Goal: Task Accomplishment & Management: Manage account settings

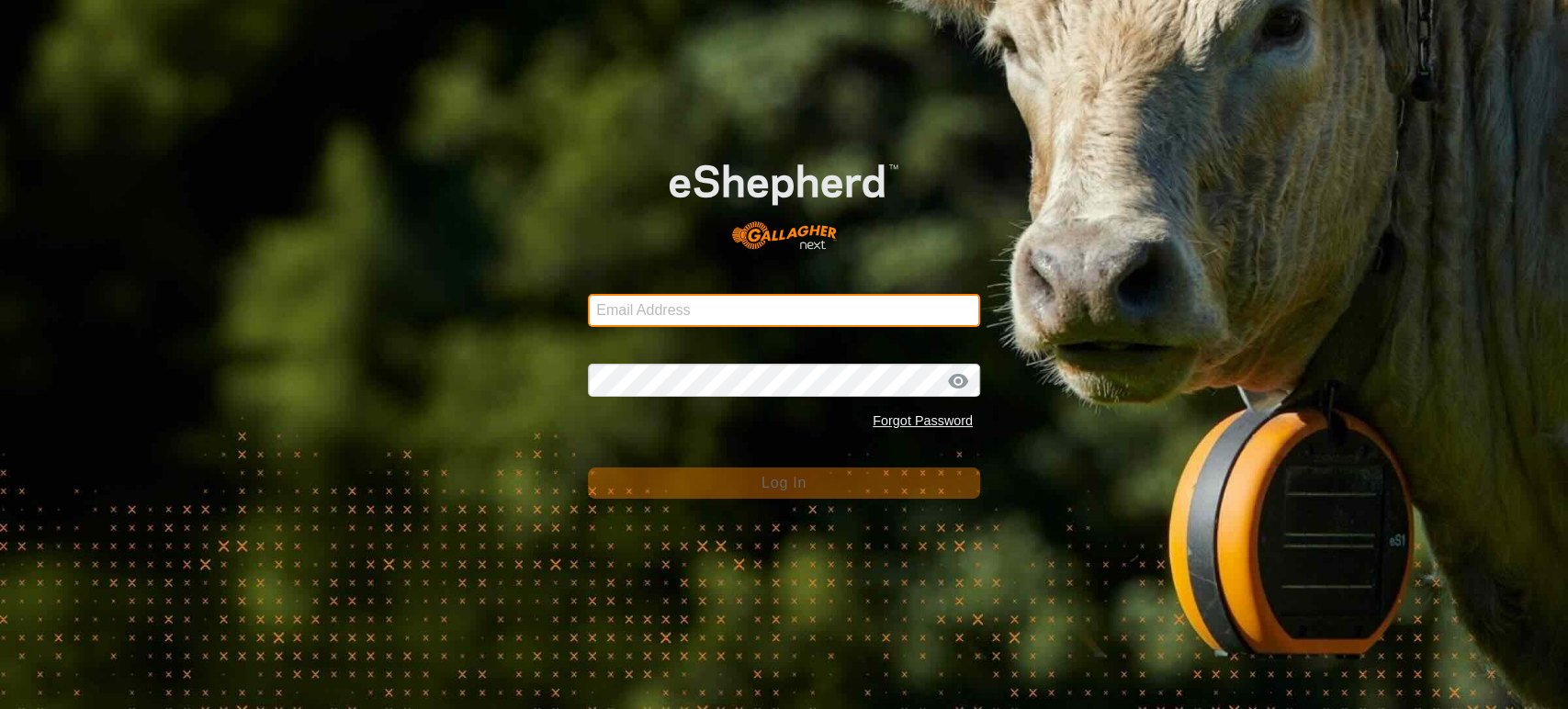
type input "[EMAIL_ADDRESS][DOMAIN_NAME]"
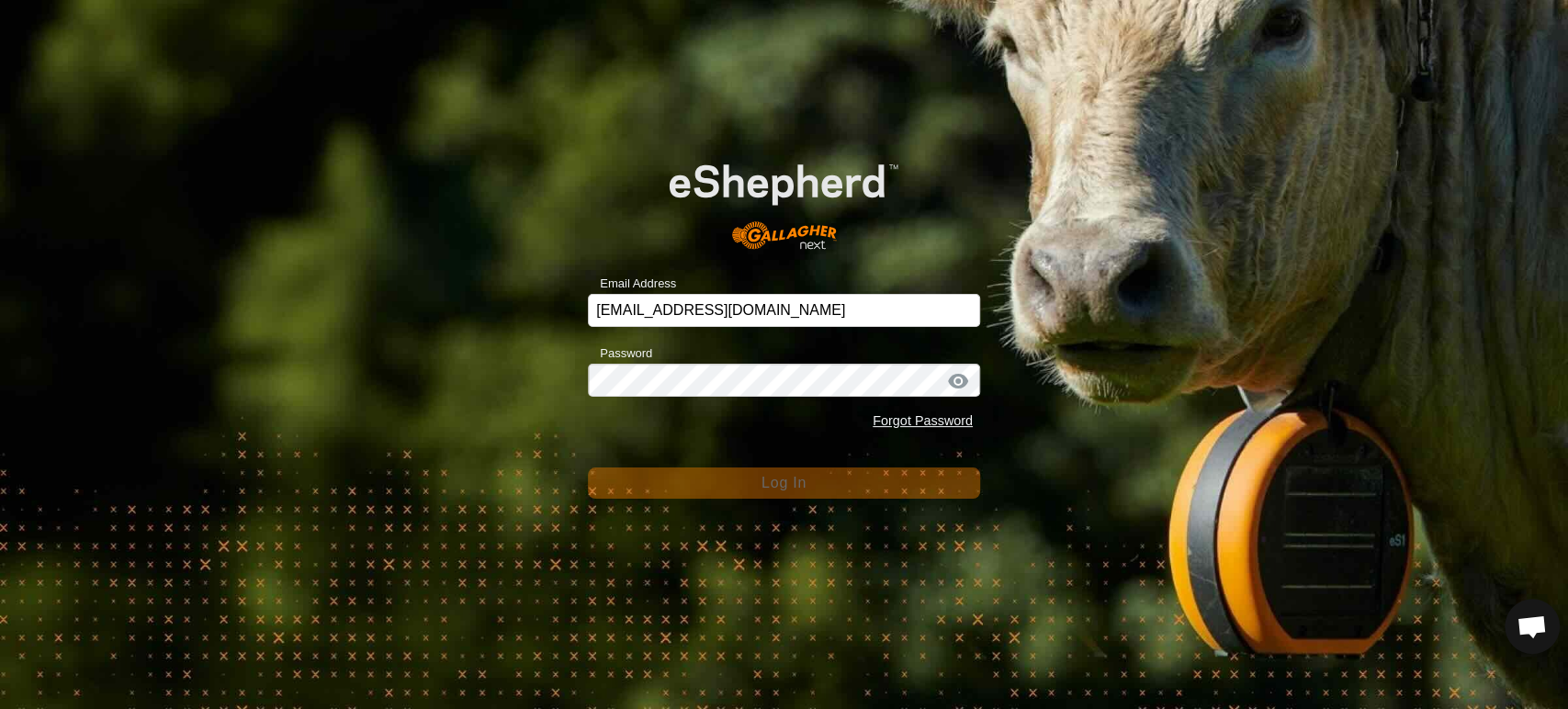
scroll to position [9622, 0]
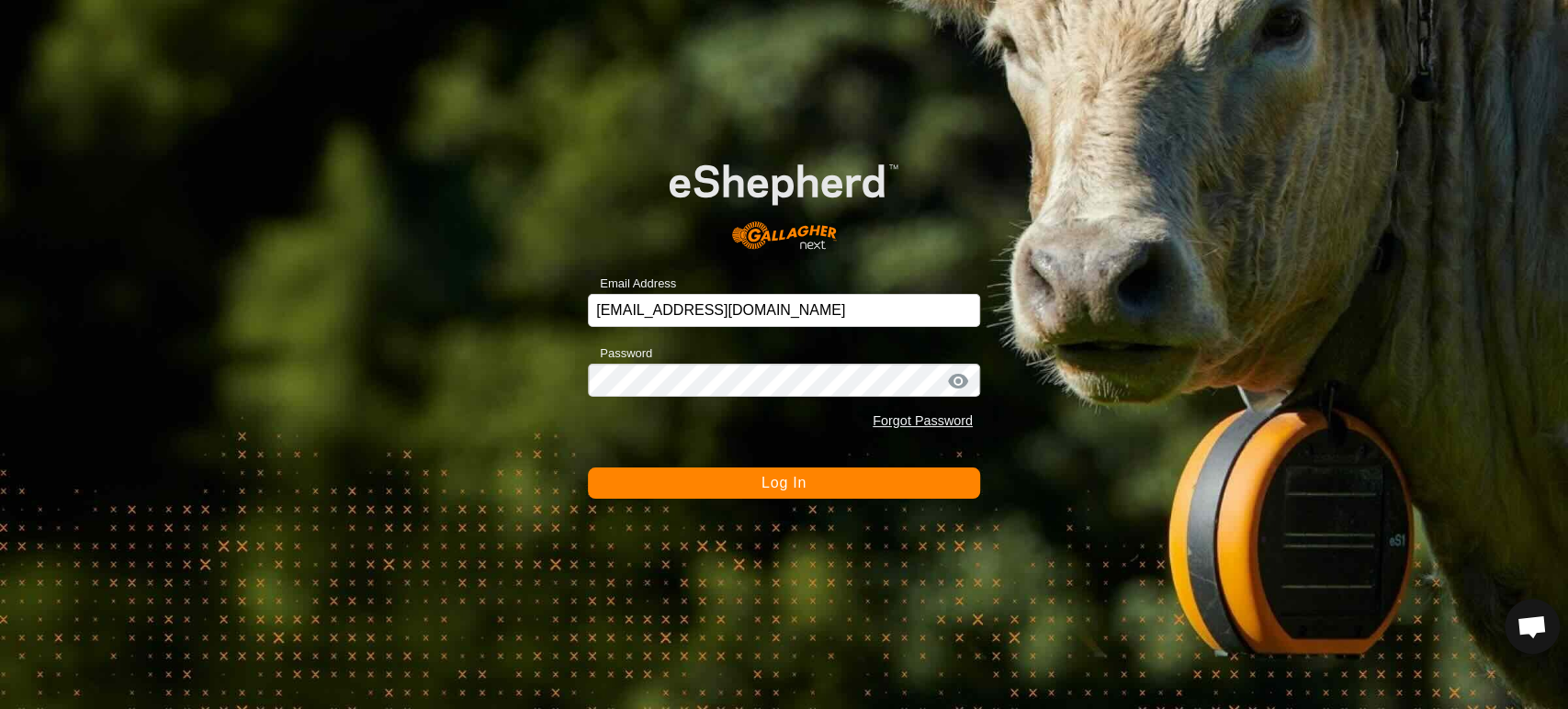
click at [775, 493] on button "Log In" at bounding box center [784, 483] width 393 height 31
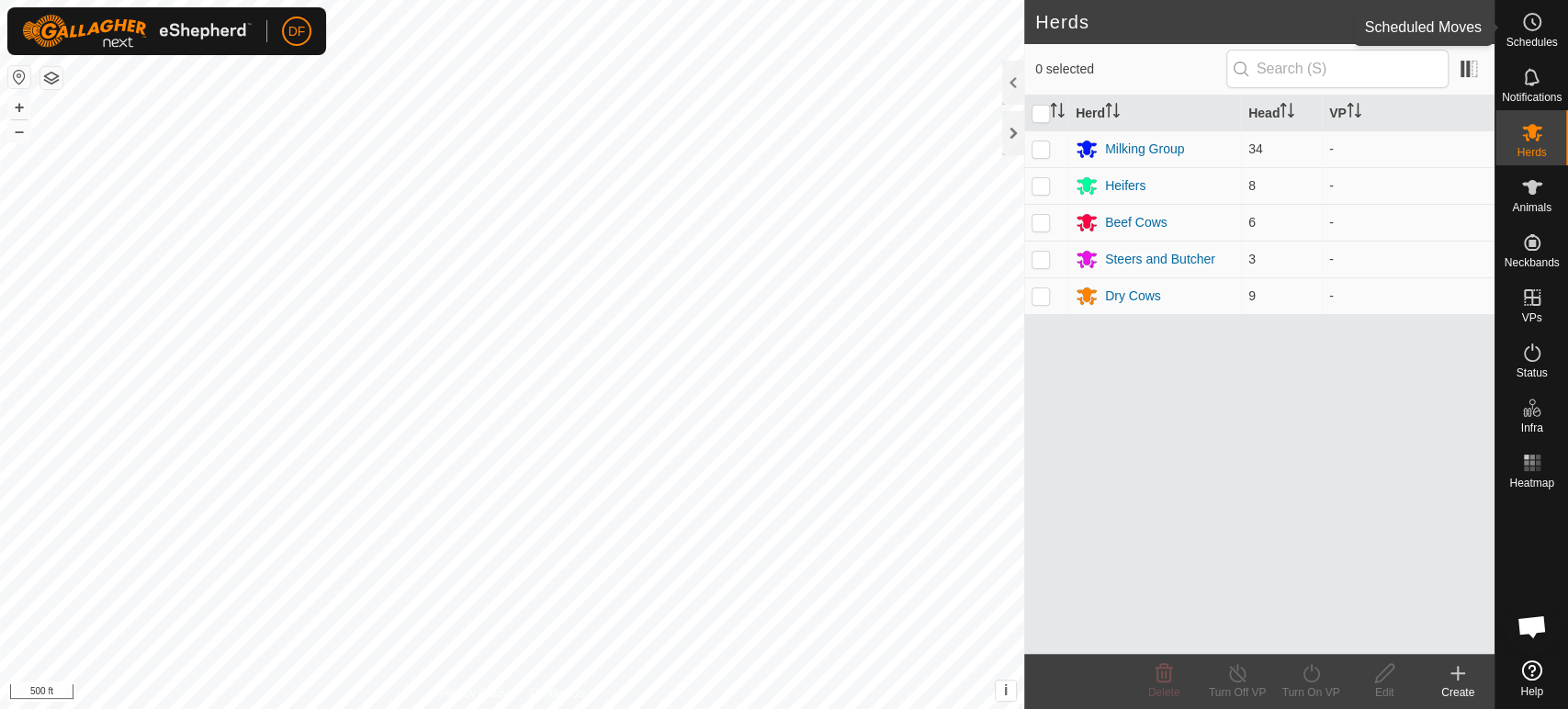
click at [1549, 27] on div "Schedules" at bounding box center [1532, 27] width 72 height 55
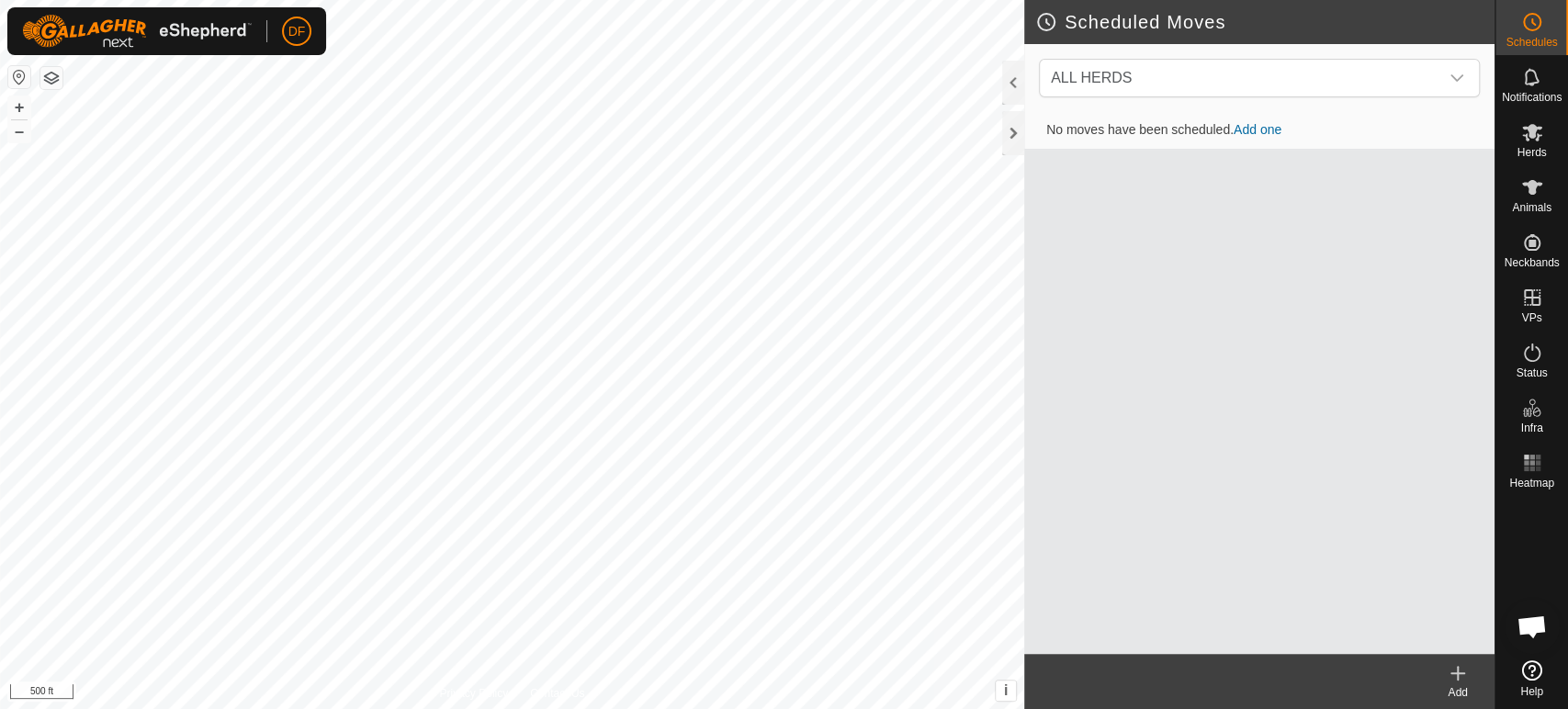
click at [1255, 131] on link "Add one" at bounding box center [1257, 129] width 48 height 15
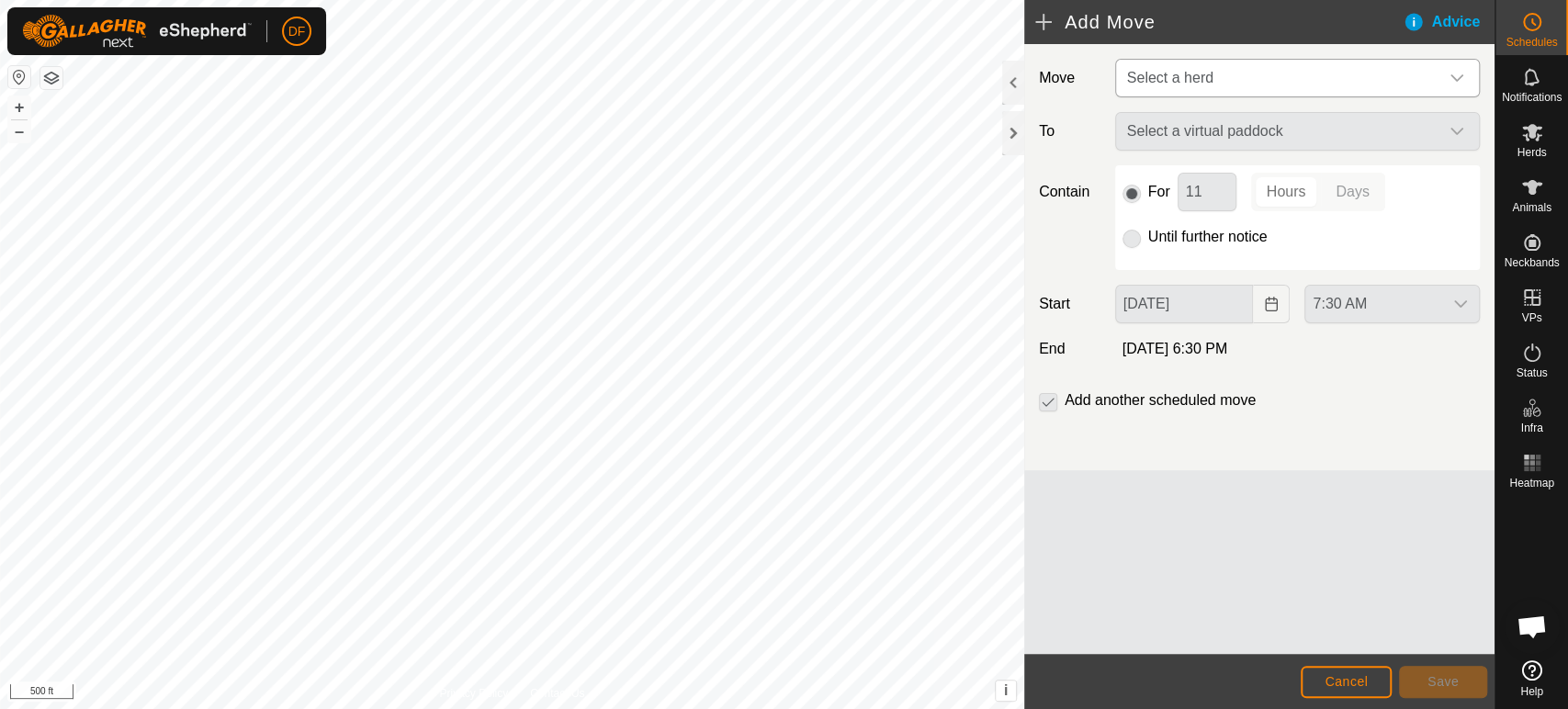
click at [1225, 97] on p-select "Select a herd" at bounding box center [1297, 77] width 364 height 38
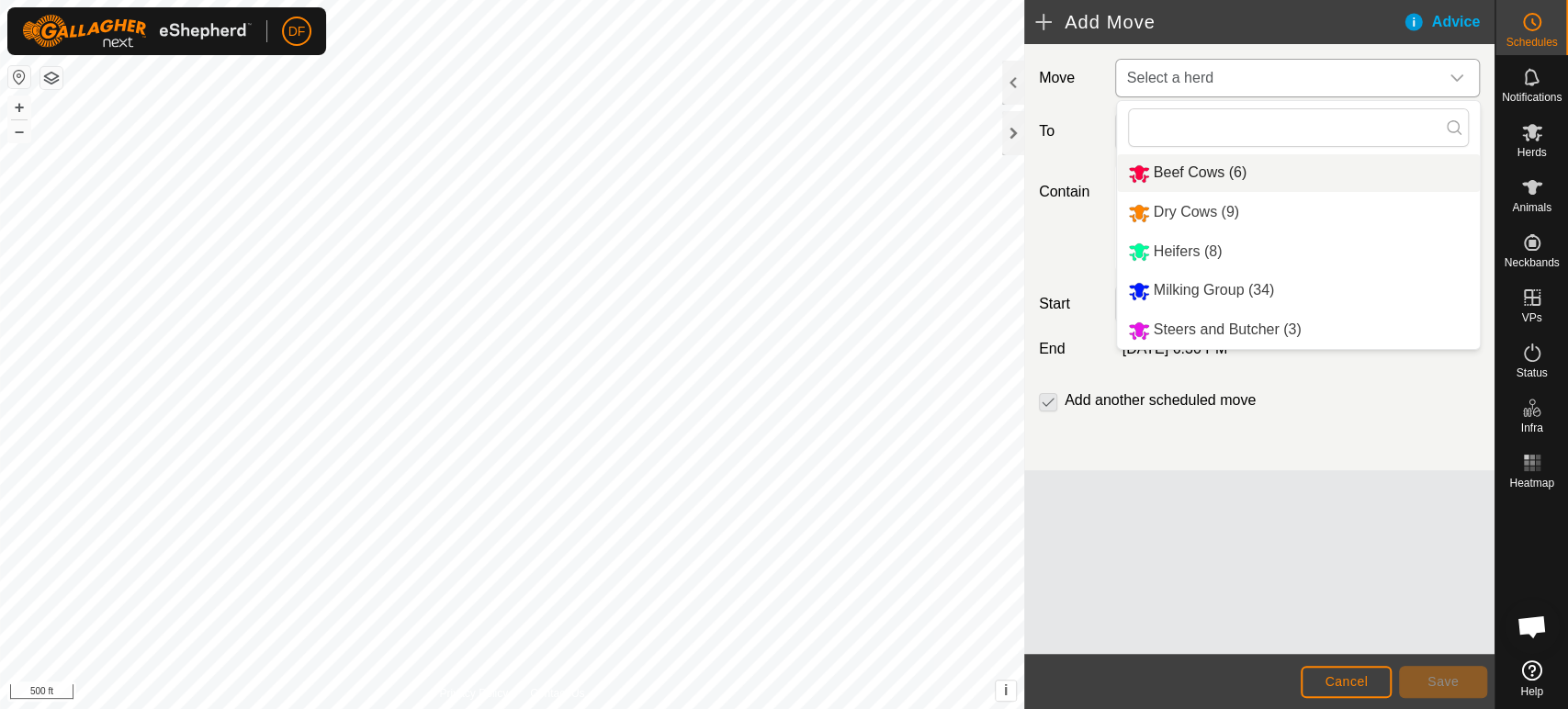
click at [1193, 171] on span "Beef Cows (6)" at bounding box center [1200, 172] width 93 height 16
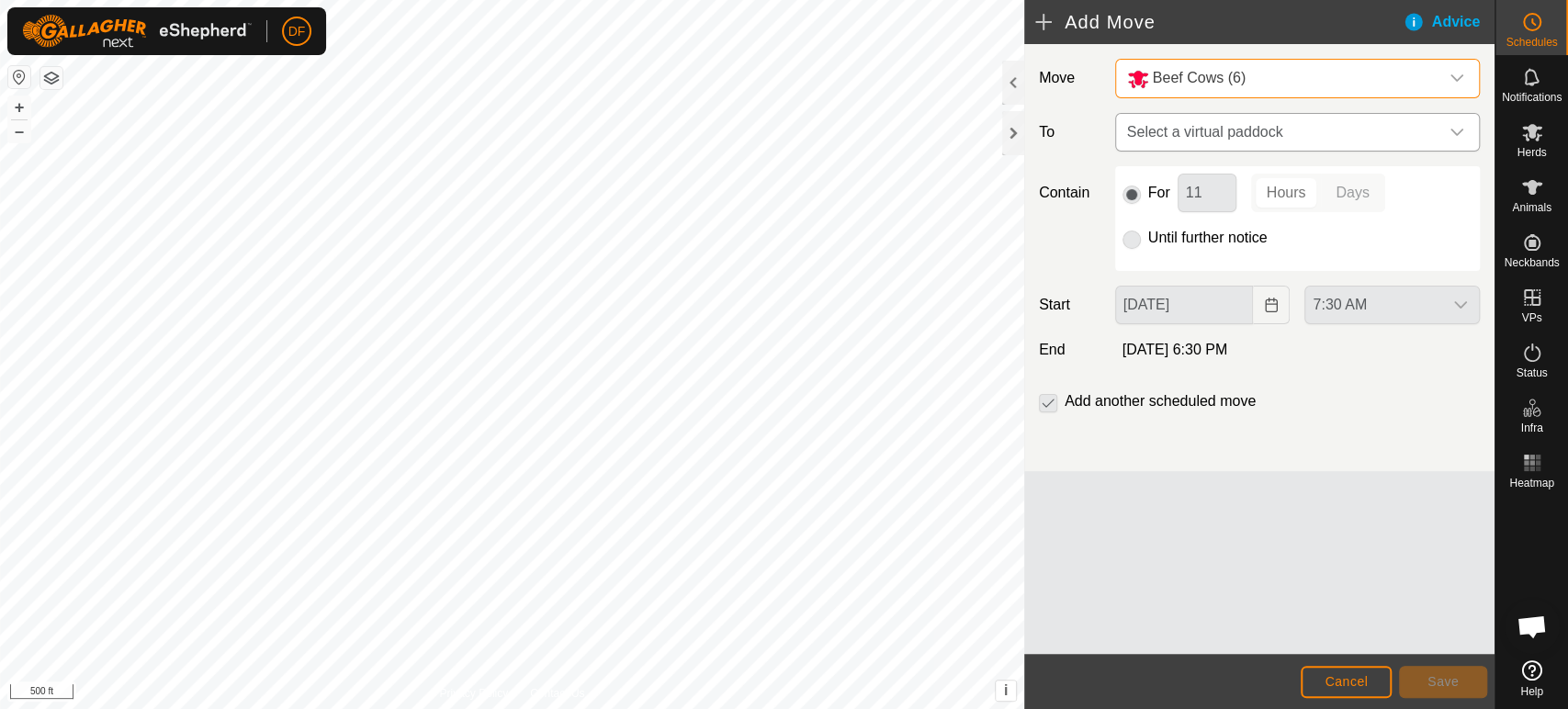
click at [1177, 133] on span "Select a virtual paddock" at bounding box center [1279, 133] width 318 height 37
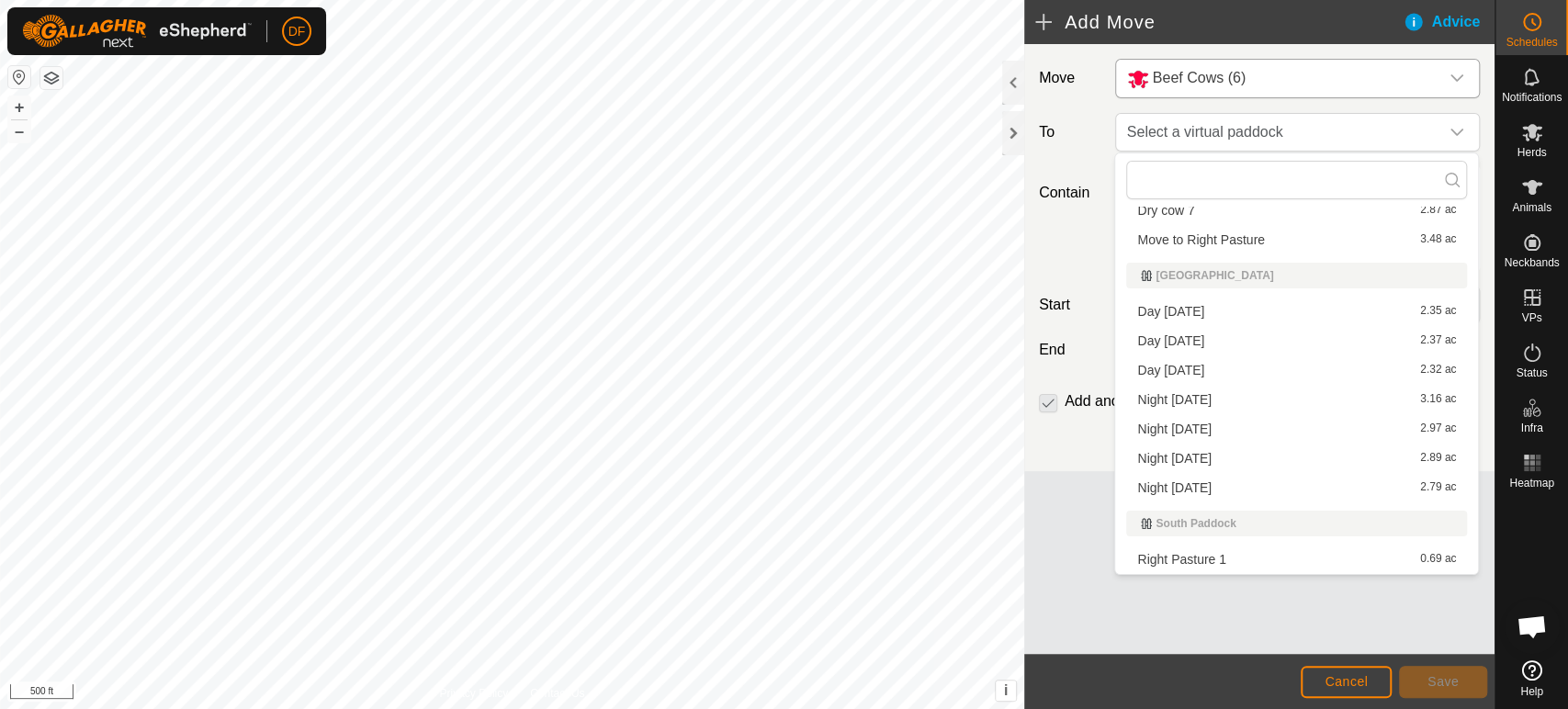
scroll to position [417, 0]
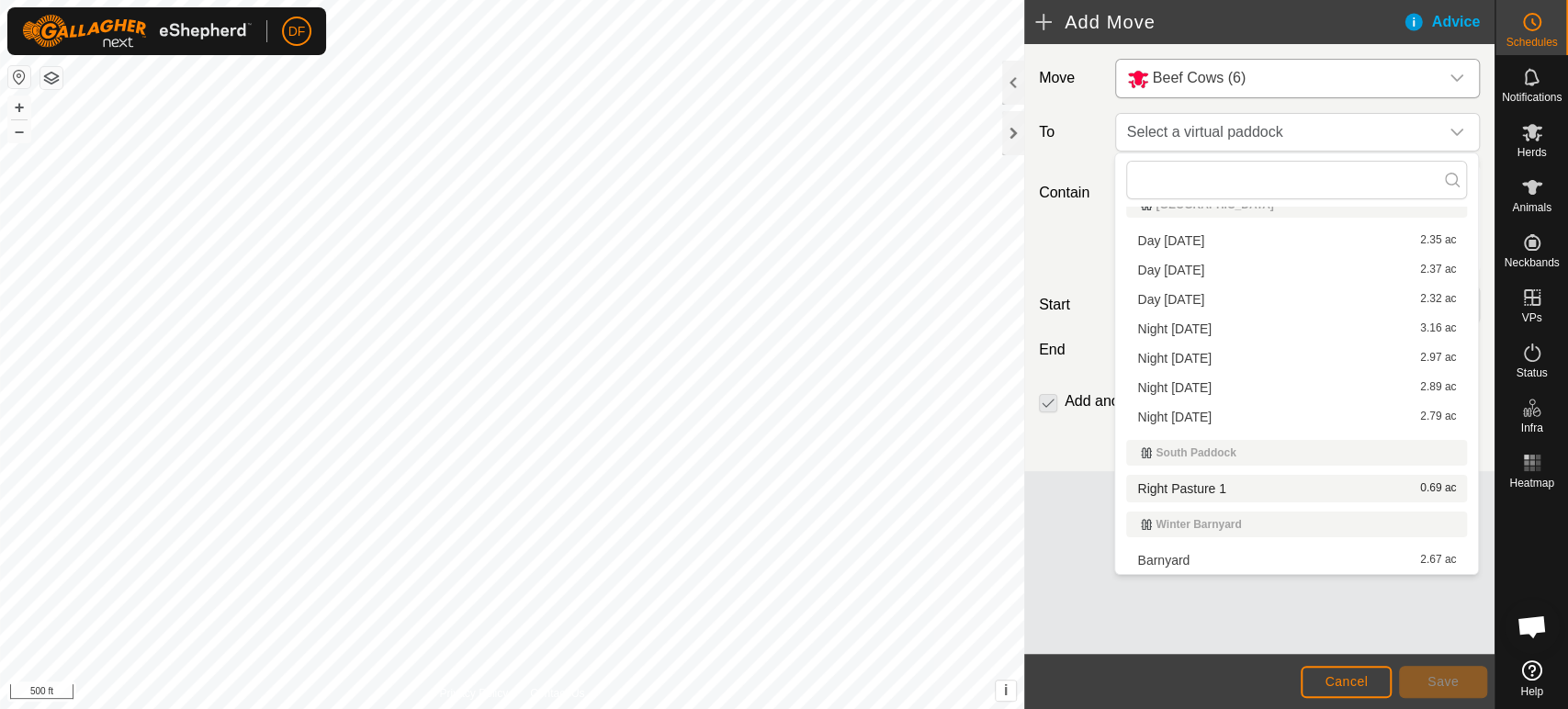
click at [1270, 491] on li "Right Pasture 1 0.69 ac" at bounding box center [1296, 488] width 341 height 27
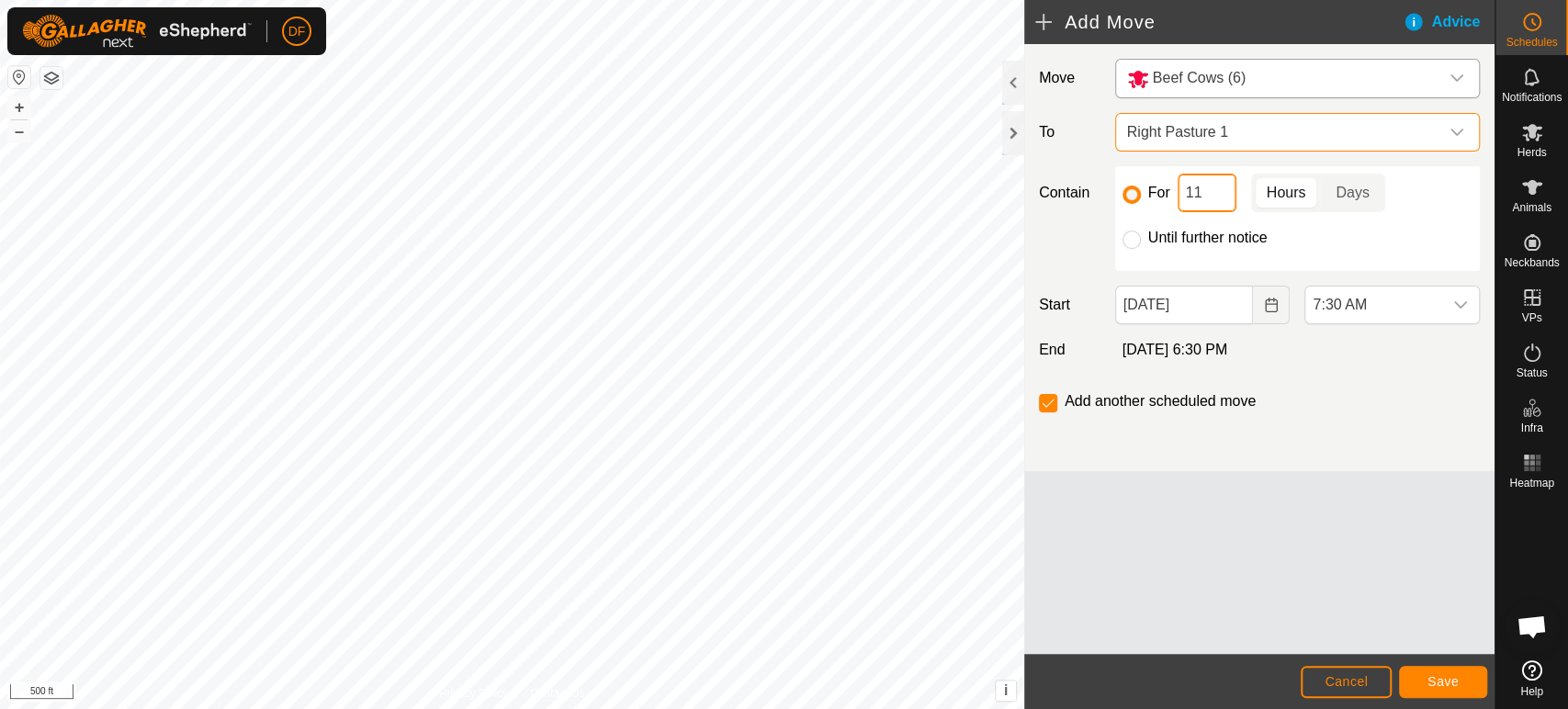
click at [1218, 201] on input "11" at bounding box center [1208, 192] width 59 height 38
type input "12"
click at [1434, 682] on span "Save" at bounding box center [1443, 681] width 31 height 15
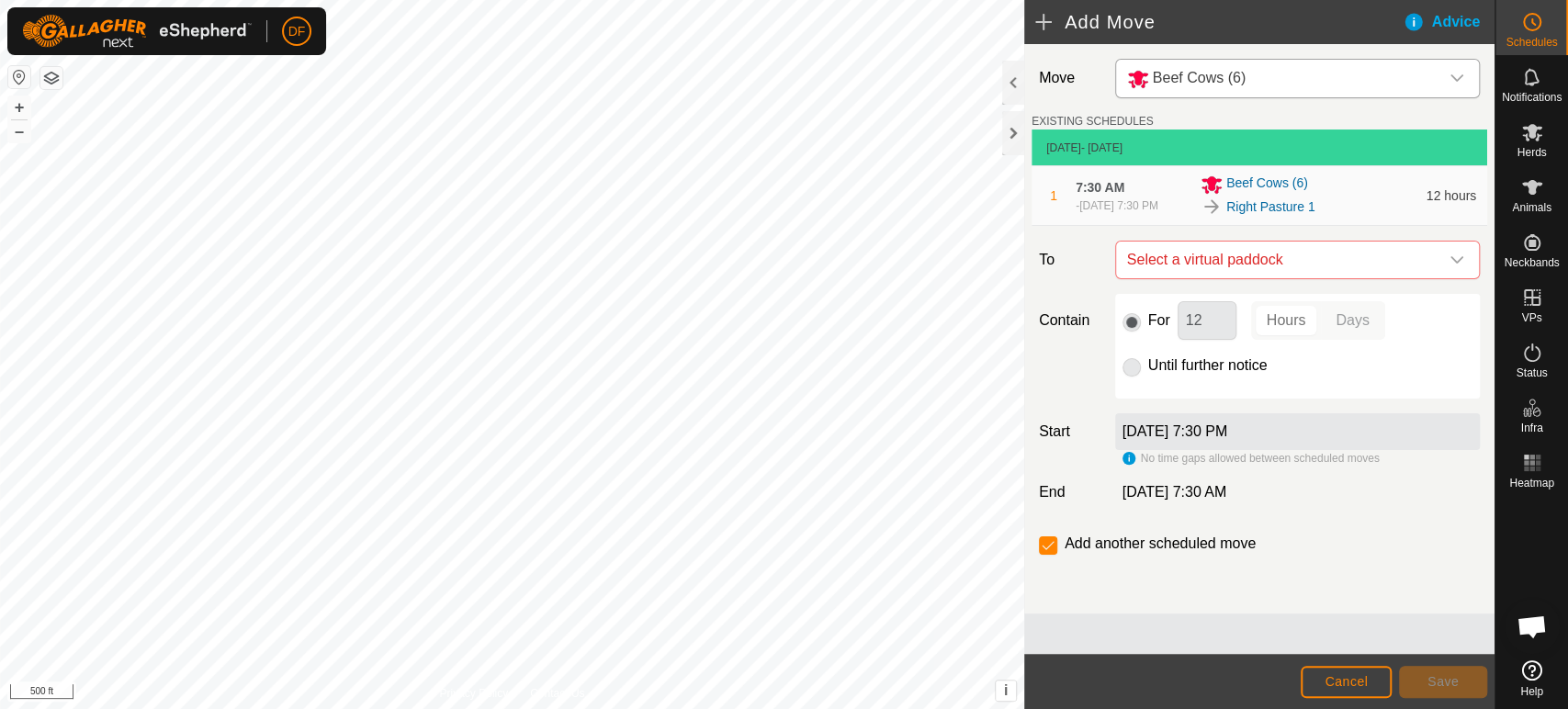
click at [1334, 71] on div "Beef Cows (6)" at bounding box center [1279, 79] width 304 height 23
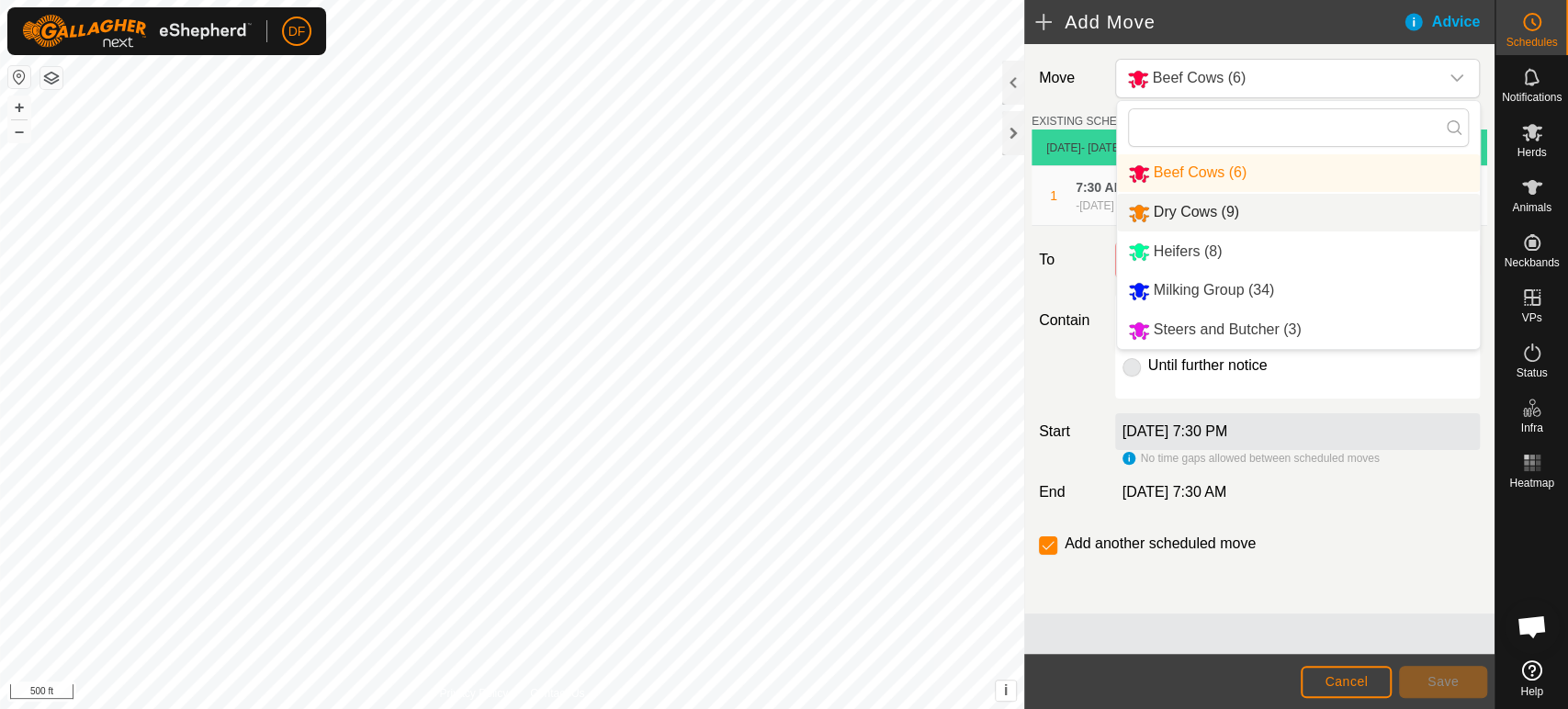
click at [1256, 203] on li "Dry Cows (9)" at bounding box center [1298, 212] width 362 height 38
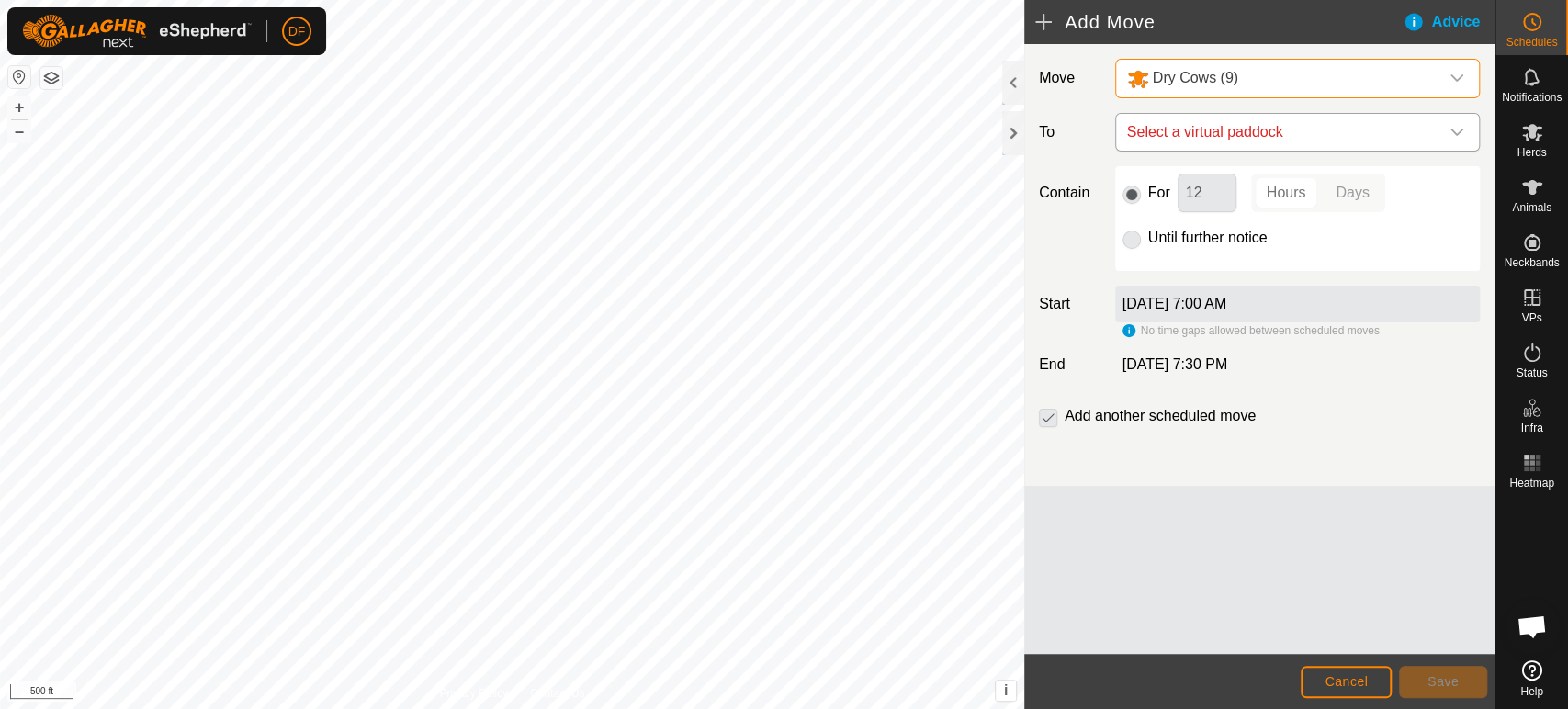
click at [1225, 143] on span "Select a virtual paddock" at bounding box center [1279, 133] width 318 height 37
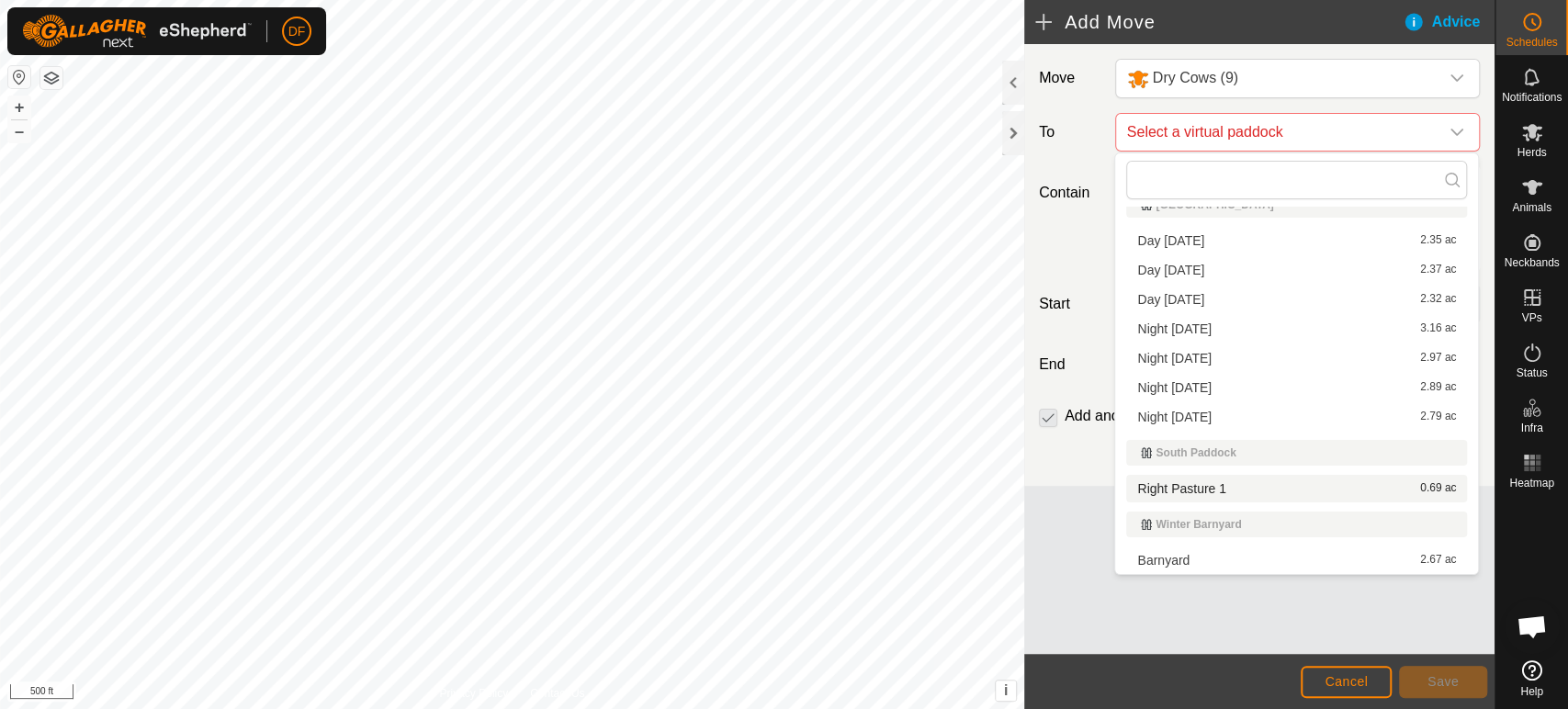
click at [1299, 487] on li "Right Pasture 1 0.69 ac" at bounding box center [1296, 488] width 341 height 27
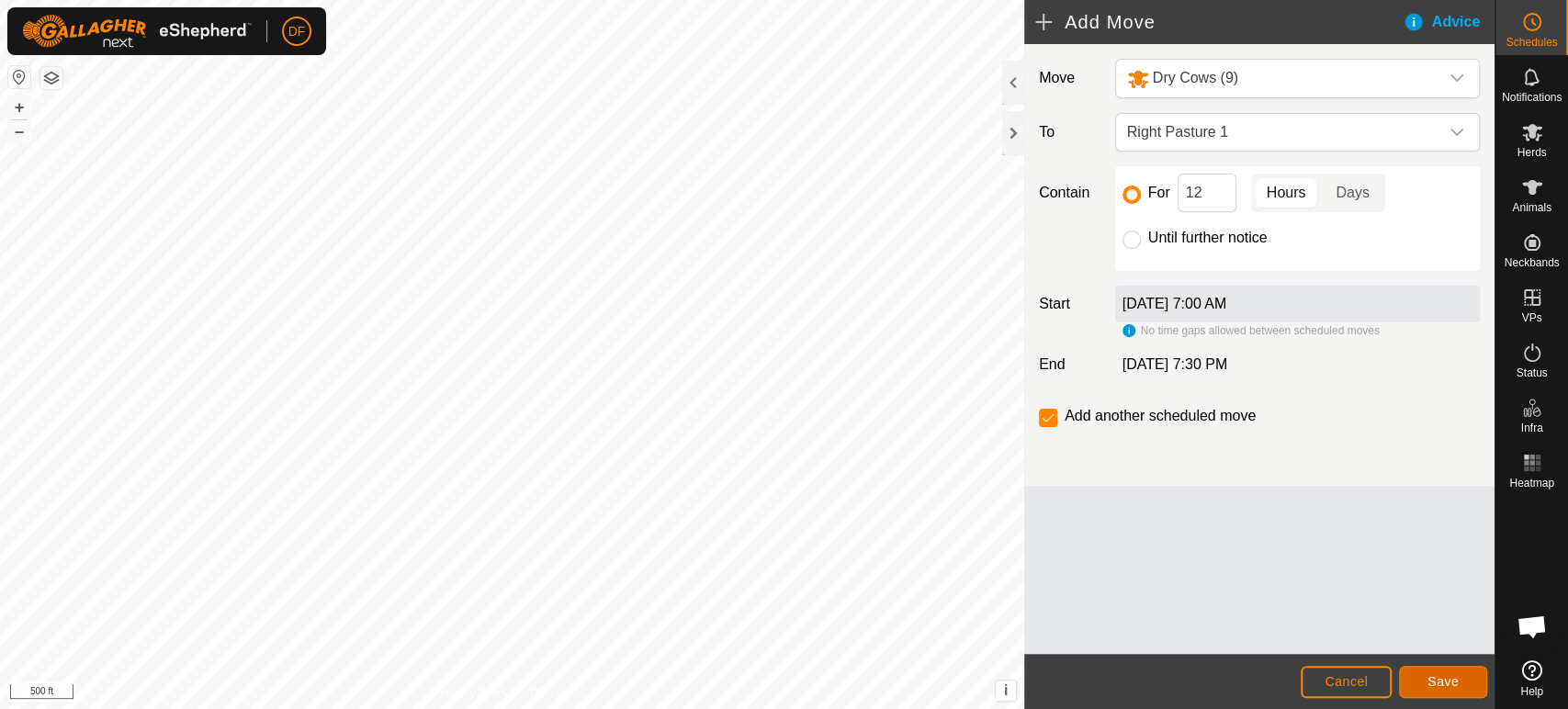
click at [1444, 678] on span "Save" at bounding box center [1443, 681] width 31 height 15
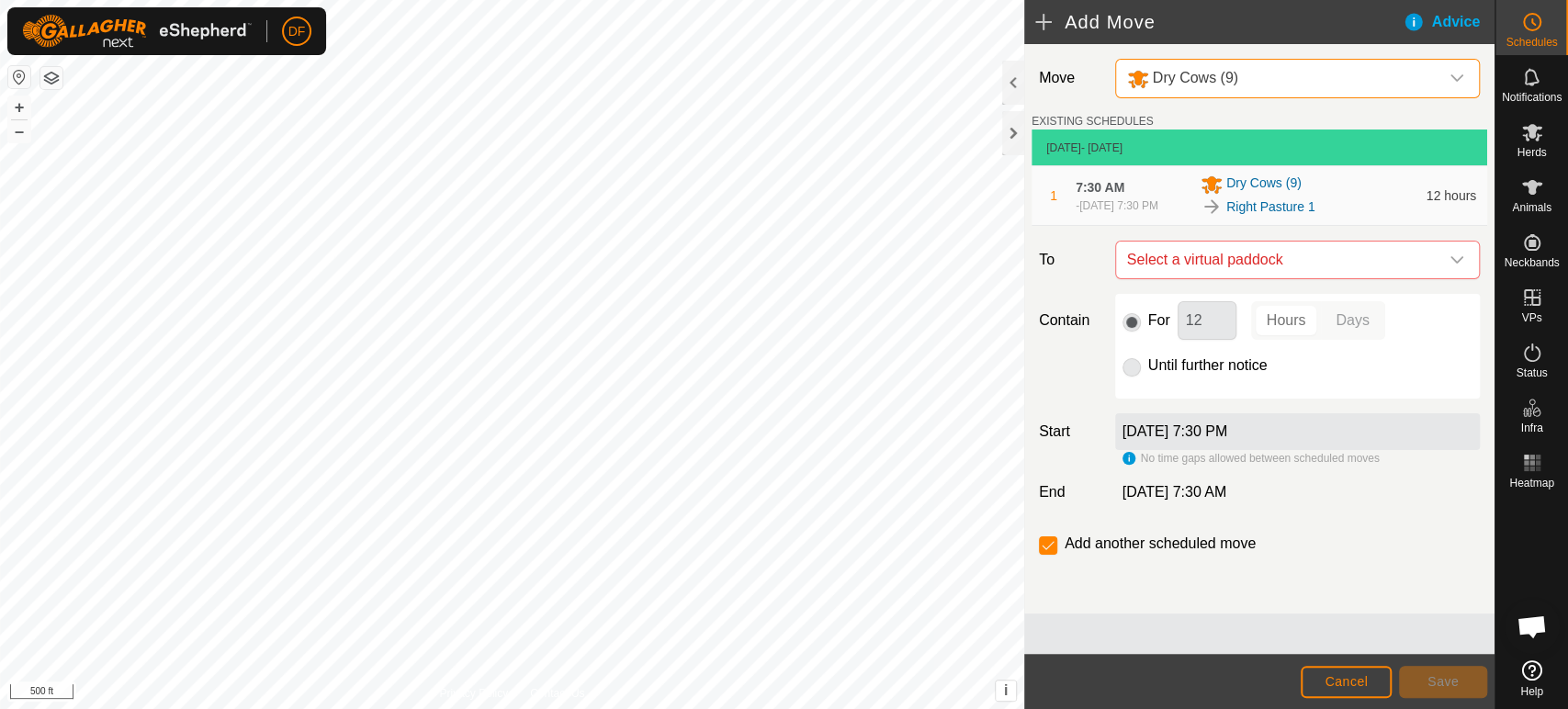
click at [1228, 88] on div "Dry Cows (9)" at bounding box center [1183, 79] width 111 height 23
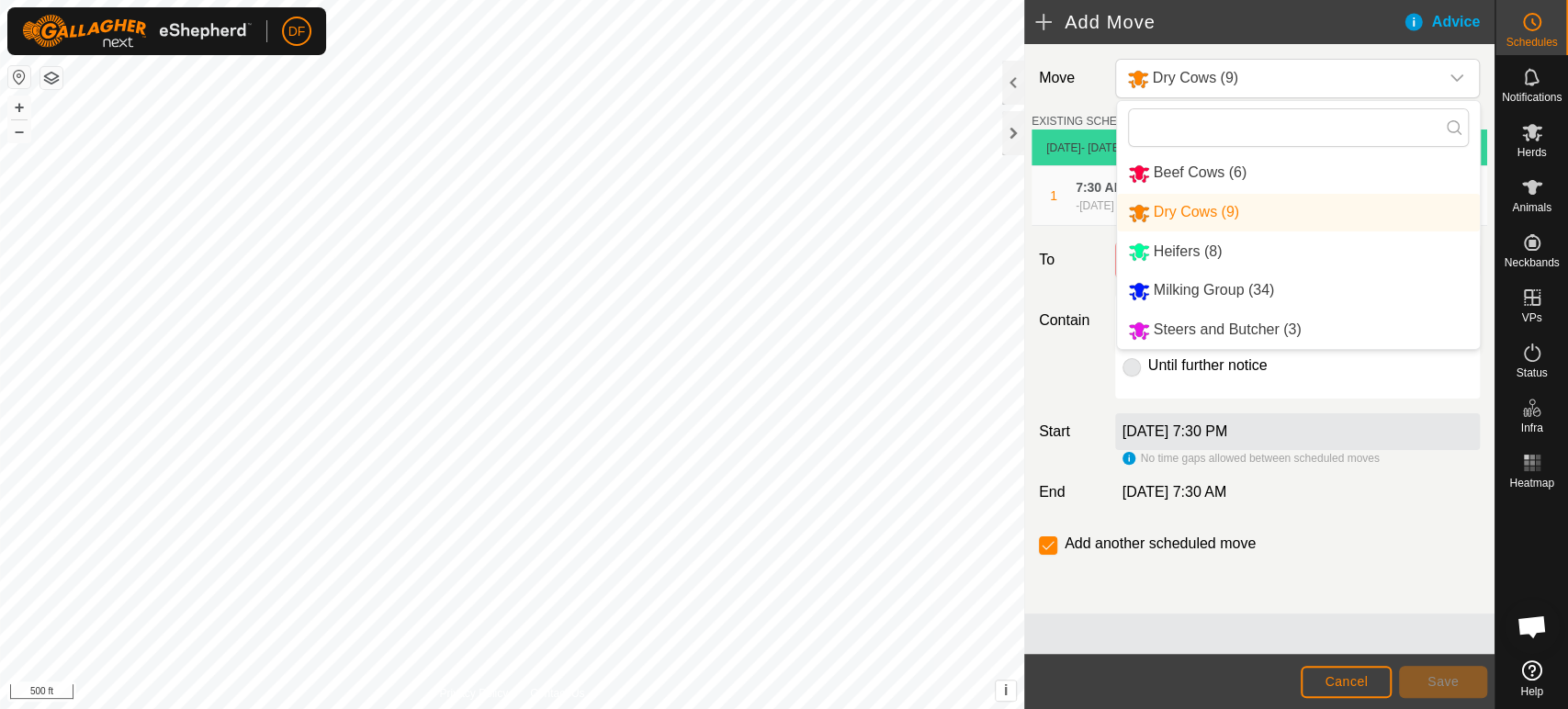
click at [1211, 254] on li "Heifers (8)" at bounding box center [1298, 252] width 362 height 38
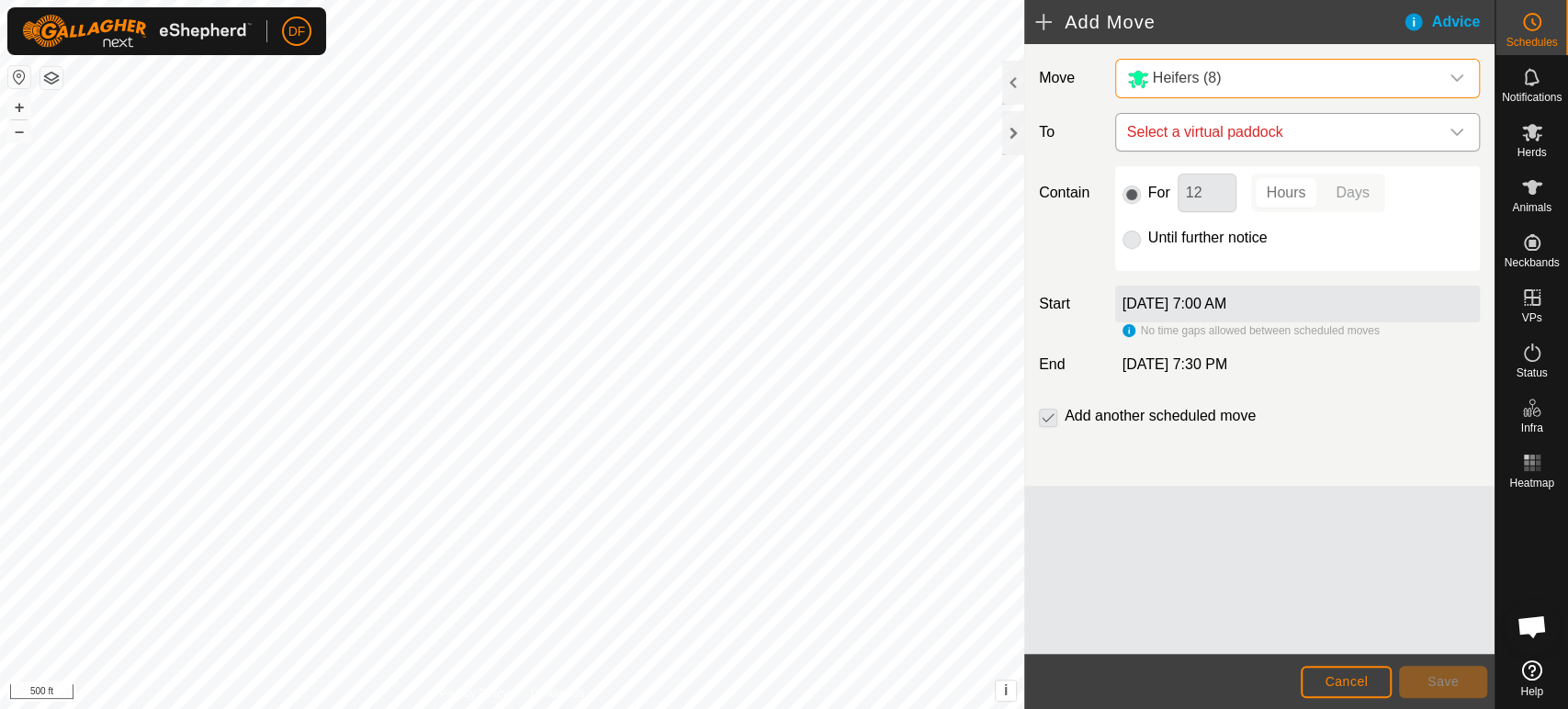
click at [1224, 135] on span "Select a virtual paddock" at bounding box center [1279, 133] width 318 height 37
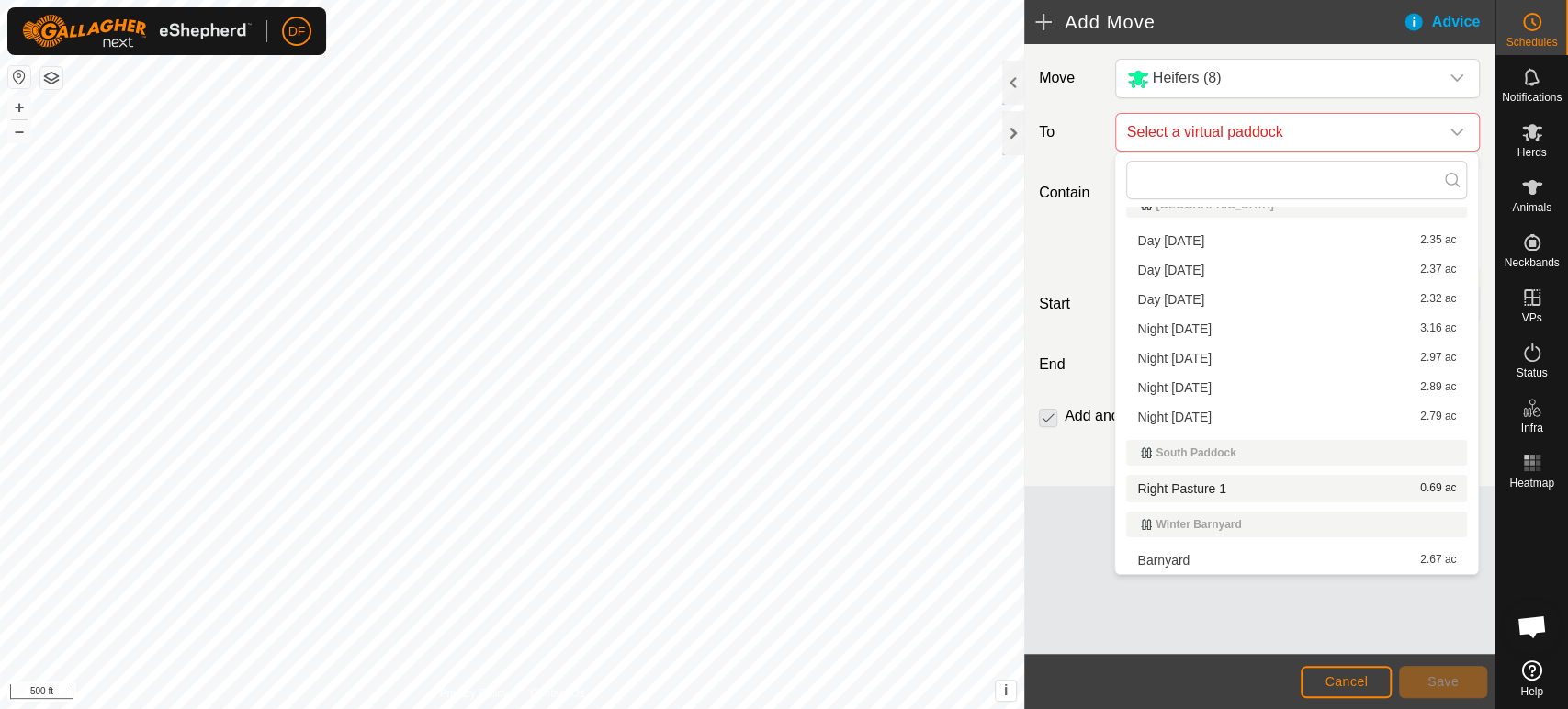
click at [1257, 487] on li "Right Pasture 1 0.69 ac" at bounding box center [1296, 488] width 341 height 27
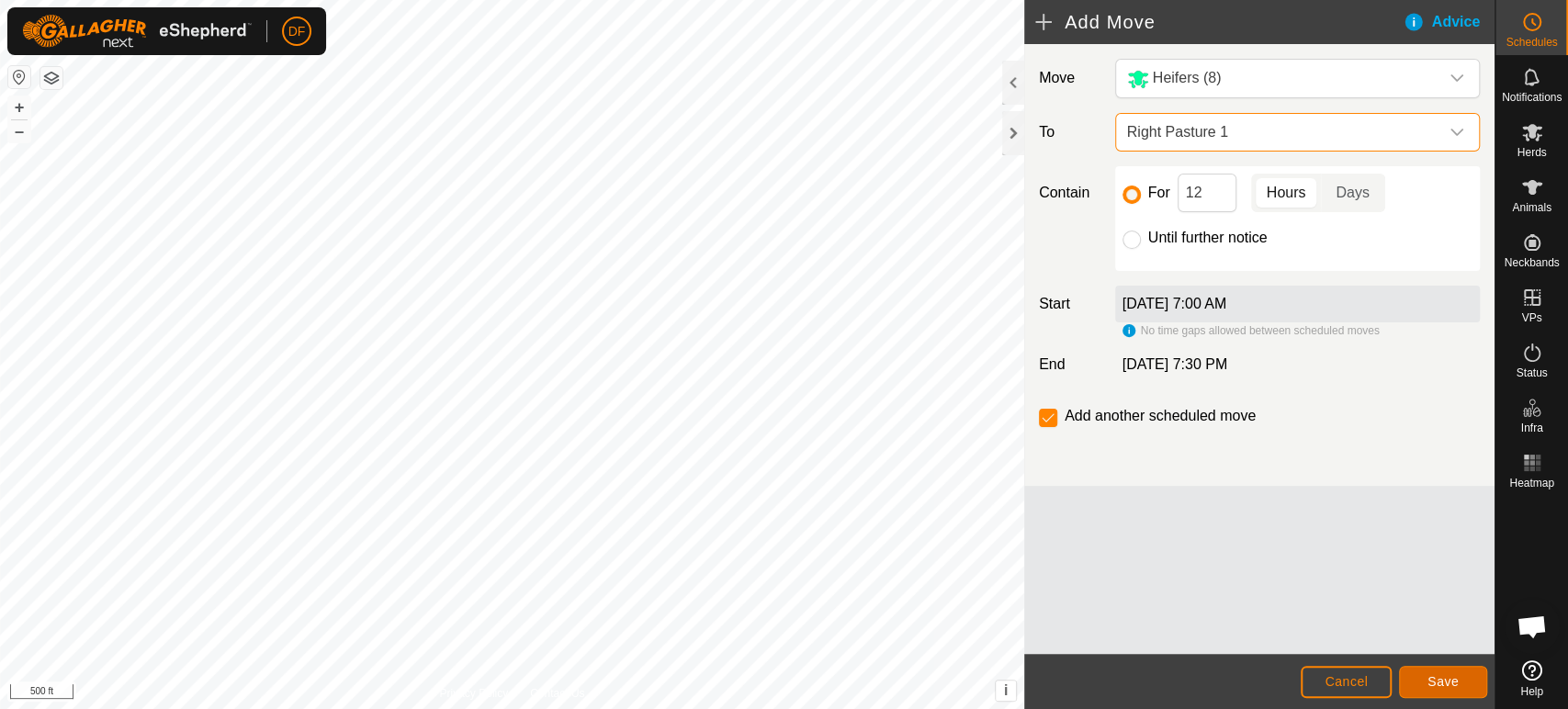
click at [1431, 693] on button "Save" at bounding box center [1443, 682] width 88 height 32
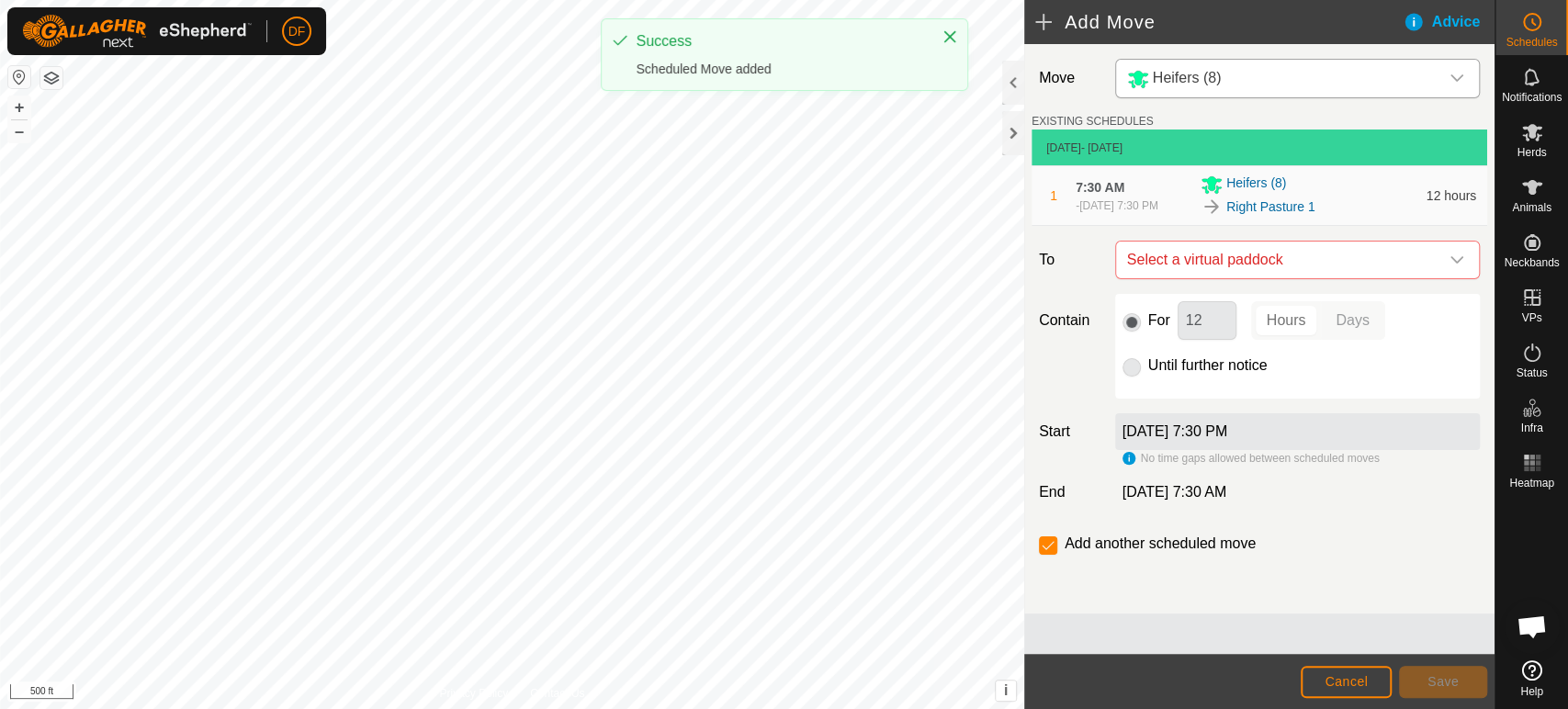
click at [1178, 71] on span "Heifers (8)" at bounding box center [1187, 77] width 69 height 16
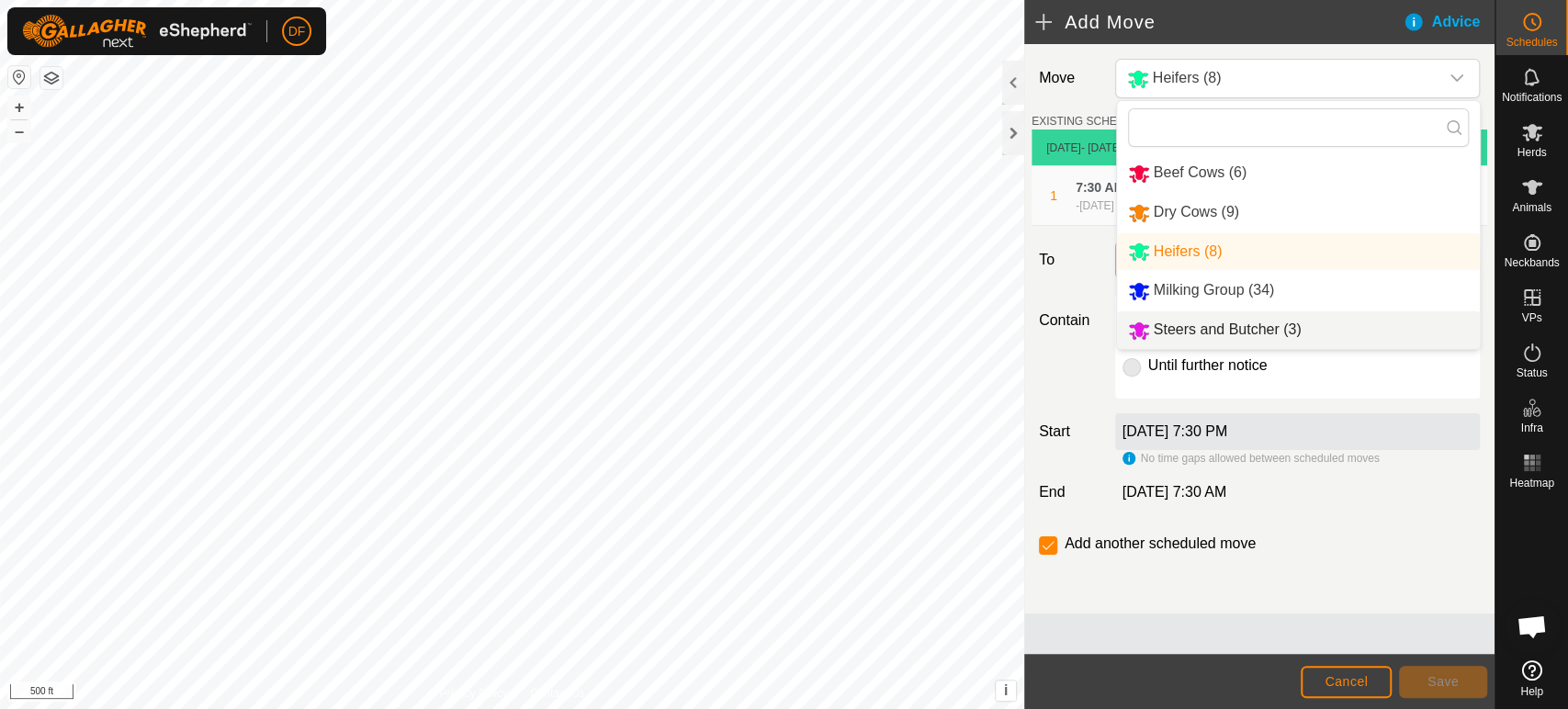
click at [1195, 330] on li "Steers and Butcher (3)" at bounding box center [1298, 330] width 362 height 38
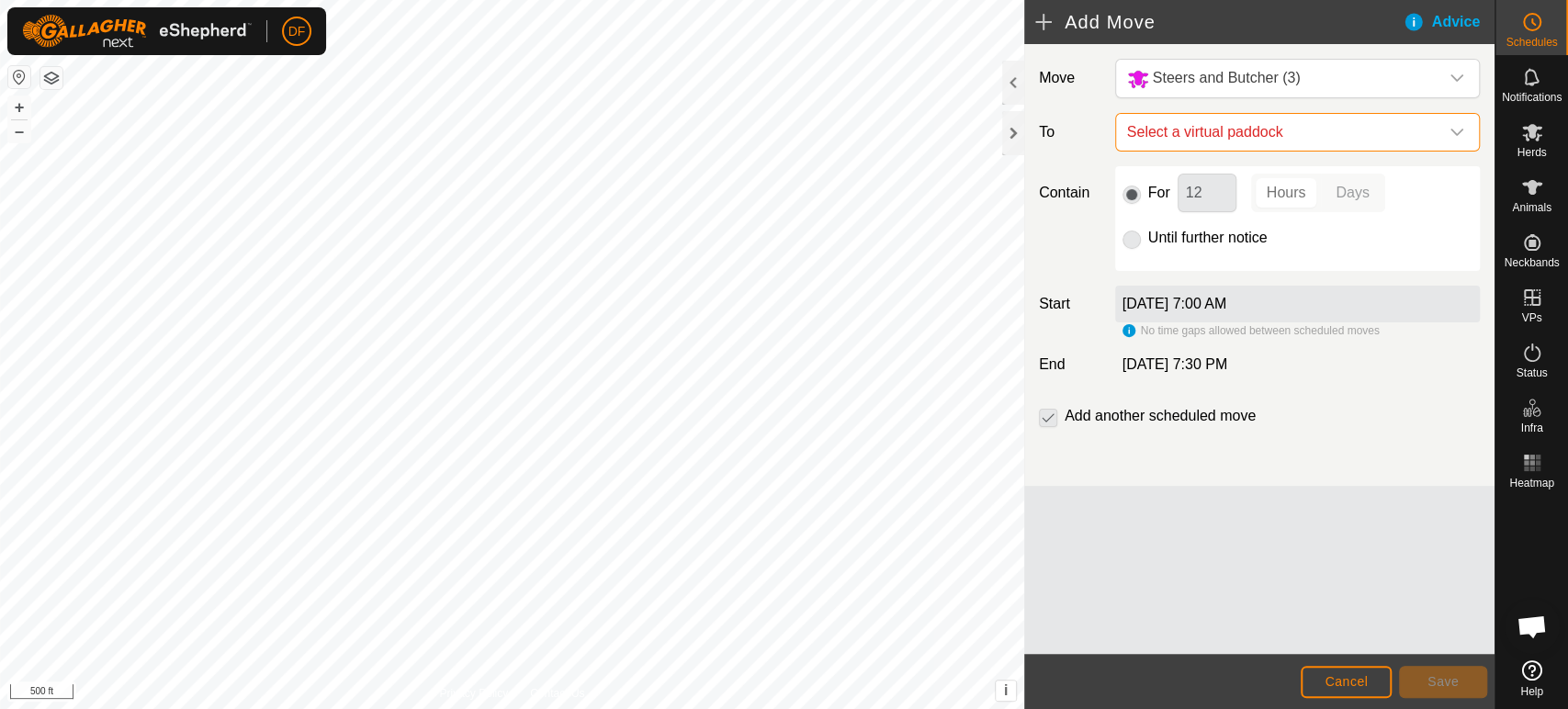
click at [1231, 141] on span "Select a virtual paddock" at bounding box center [1279, 133] width 318 height 37
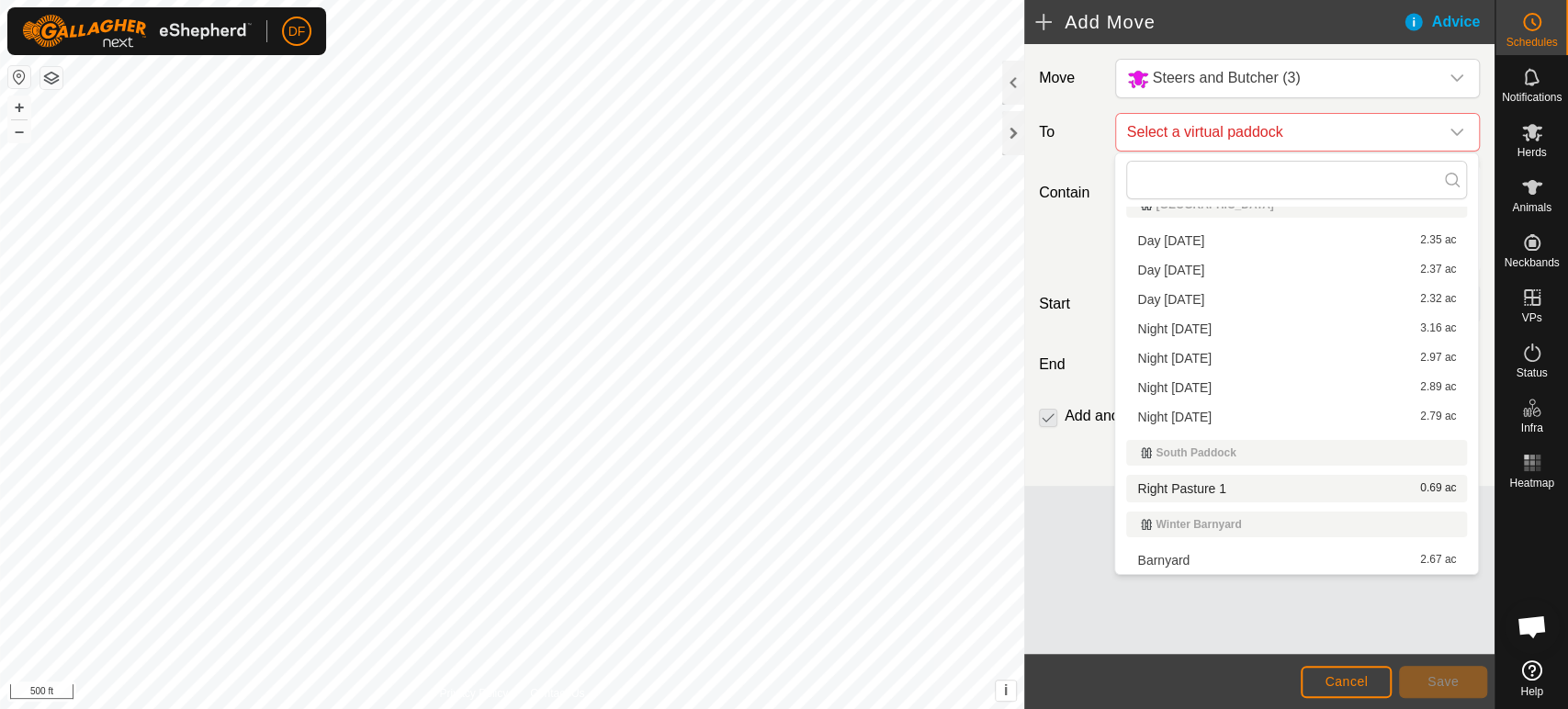
click at [1343, 485] on li "Right Pasture 1 0.69 ac" at bounding box center [1296, 488] width 341 height 27
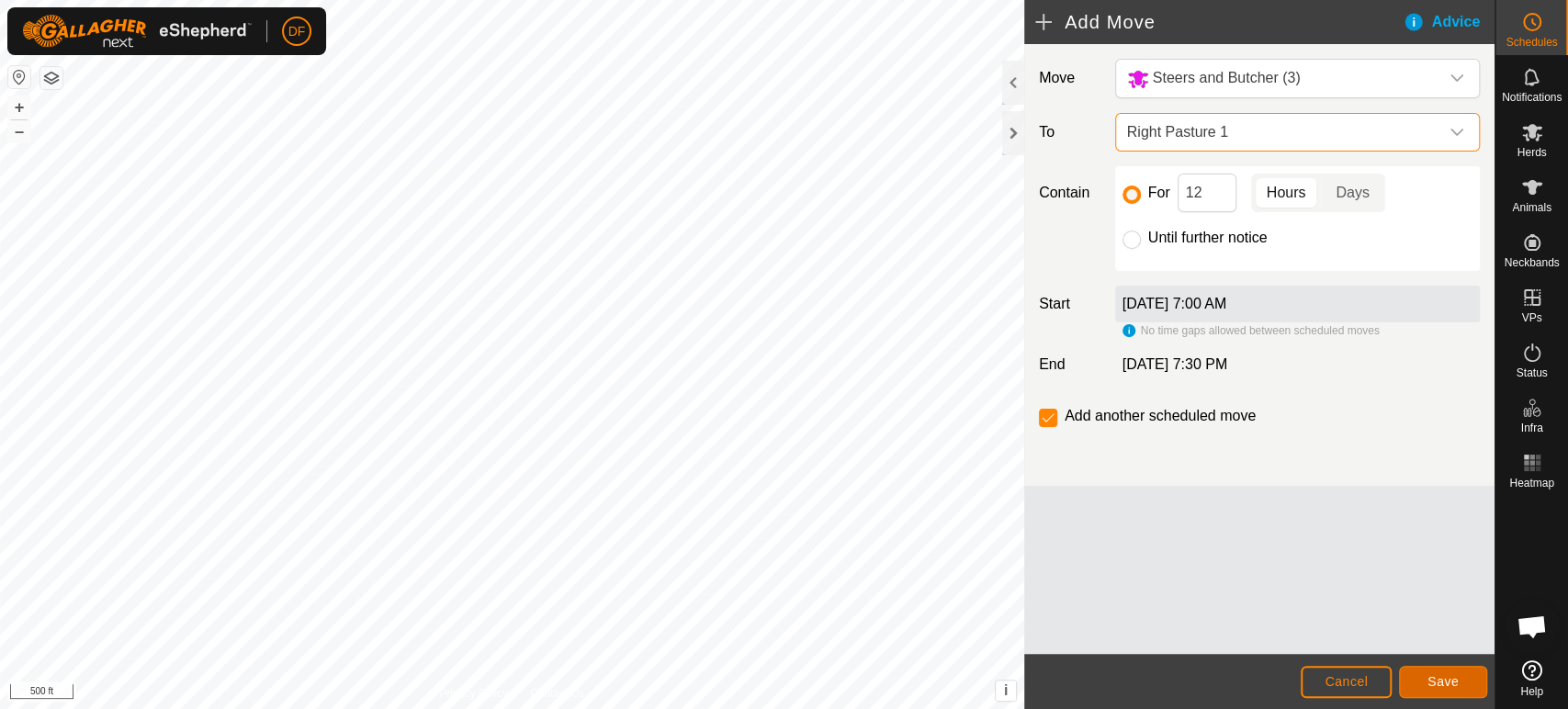
click at [1424, 668] on button "Save" at bounding box center [1443, 682] width 88 height 32
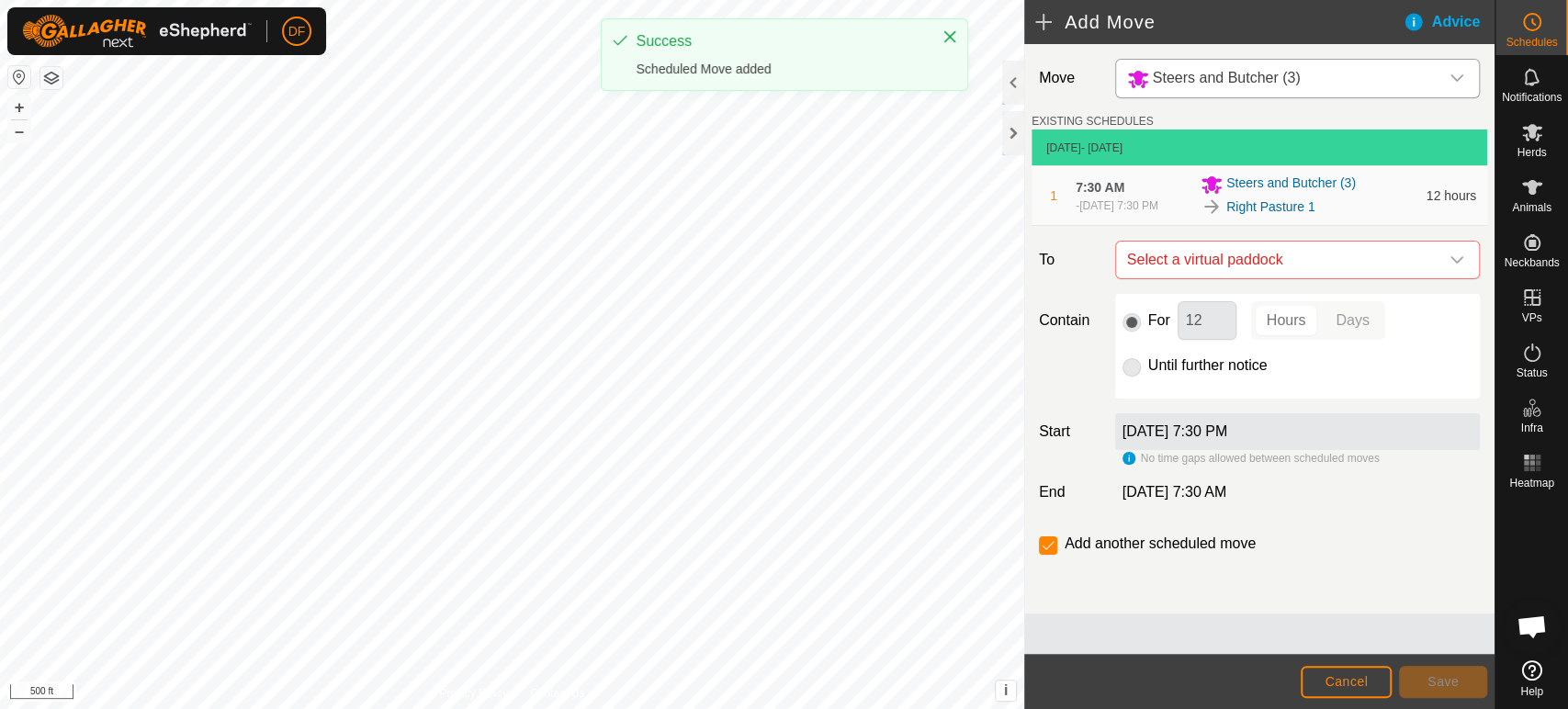
click at [1267, 82] on span "Steers and Butcher (3)" at bounding box center [1226, 77] width 148 height 16
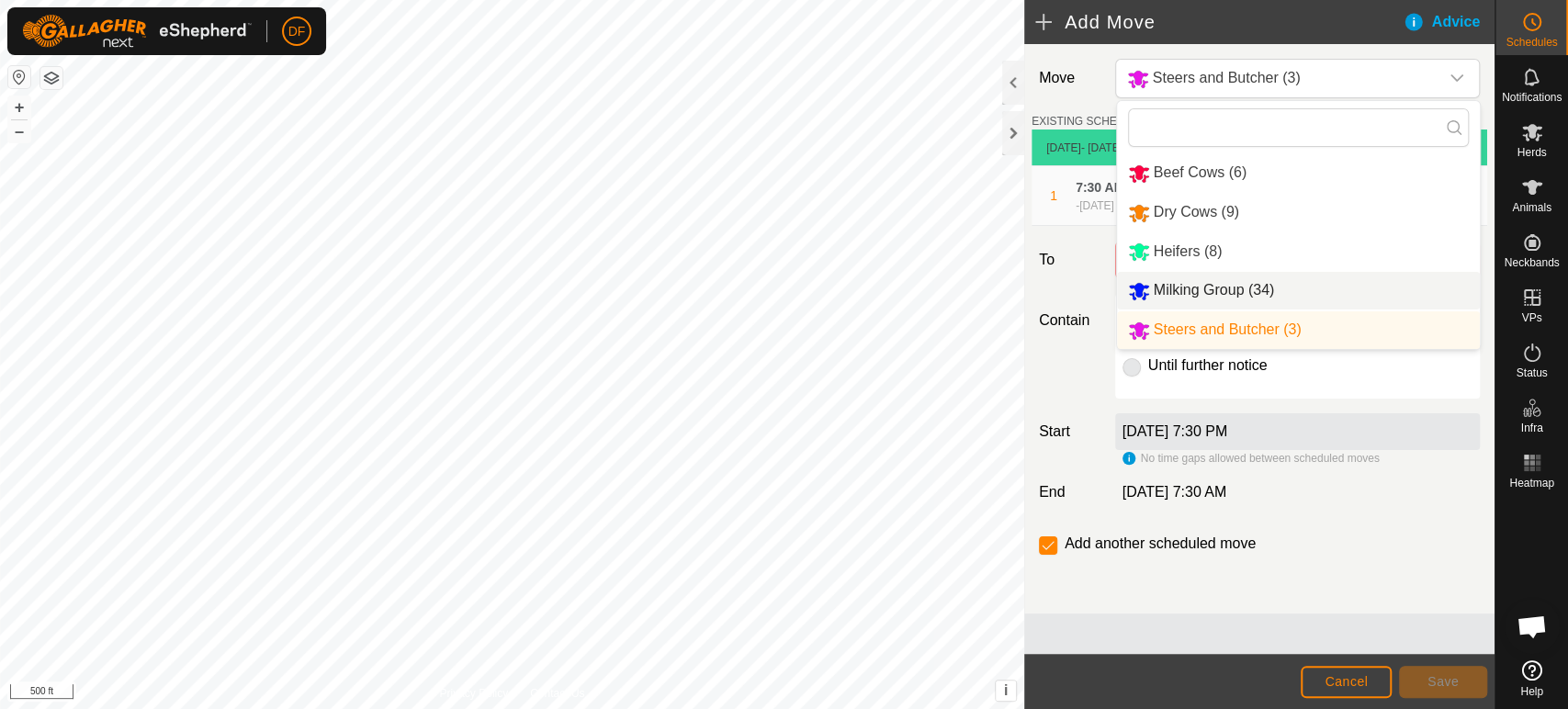
click at [1180, 285] on li "Milking Group (34)" at bounding box center [1298, 290] width 362 height 38
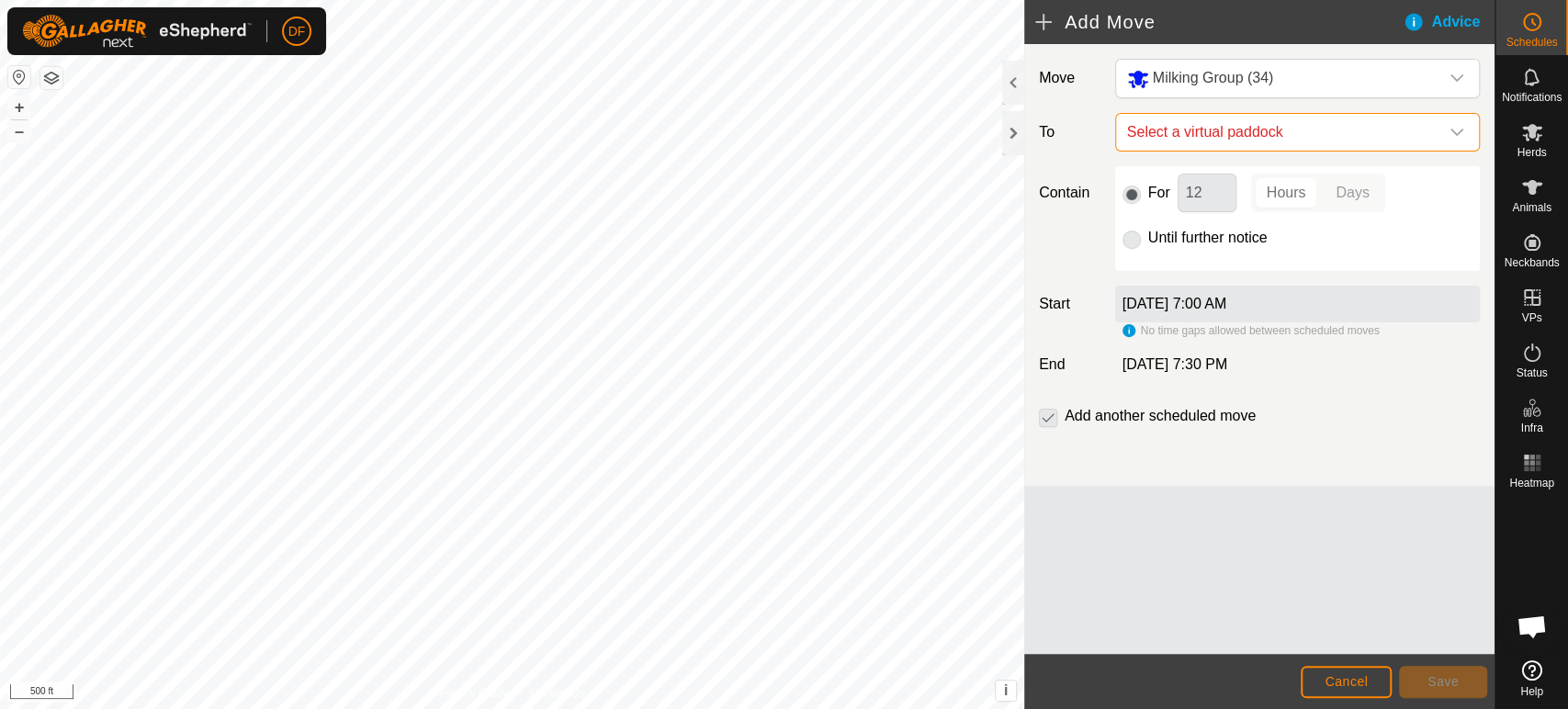
click at [1213, 142] on span "Select a virtual paddock" at bounding box center [1279, 133] width 318 height 37
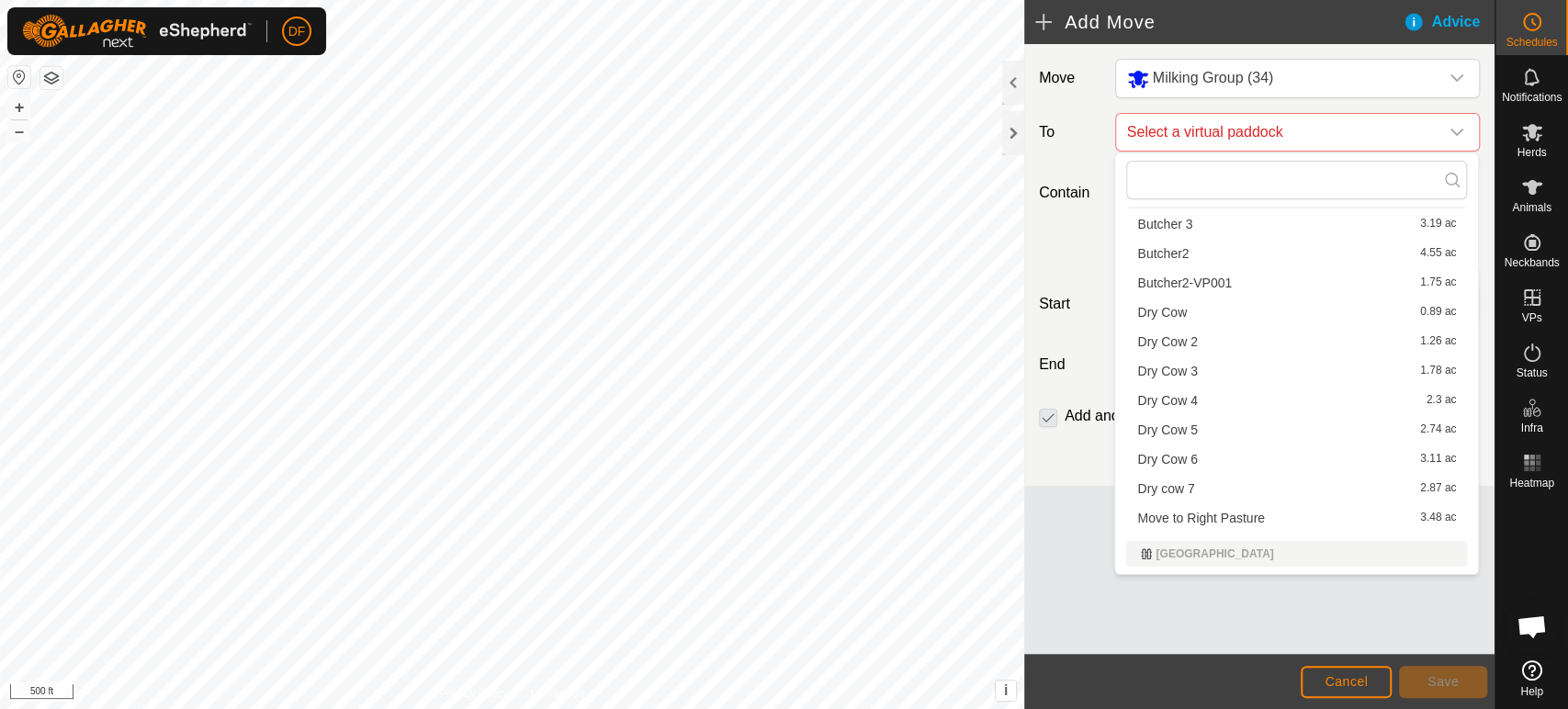
scroll to position [0, 0]
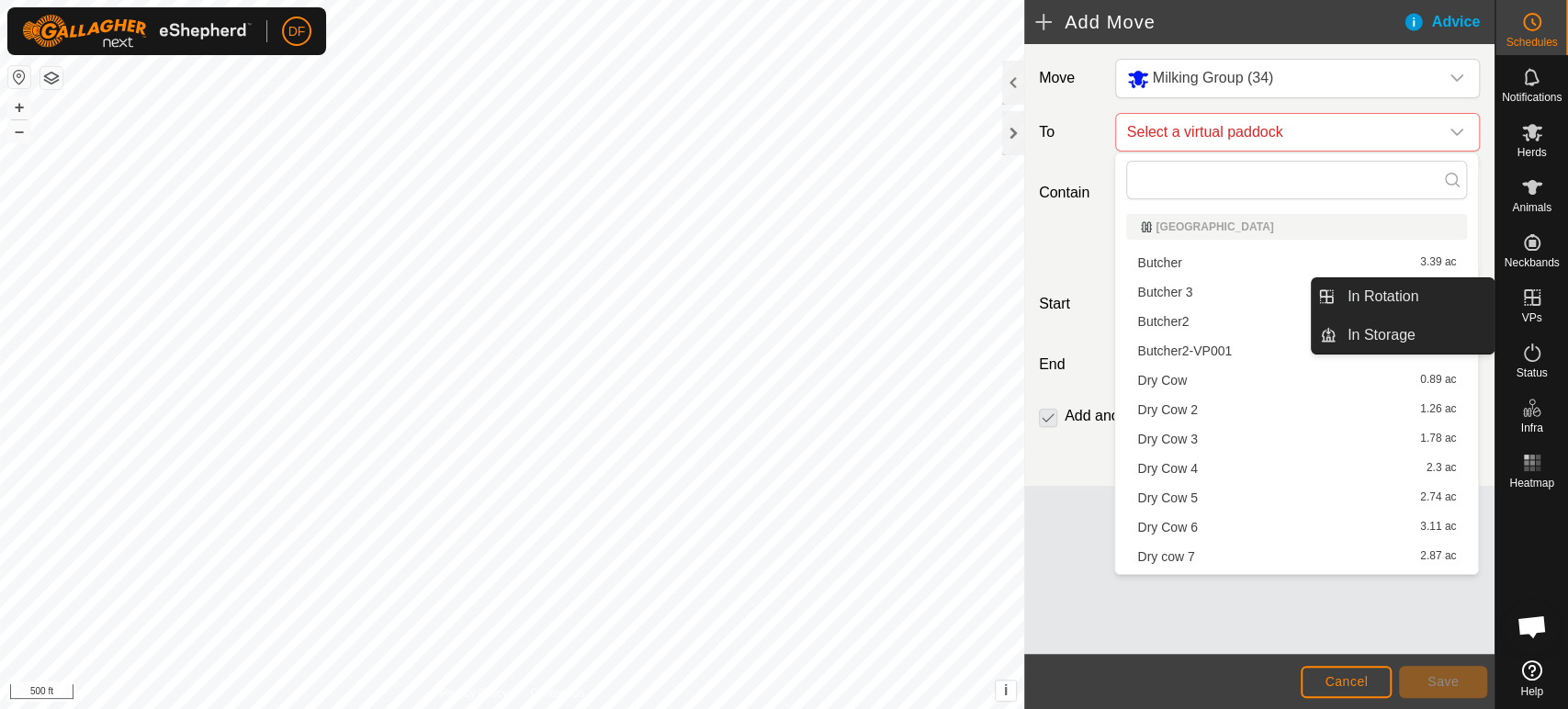
click at [1543, 298] on es-virtualpaddocks-svg-icon at bounding box center [1533, 298] width 33 height 29
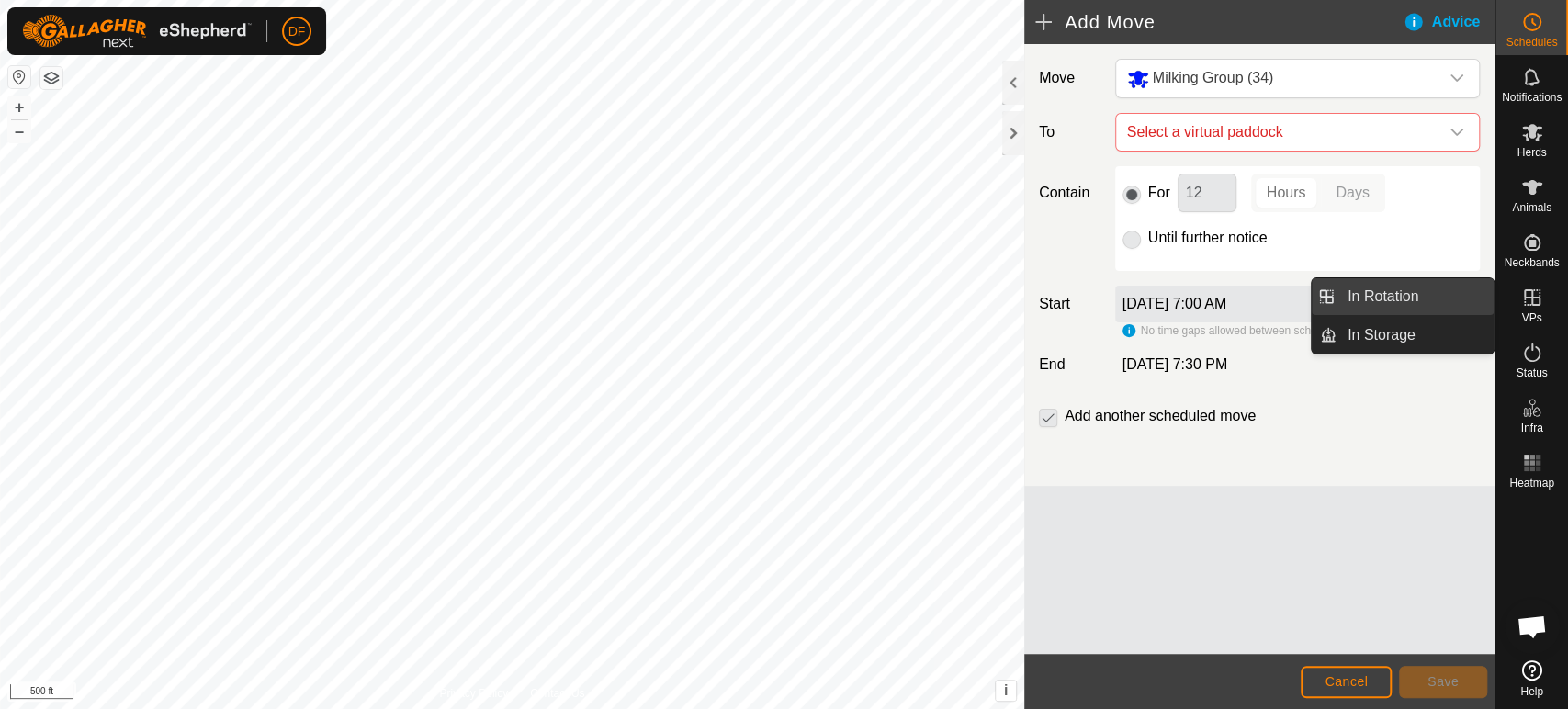
click at [1473, 292] on link "In Rotation" at bounding box center [1415, 297] width 157 height 37
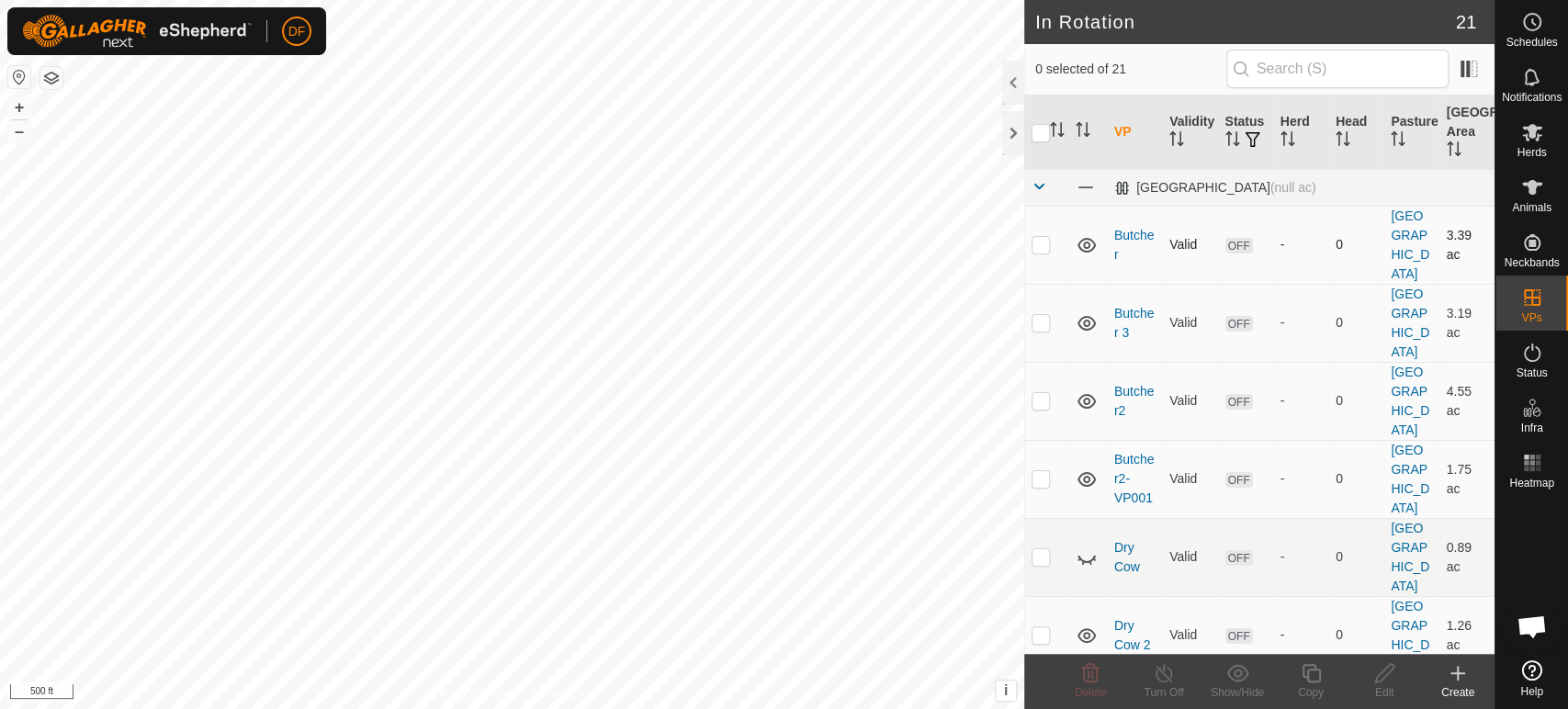
click at [1039, 237] on p-checkbox at bounding box center [1040, 244] width 19 height 15
click at [1044, 315] on p-checkbox at bounding box center [1040, 322] width 19 height 15
click at [1040, 393] on p-checkbox at bounding box center [1040, 399] width 19 height 15
click at [1040, 471] on p-checkbox at bounding box center [1040, 478] width 19 height 15
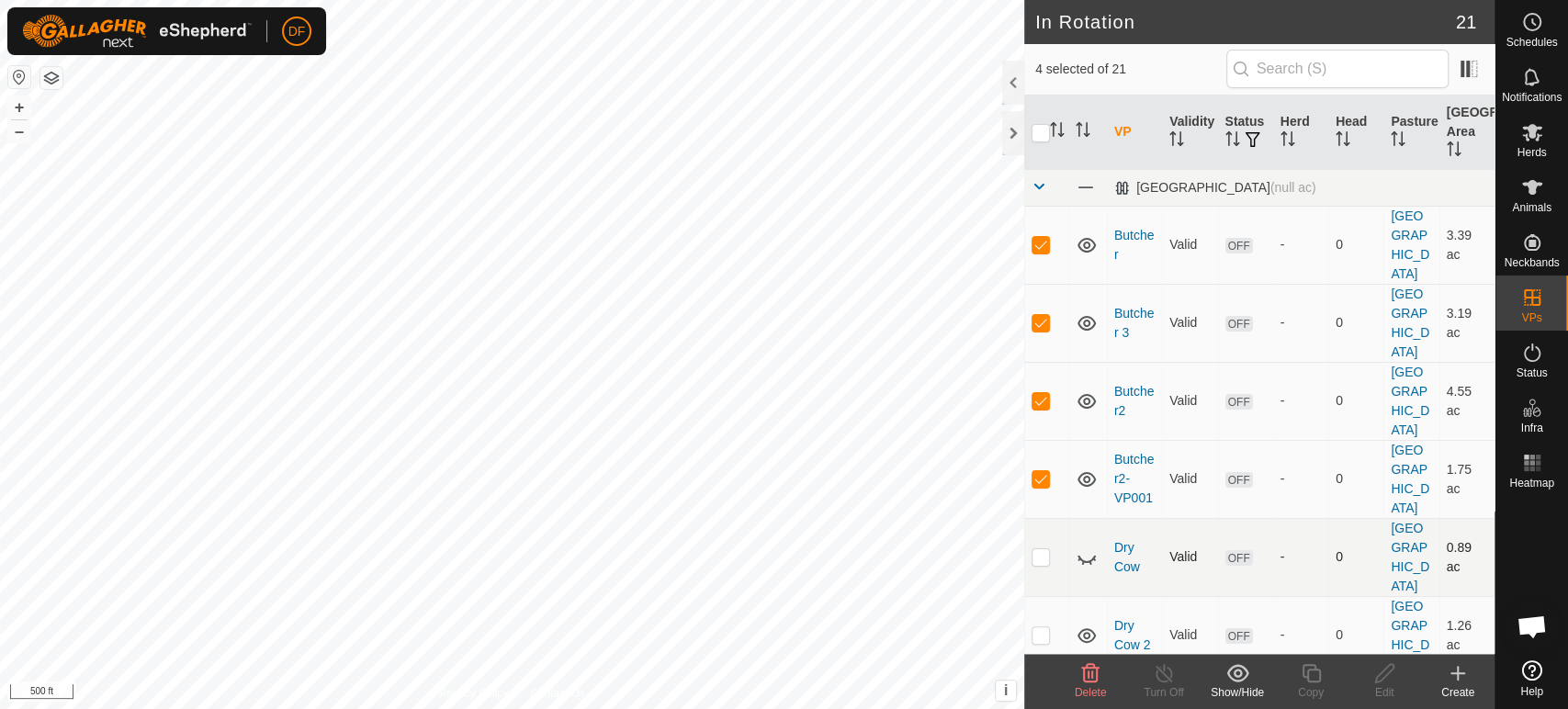
click at [1046, 549] on p-checkbox at bounding box center [1040, 556] width 19 height 15
click at [1044, 627] on p-checkbox at bounding box center [1040, 634] width 19 height 15
click at [1041, 705] on p-checkbox at bounding box center [1040, 712] width 19 height 15
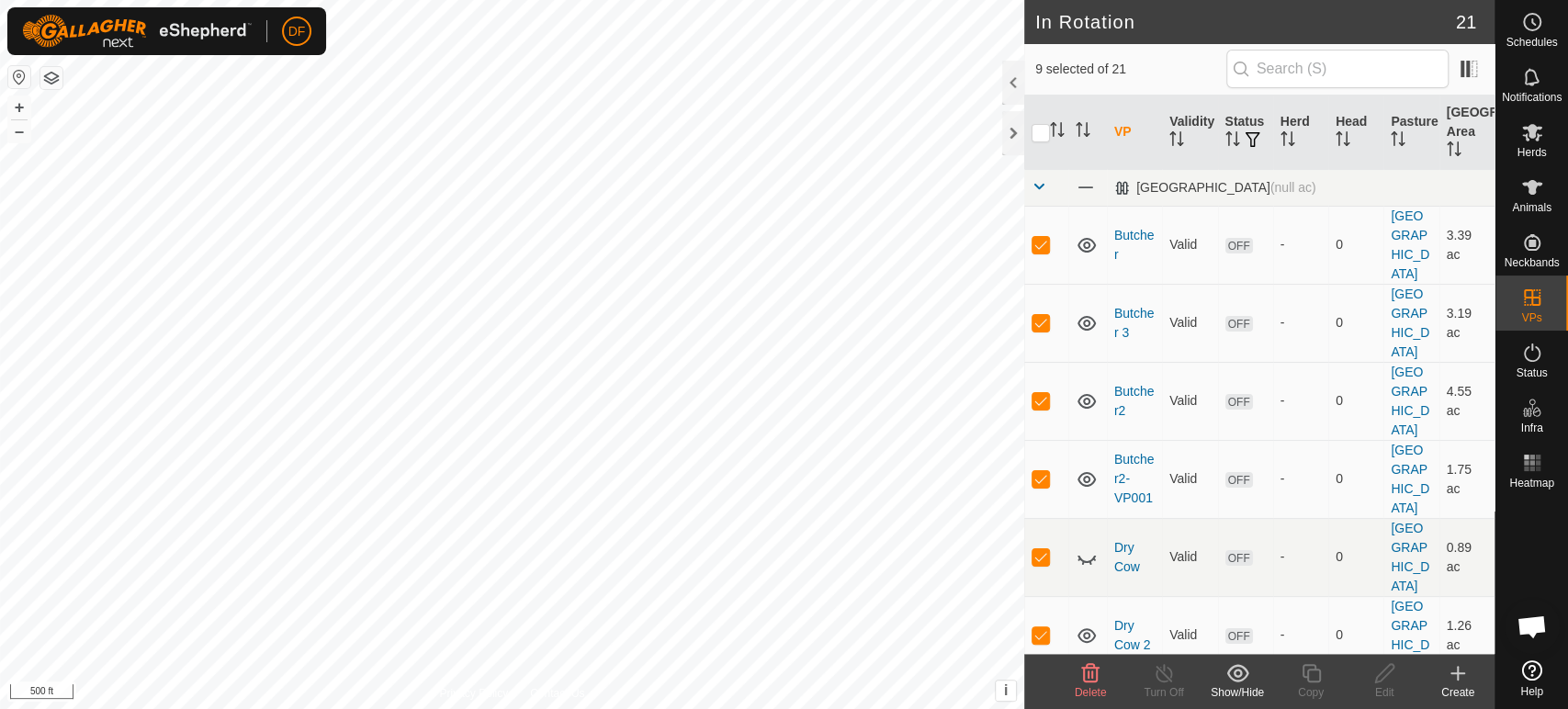
click at [1094, 674] on icon at bounding box center [1090, 673] width 22 height 22
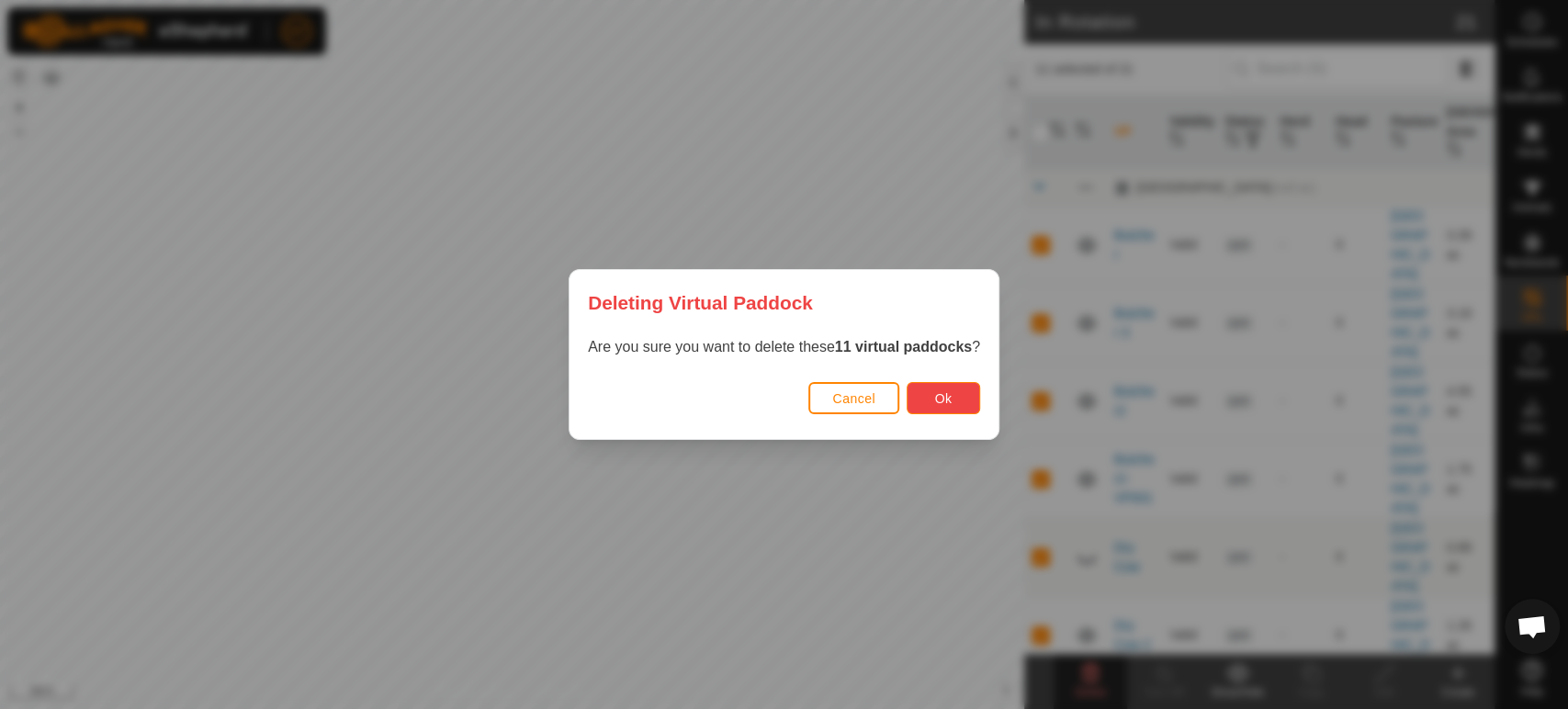
click at [928, 401] on button "Ok" at bounding box center [943, 397] width 73 height 32
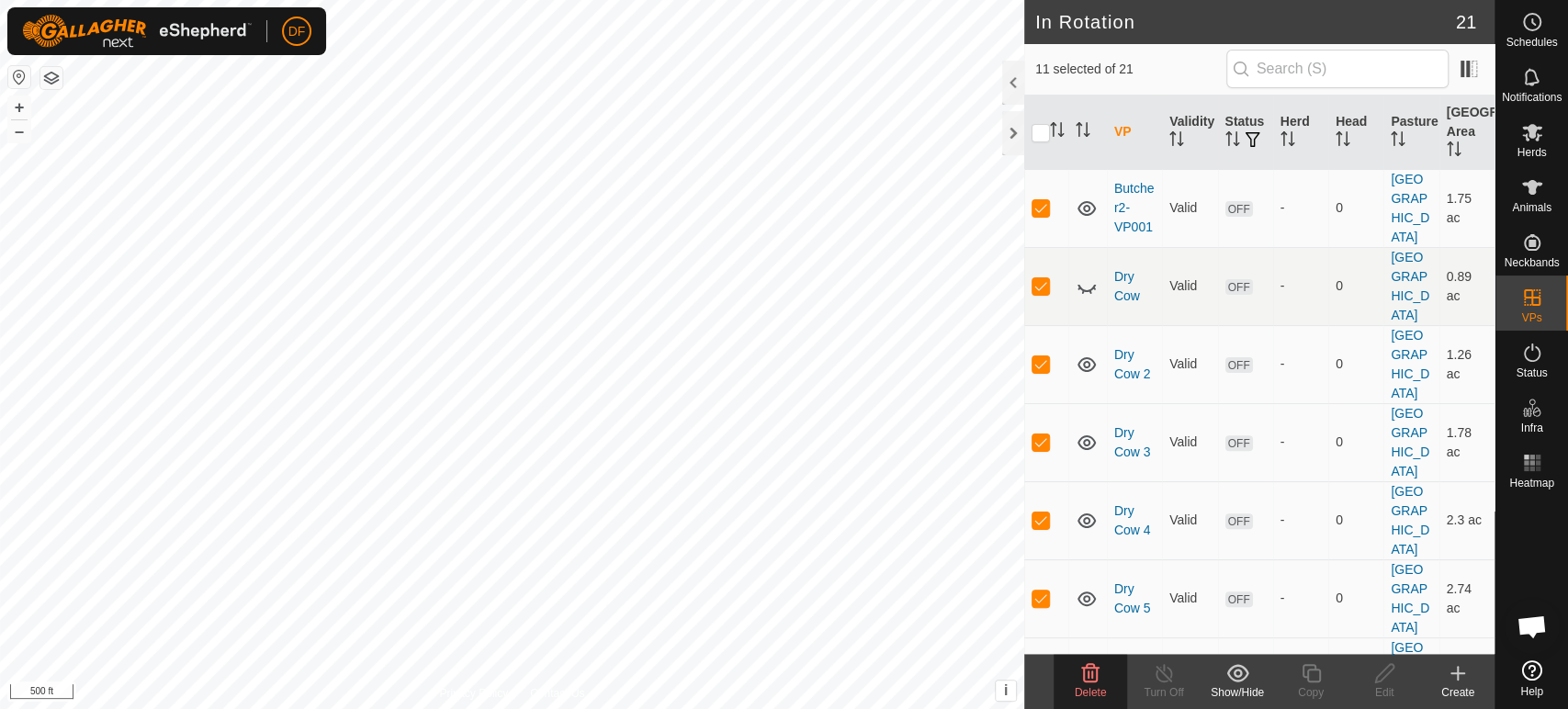
scroll to position [301, 0]
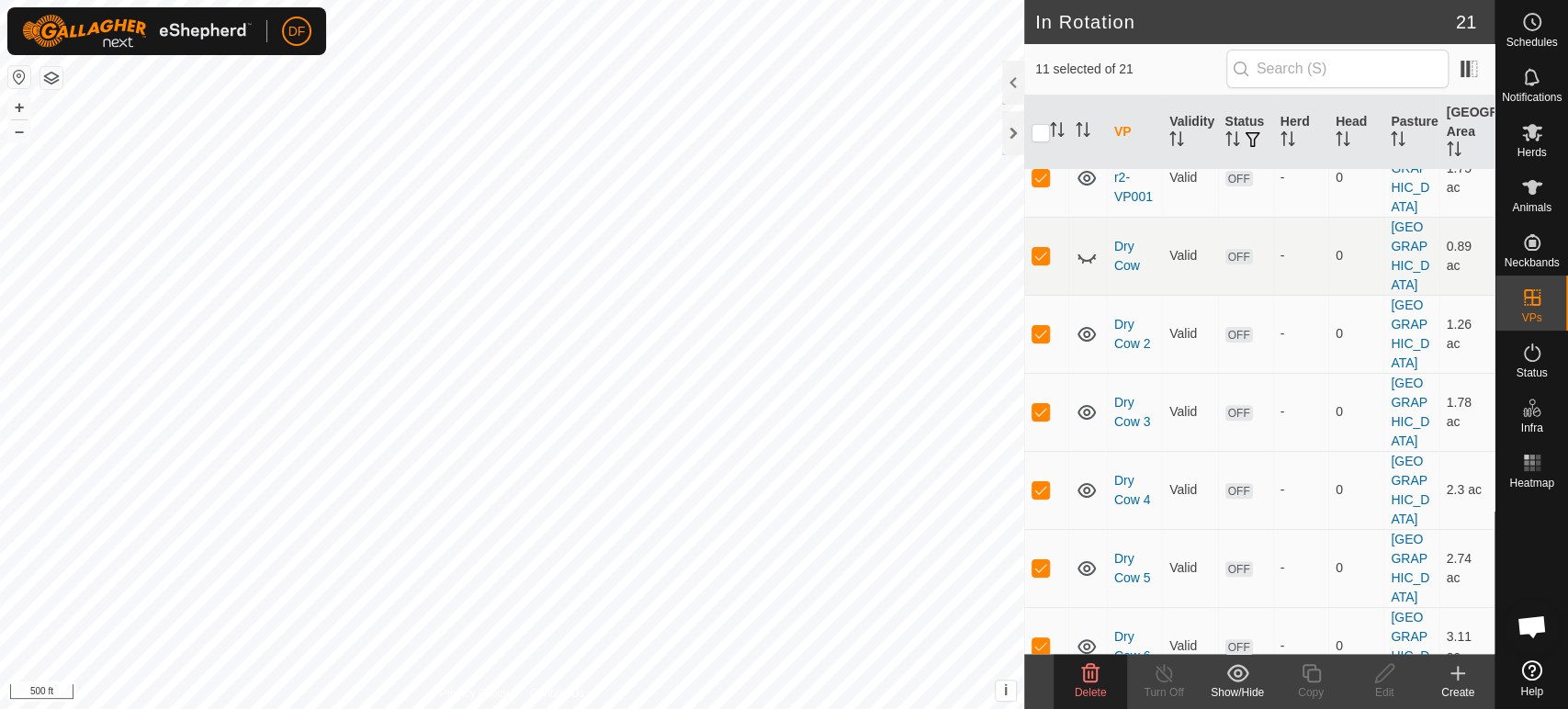
click at [1089, 672] on icon at bounding box center [1090, 673] width 22 height 22
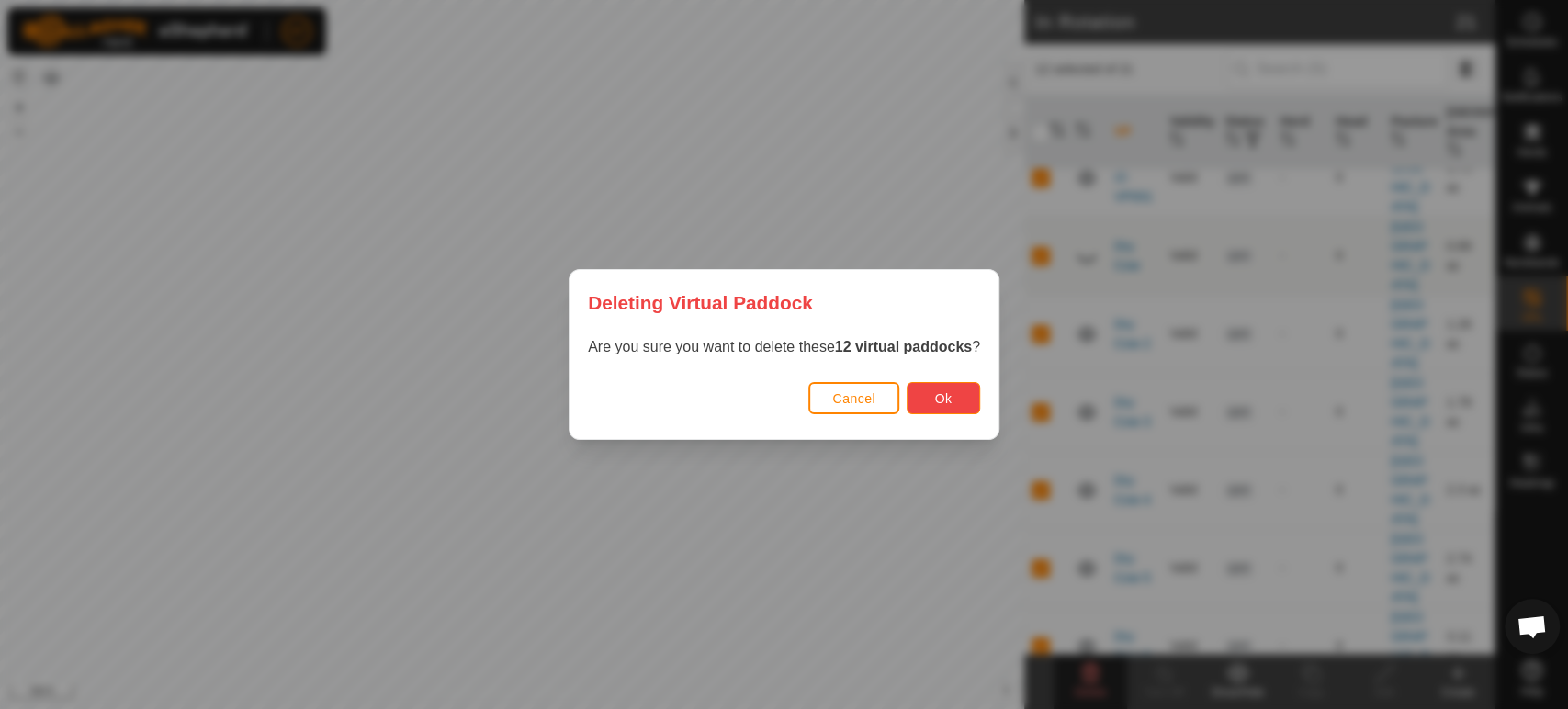
click at [938, 404] on span "Ok" at bounding box center [944, 398] width 18 height 15
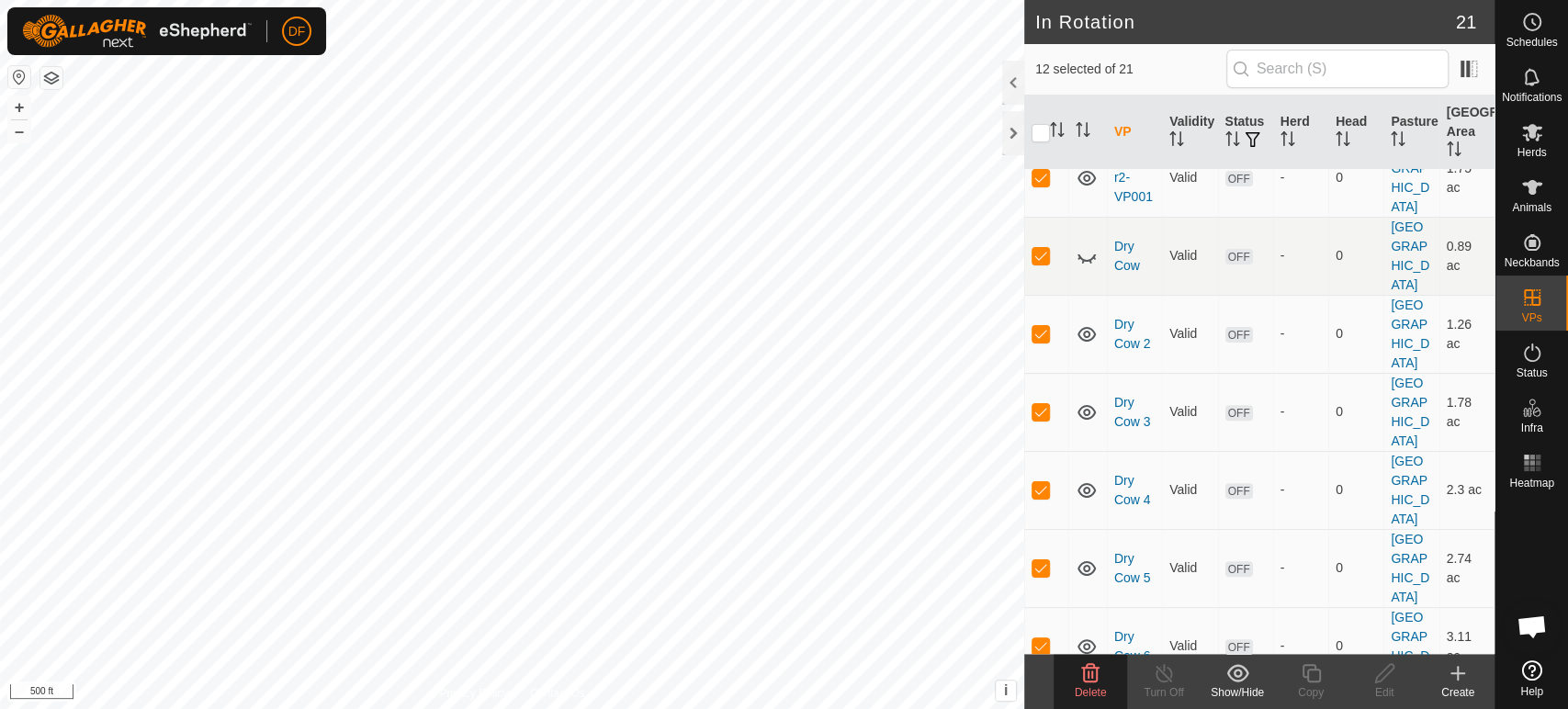
click at [1093, 694] on span "Delete" at bounding box center [1090, 691] width 32 height 13
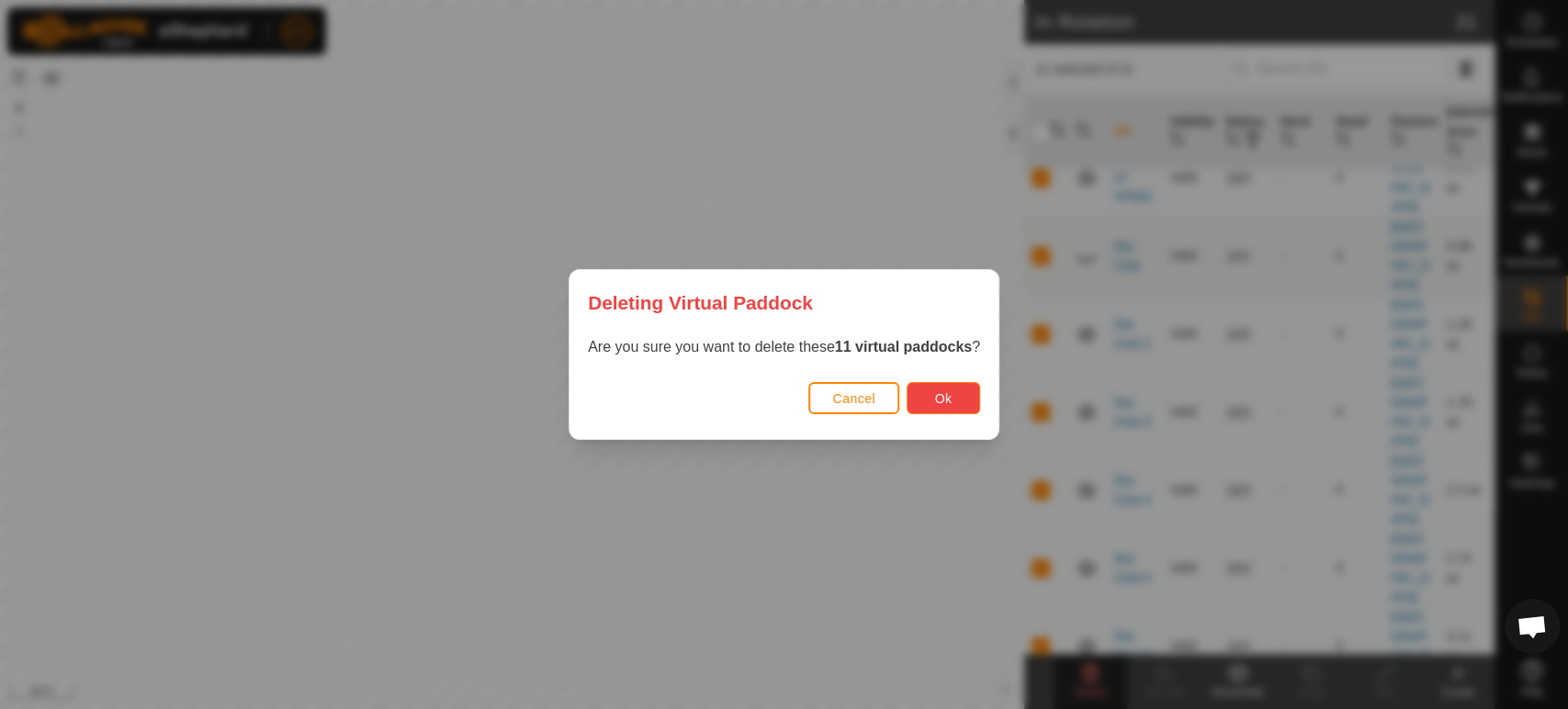
click at [941, 397] on span "Ok" at bounding box center [944, 398] width 18 height 15
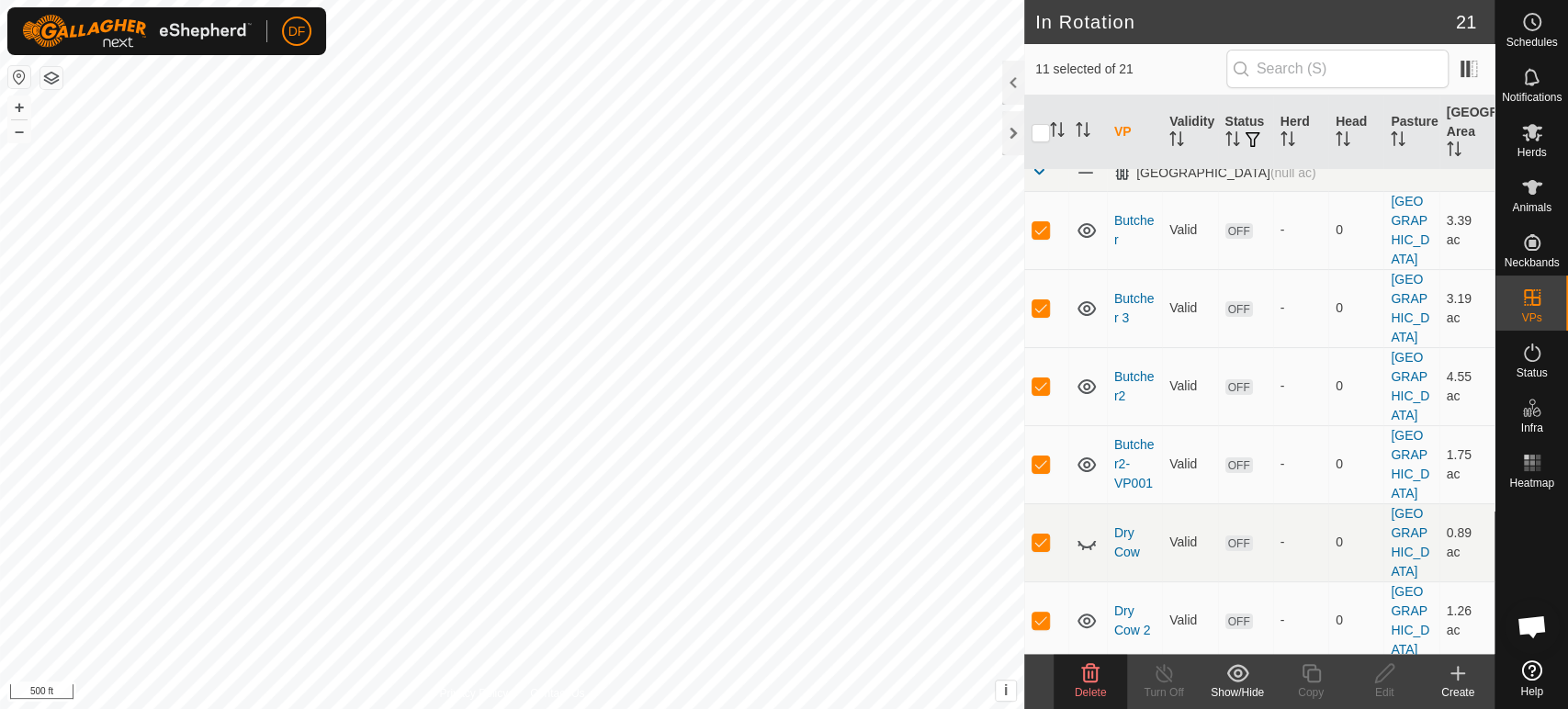
scroll to position [0, 0]
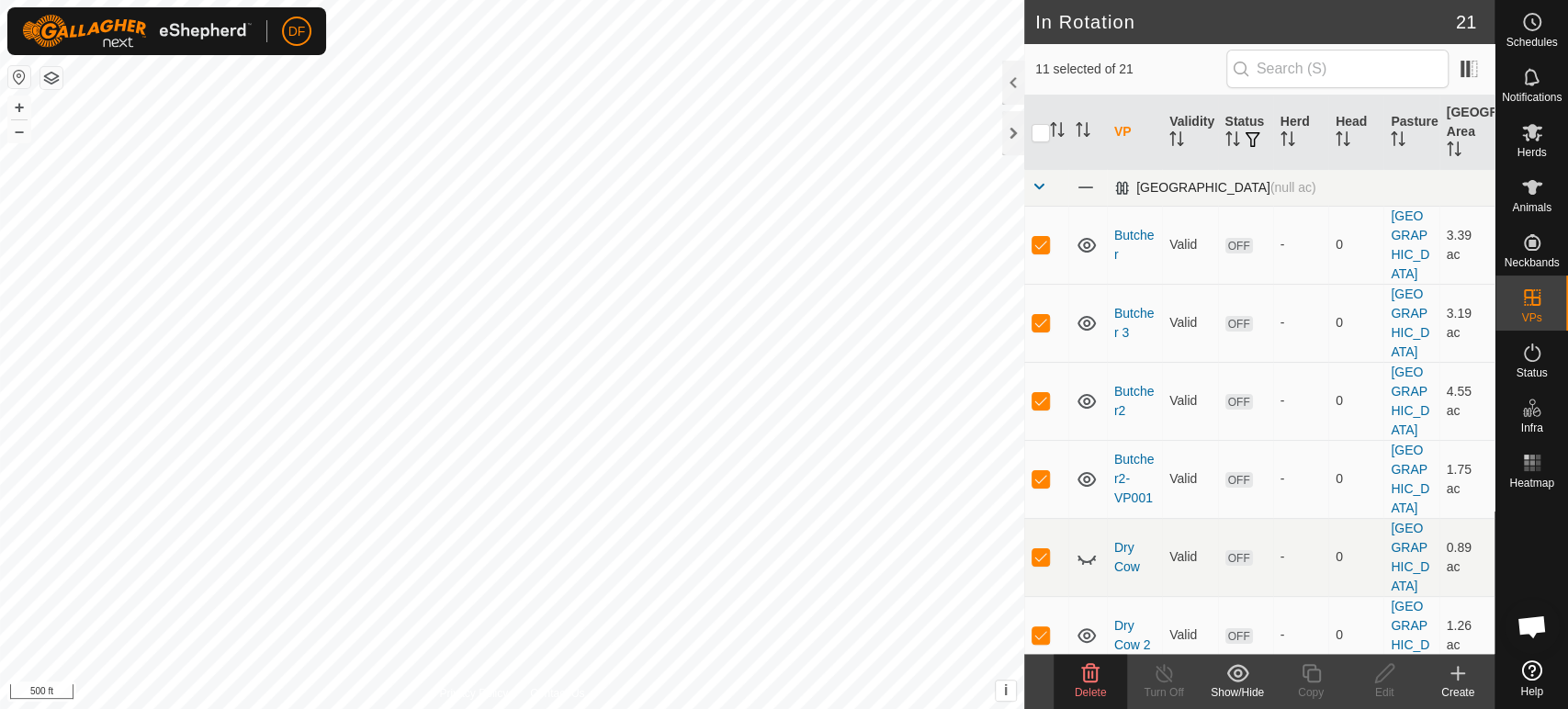
click at [1037, 185] on span at bounding box center [1038, 186] width 15 height 15
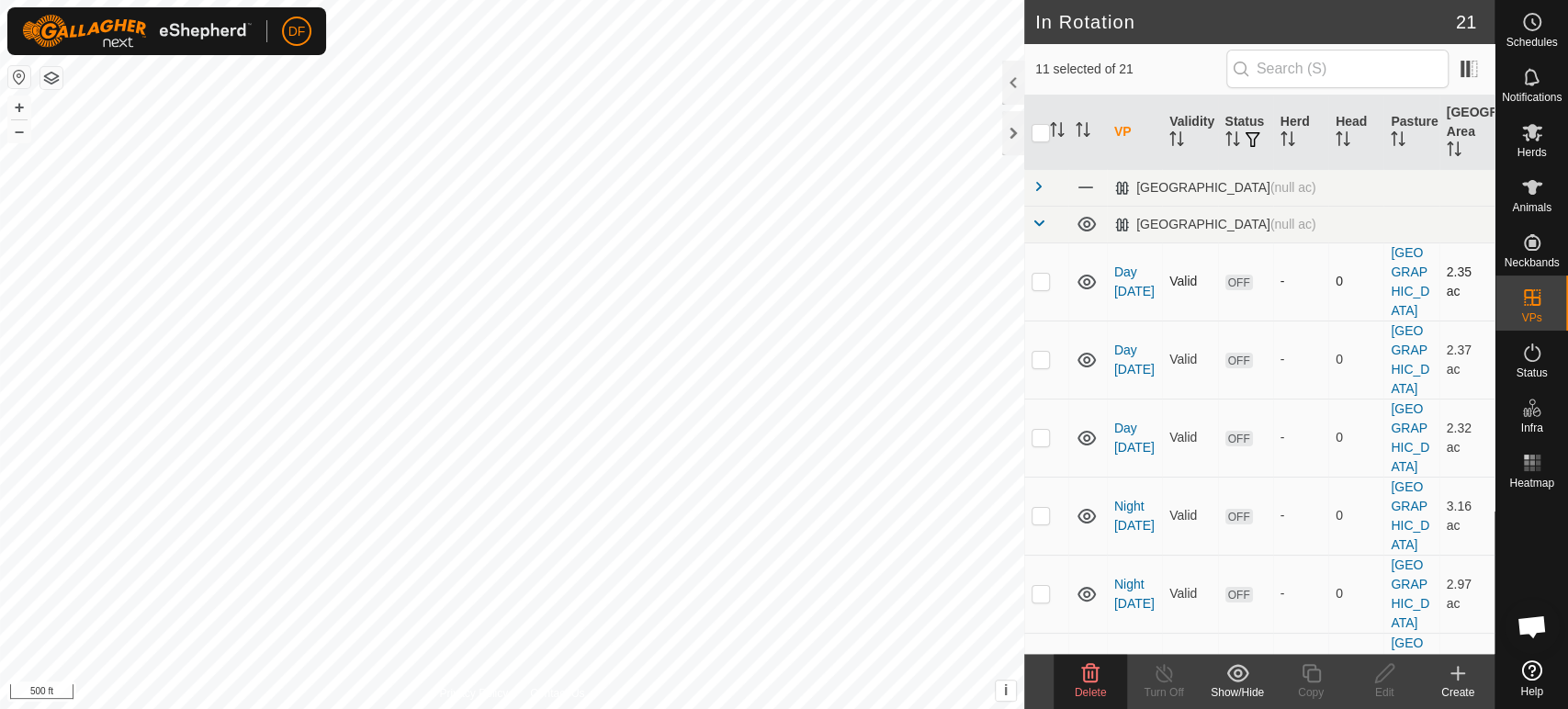
click at [1041, 275] on p-checkbox at bounding box center [1040, 280] width 19 height 15
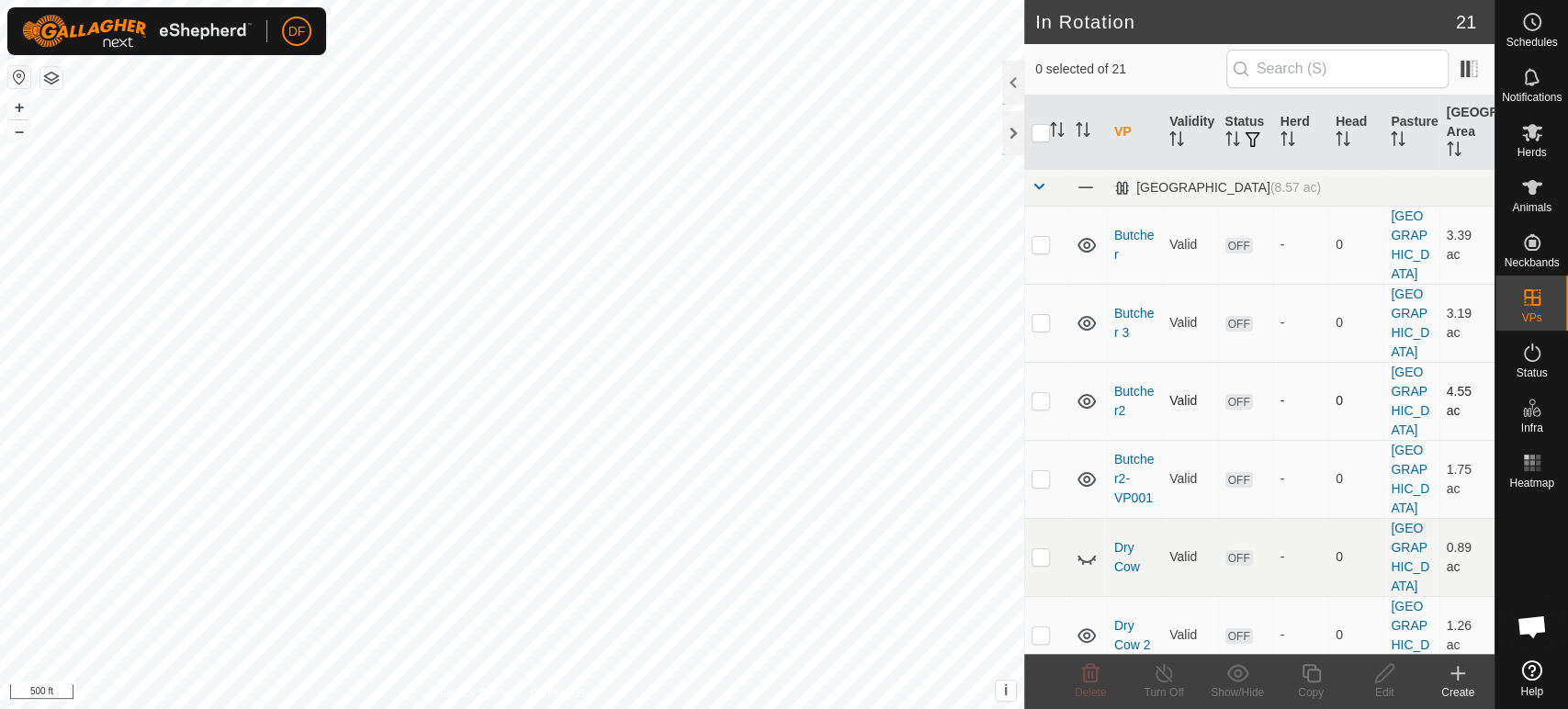
scroll to position [9622, 0]
click at [18, 109] on button "+" at bounding box center [19, 107] width 22 height 22
click at [680, 708] on html "DF Schedules Notifications Herds Animals Neckbands VPs Status Infra Heatmap Hel…" at bounding box center [784, 354] width 1568 height 709
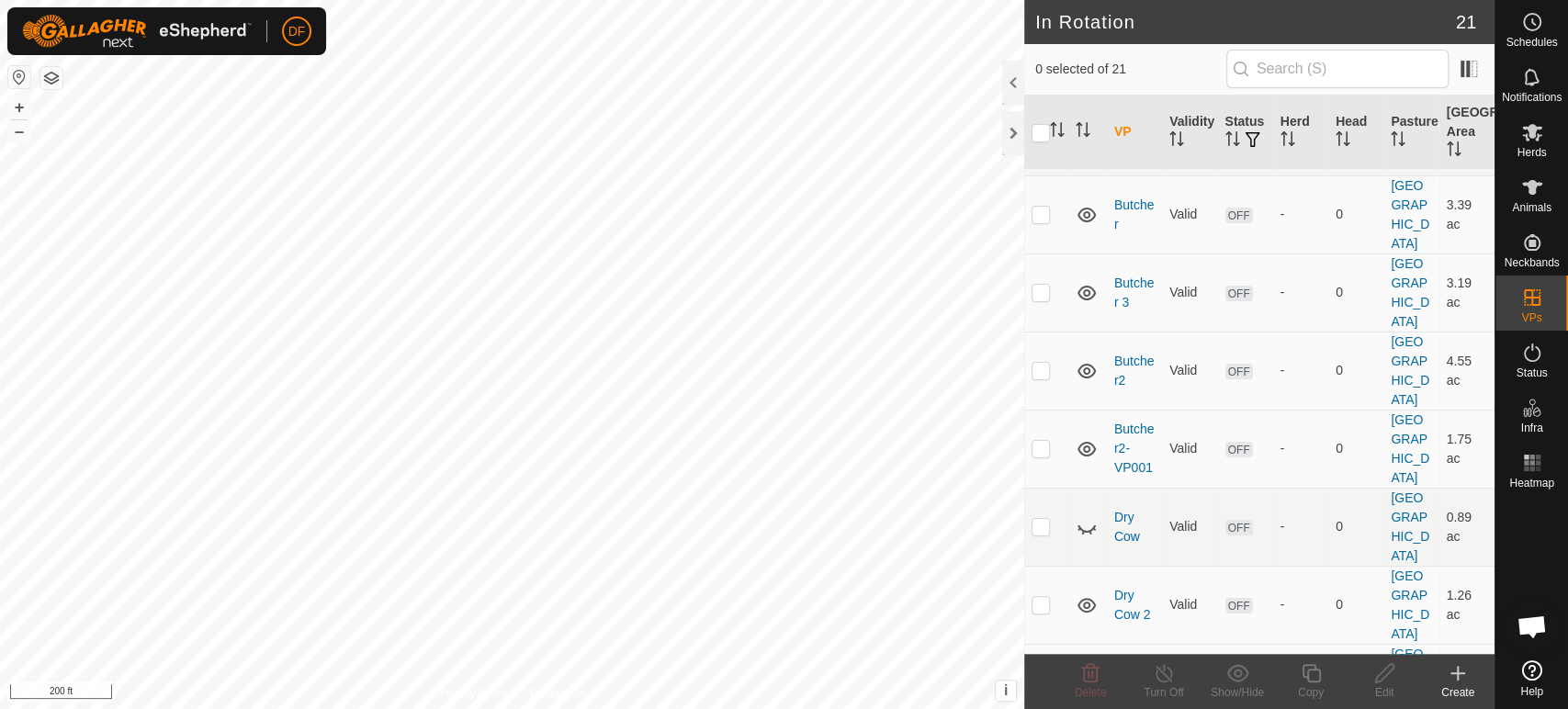
scroll to position [0, 0]
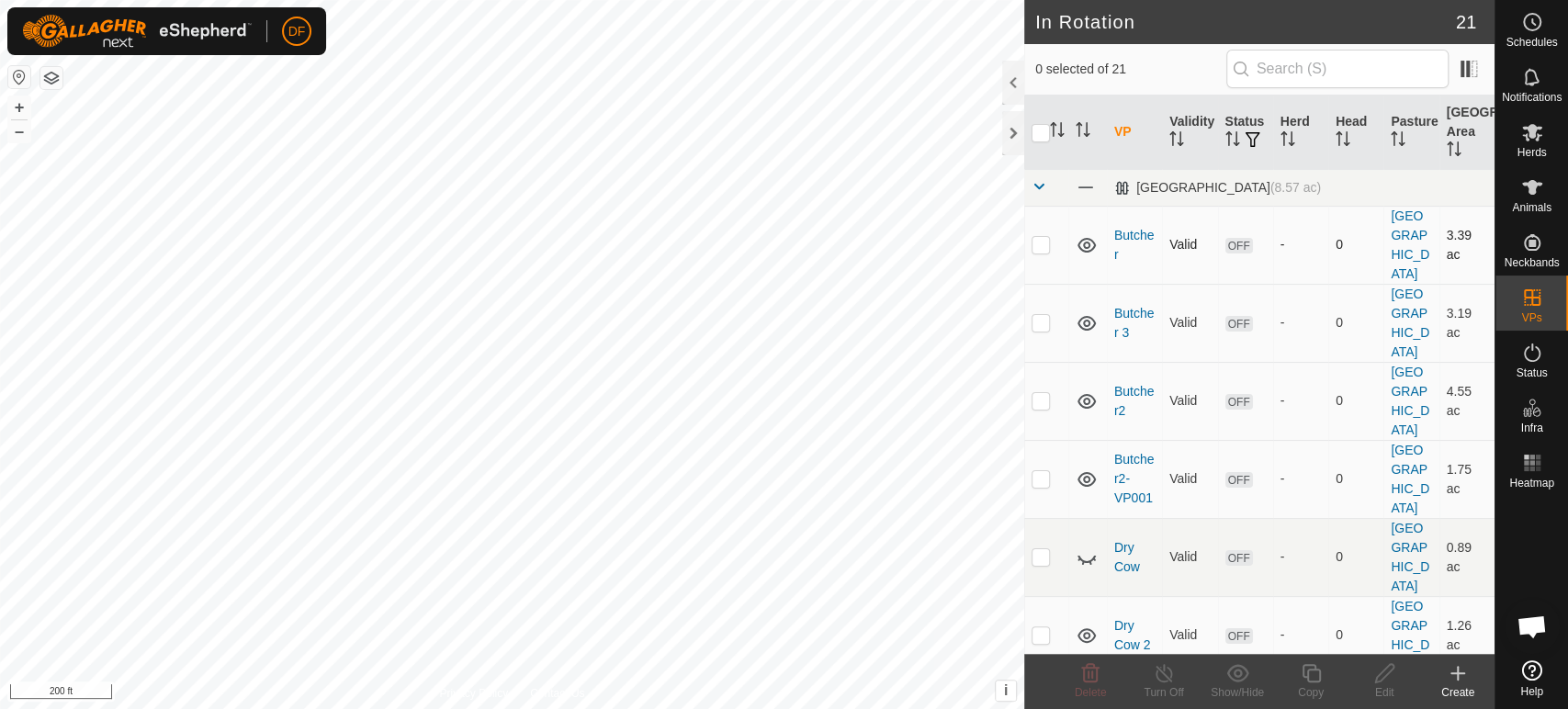
click at [1041, 238] on td at bounding box center [1046, 245] width 44 height 78
click at [1087, 681] on icon at bounding box center [1091, 673] width 18 height 19
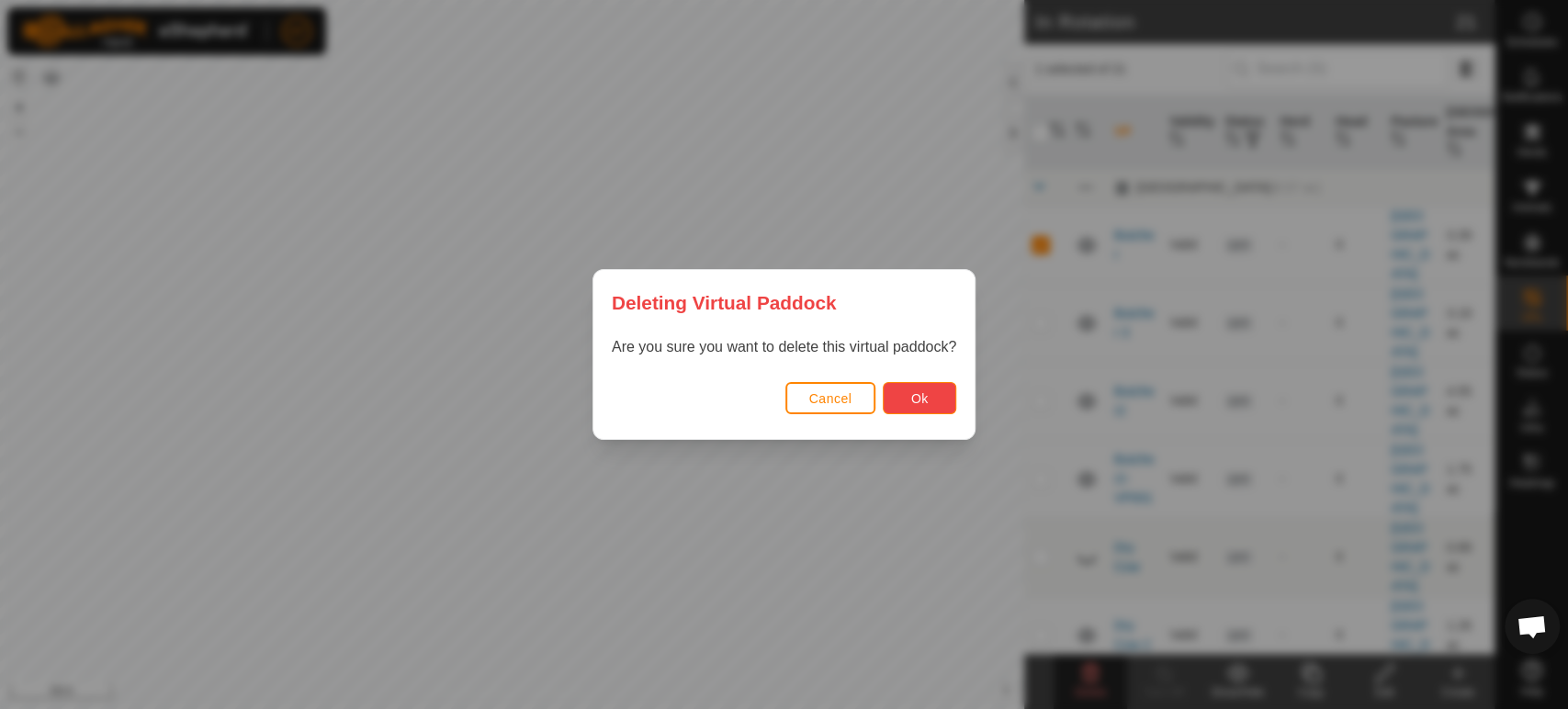
click at [943, 404] on button "Ok" at bounding box center [919, 397] width 73 height 32
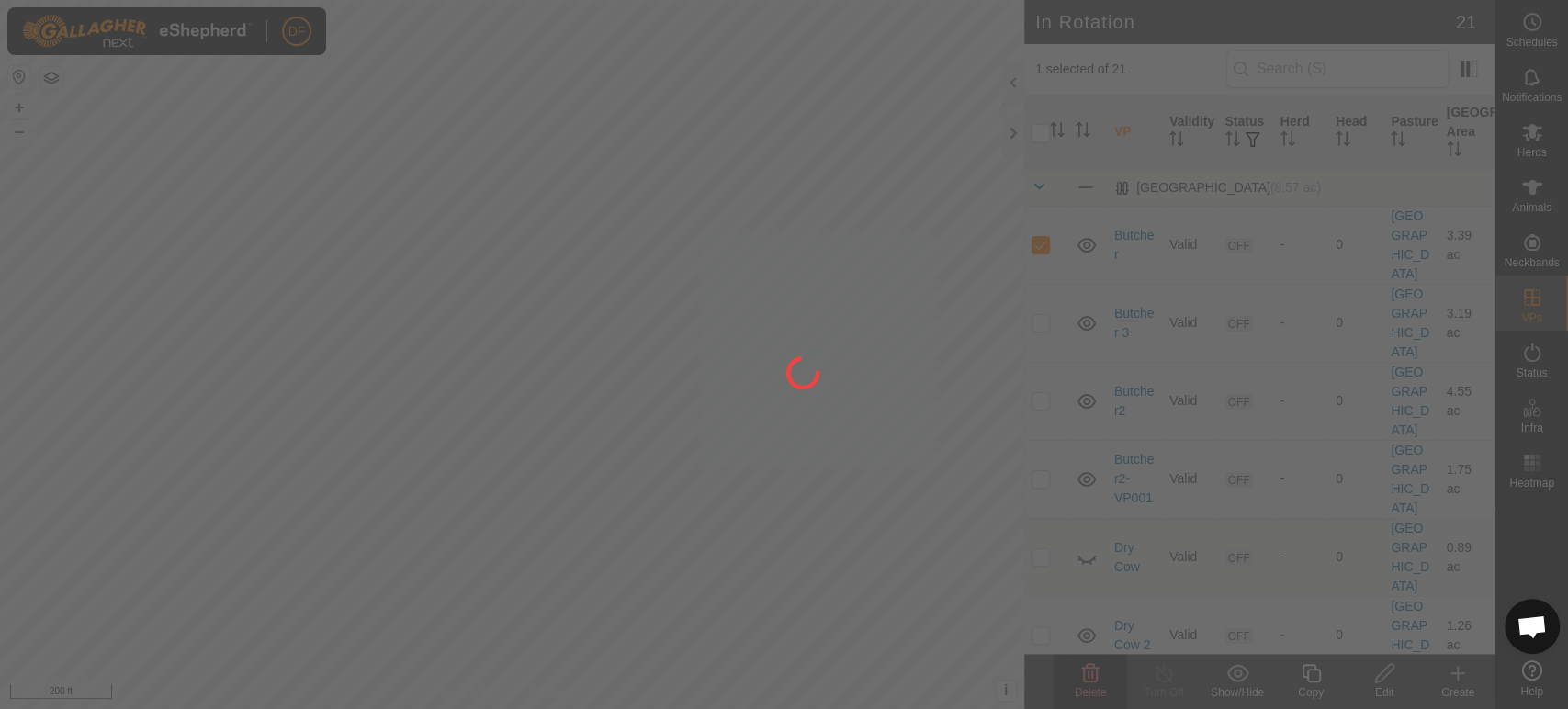
checkbox input "false"
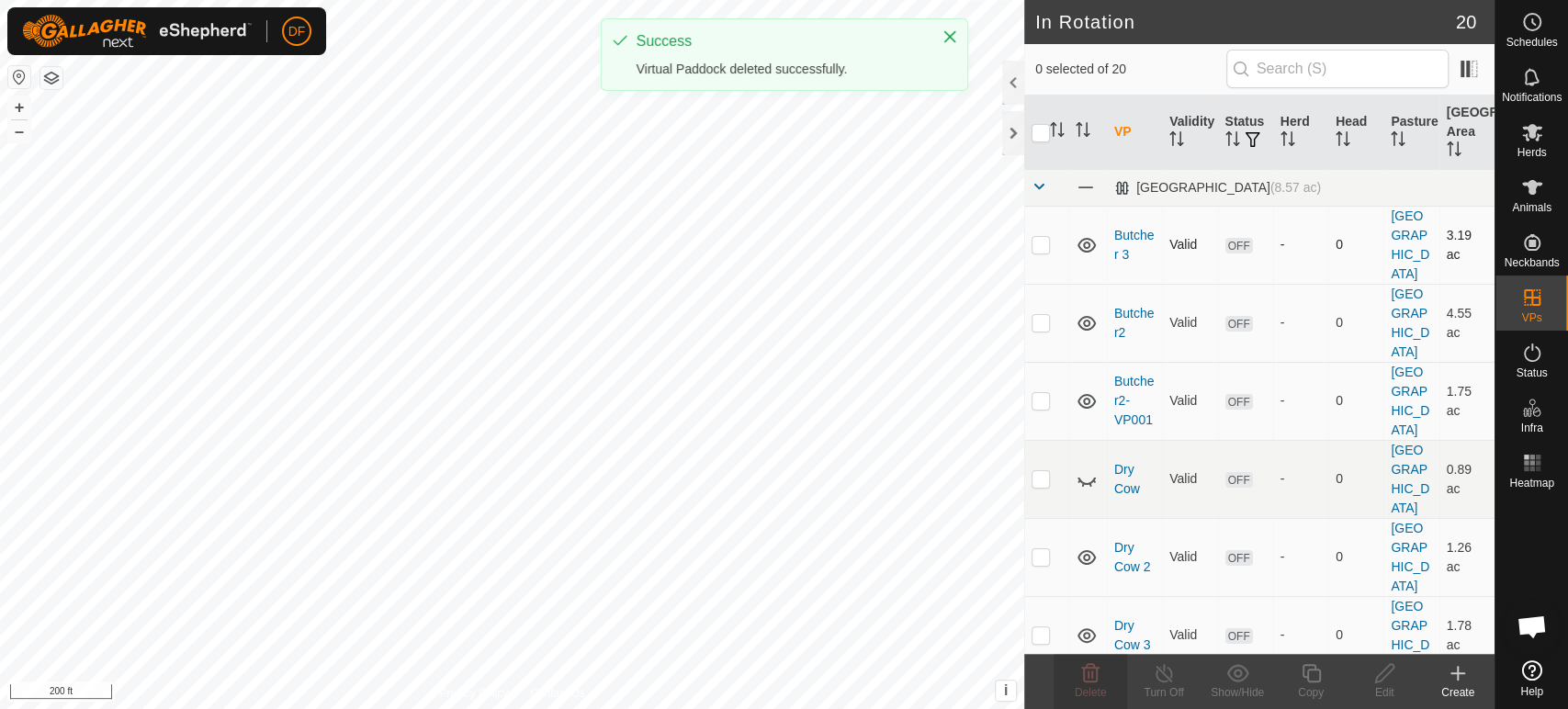
click at [1040, 237] on p-checkbox at bounding box center [1040, 244] width 19 height 15
checkbox input "true"
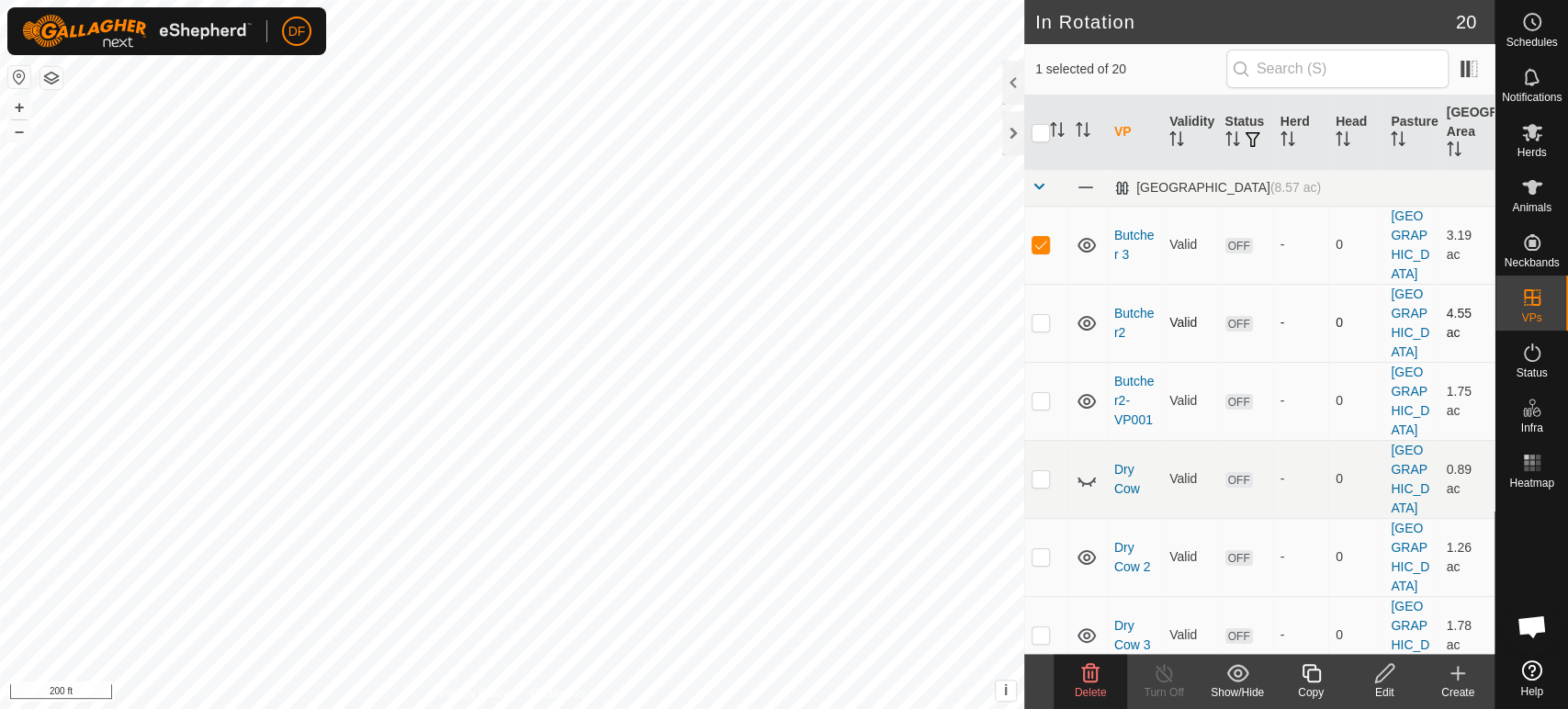
click at [1038, 284] on td at bounding box center [1046, 323] width 44 height 78
checkbox input "true"
click at [1036, 393] on p-checkbox at bounding box center [1040, 399] width 19 height 15
checkbox input "true"
click at [1103, 672] on delete-svg-icon at bounding box center [1090, 673] width 73 height 22
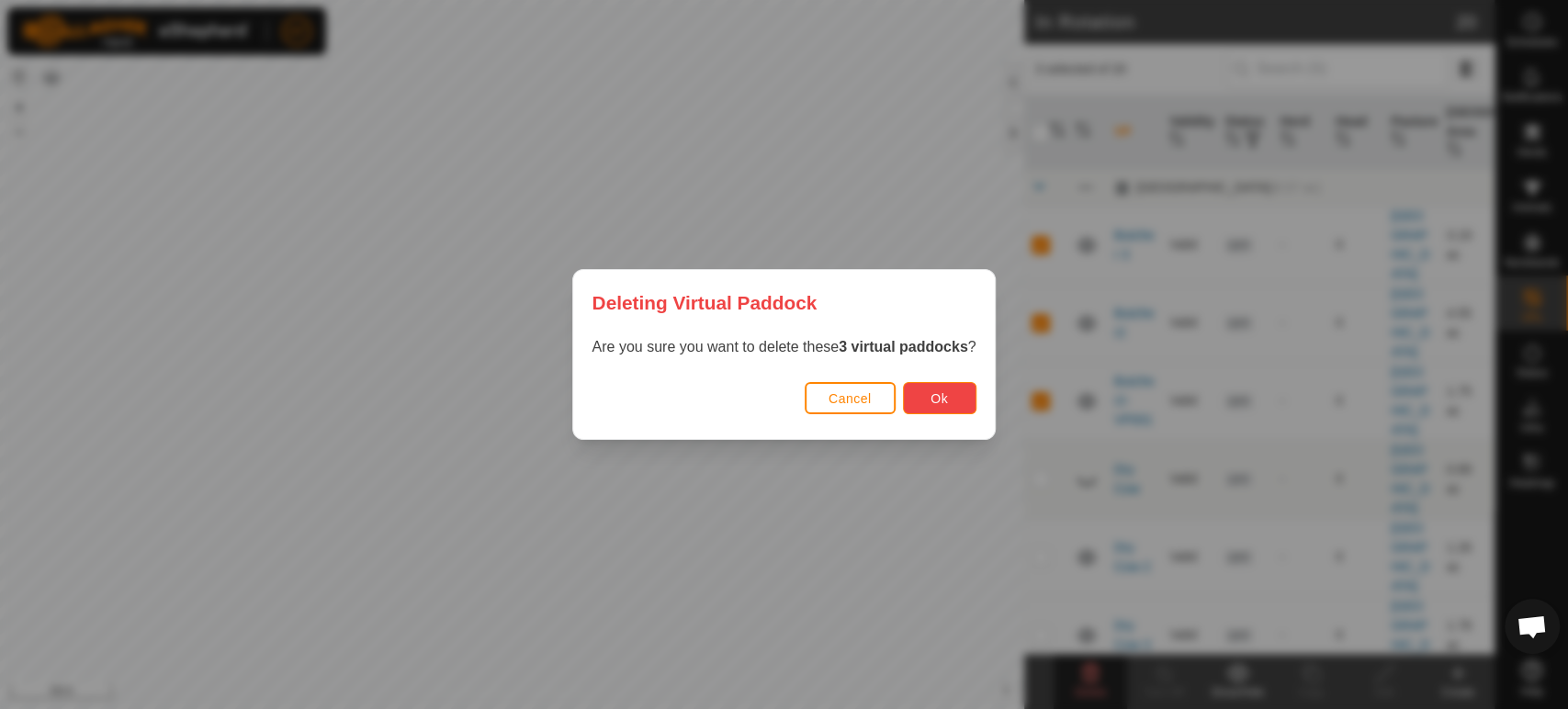
click at [950, 406] on button "Ok" at bounding box center [939, 397] width 73 height 32
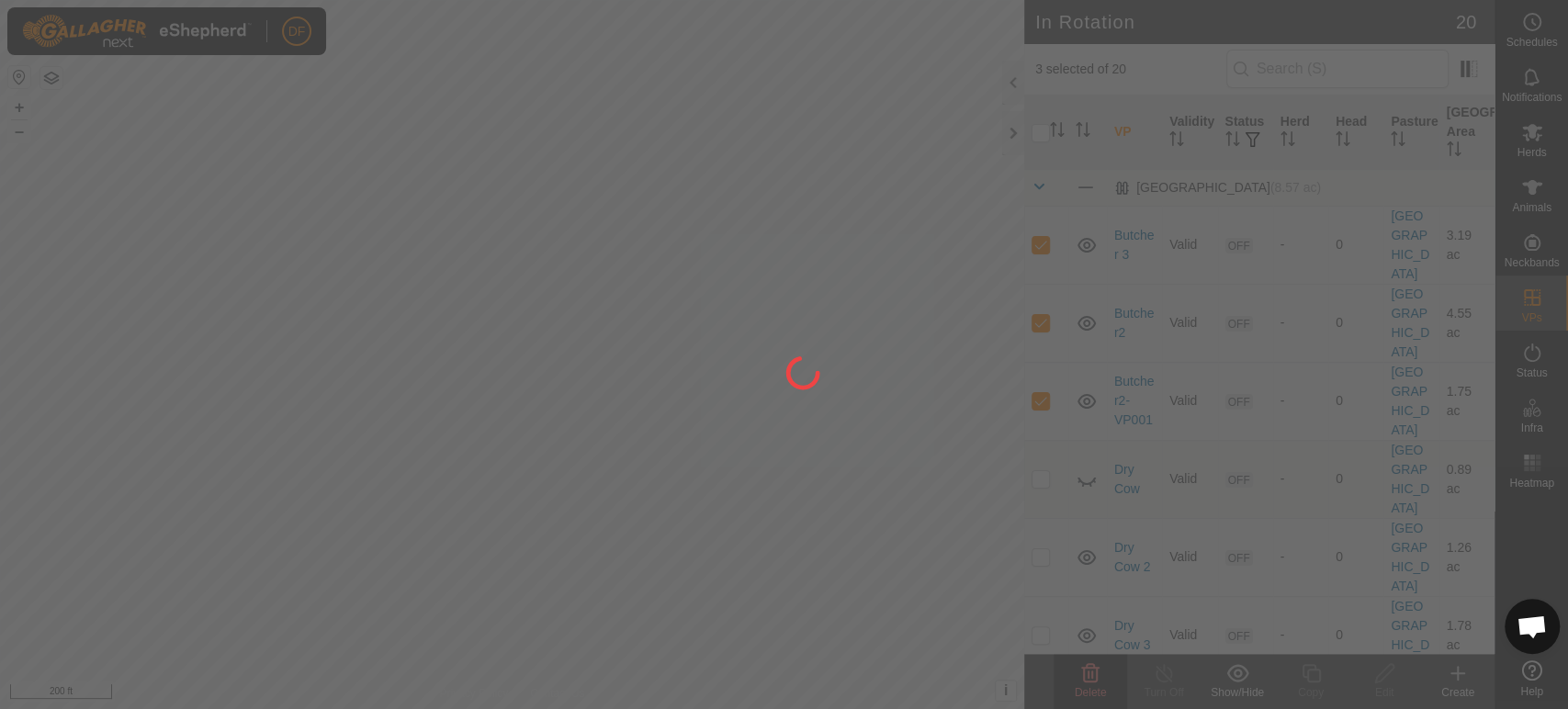
checkbox input "false"
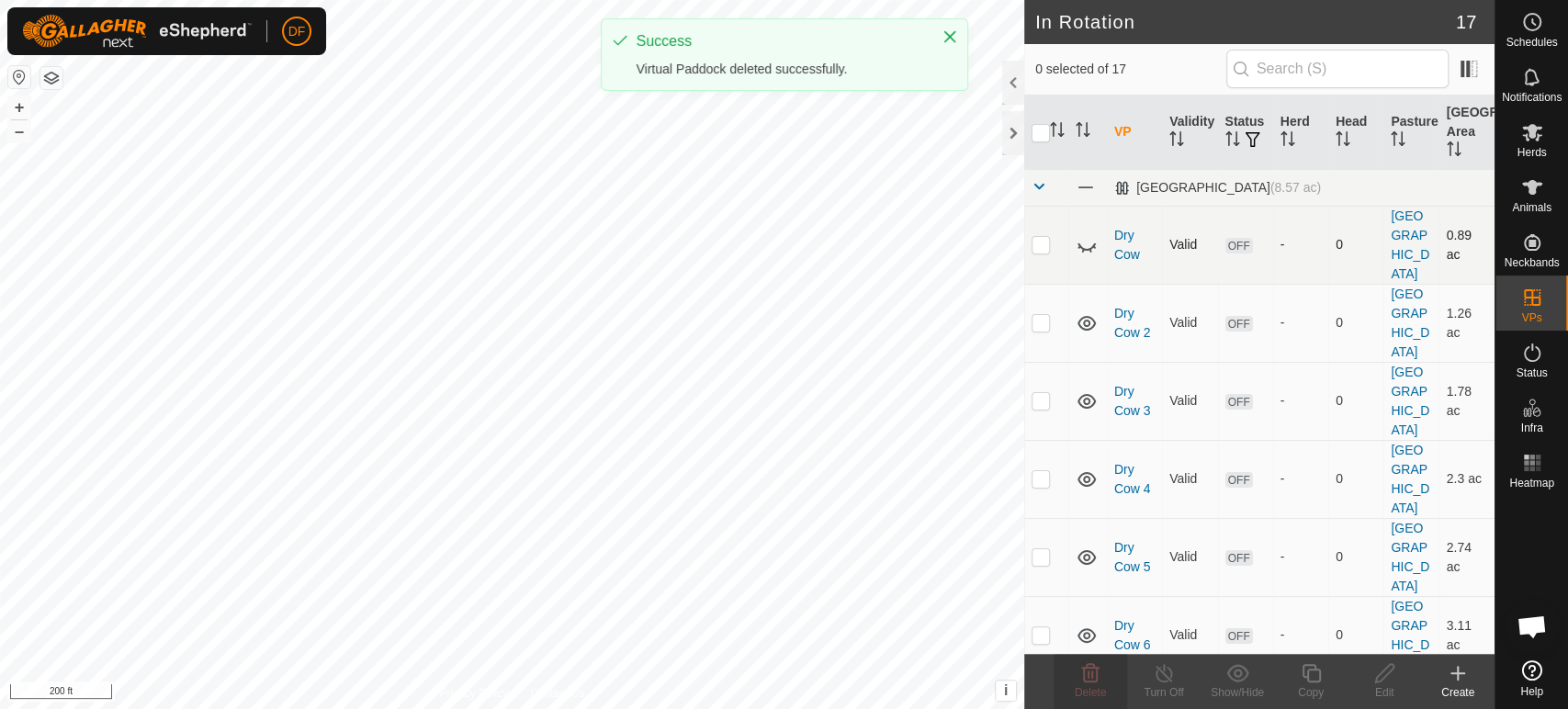
click at [1044, 237] on p-checkbox at bounding box center [1040, 244] width 19 height 15
checkbox input "true"
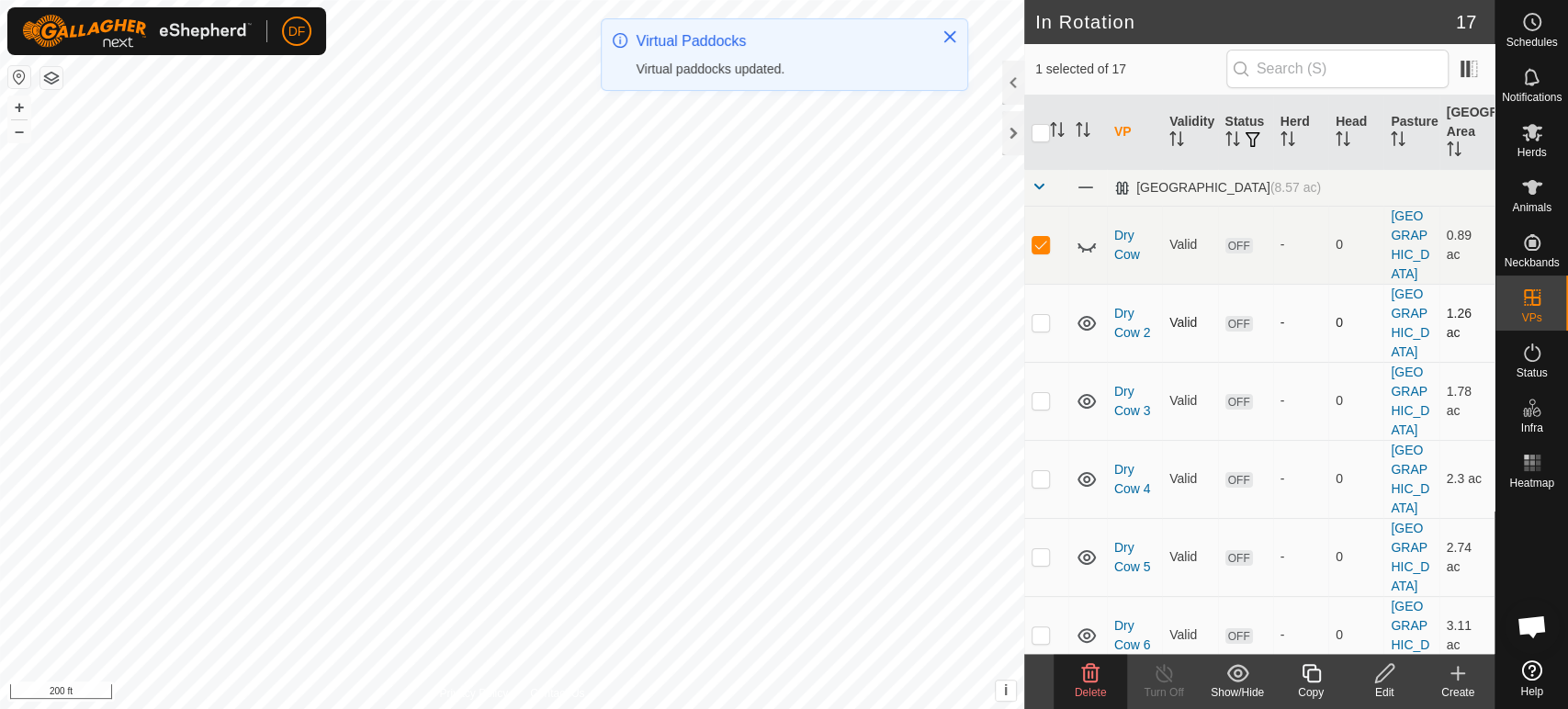
click at [1044, 315] on p-checkbox at bounding box center [1040, 322] width 19 height 15
checkbox input "true"
click at [1041, 393] on p-checkbox at bounding box center [1040, 399] width 19 height 15
checkbox input "true"
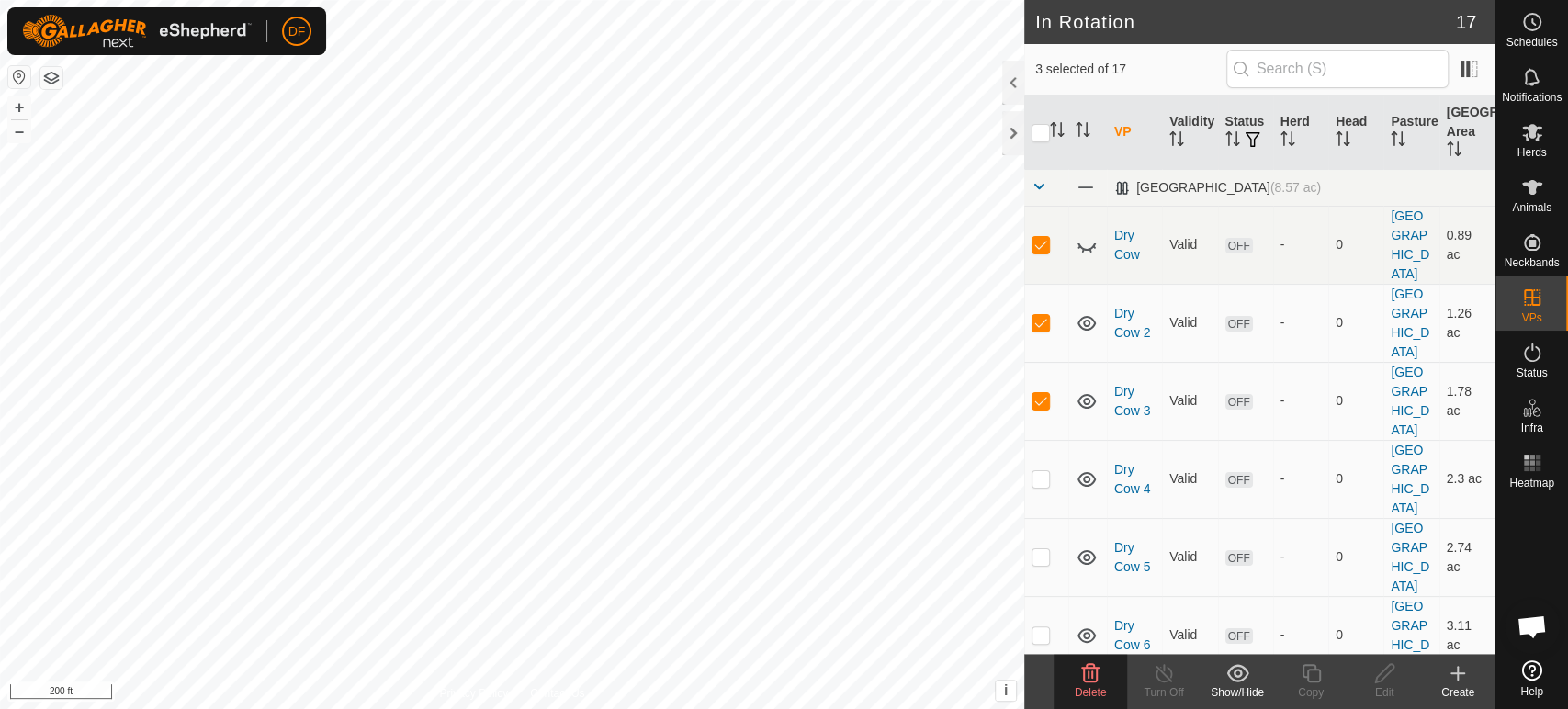
click at [1083, 674] on icon at bounding box center [1091, 673] width 18 height 19
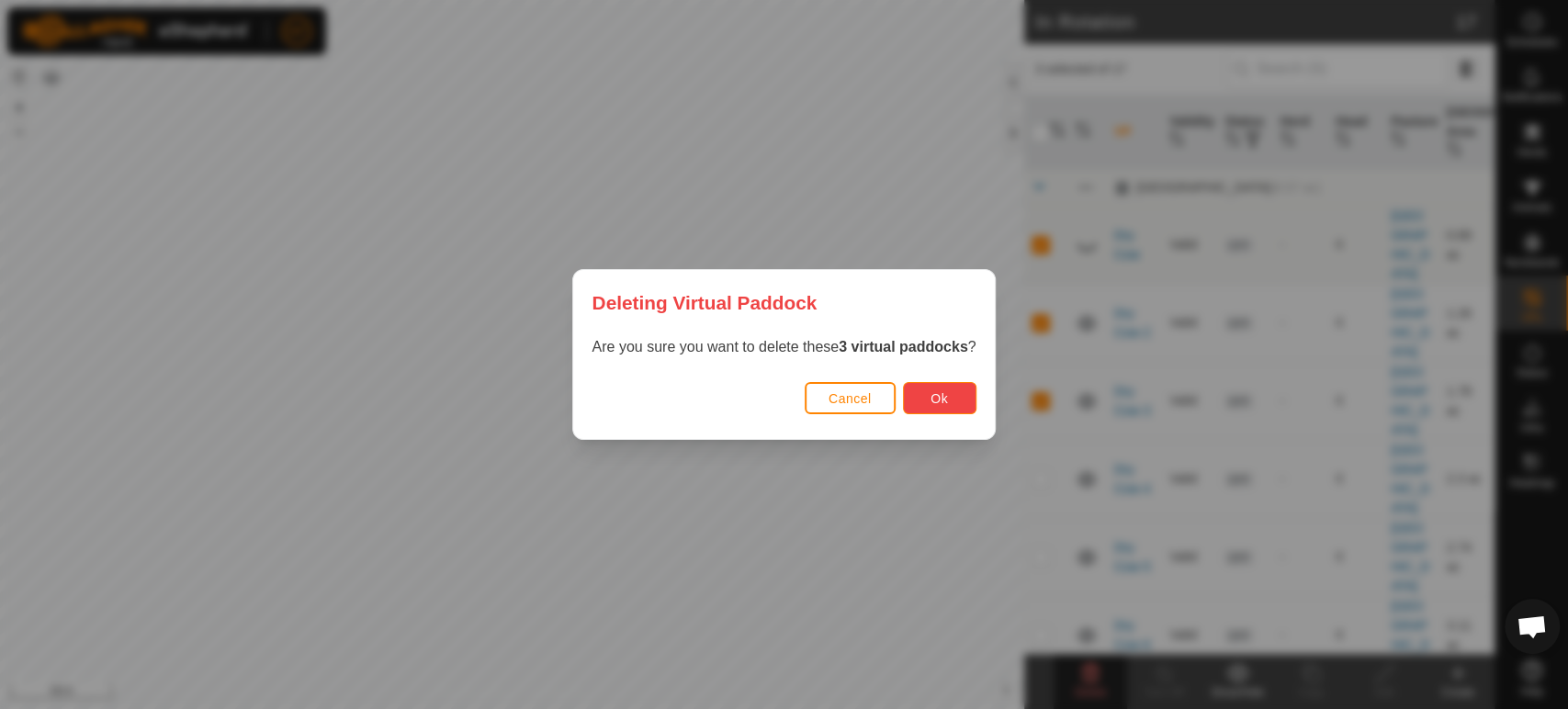
click at [925, 404] on button "Ok" at bounding box center [939, 397] width 73 height 32
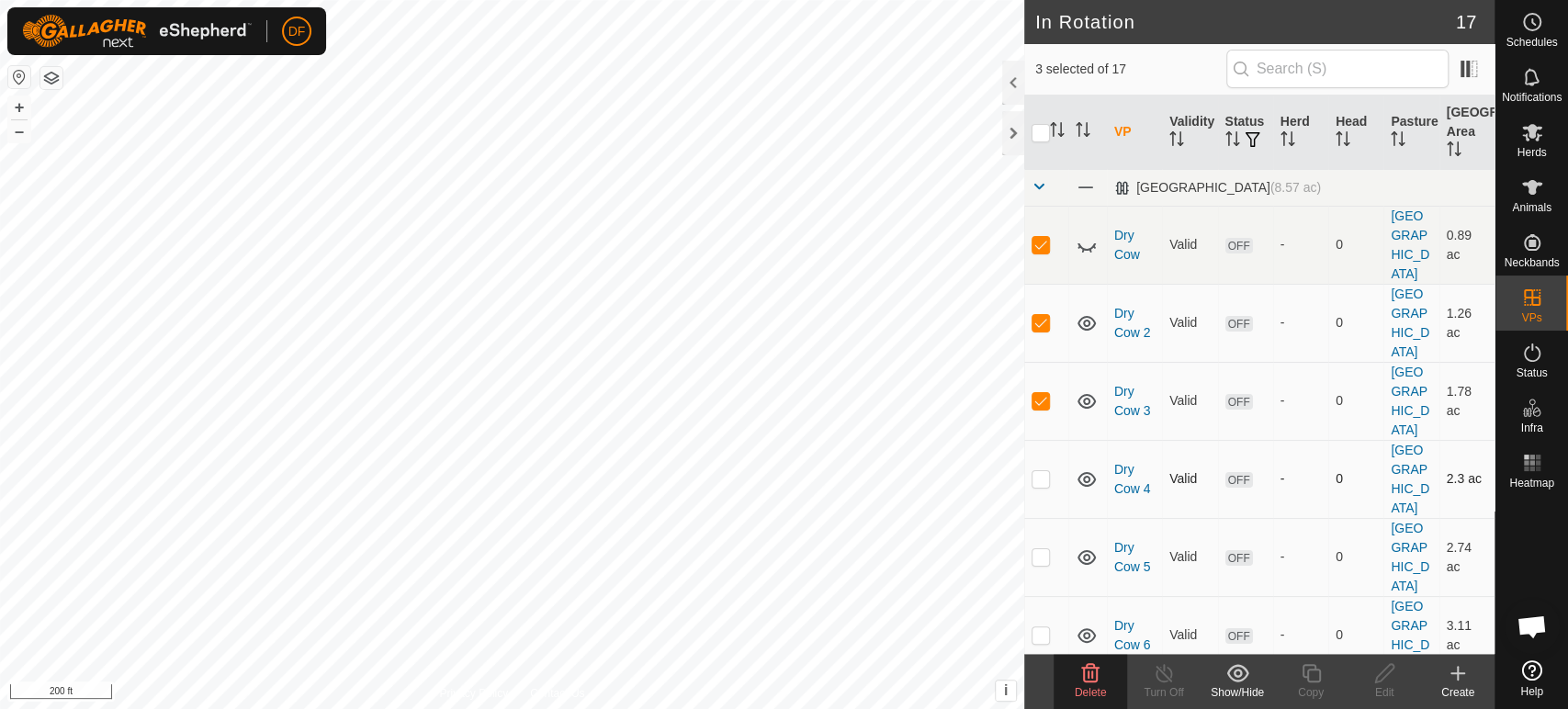
click at [1040, 471] on p-checkbox at bounding box center [1040, 478] width 19 height 15
checkbox input "true"
click at [1047, 393] on p-checkbox at bounding box center [1040, 399] width 19 height 15
checkbox input "false"
click at [1042, 315] on p-checkbox at bounding box center [1040, 322] width 19 height 15
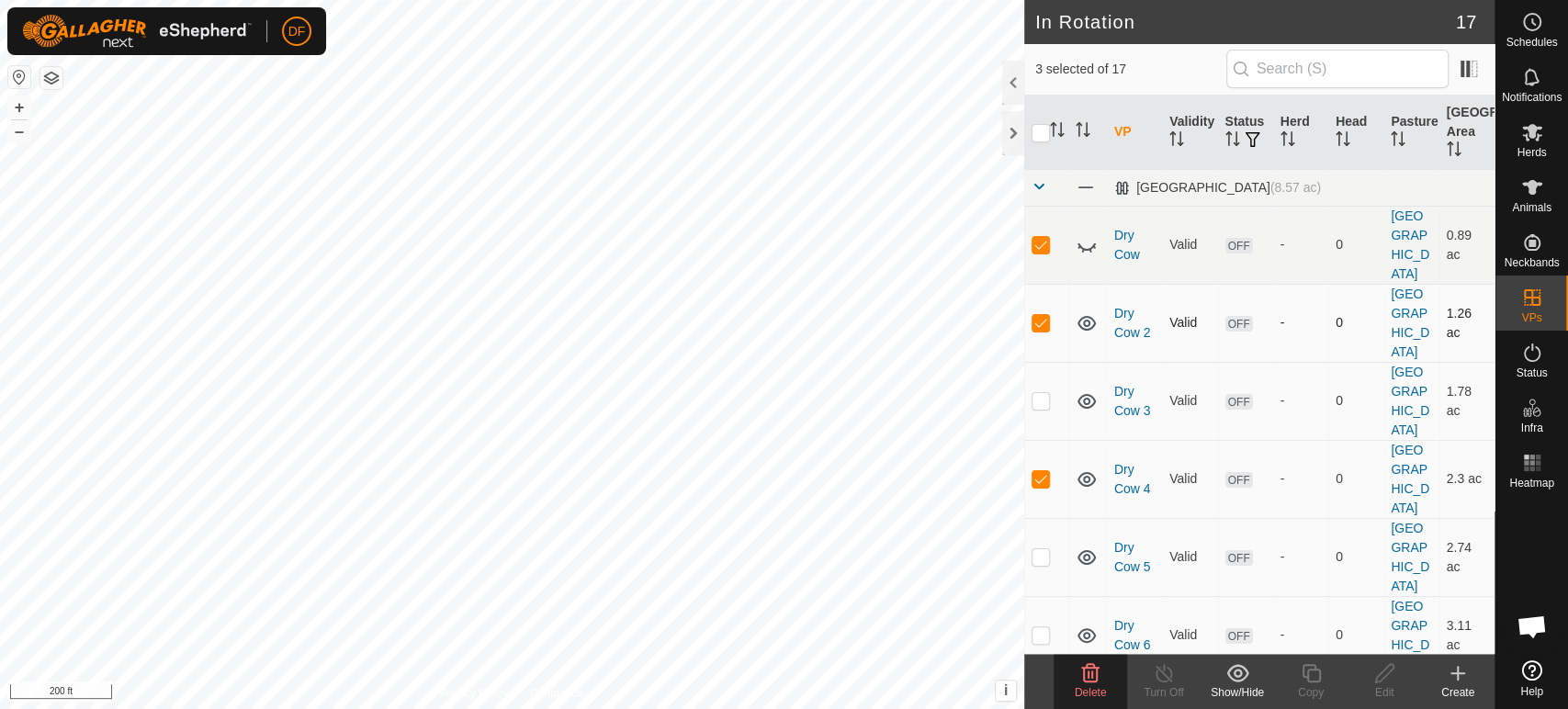
checkbox input "false"
click at [1041, 237] on p-checkbox at bounding box center [1040, 244] width 19 height 15
click at [1090, 234] on icon at bounding box center [1086, 245] width 22 height 22
click at [1038, 237] on p-checkbox at bounding box center [1040, 244] width 19 height 15
click at [1103, 672] on delete-svg-icon at bounding box center [1090, 673] width 73 height 22
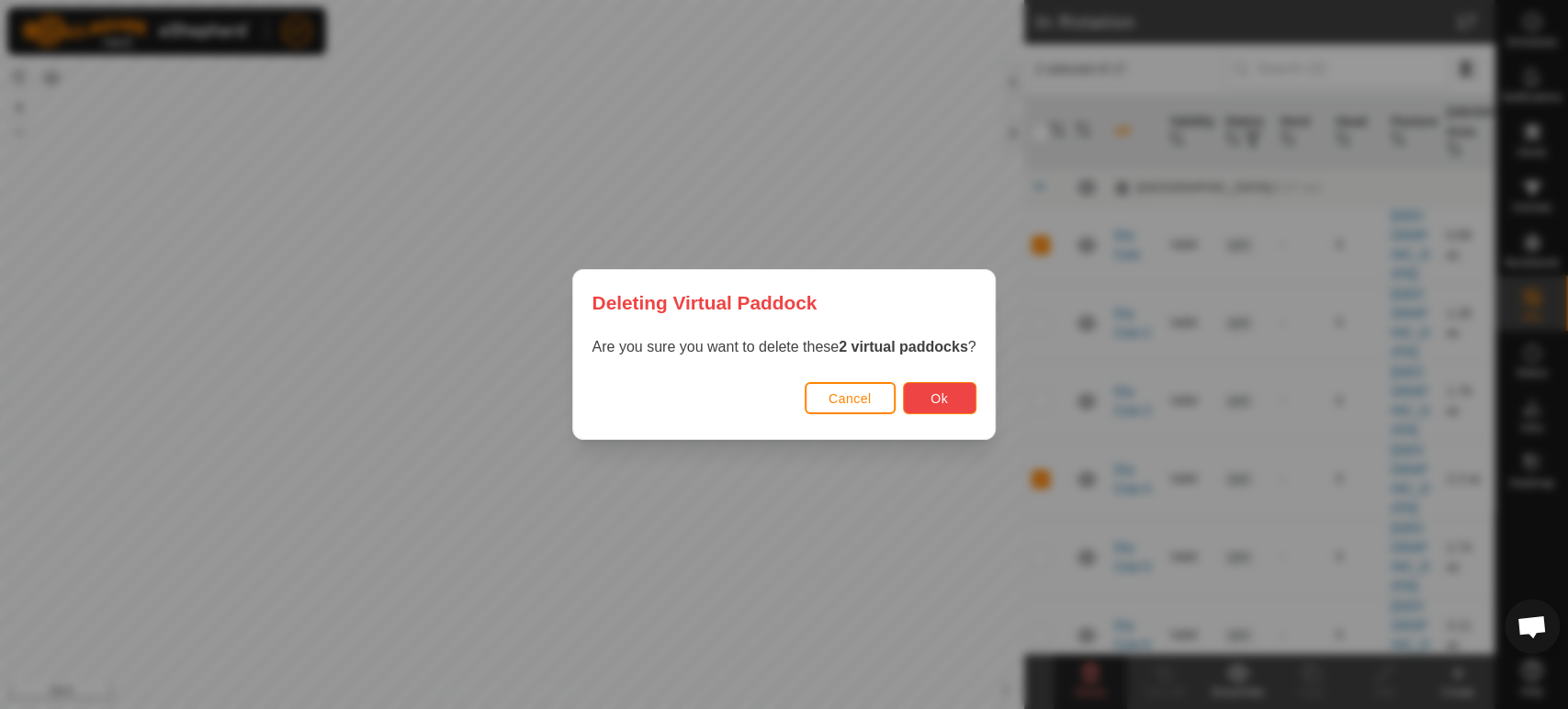
click at [931, 397] on span "Ok" at bounding box center [940, 398] width 18 height 15
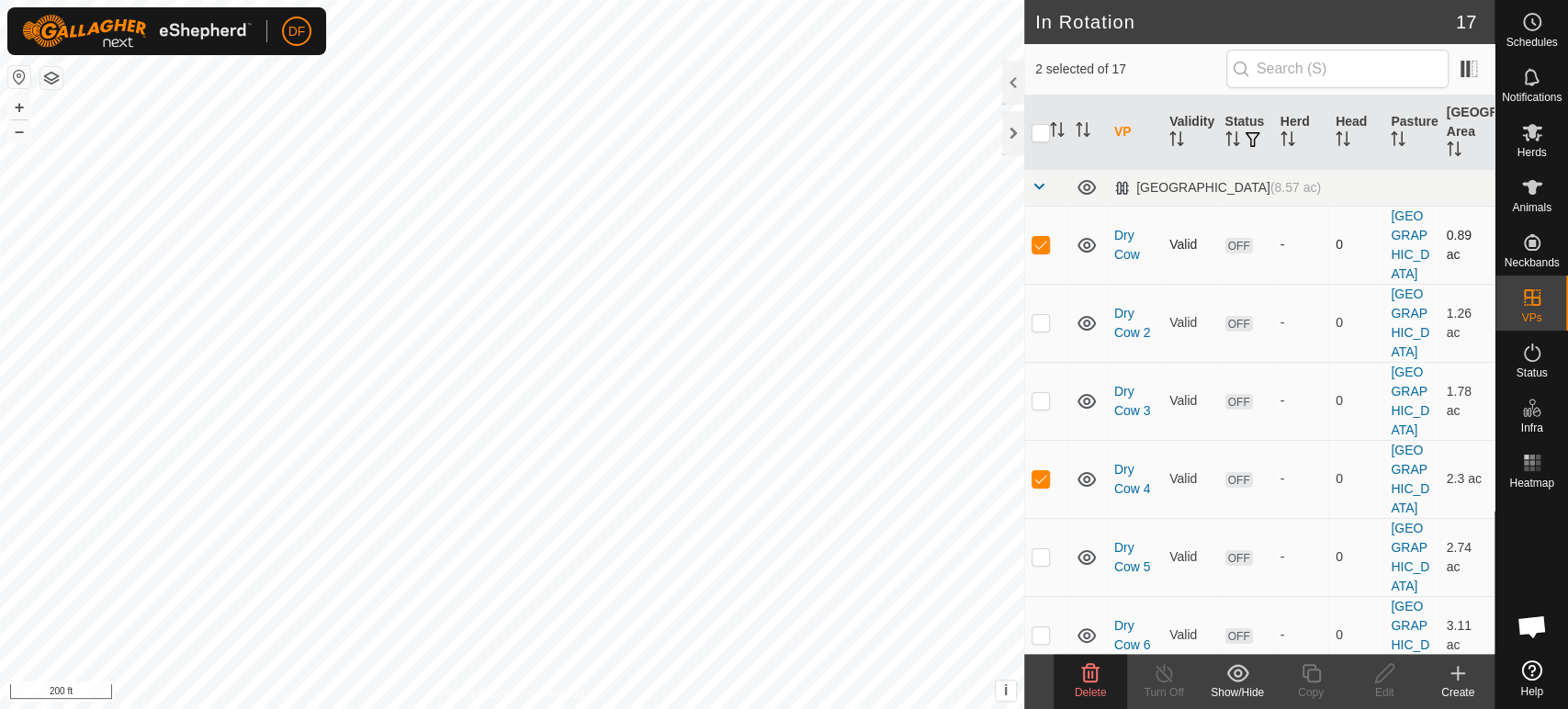
click at [1042, 237] on p-checkbox at bounding box center [1040, 244] width 19 height 15
checkbox input "false"
click at [1043, 315] on p-checkbox at bounding box center [1040, 322] width 19 height 15
checkbox input "true"
click at [1039, 393] on p-checkbox at bounding box center [1040, 399] width 19 height 15
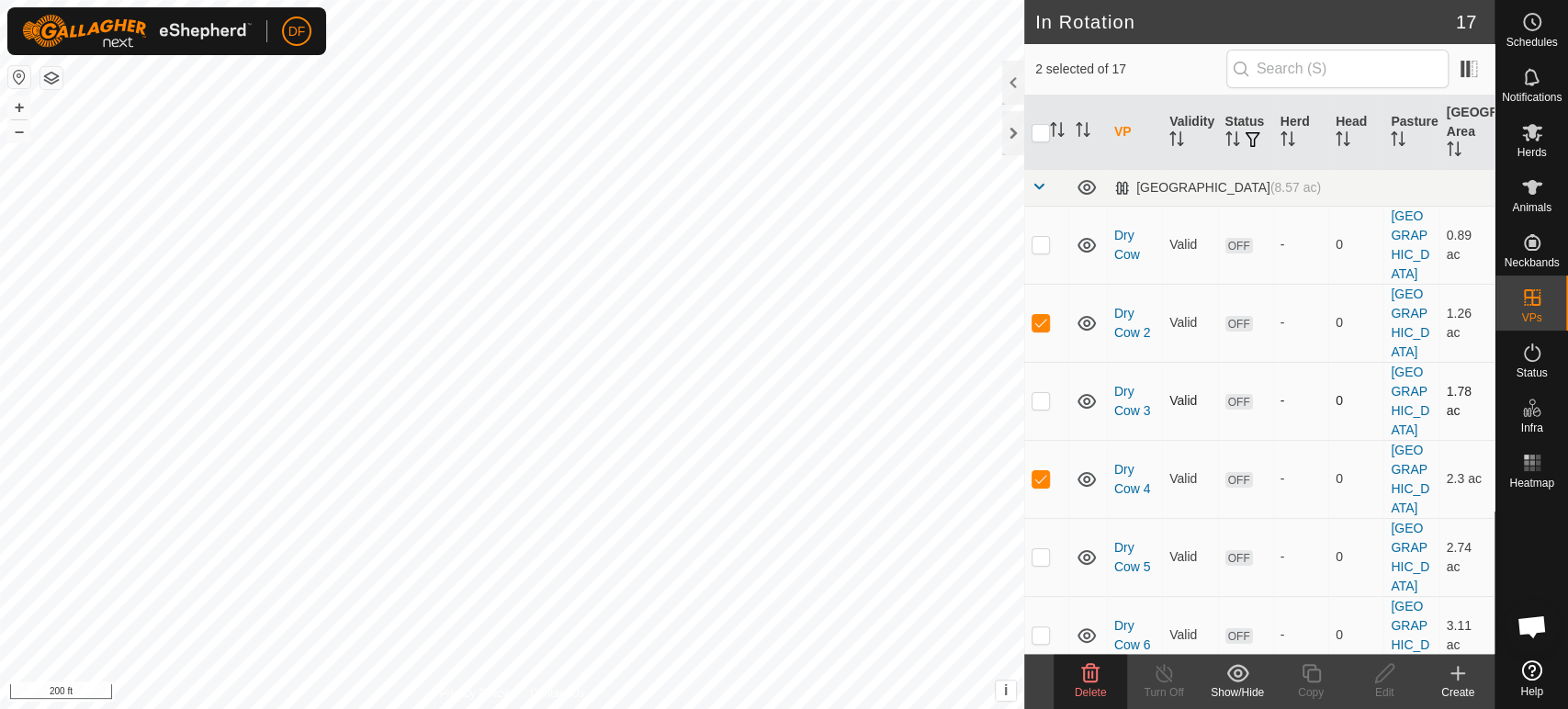
checkbox input "true"
click at [1091, 691] on span "Delete" at bounding box center [1090, 691] width 32 height 13
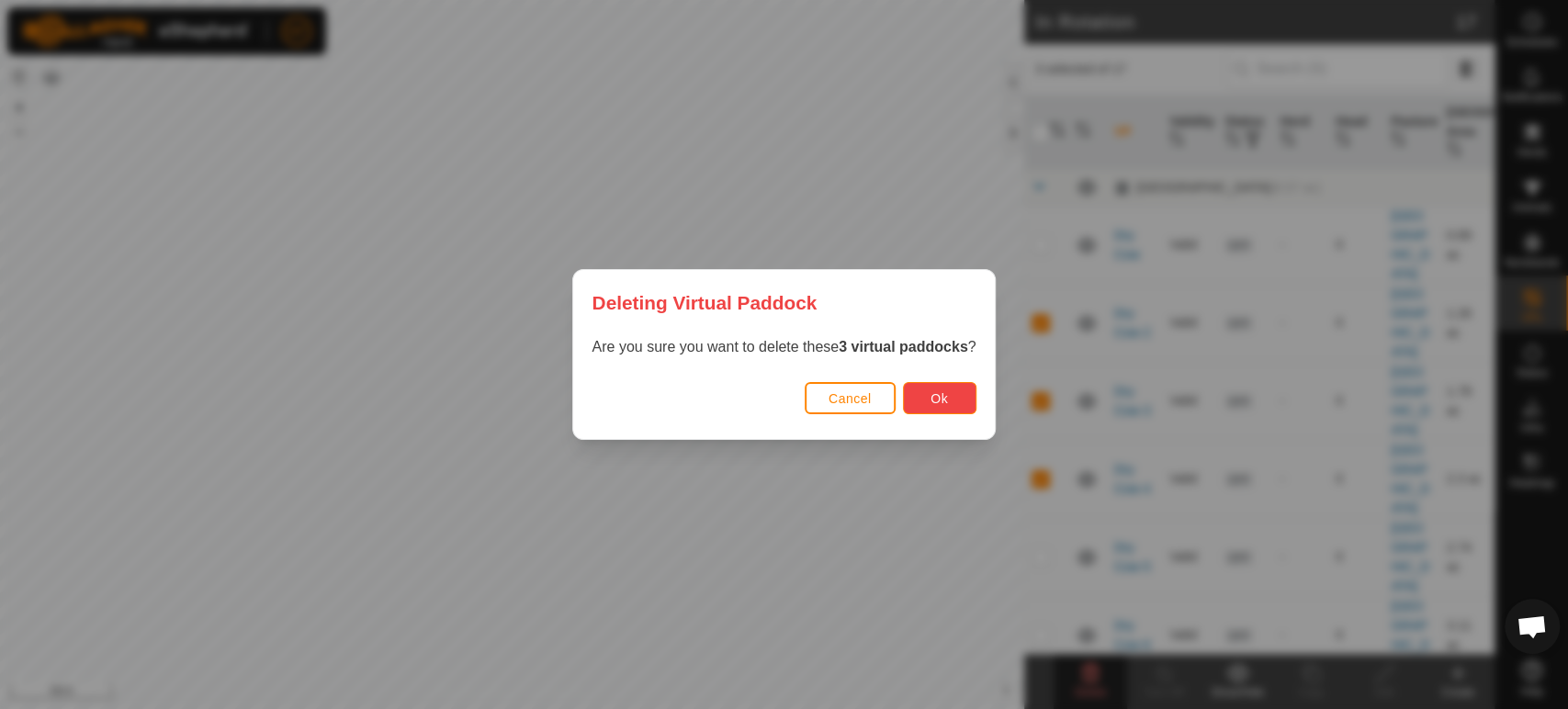
click at [943, 405] on span "Ok" at bounding box center [940, 398] width 18 height 15
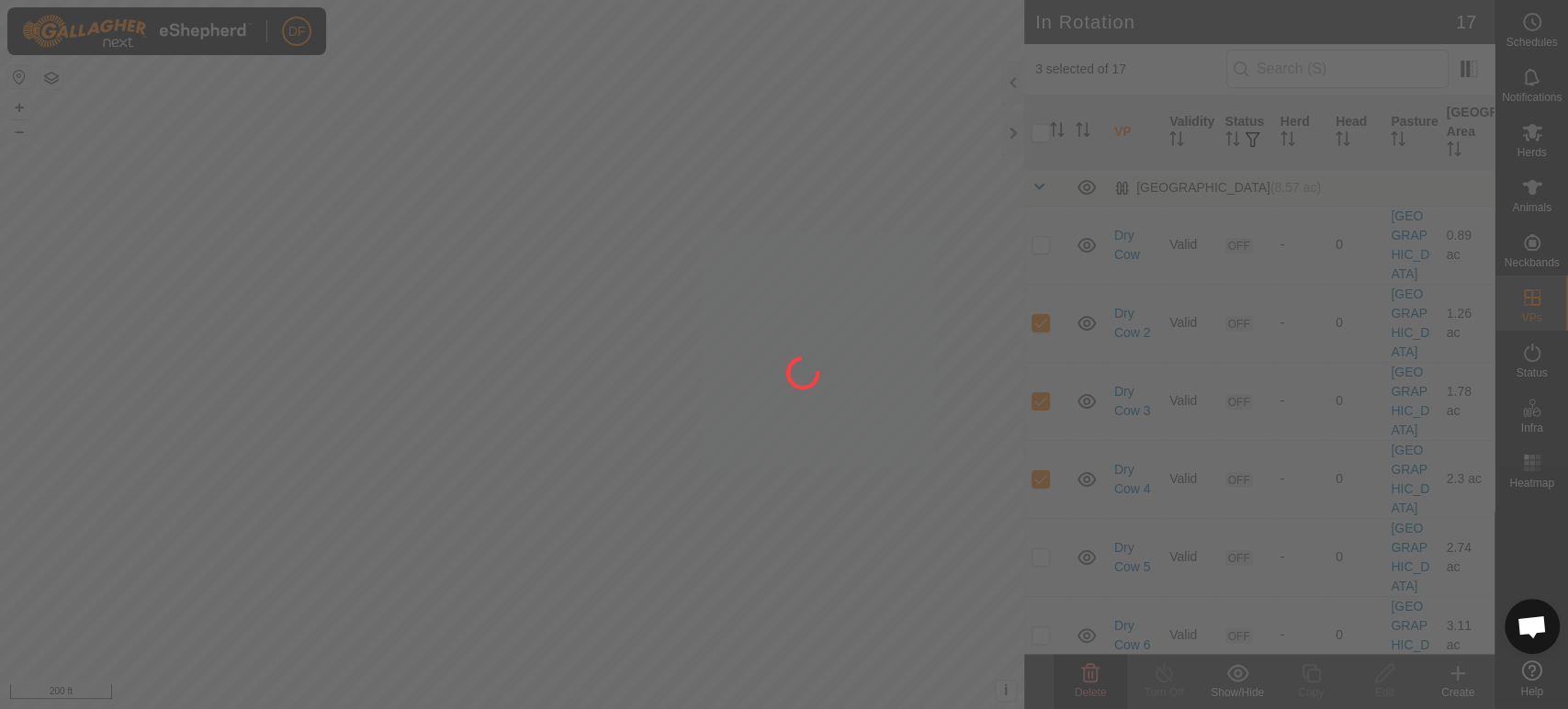
checkbox input "false"
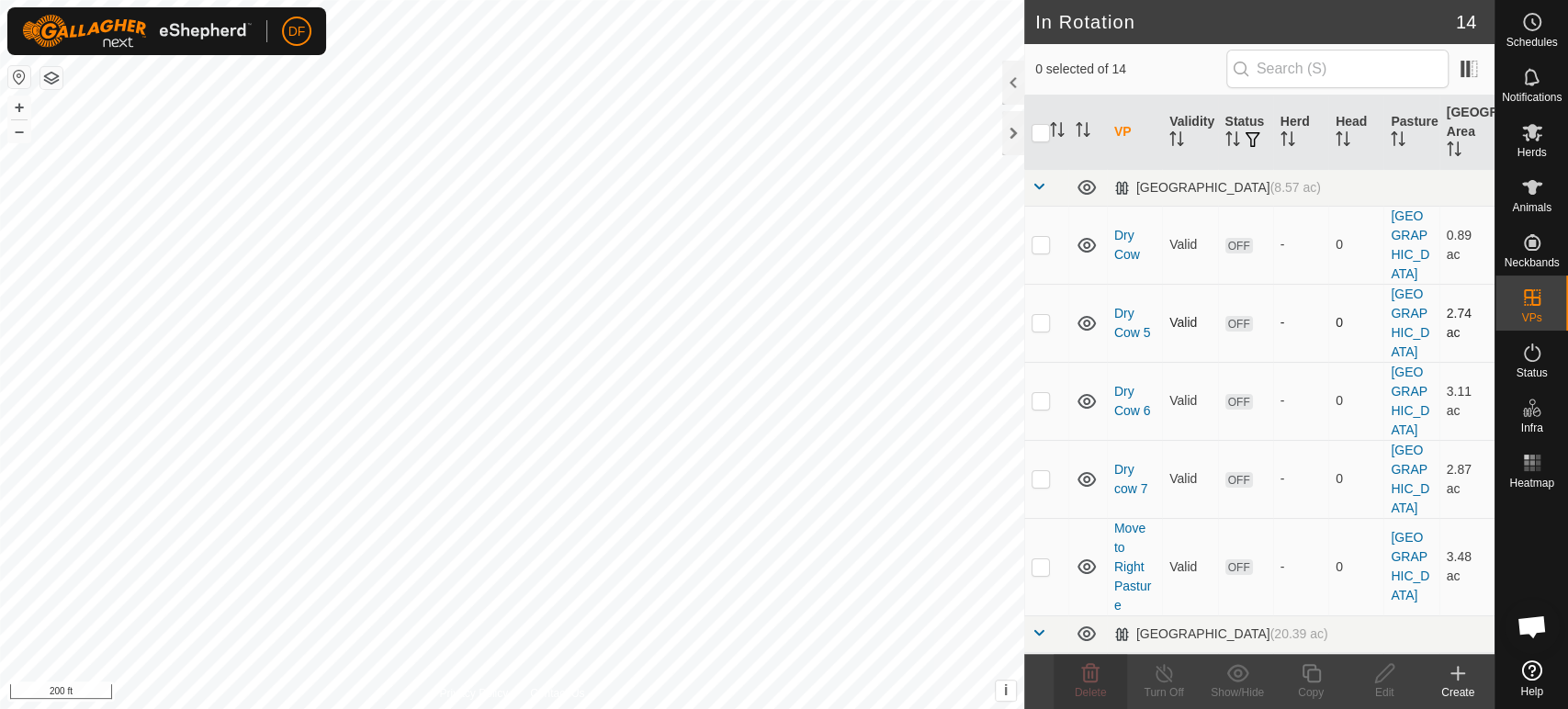
click at [1039, 284] on td at bounding box center [1046, 323] width 44 height 78
checkbox input "true"
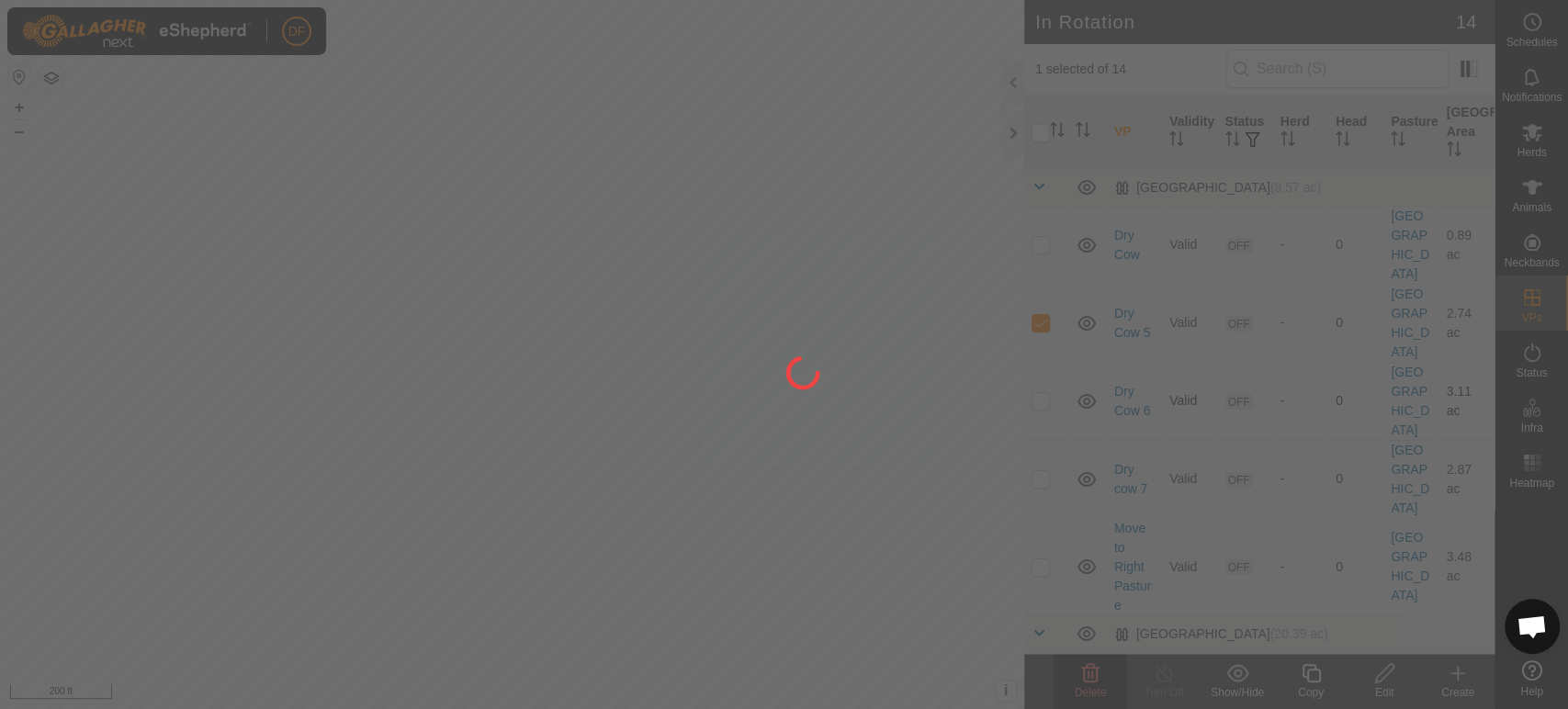
click at [1042, 306] on div at bounding box center [784, 354] width 1568 height 709
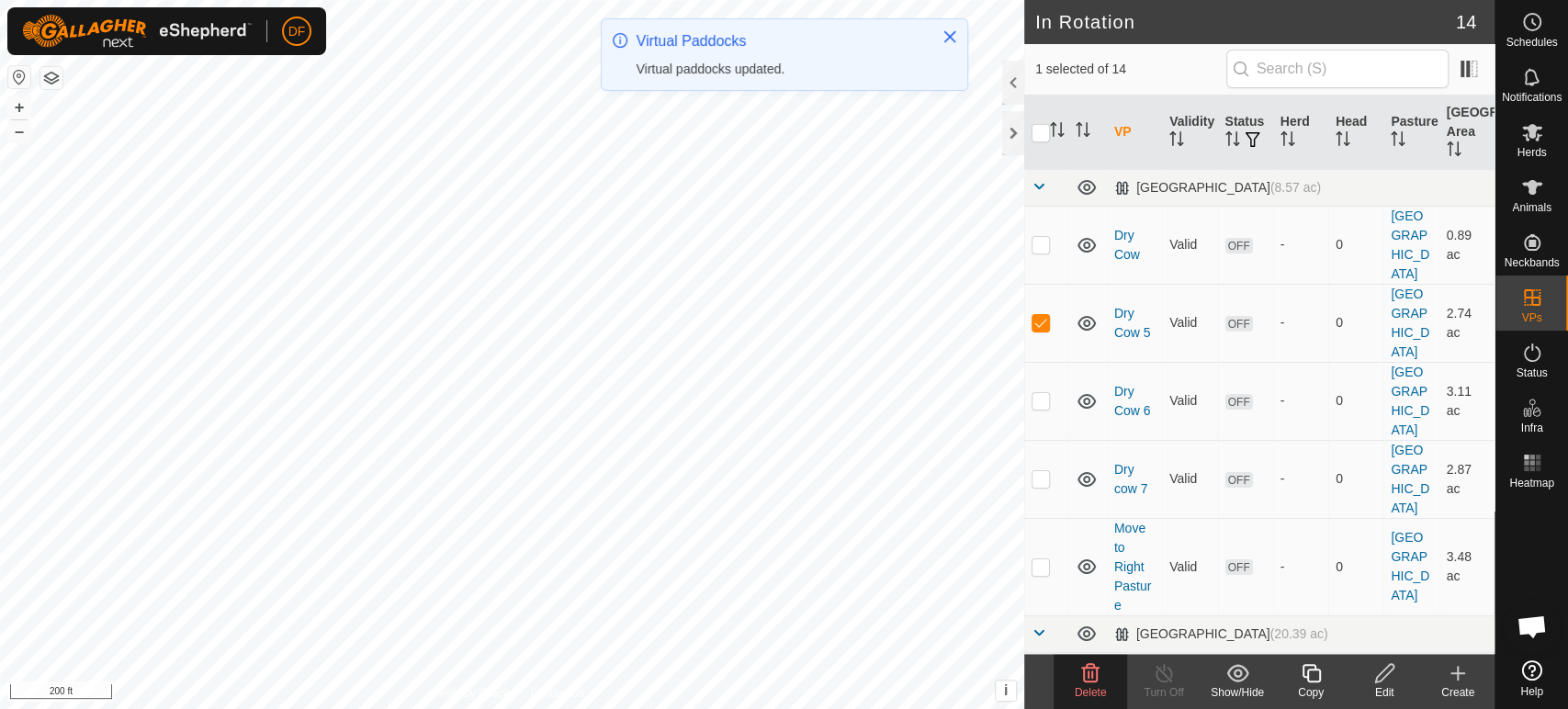
click at [1042, 393] on p-checkbox at bounding box center [1040, 399] width 19 height 15
checkbox input "true"
click at [1037, 471] on p-checkbox at bounding box center [1040, 478] width 19 height 15
checkbox input "true"
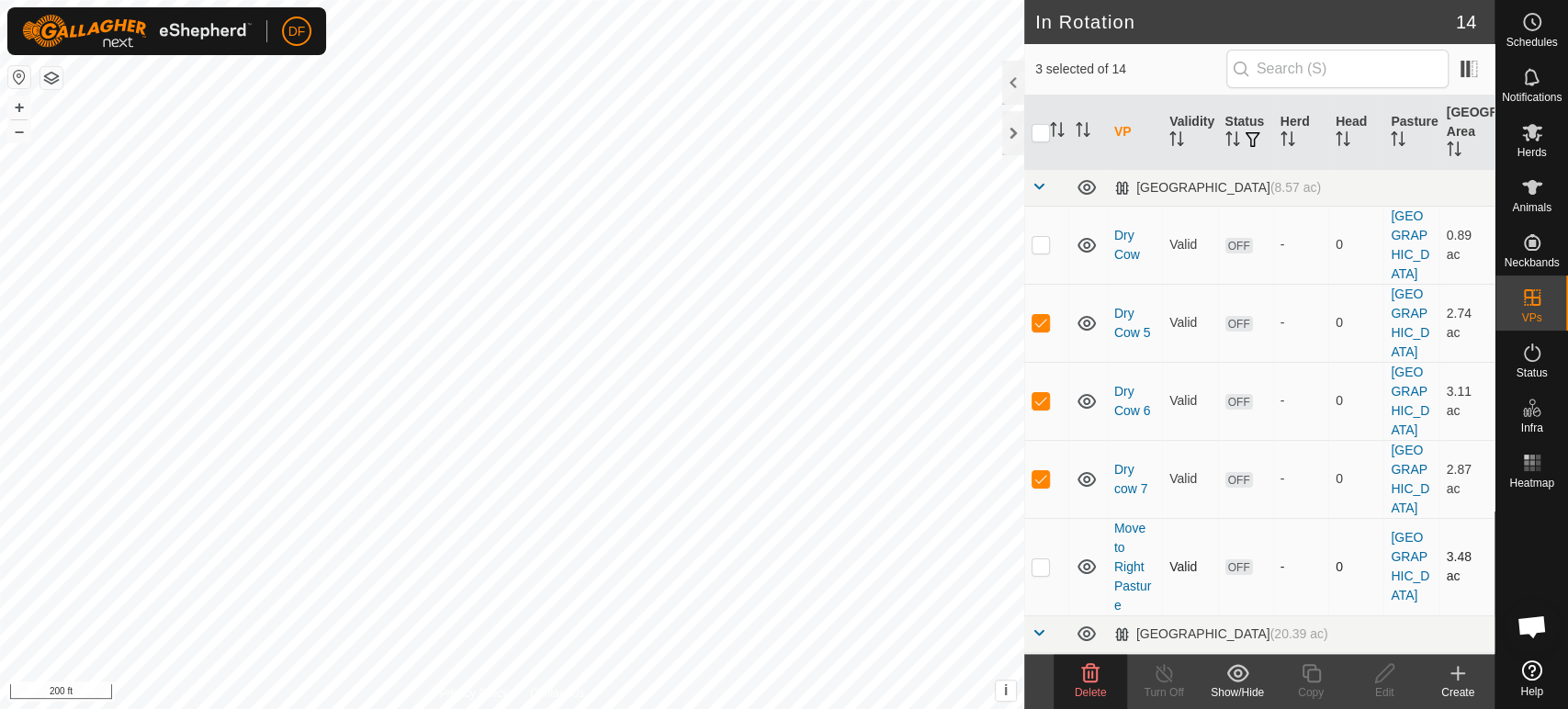
click at [1040, 560] on p-checkbox at bounding box center [1040, 566] width 19 height 15
checkbox input "true"
click at [1087, 687] on span "Delete" at bounding box center [1090, 691] width 32 height 13
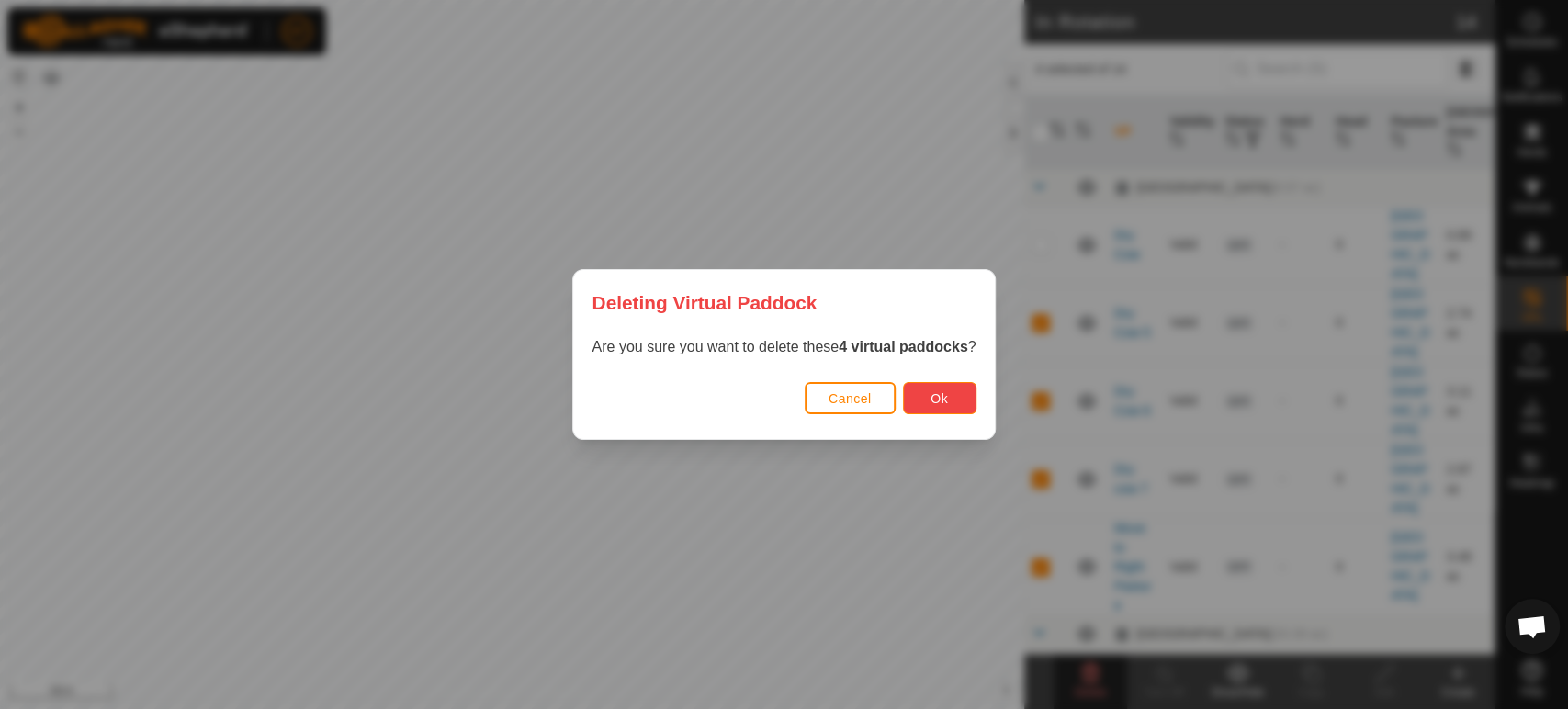
click at [924, 396] on button "Ok" at bounding box center [939, 397] width 73 height 32
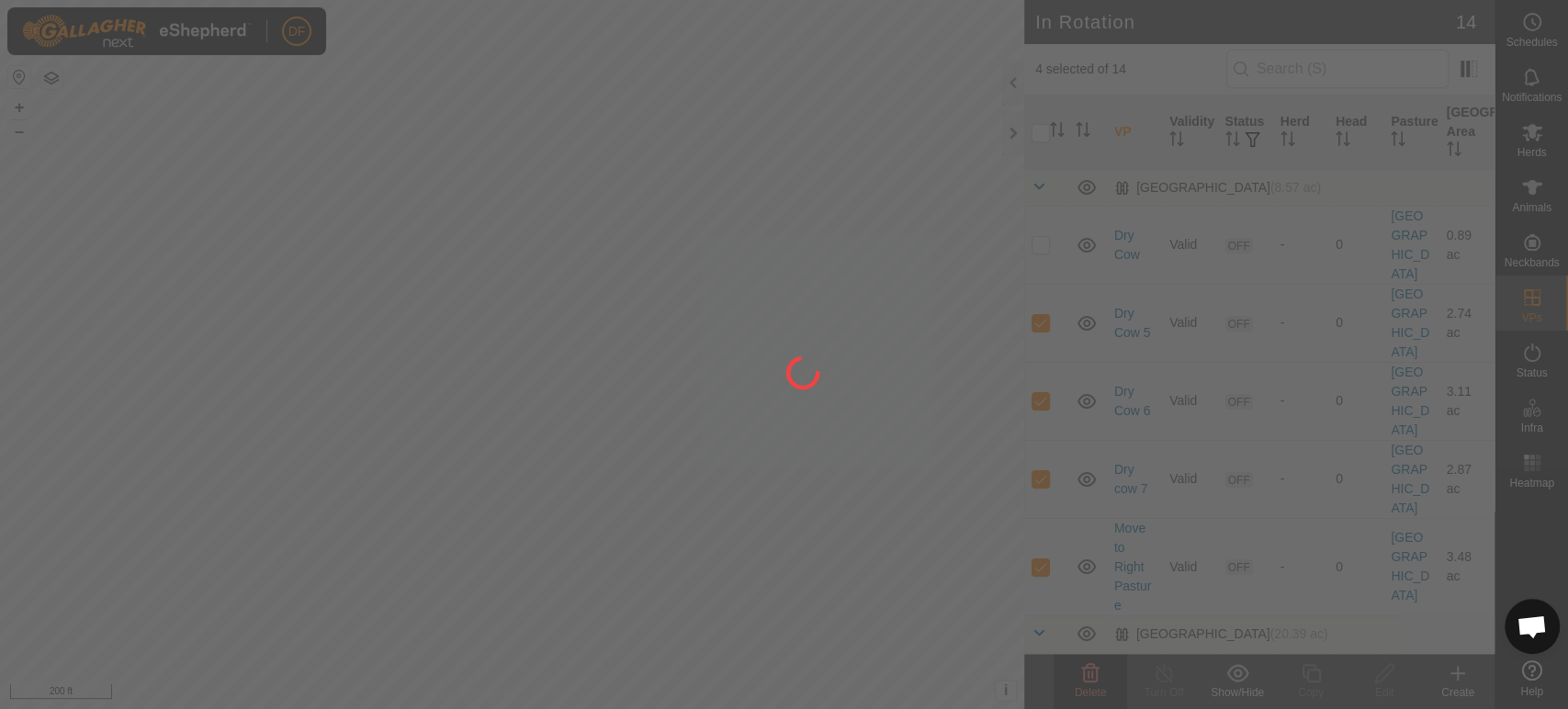
checkbox input "false"
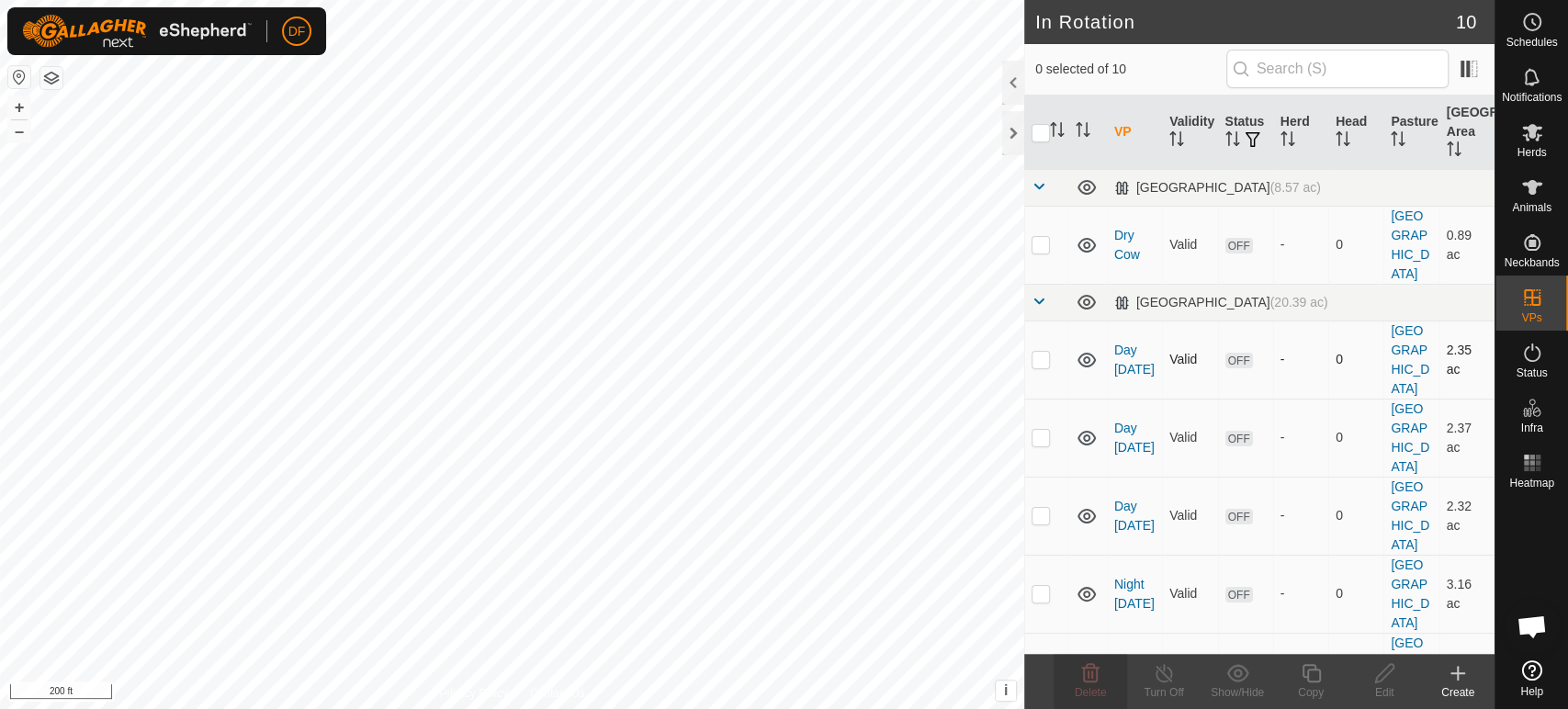
click at [1042, 352] on p-checkbox at bounding box center [1040, 358] width 19 height 15
checkbox input "true"
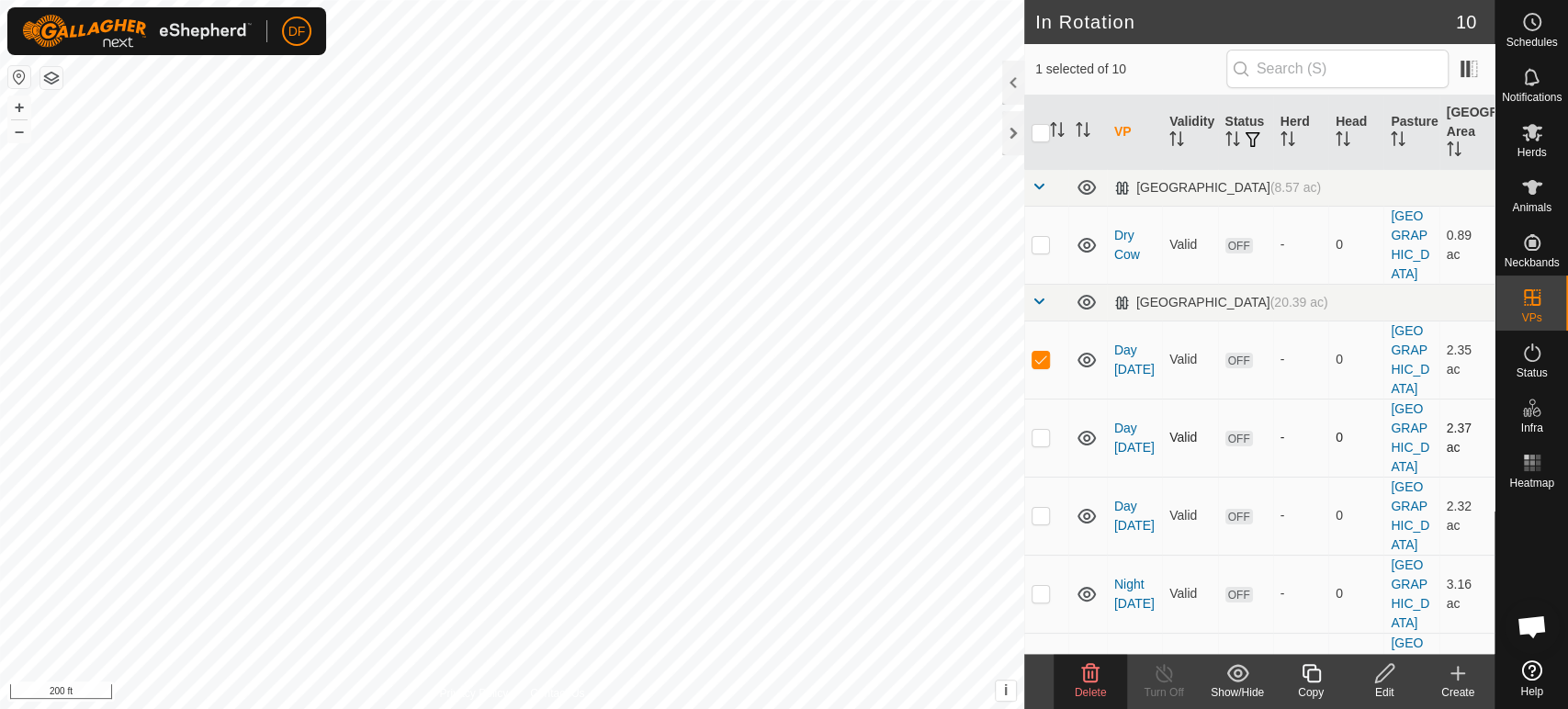
click at [1040, 430] on p-checkbox at bounding box center [1040, 437] width 19 height 15
checkbox input "true"
click at [1039, 508] on p-checkbox at bounding box center [1040, 515] width 19 height 15
checkbox input "true"
click at [1038, 586] on p-checkbox at bounding box center [1040, 593] width 19 height 15
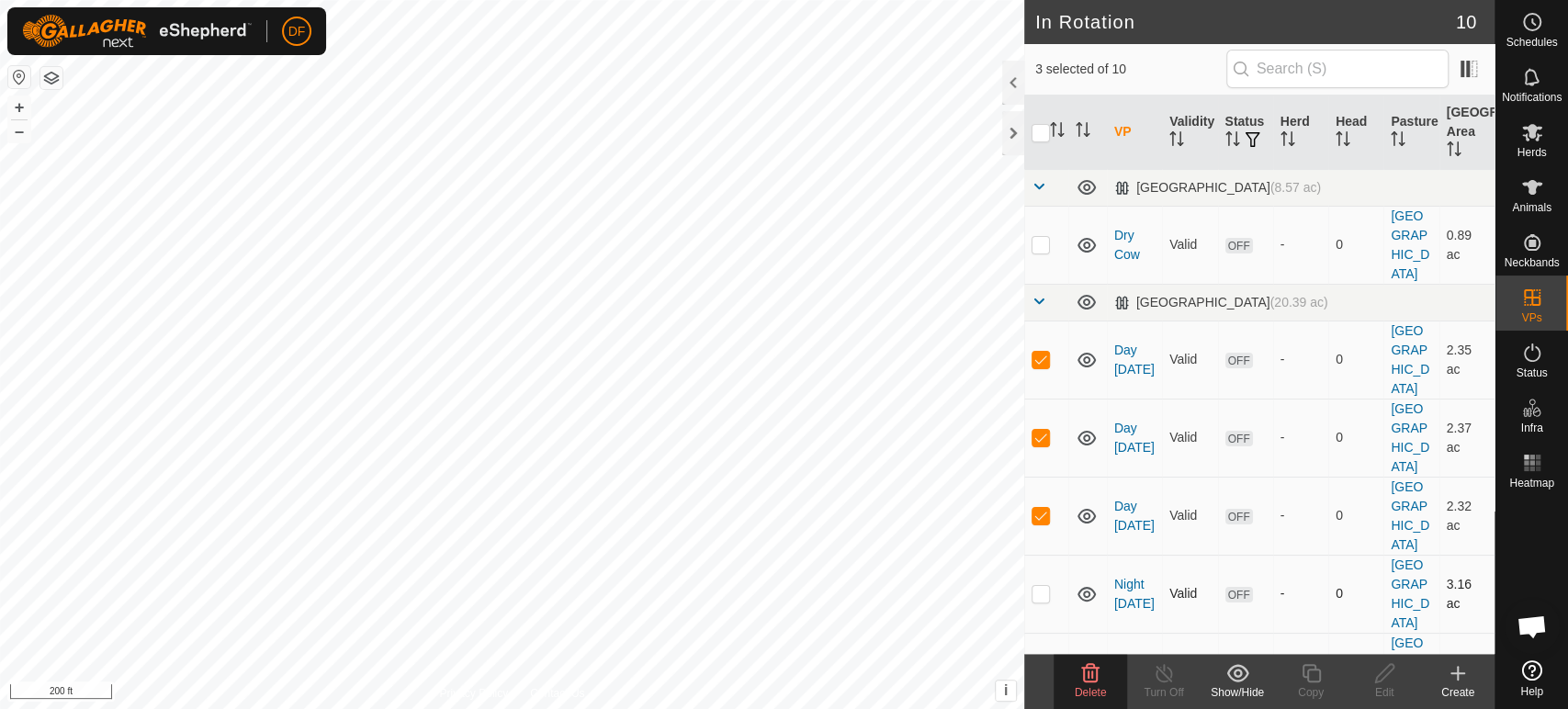
checkbox input "true"
click at [1041, 633] on td at bounding box center [1046, 672] width 44 height 78
checkbox input "true"
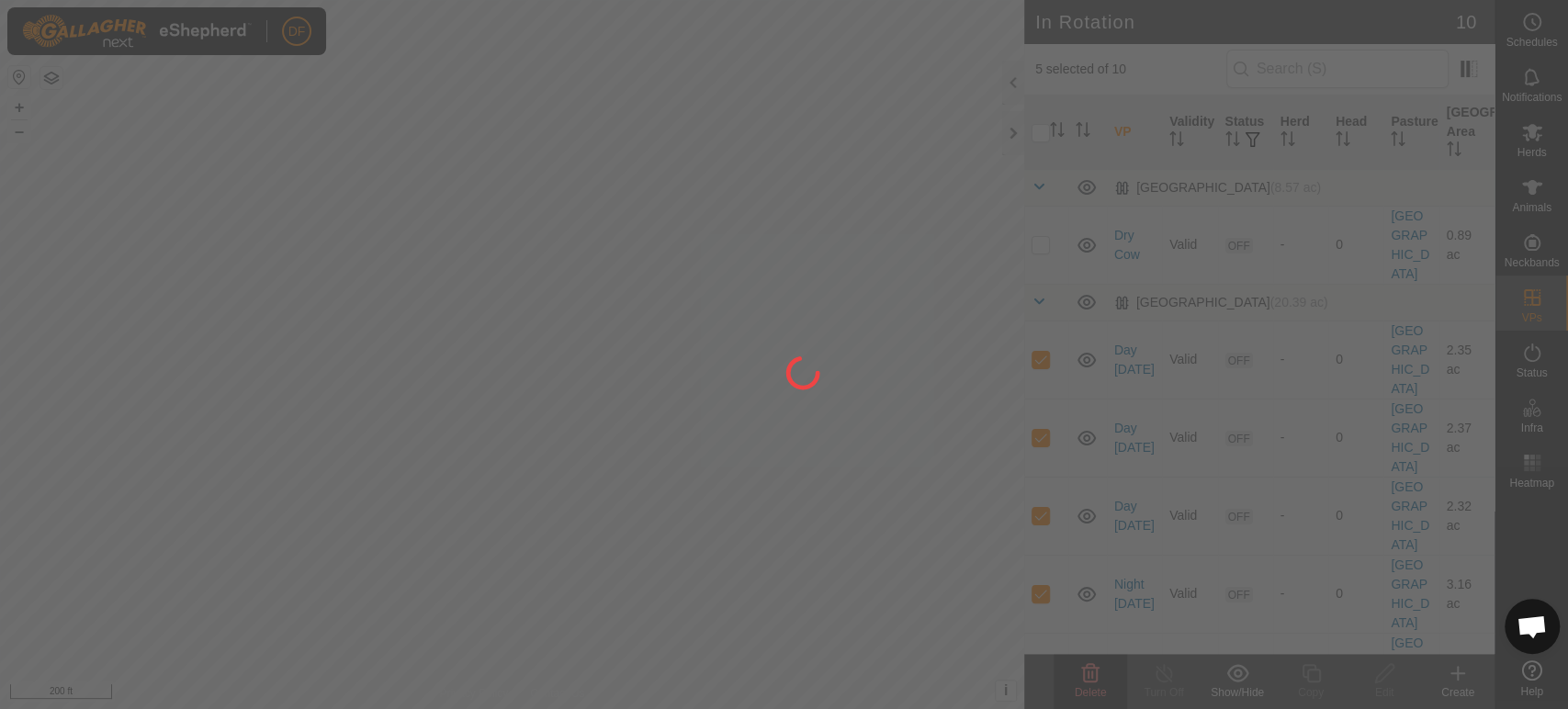
click at [1038, 613] on div at bounding box center [784, 354] width 1568 height 709
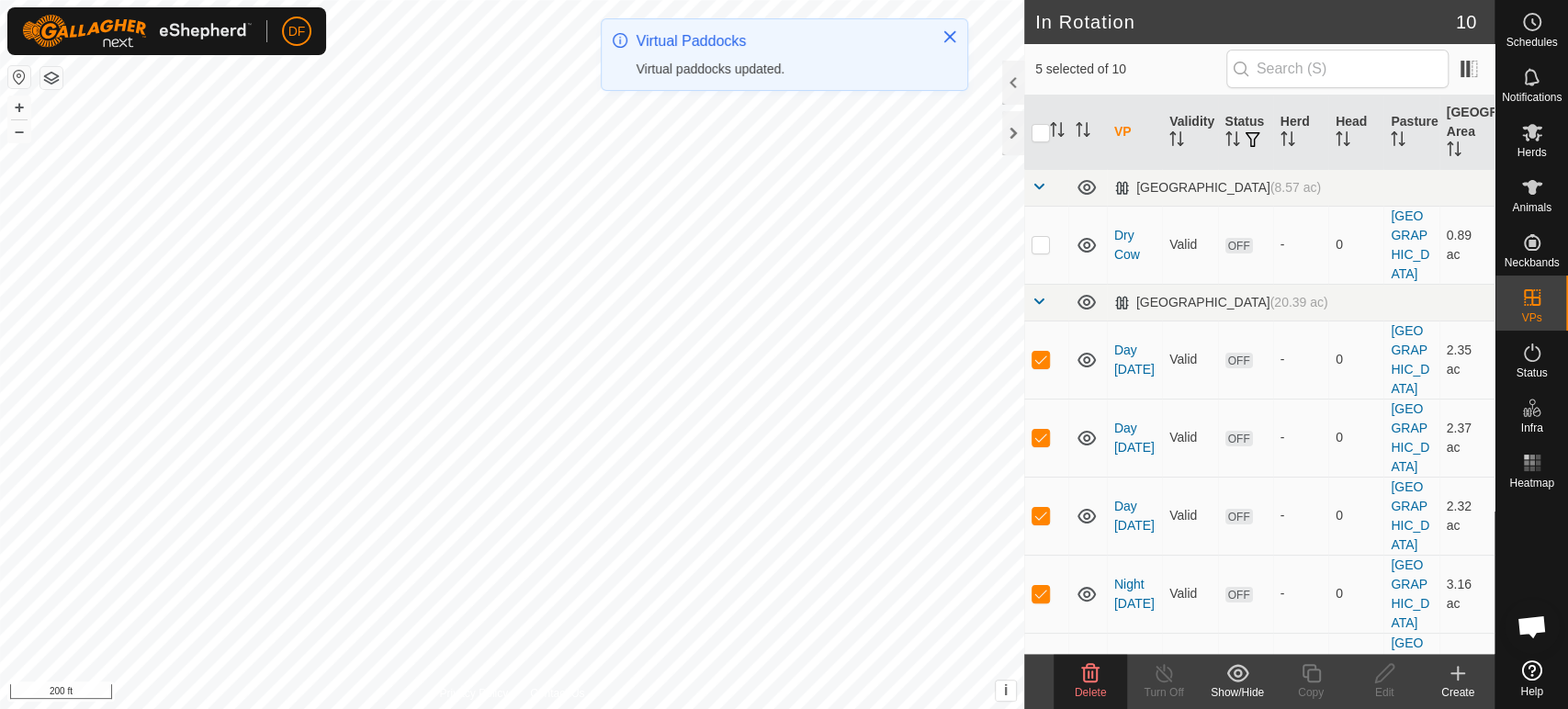
checkbox input "true"
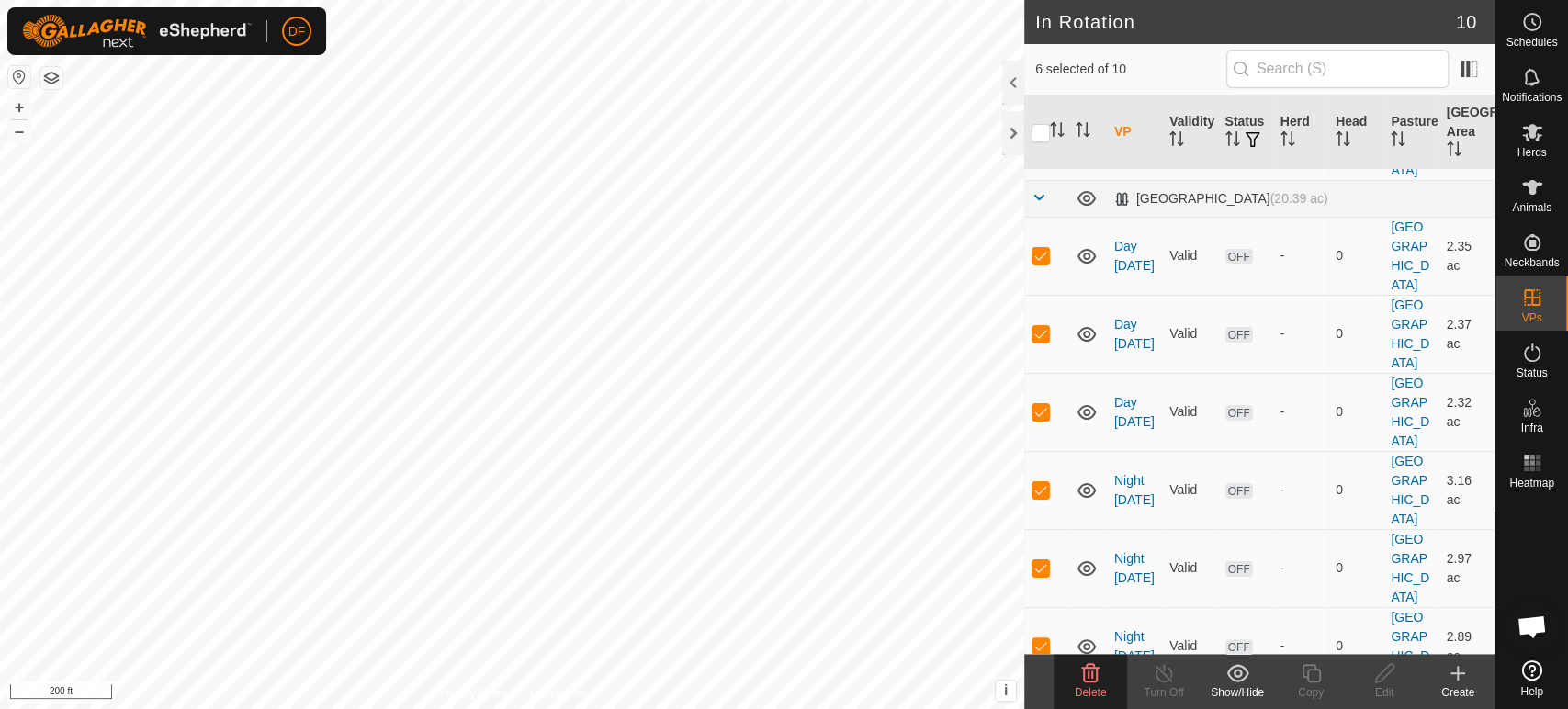
scroll to position [104, 0]
click at [1085, 688] on span "Delete" at bounding box center [1090, 691] width 32 height 13
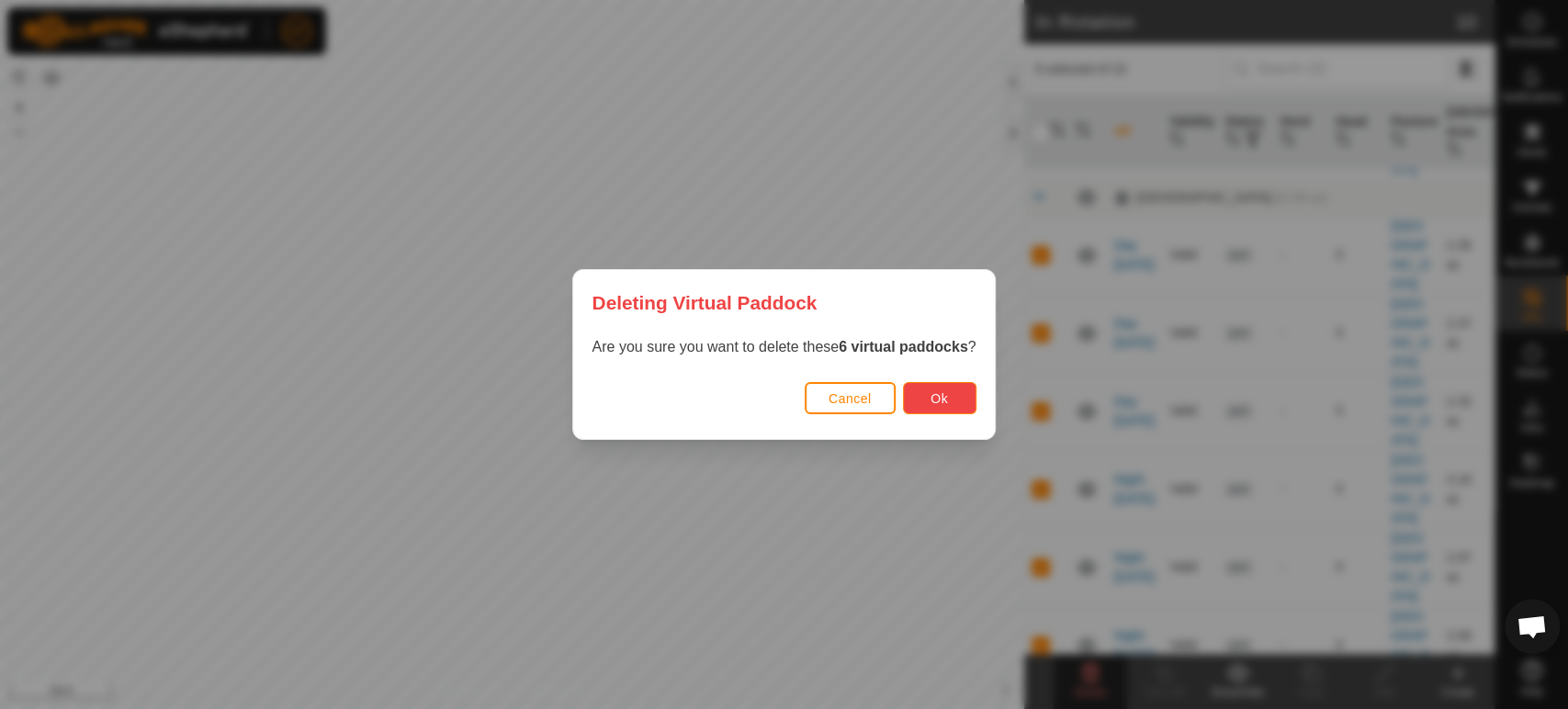
click at [916, 402] on button "Ok" at bounding box center [939, 397] width 73 height 32
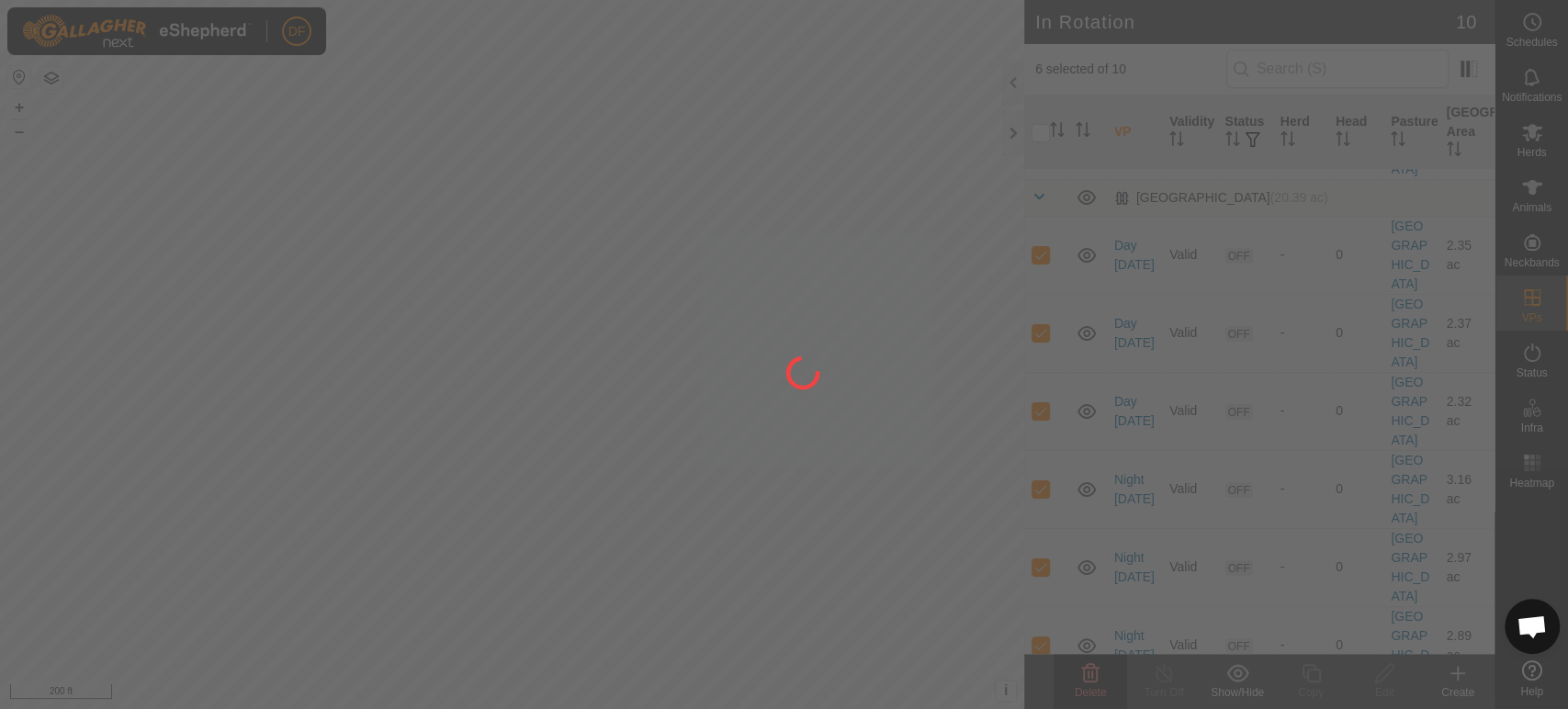
checkbox input "false"
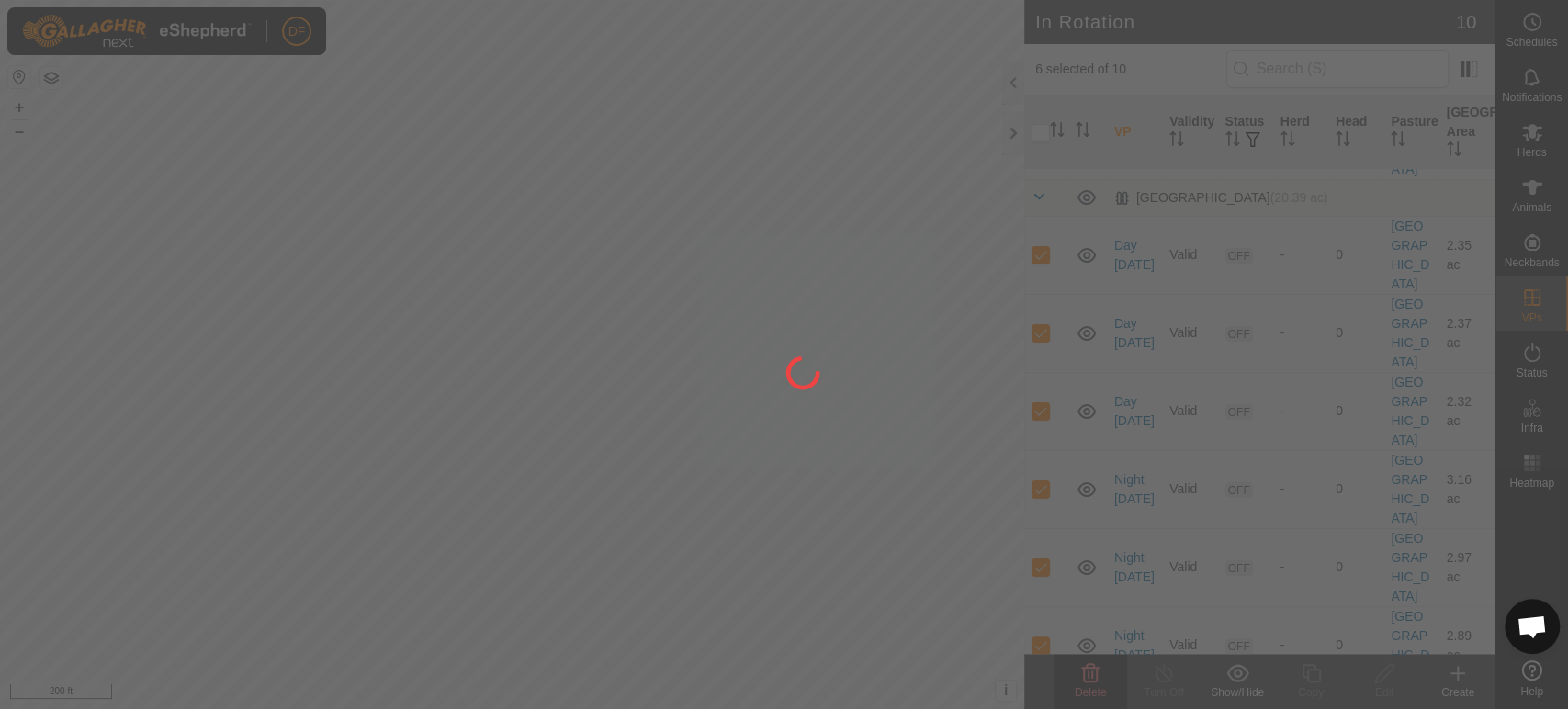
checkbox input "false"
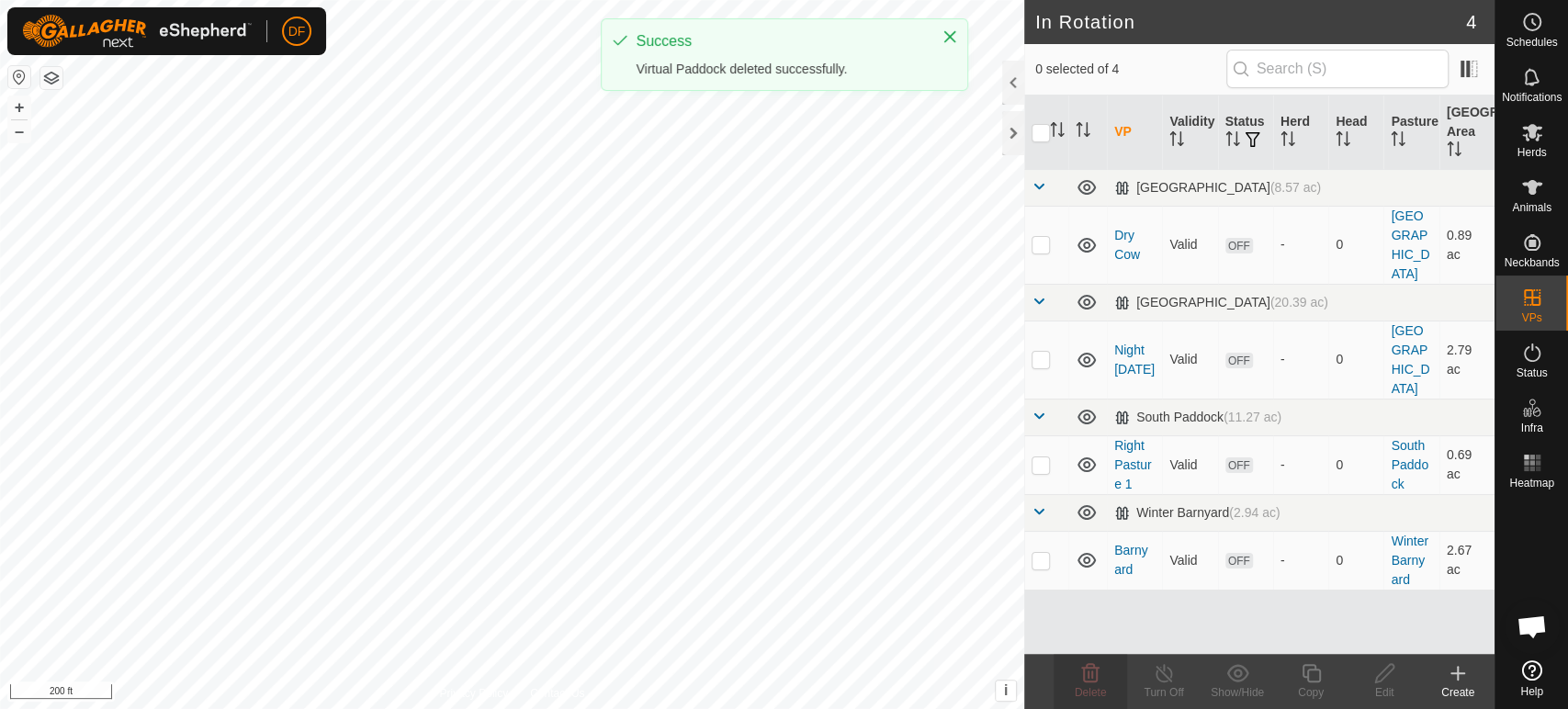
scroll to position [0, 0]
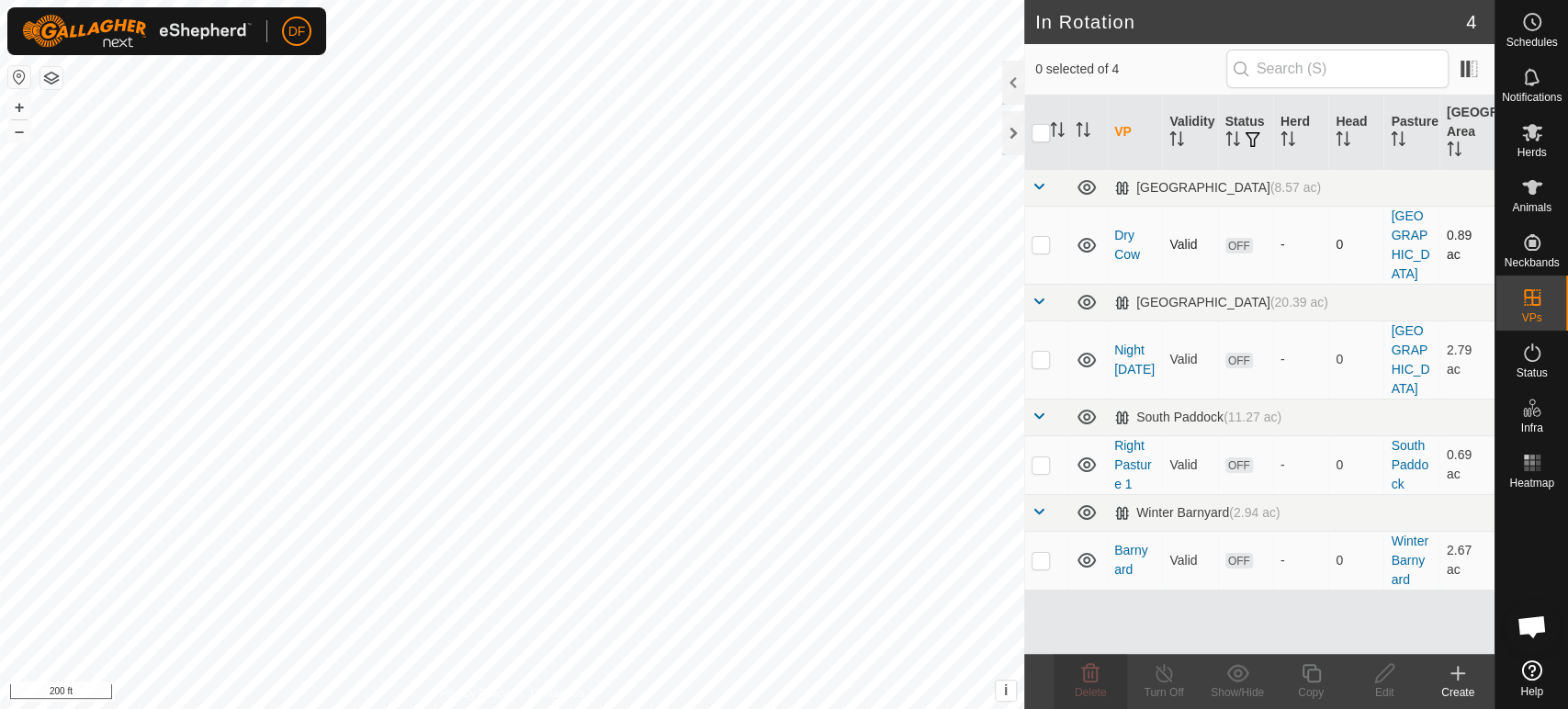
click at [1040, 237] on p-checkbox at bounding box center [1040, 244] width 19 height 15
checkbox input "true"
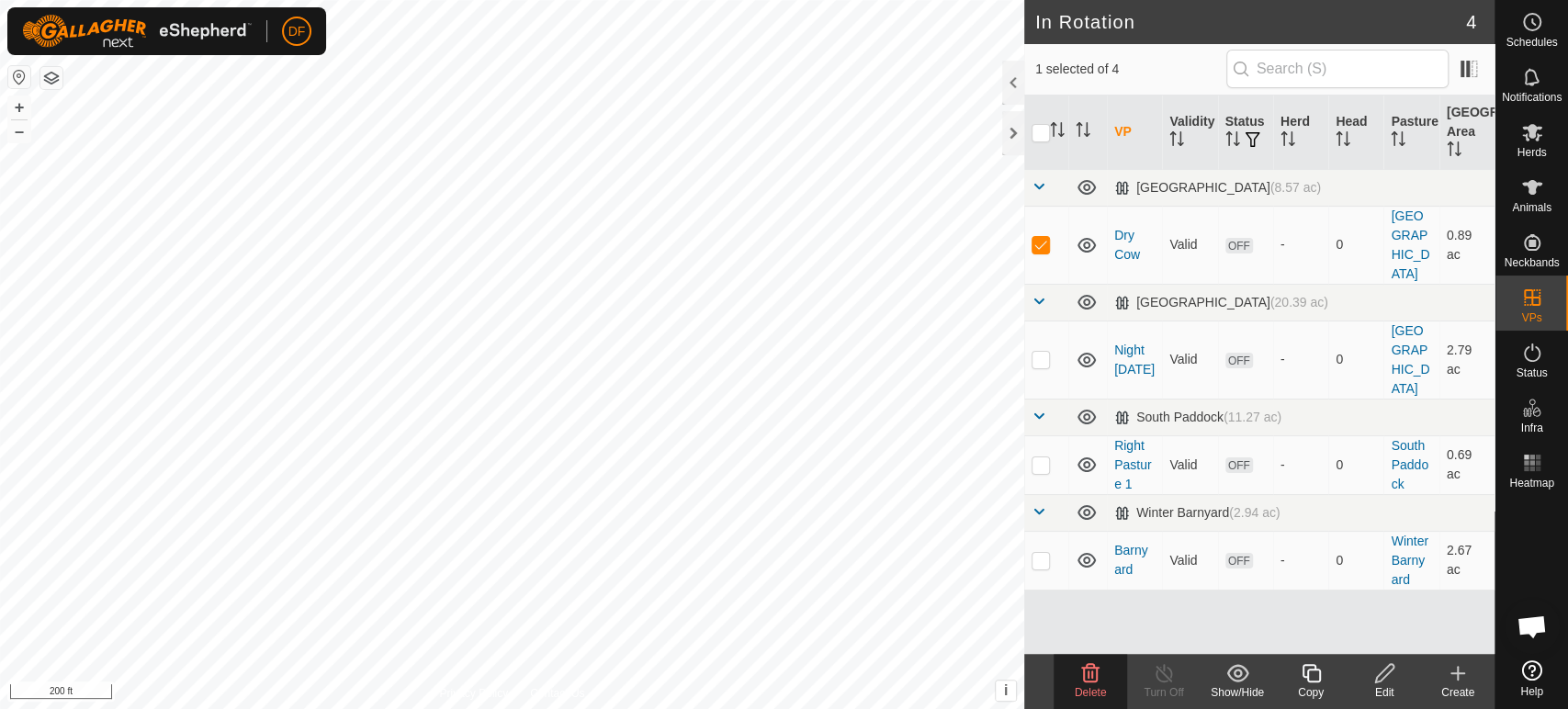
click at [1099, 680] on icon at bounding box center [1090, 673] width 22 height 22
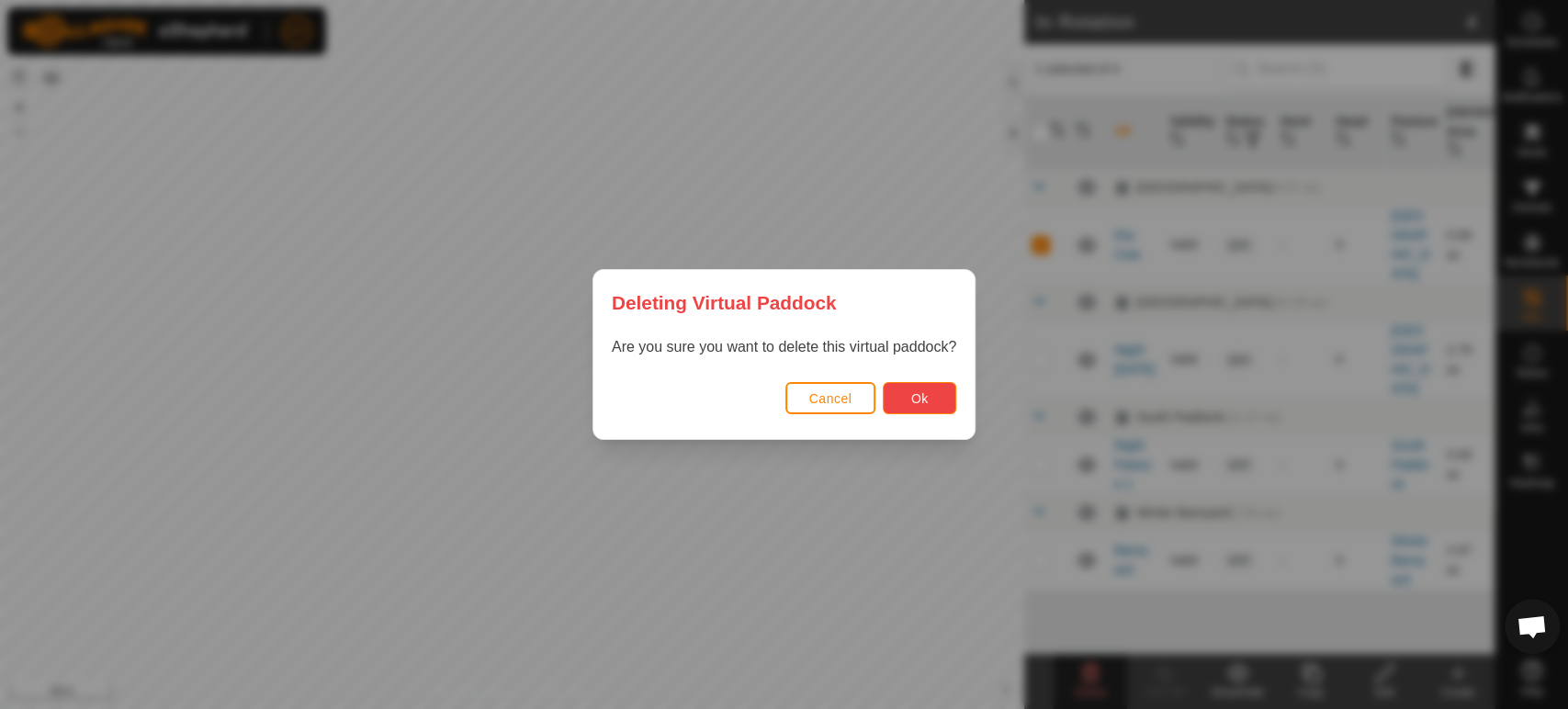
click at [908, 406] on button "Ok" at bounding box center [919, 397] width 73 height 32
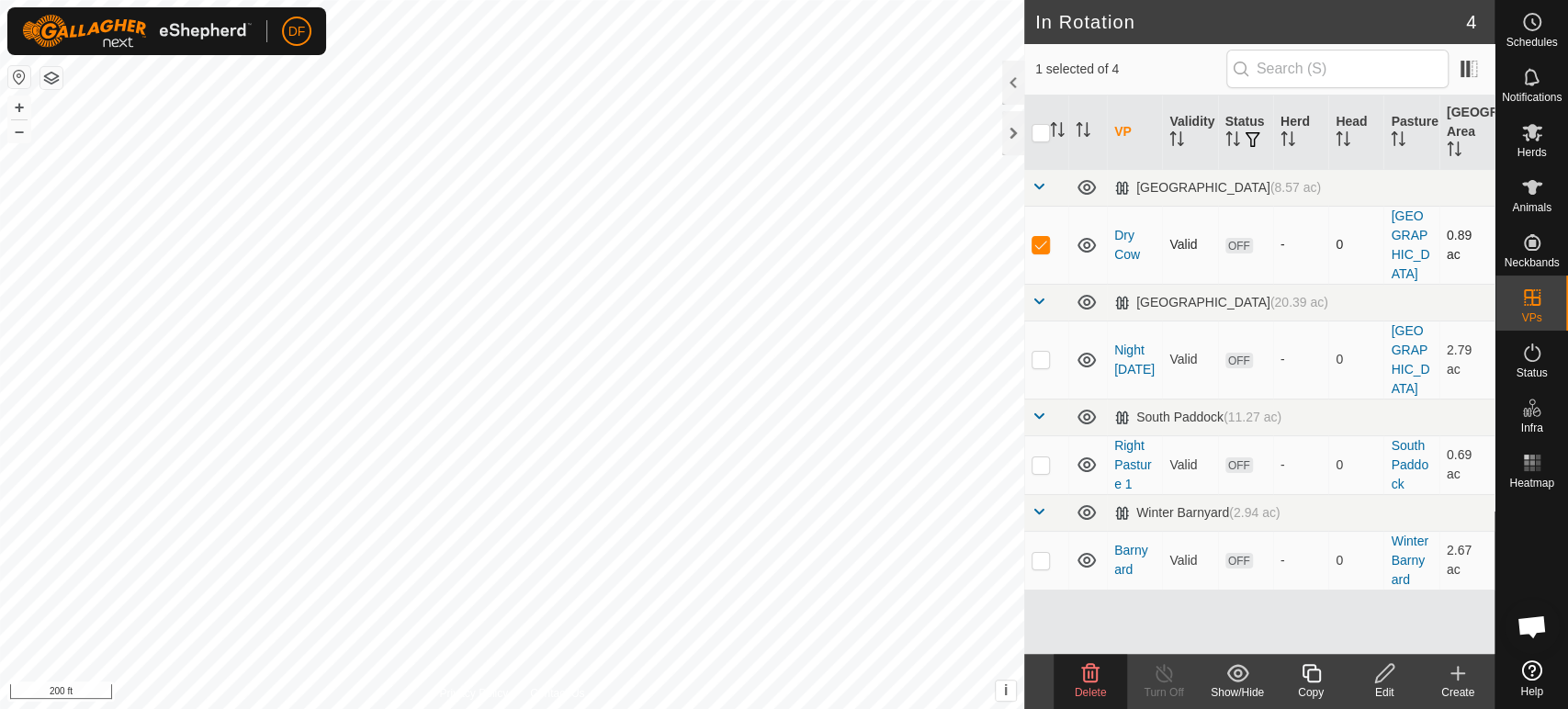
click at [1038, 237] on p-checkbox at bounding box center [1040, 244] width 19 height 15
checkbox input "false"
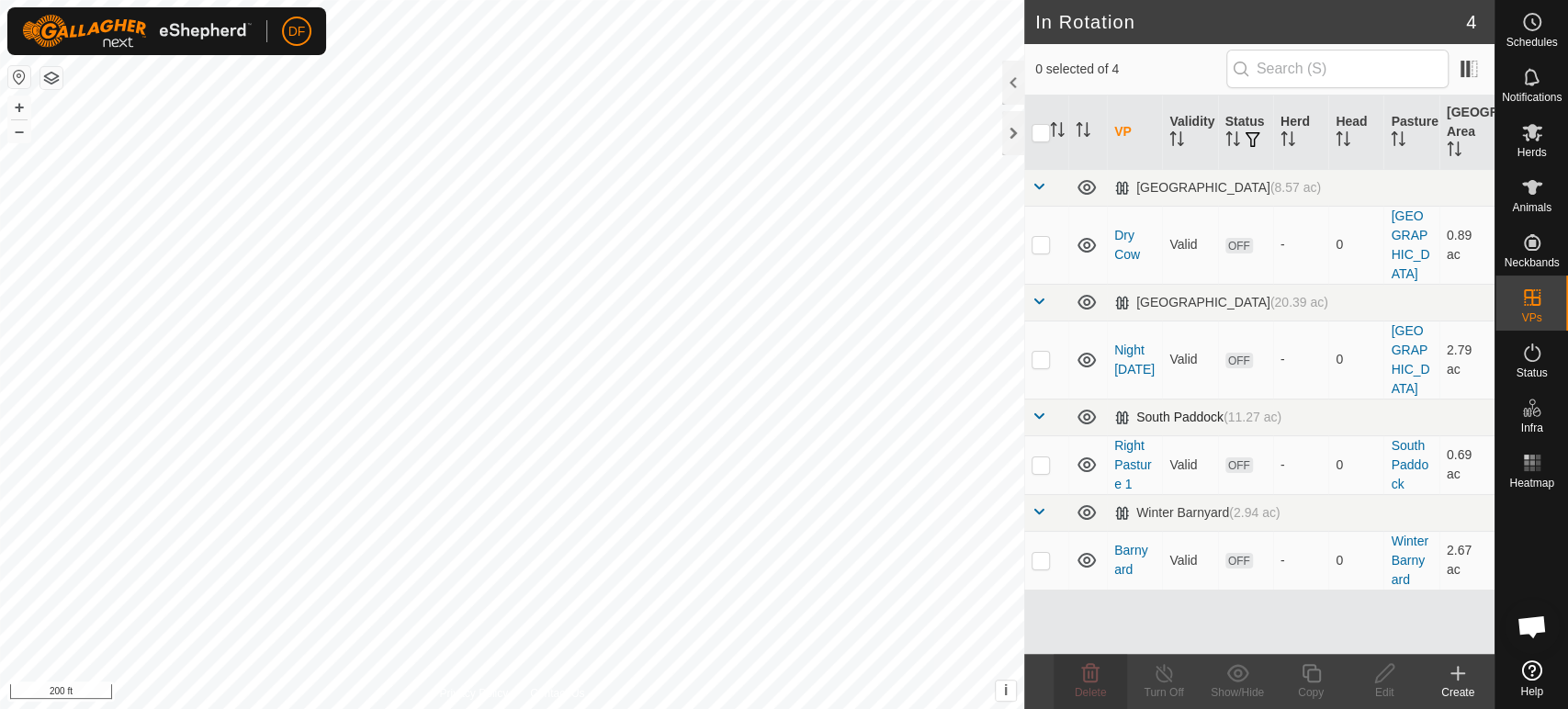
drag, startPoint x: 1268, startPoint y: 304, endPoint x: 1418, endPoint y: 361, distance: 160.5
click at [1418, 361] on tbody "North Lower (8.57 ac) Dry Cow Valid OFF - 0 North Lower 0.89 ac North Middle (2…" at bounding box center [1259, 379] width 470 height 421
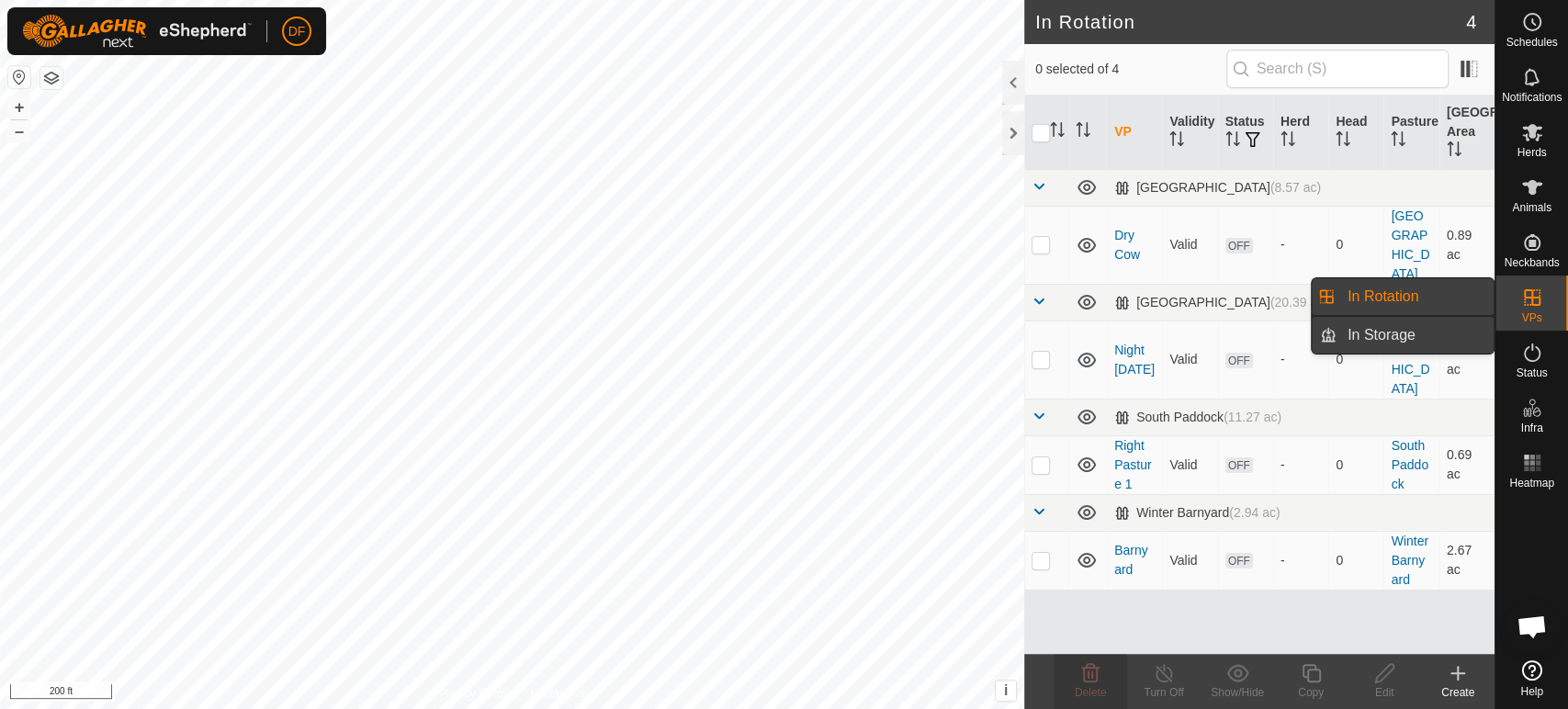
click at [1435, 334] on link "In Storage" at bounding box center [1415, 335] width 157 height 37
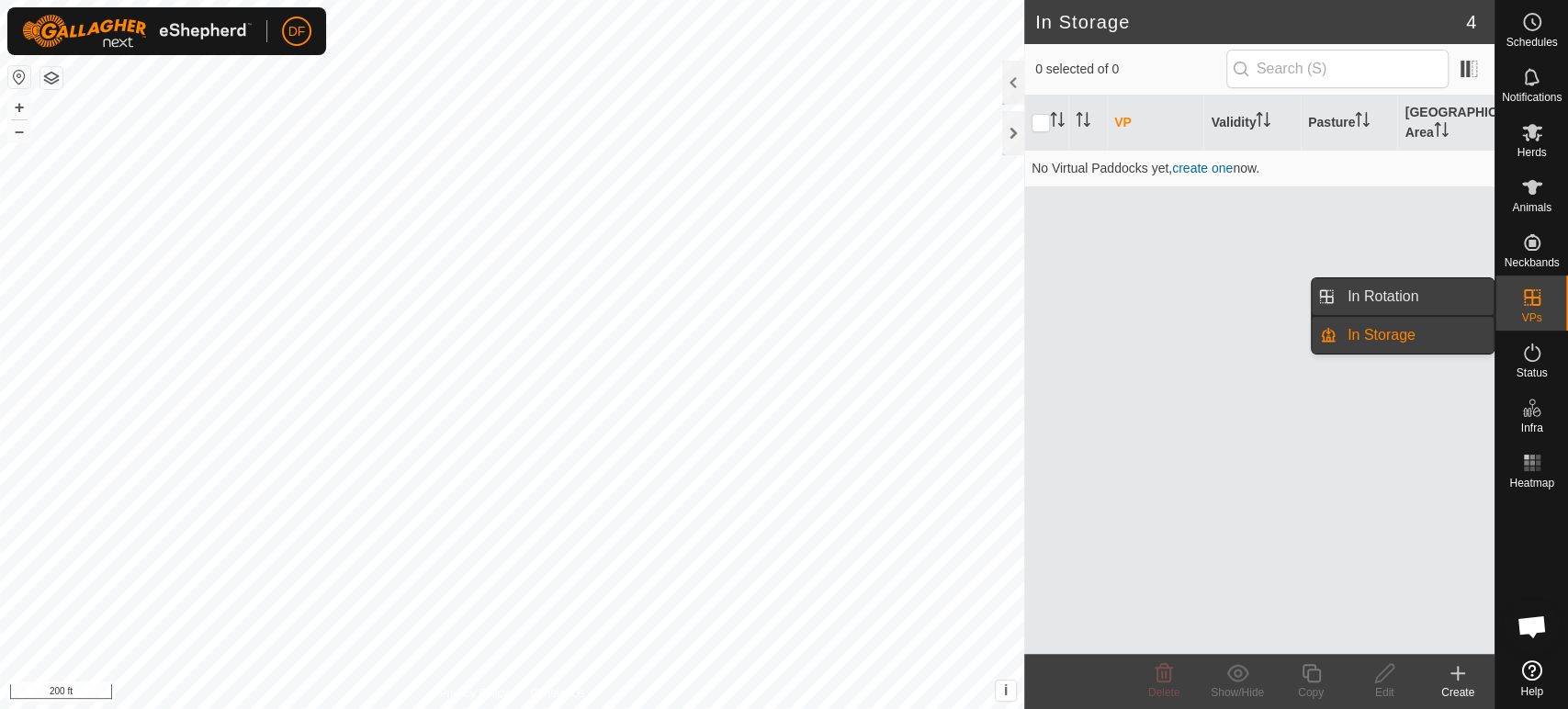
click at [1453, 304] on link "In Rotation" at bounding box center [1415, 297] width 157 height 37
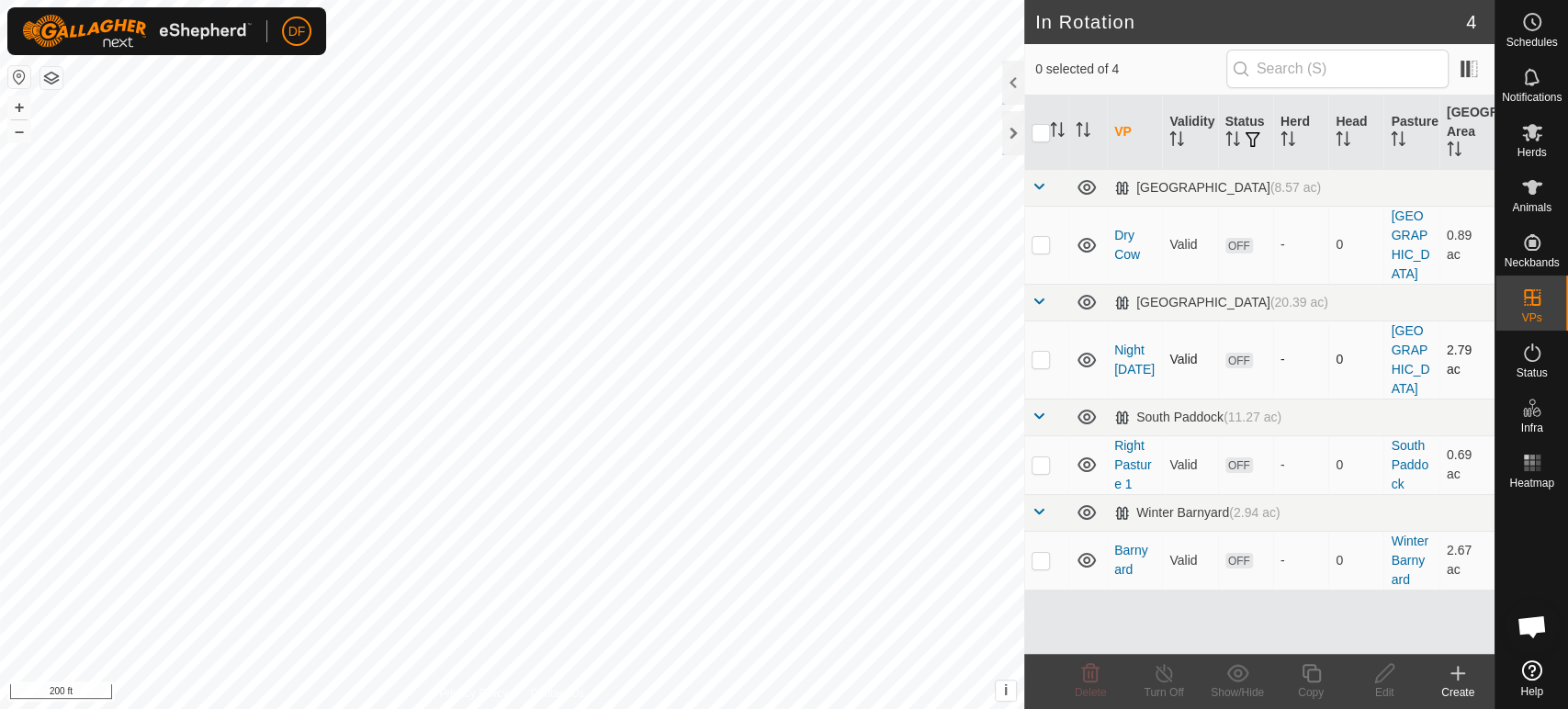
click at [1042, 352] on p-checkbox at bounding box center [1040, 358] width 19 height 15
checkbox input "true"
click at [1306, 686] on div "Copy" at bounding box center [1310, 692] width 73 height 17
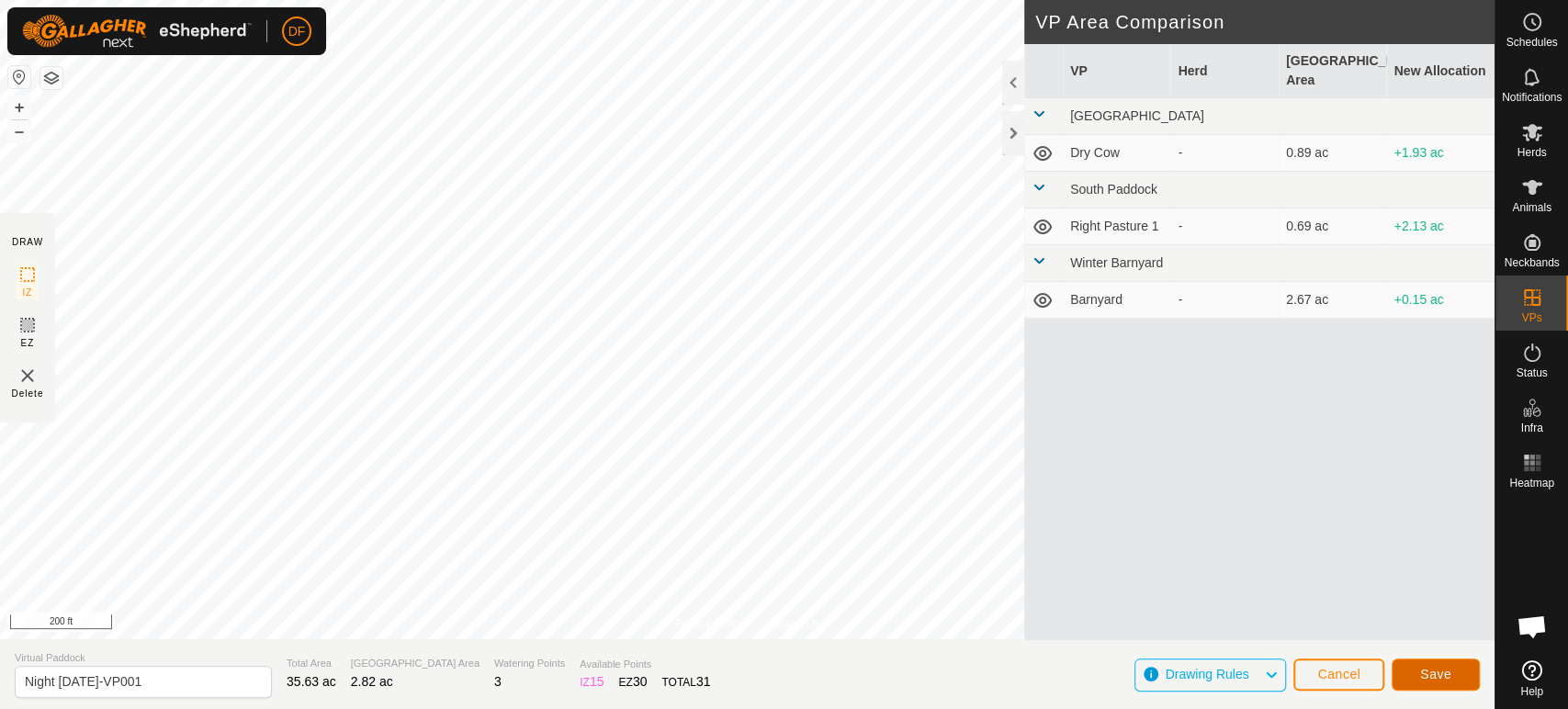
click at [1434, 677] on span "Save" at bounding box center [1436, 674] width 31 height 15
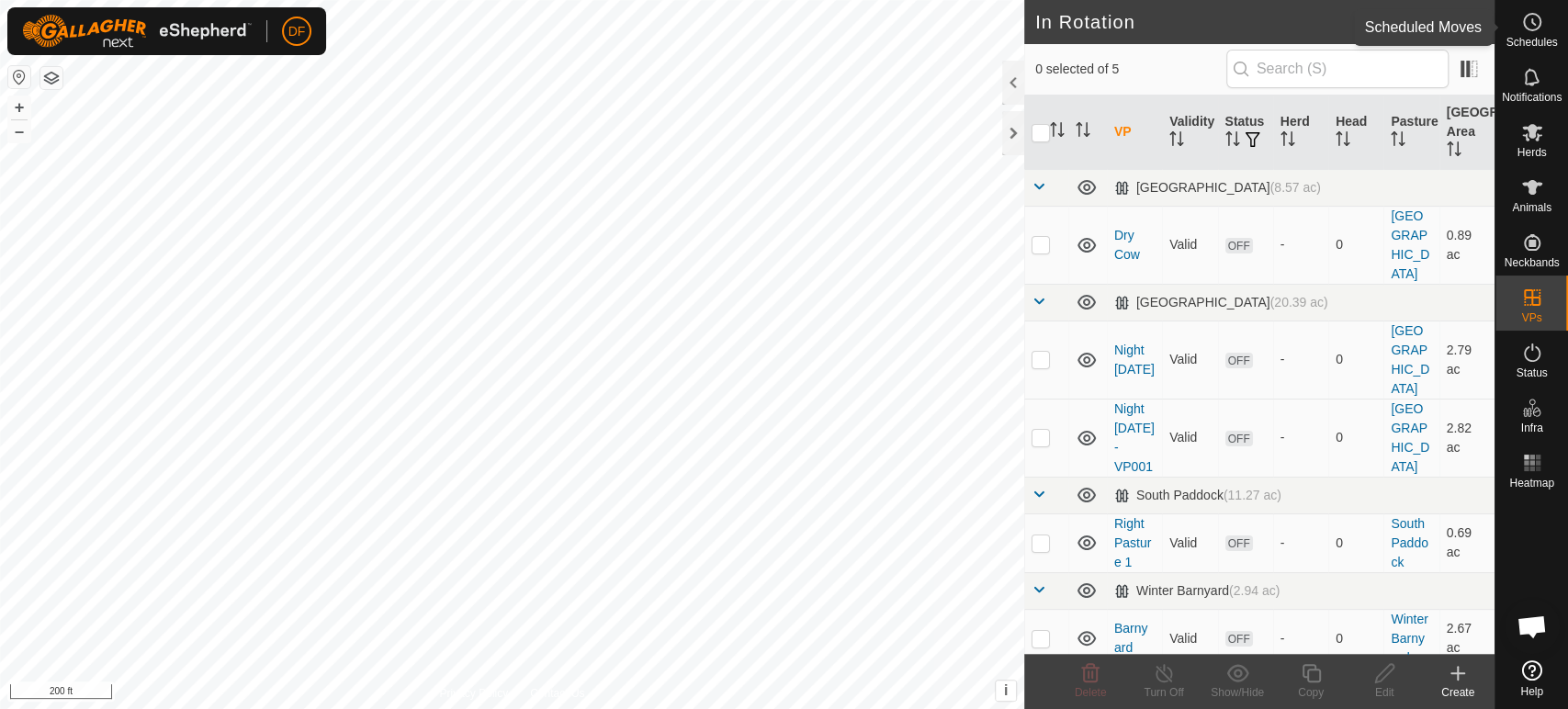
click at [1535, 40] on span "Schedules" at bounding box center [1531, 42] width 52 height 11
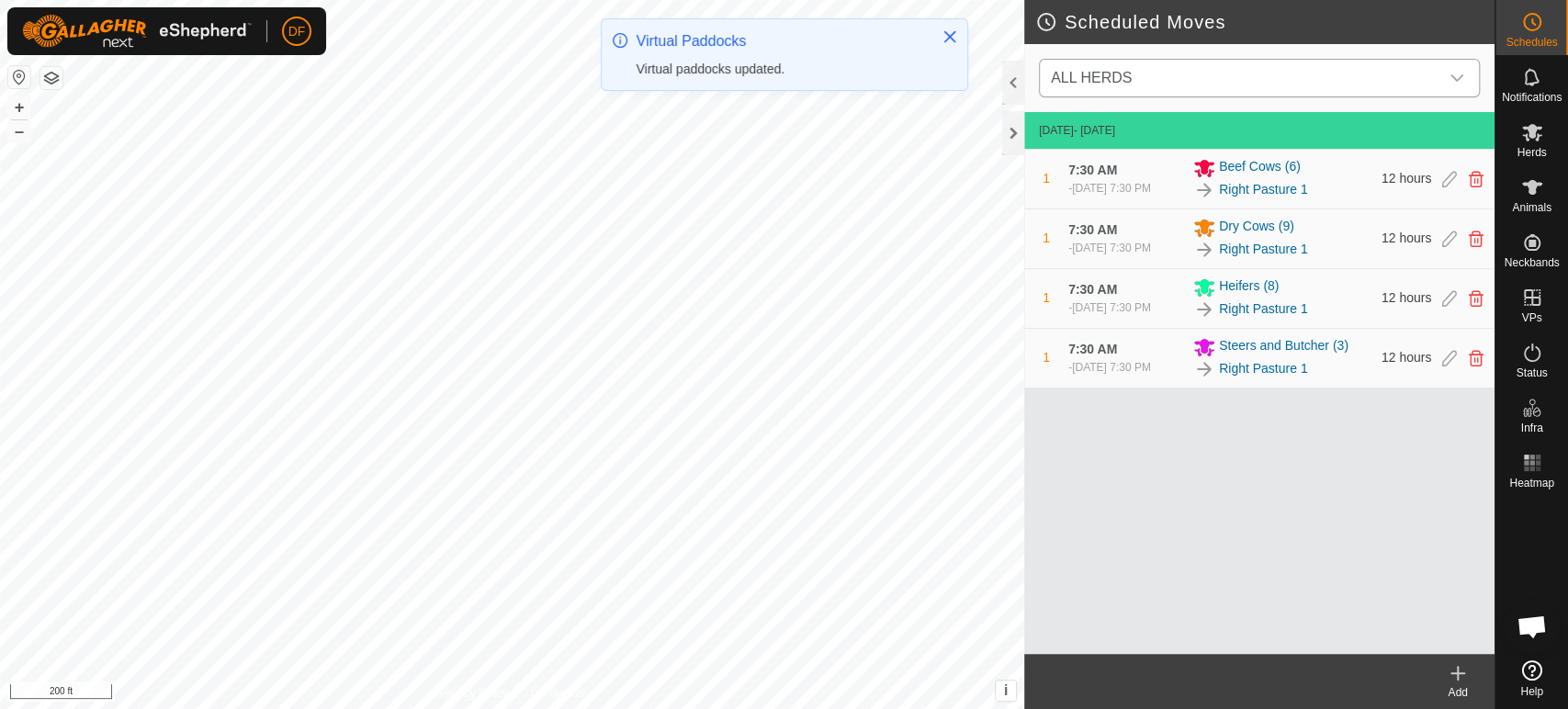
click at [1197, 77] on span "ALL HERDS" at bounding box center [1241, 78] width 395 height 37
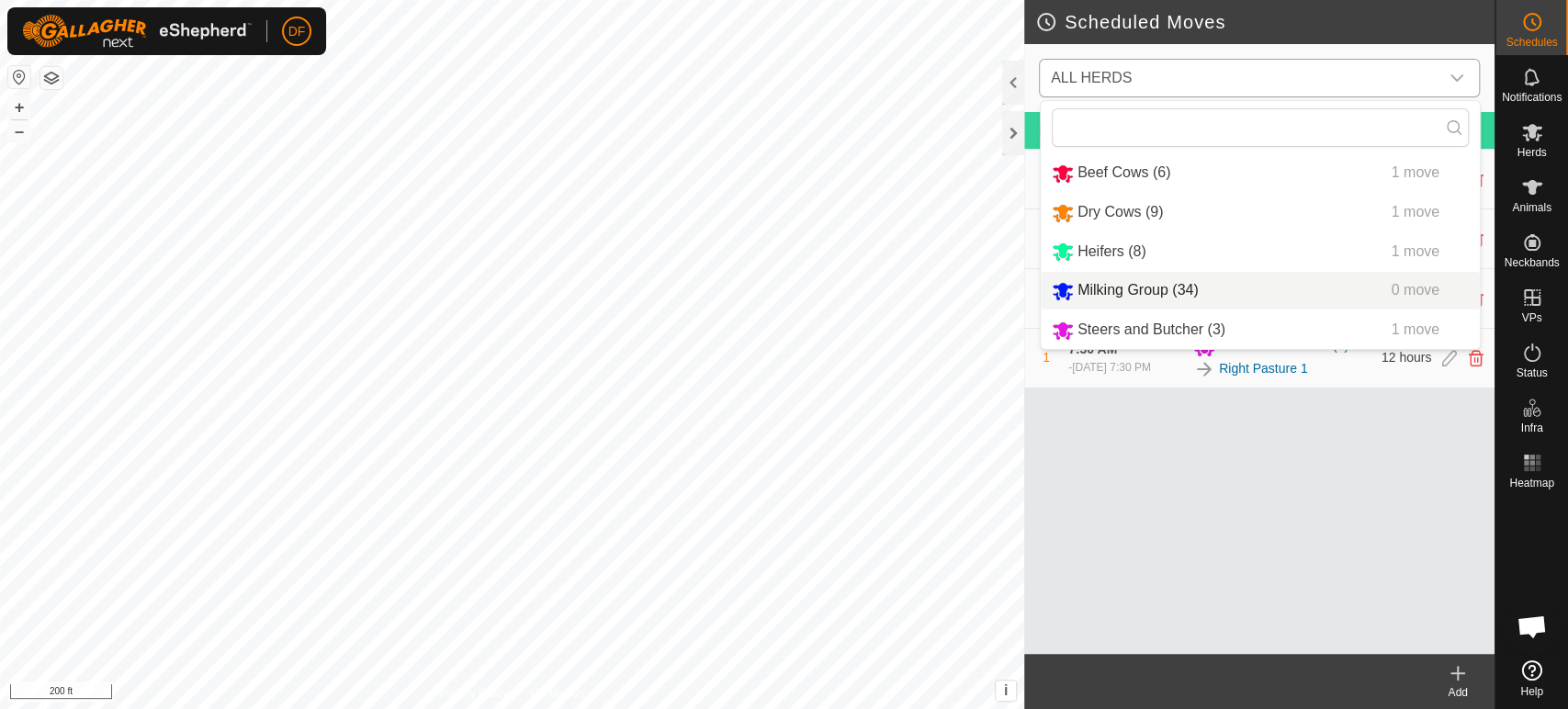
click at [1114, 285] on li "Milking Group (34) 0 move" at bounding box center [1260, 290] width 440 height 38
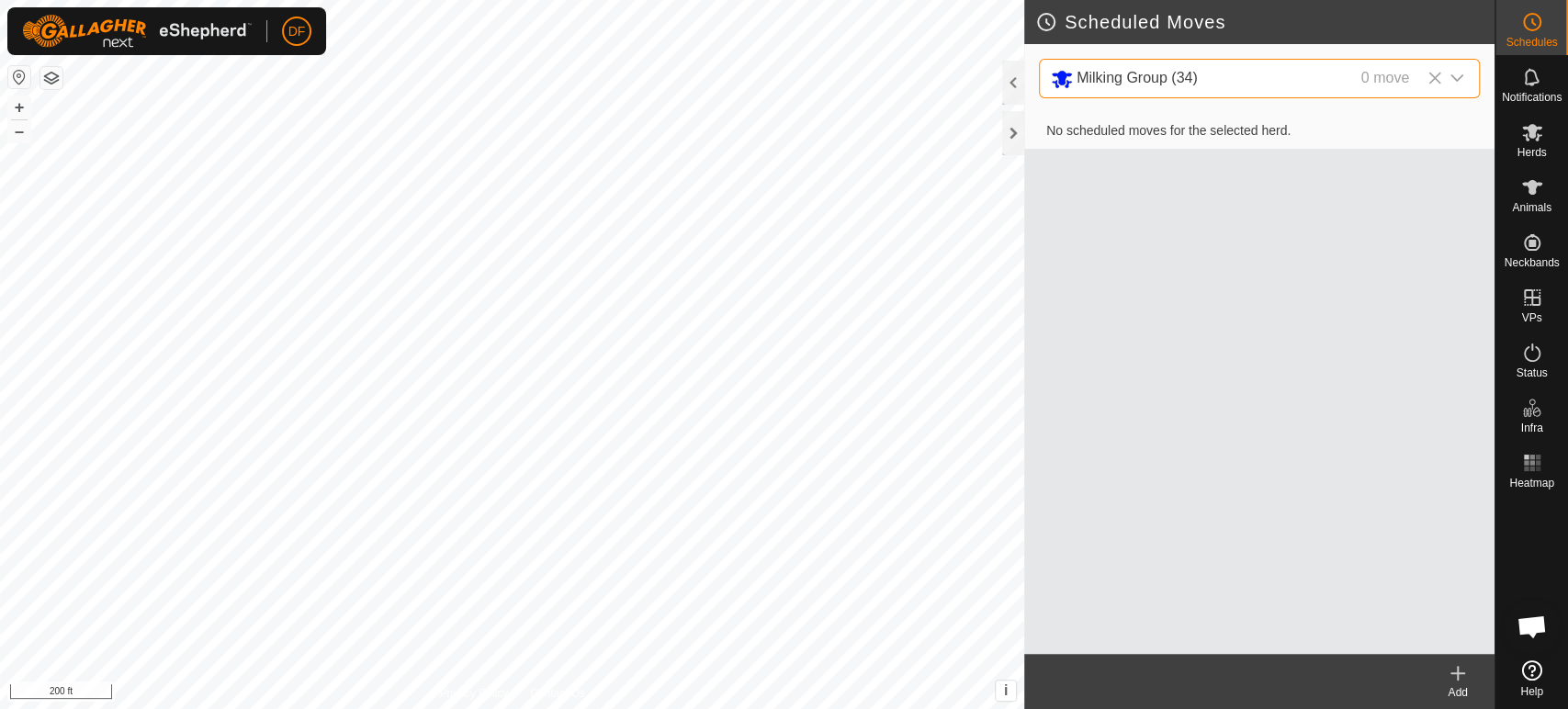
click at [1471, 688] on div "Add" at bounding box center [1458, 692] width 73 height 17
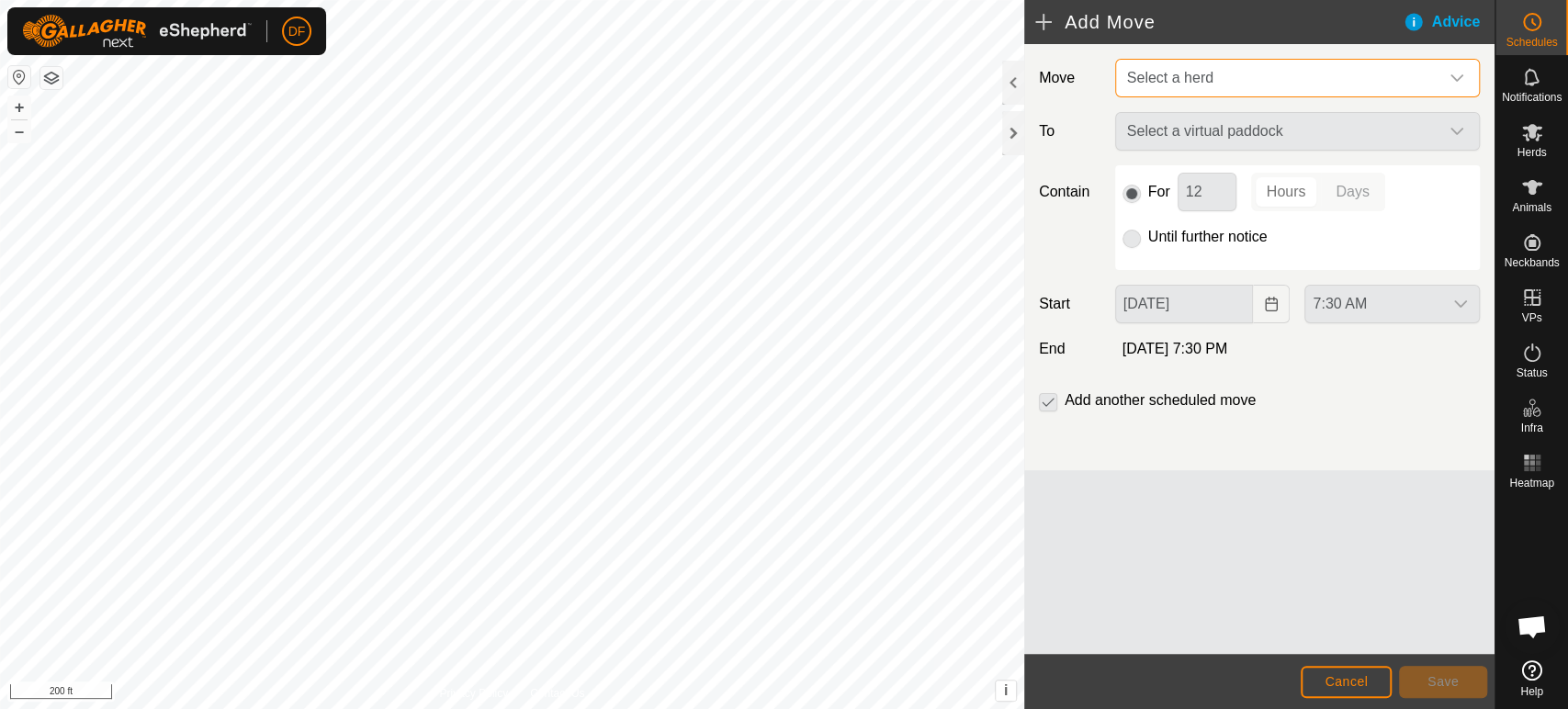
click at [1176, 93] on span "Select a herd" at bounding box center [1279, 78] width 318 height 37
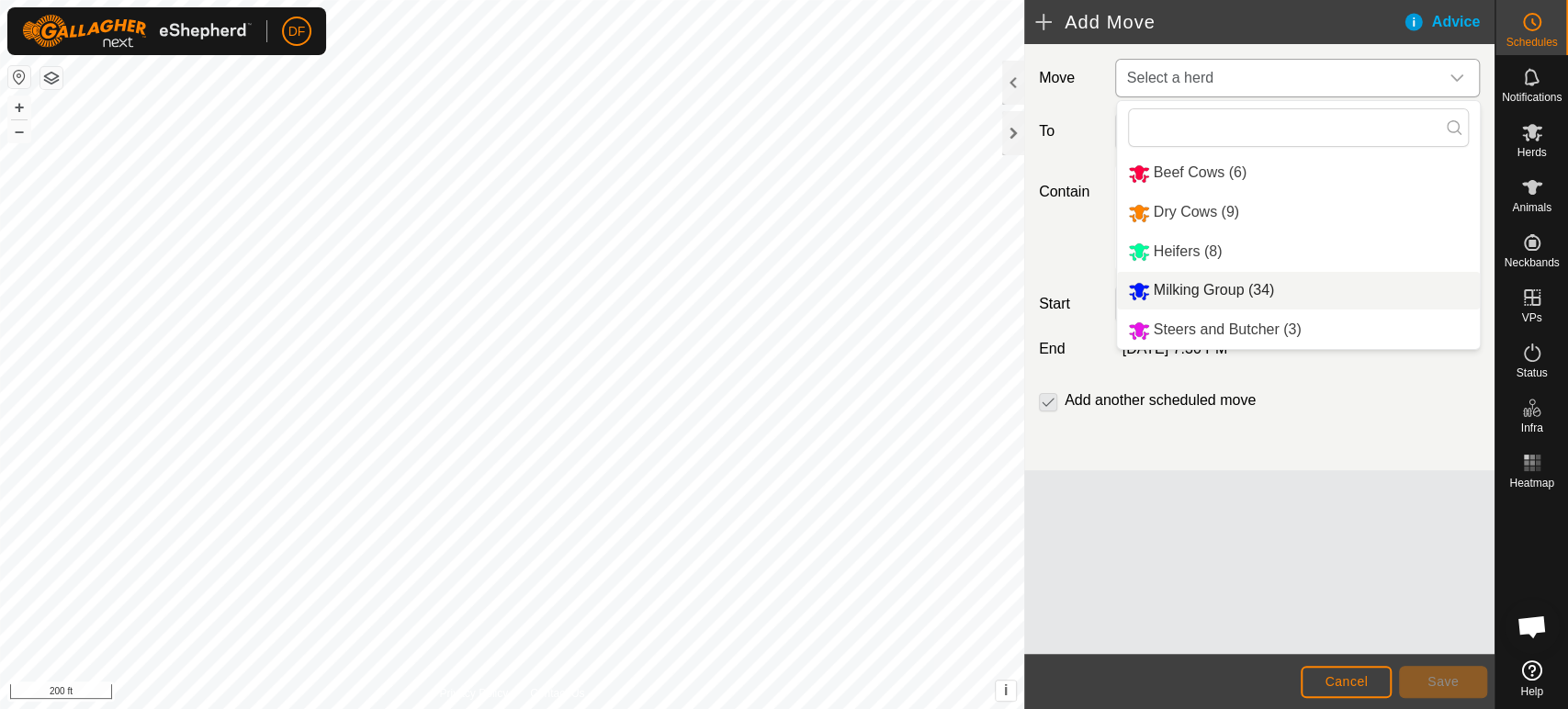
click at [1161, 293] on li "Milking Group (34)" at bounding box center [1298, 290] width 362 height 38
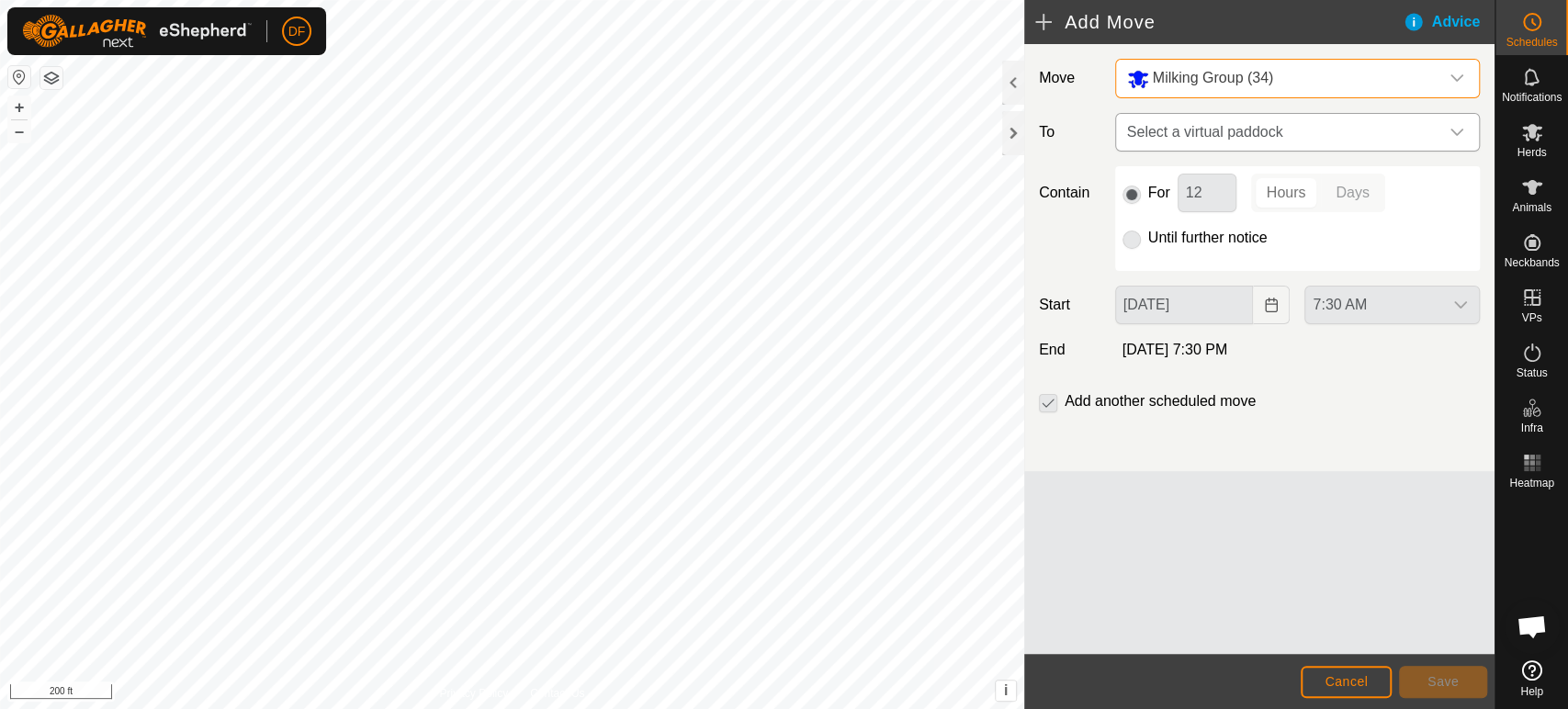
click at [1157, 130] on span "Select a virtual paddock" at bounding box center [1279, 133] width 318 height 37
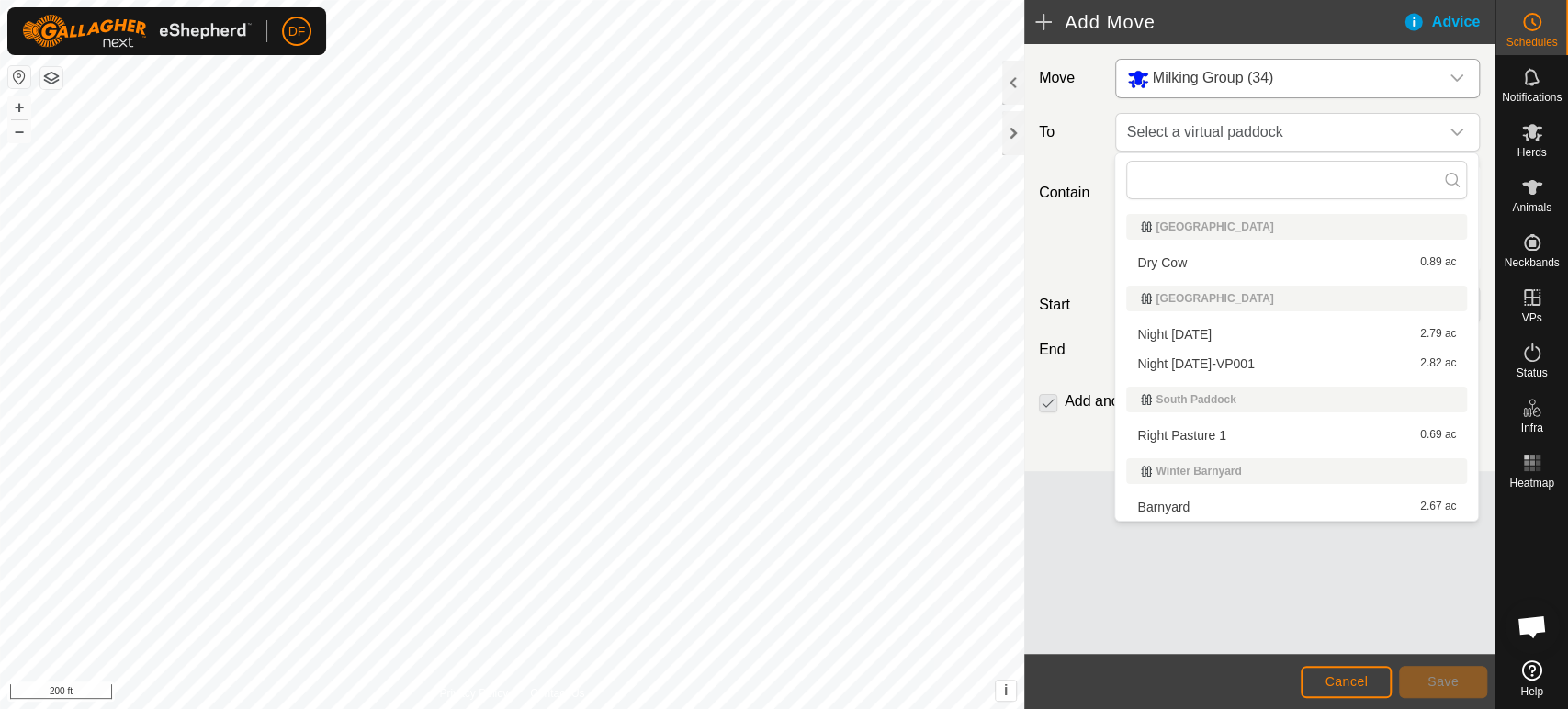
click at [1190, 368] on li "Night Sept 18-VP001 2.82 ac" at bounding box center [1296, 363] width 341 height 27
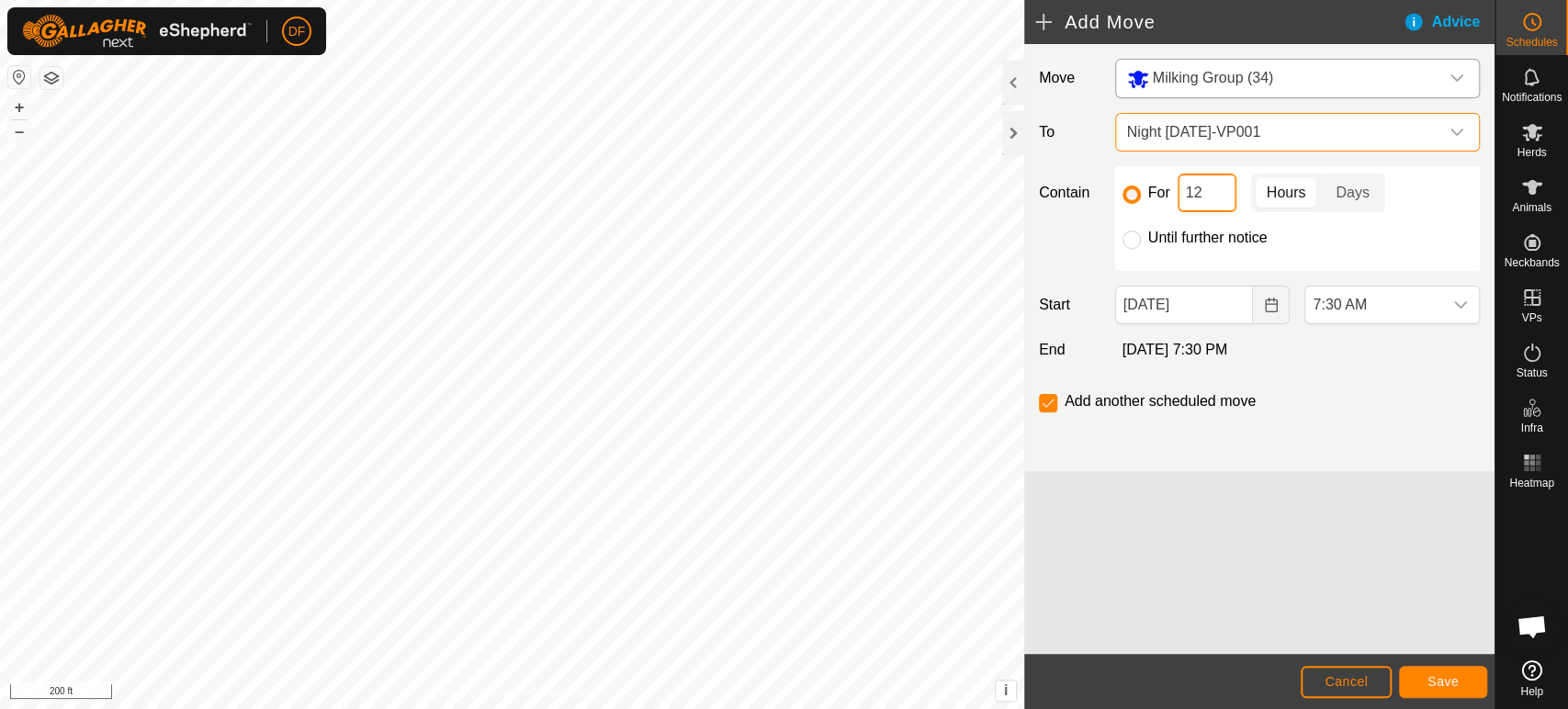
click at [1207, 191] on input "12" at bounding box center [1208, 192] width 59 height 38
click at [1419, 298] on span "7:30 AM" at bounding box center [1374, 305] width 137 height 37
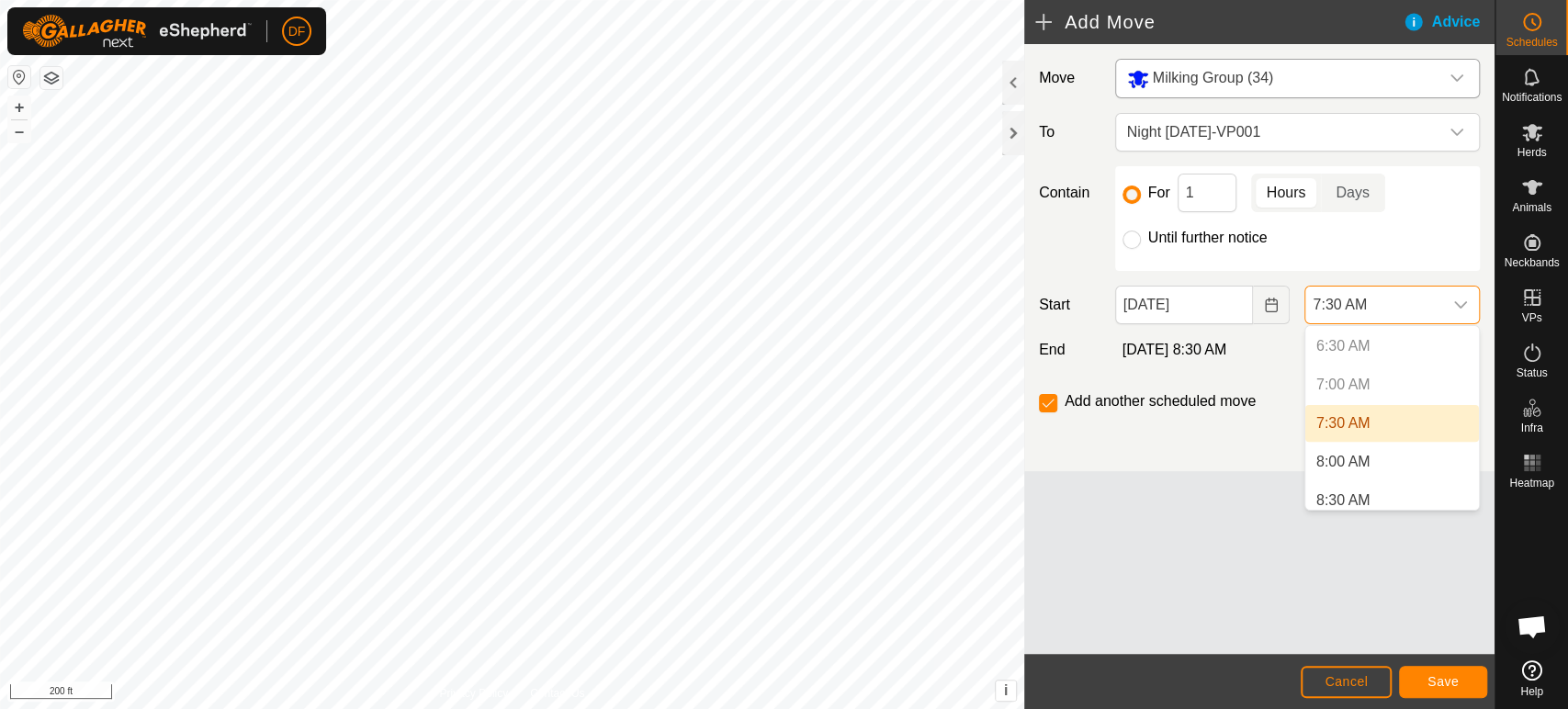
scroll to position [517, 0]
click at [1379, 438] on li "8:00 AM" at bounding box center [1392, 444] width 174 height 37
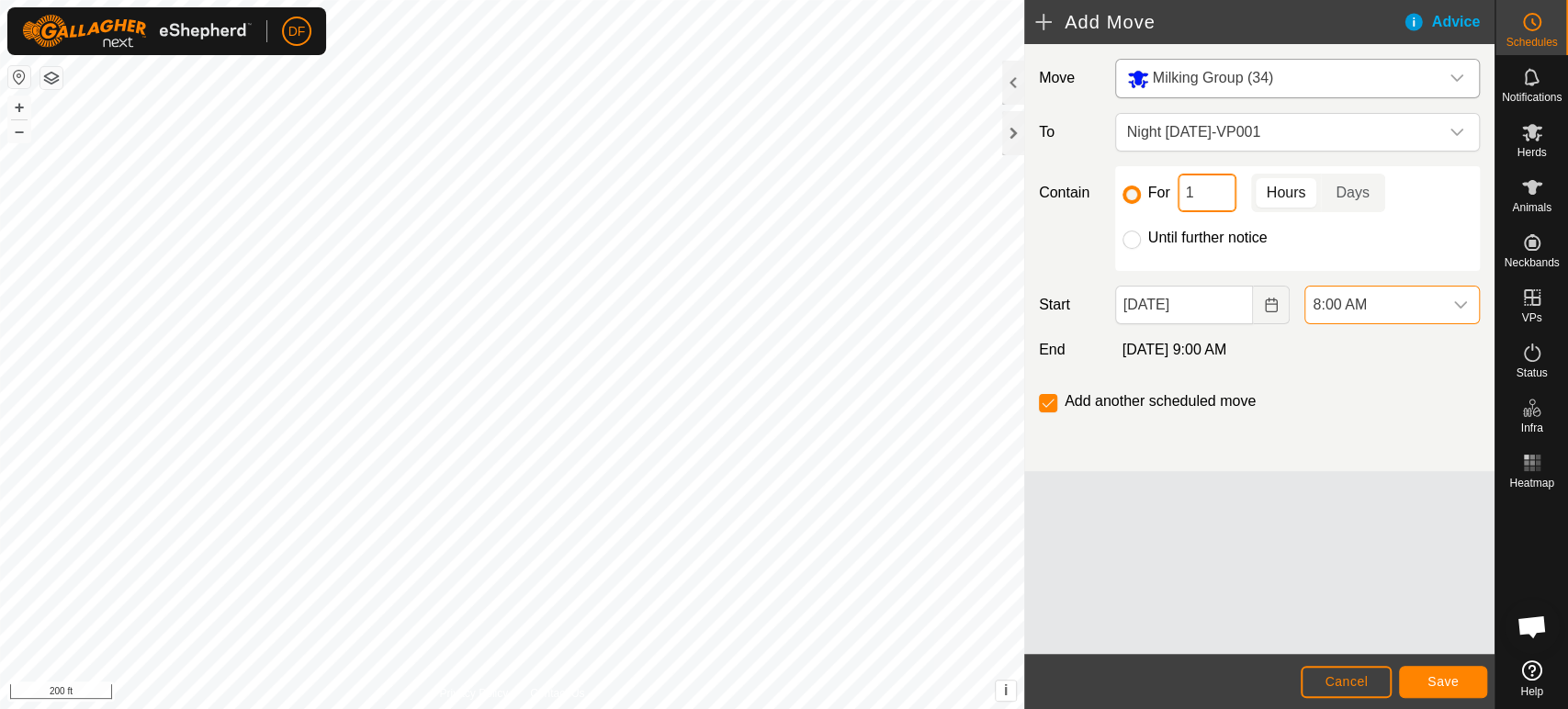
click at [1210, 189] on input "1" at bounding box center [1208, 192] width 59 height 38
type input "10"
click at [1400, 426] on div "Move Milking Group (34) To Night Sept 18-VP001 Contain For 10 Hours Days Until …" at bounding box center [1259, 257] width 470 height 427
click at [1423, 691] on button "Save" at bounding box center [1443, 682] width 88 height 32
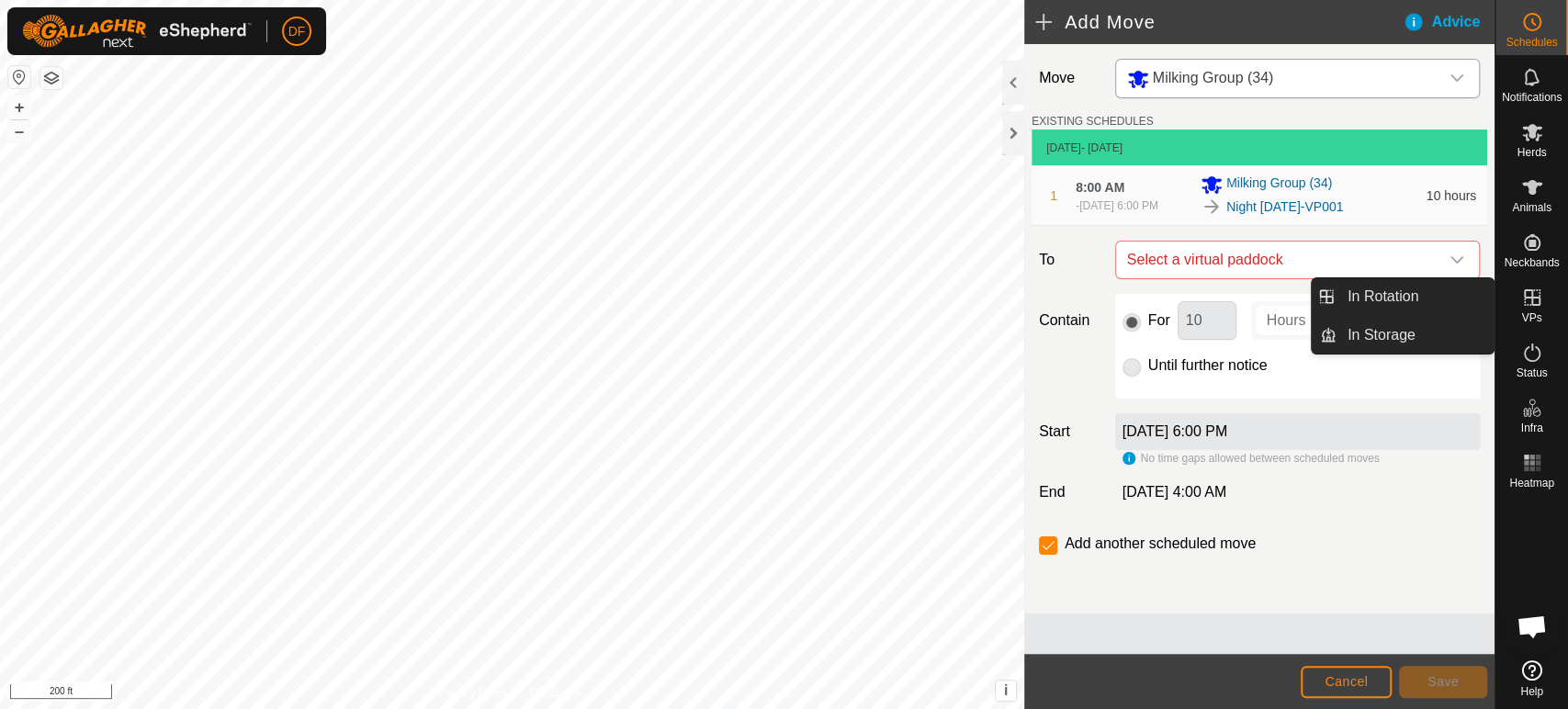
click at [1530, 313] on span "VPs" at bounding box center [1531, 317] width 21 height 11
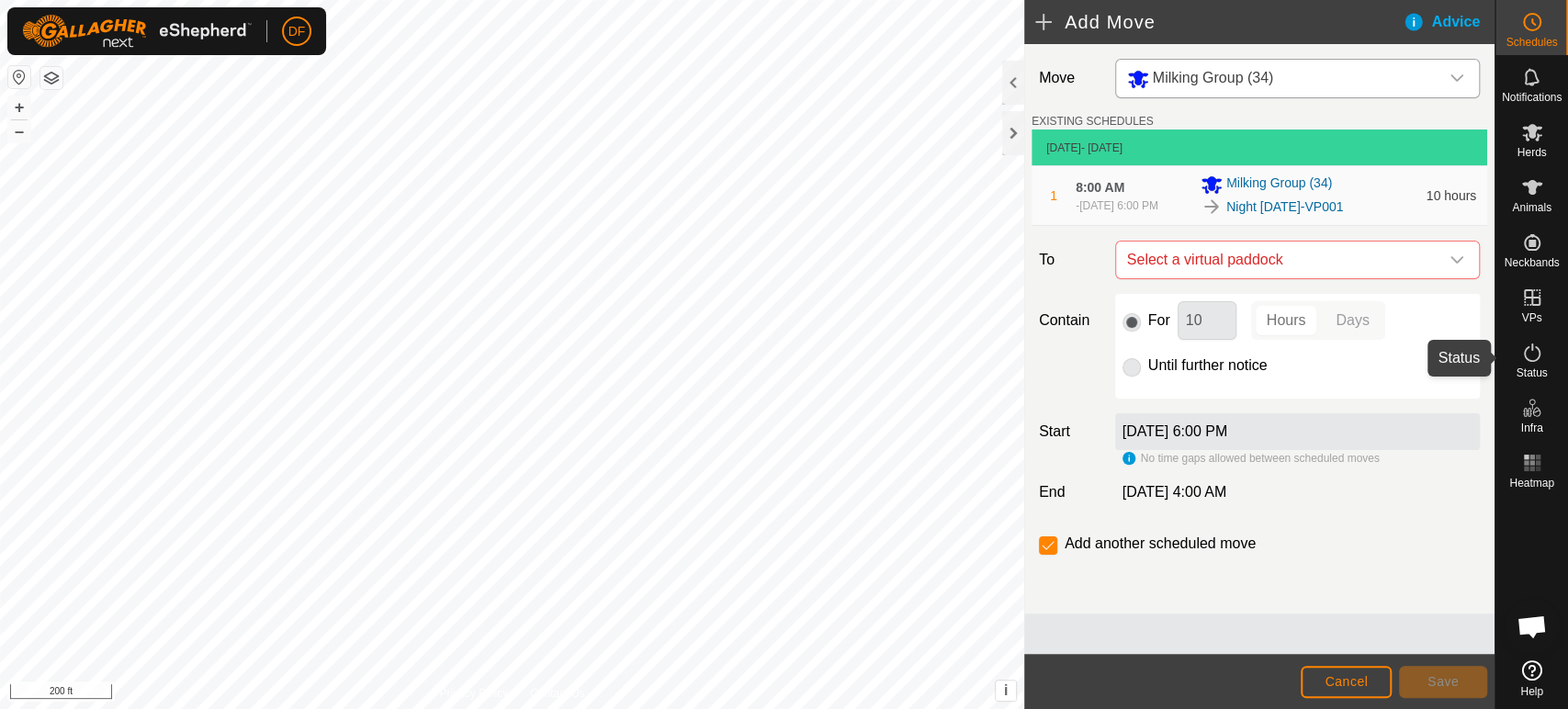
click at [1531, 354] on icon at bounding box center [1532, 353] width 22 height 22
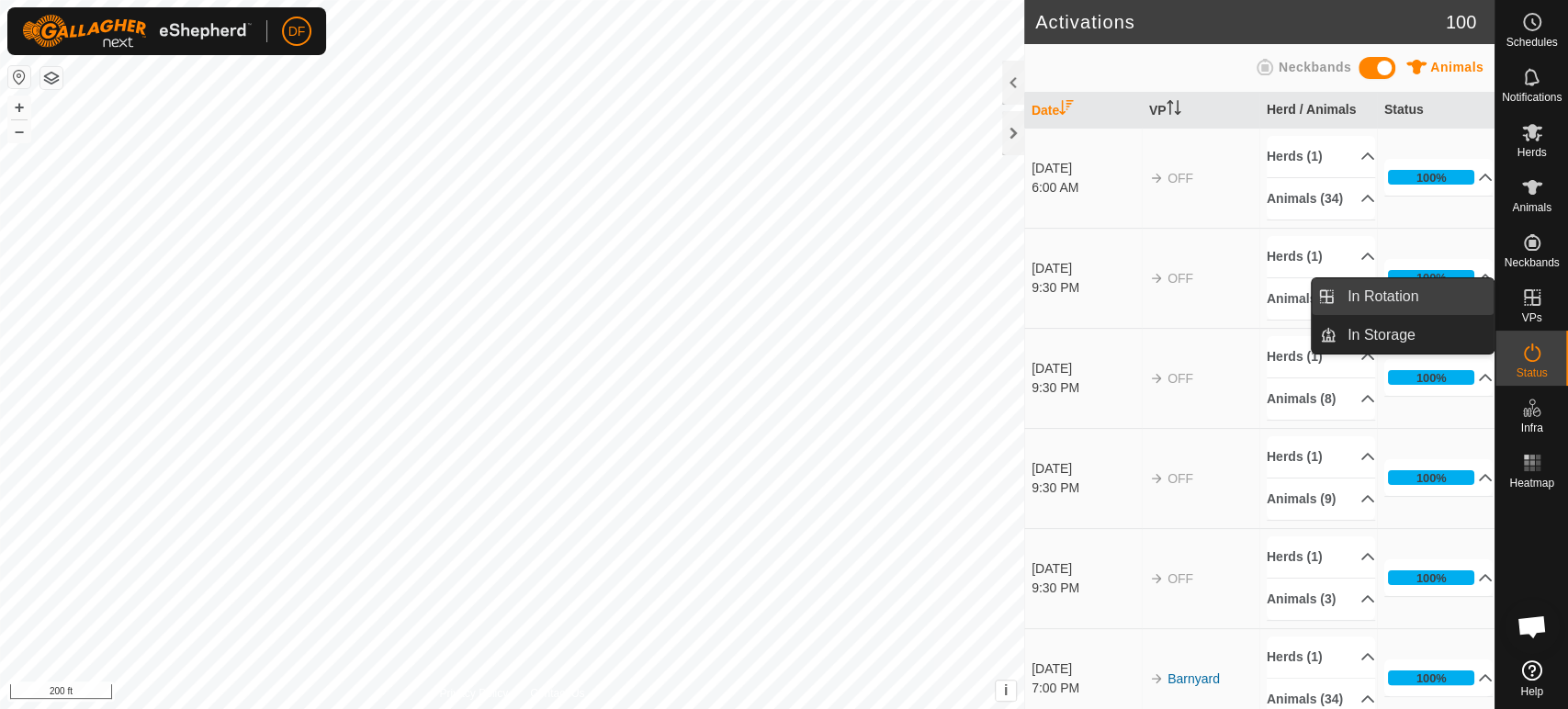
click at [1456, 297] on link "In Rotation" at bounding box center [1415, 297] width 157 height 37
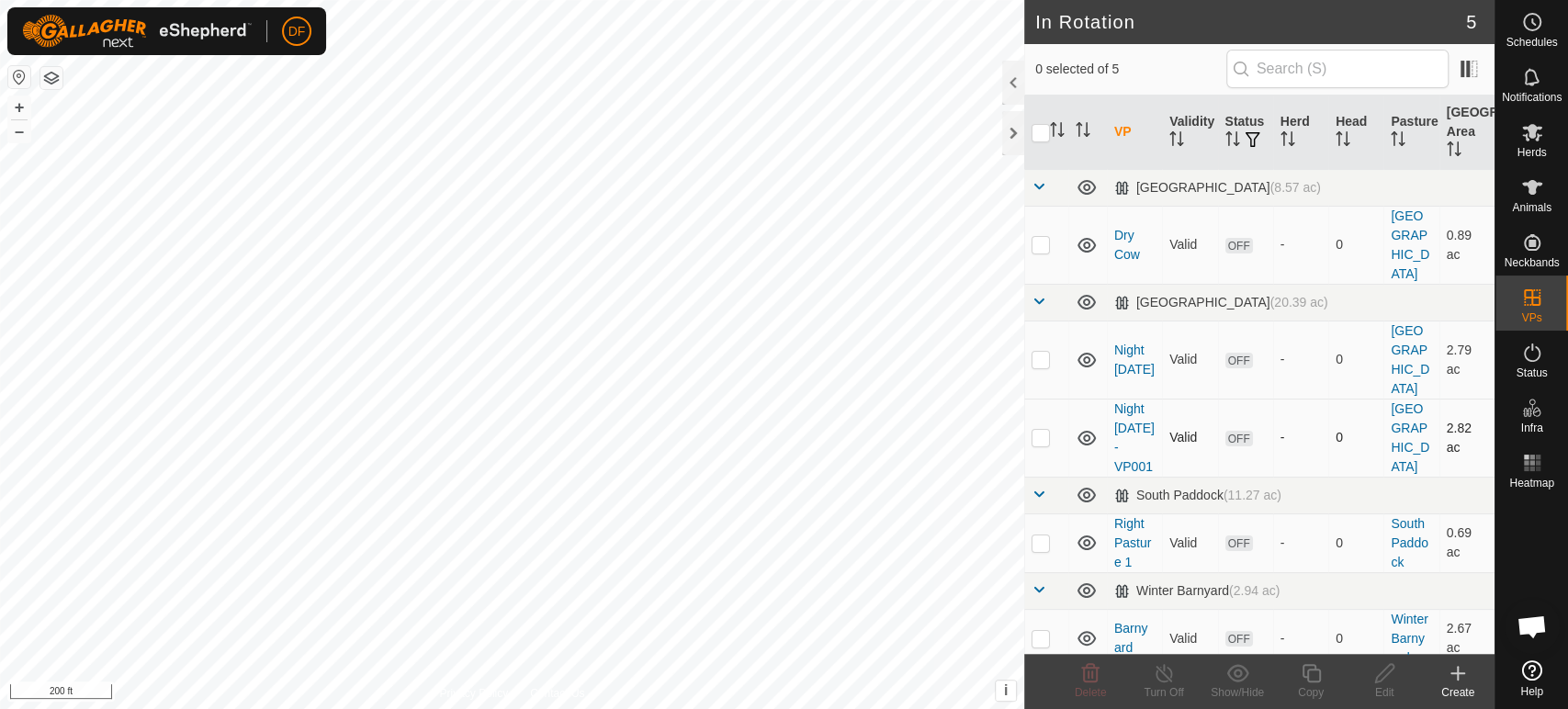
click at [1042, 430] on p-checkbox at bounding box center [1040, 437] width 19 height 15
click at [1035, 430] on p-checkbox at bounding box center [1040, 437] width 19 height 15
checkbox input "false"
click at [1133, 401] on link "Night [DATE]-VP001" at bounding box center [1134, 438] width 40 height 72
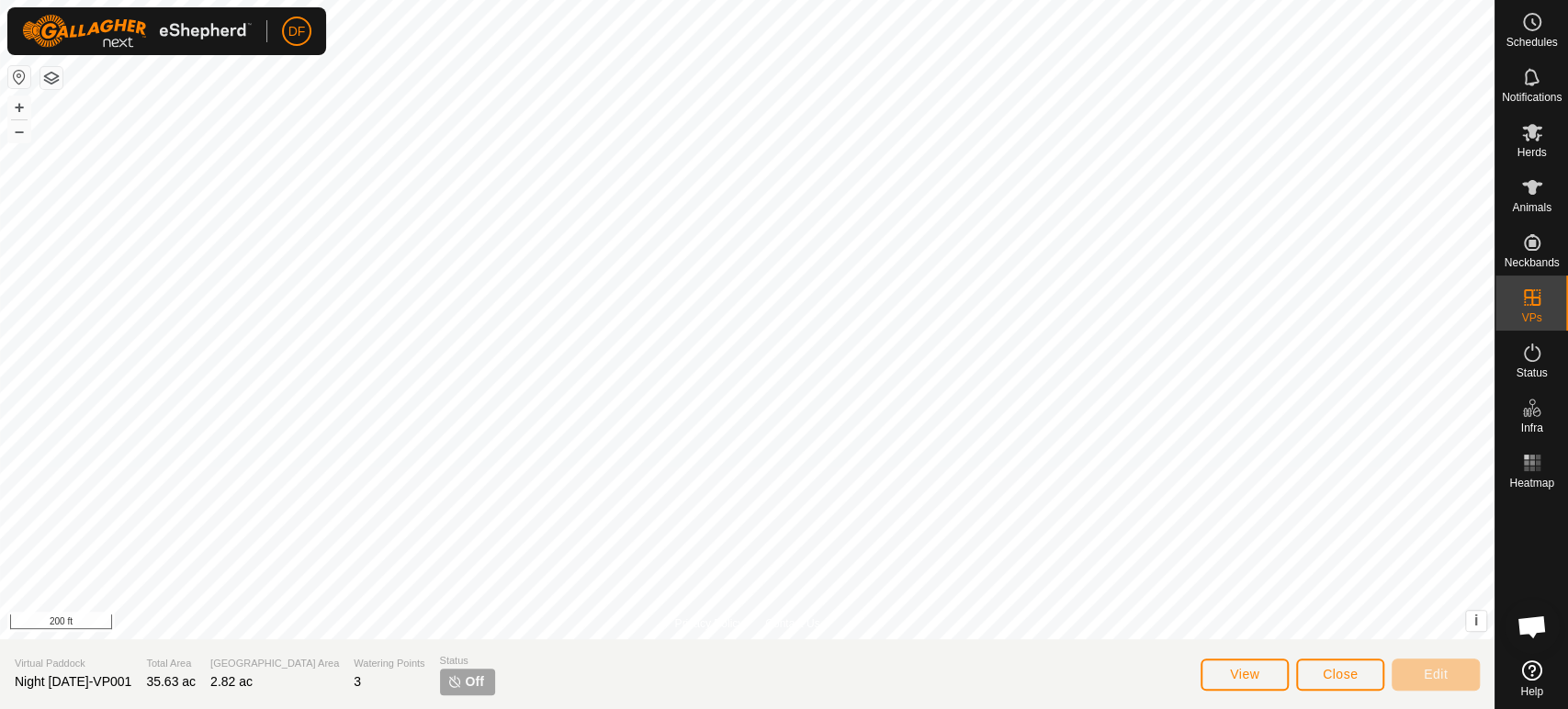
click at [125, 684] on span "Night [DATE]-VP001" at bounding box center [72, 681] width 116 height 15
click at [1326, 675] on span "Close" at bounding box center [1340, 674] width 35 height 15
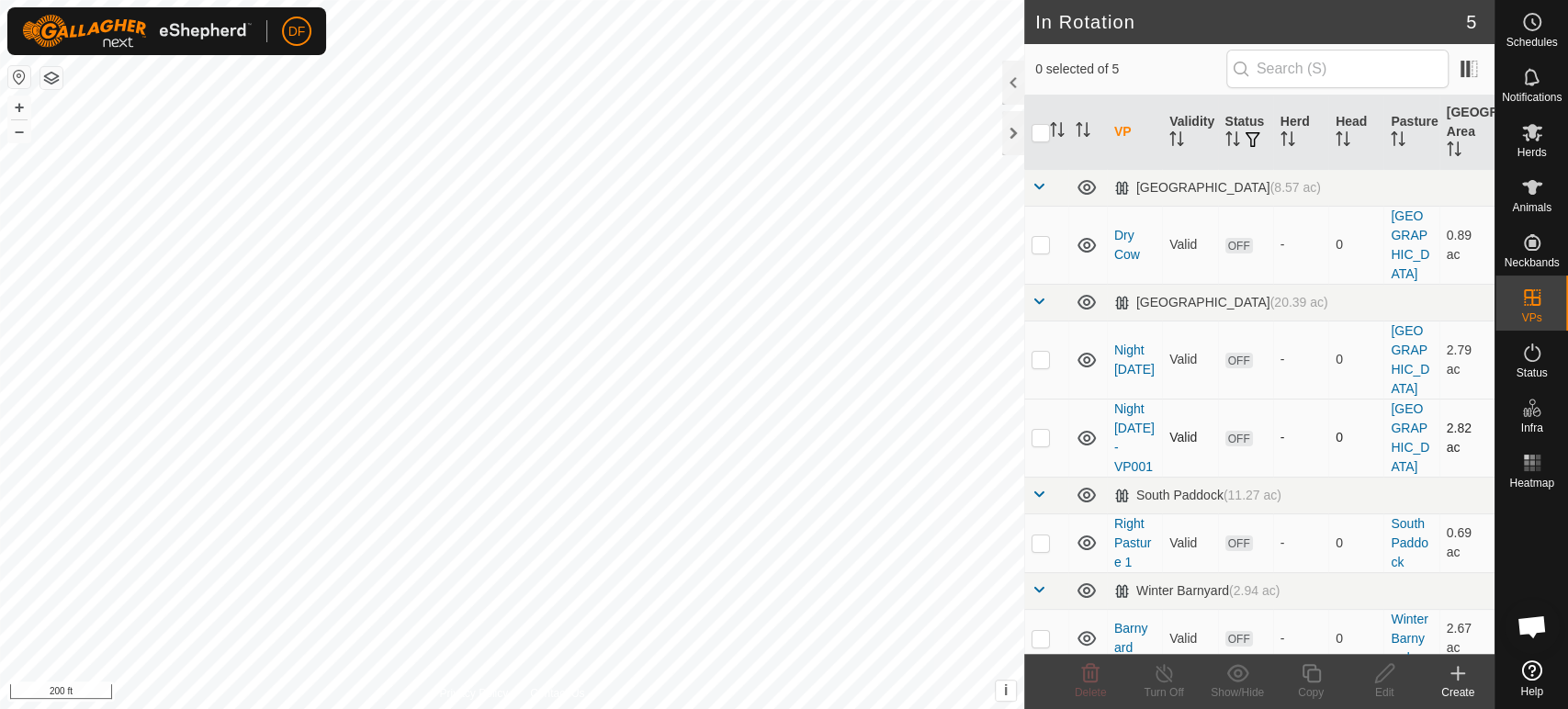
click at [1040, 430] on p-checkbox at bounding box center [1040, 437] width 19 height 15
checkbox input "true"
click at [1314, 688] on div "Copy" at bounding box center [1310, 692] width 73 height 17
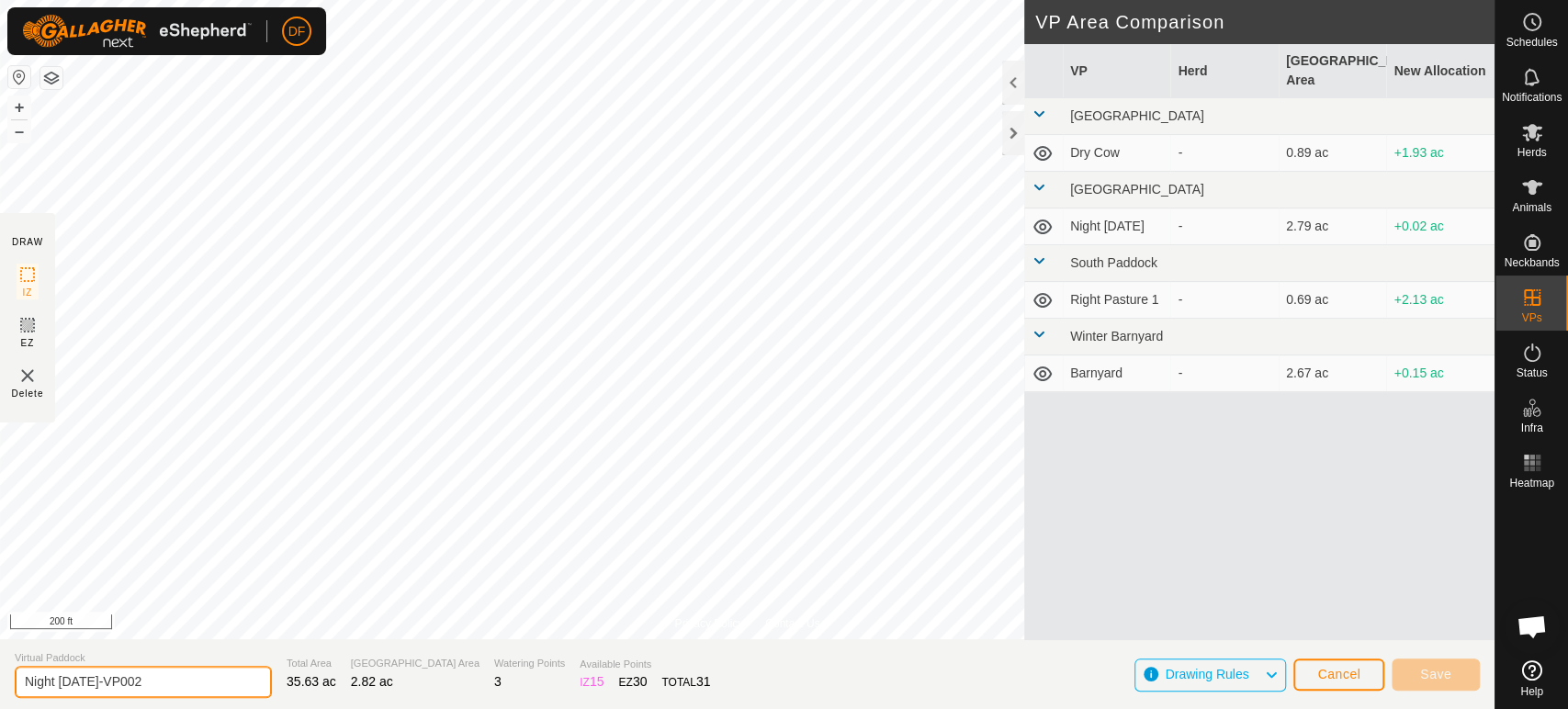
click at [102, 684] on input "Night Sept 18-VP002" at bounding box center [143, 682] width 257 height 32
click at [195, 686] on input "Night Sept 19-VP002" at bounding box center [143, 682] width 257 height 32
type input "Night [DATE]"
click at [21, 106] on button "+" at bounding box center [19, 107] width 22 height 22
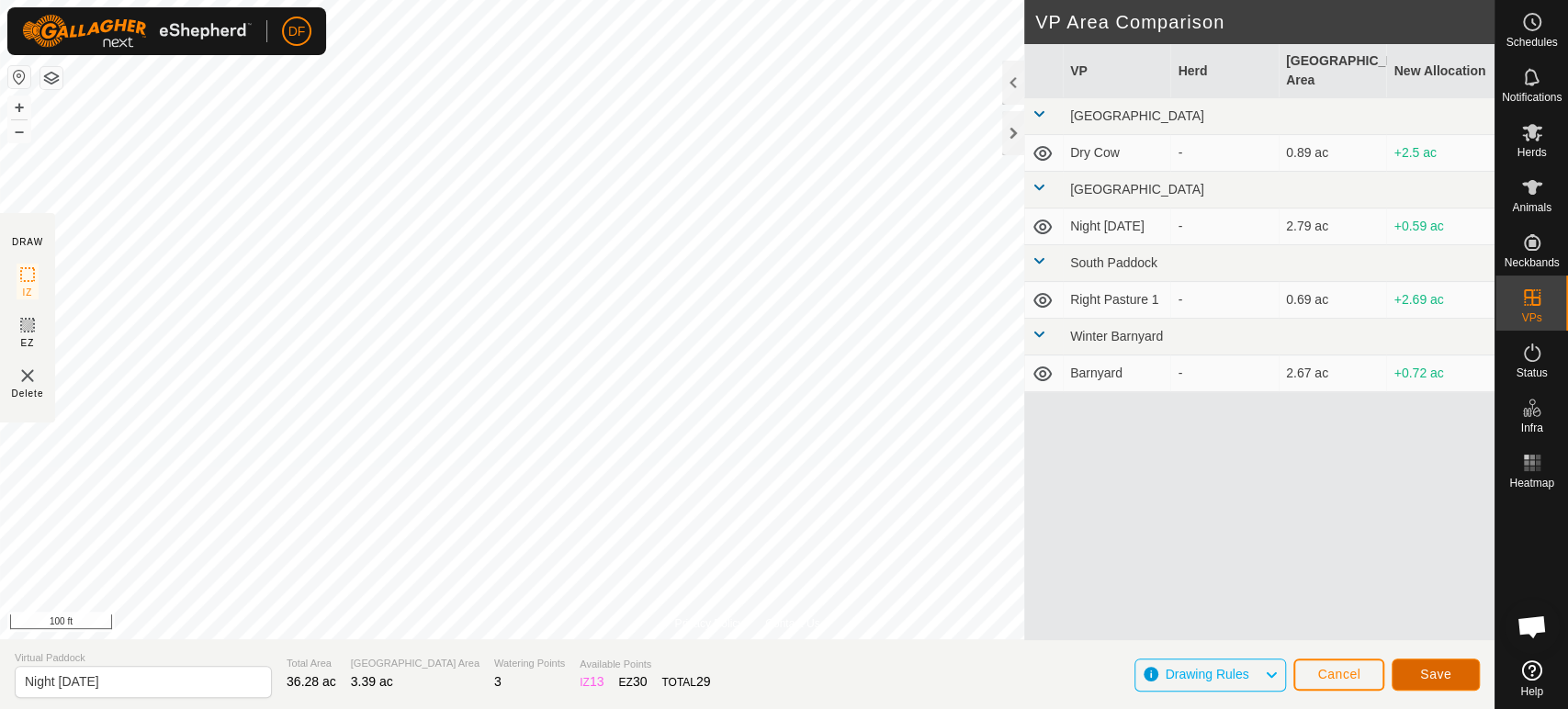
click at [1438, 685] on button "Save" at bounding box center [1436, 674] width 88 height 32
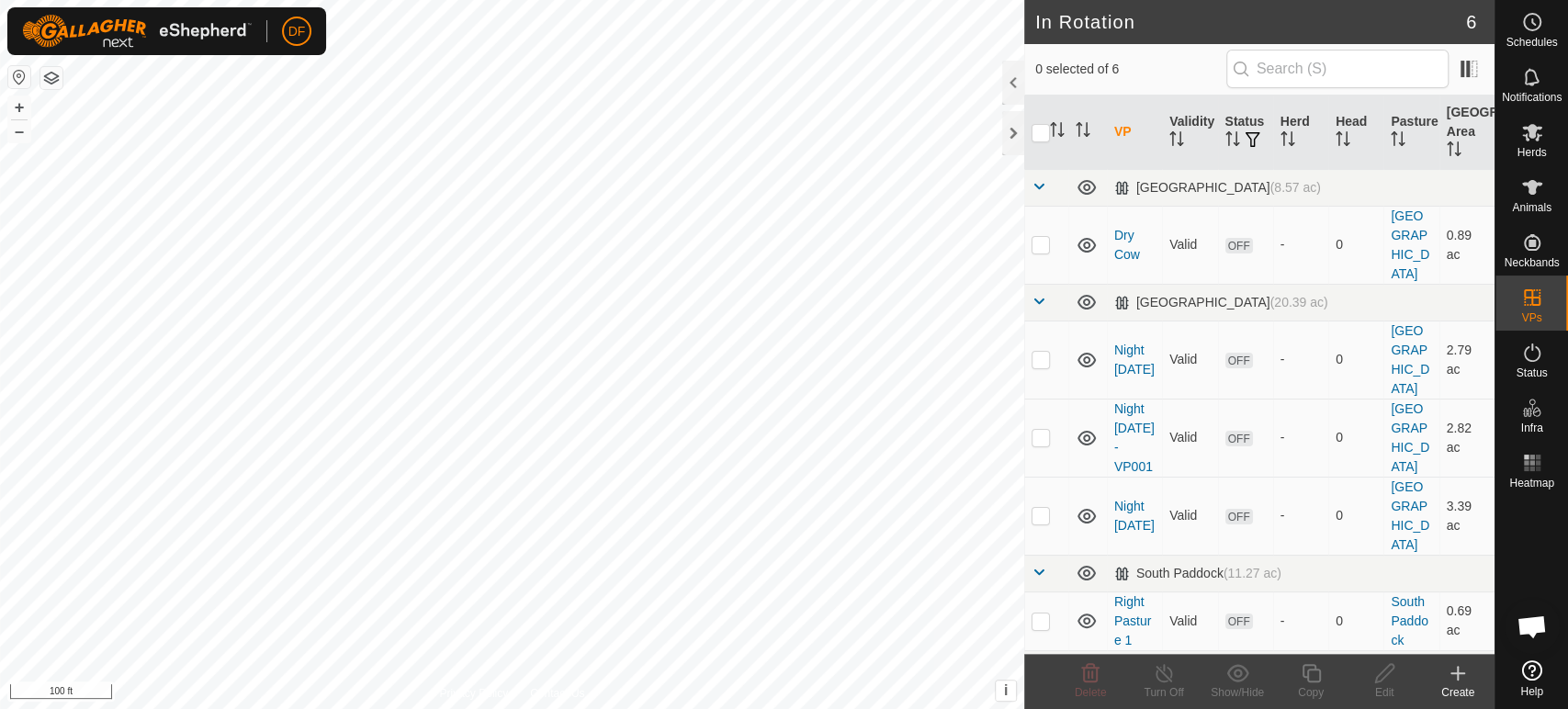
click at [1041, 708] on p-checkbox at bounding box center [1040, 716] width 19 height 15
click at [1084, 676] on icon at bounding box center [1091, 673] width 18 height 19
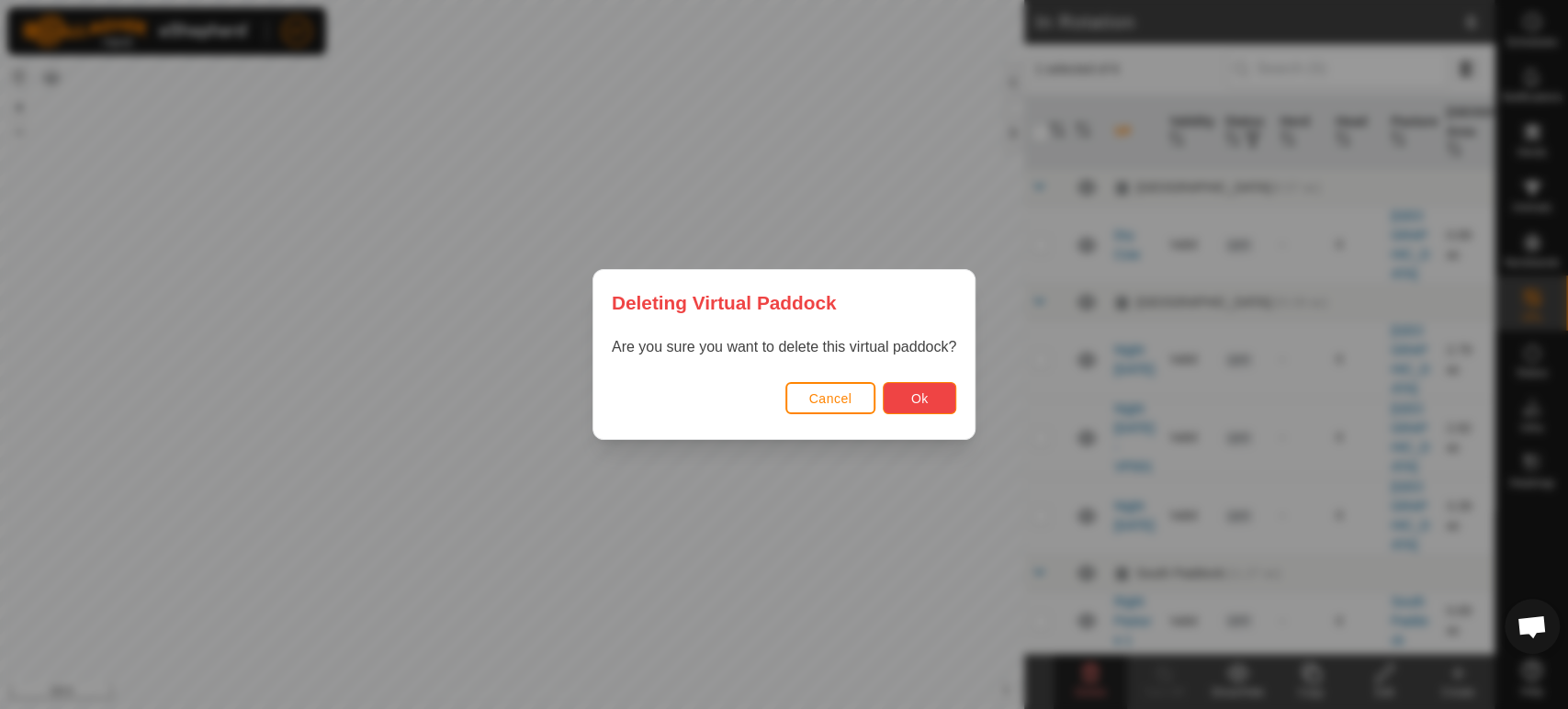
click at [899, 394] on button "Ok" at bounding box center [919, 397] width 73 height 32
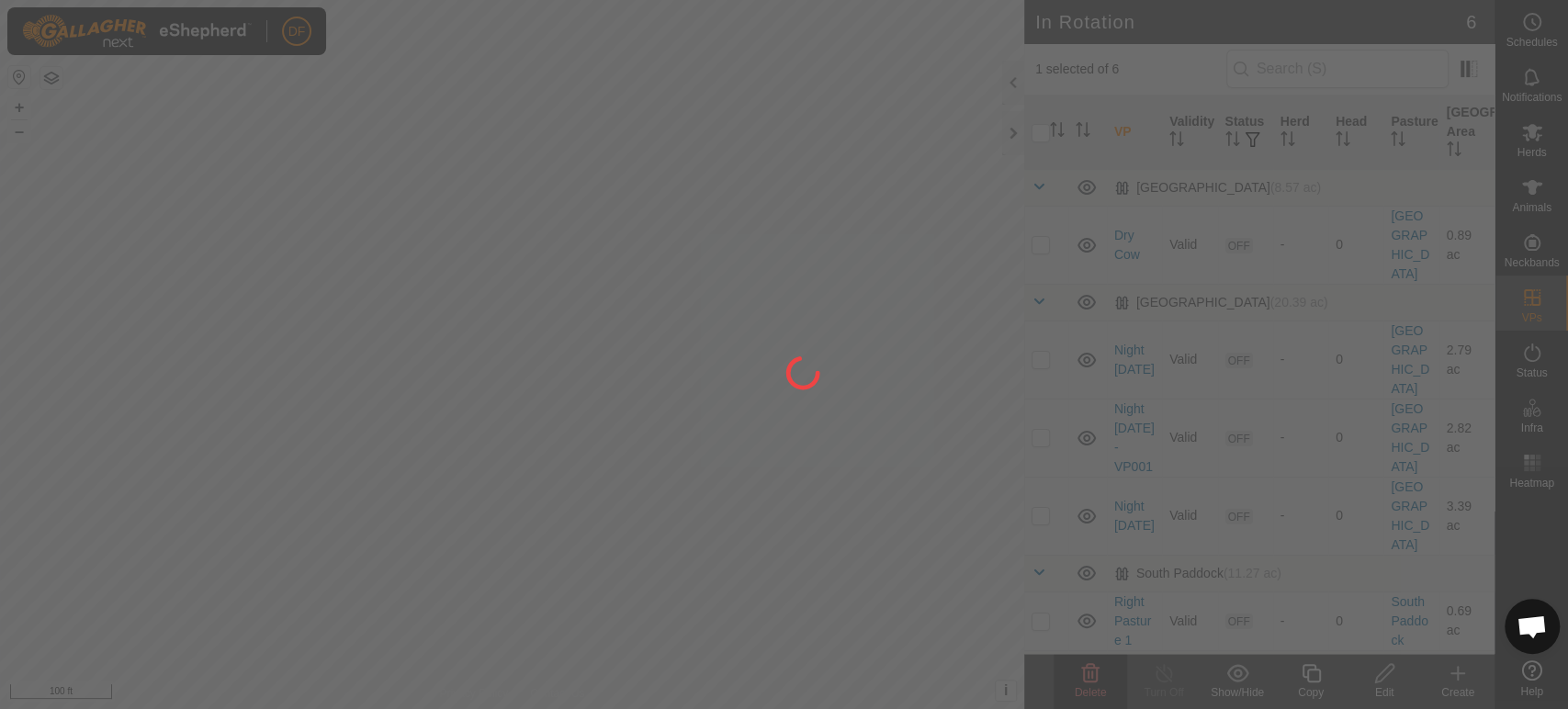
checkbox input "false"
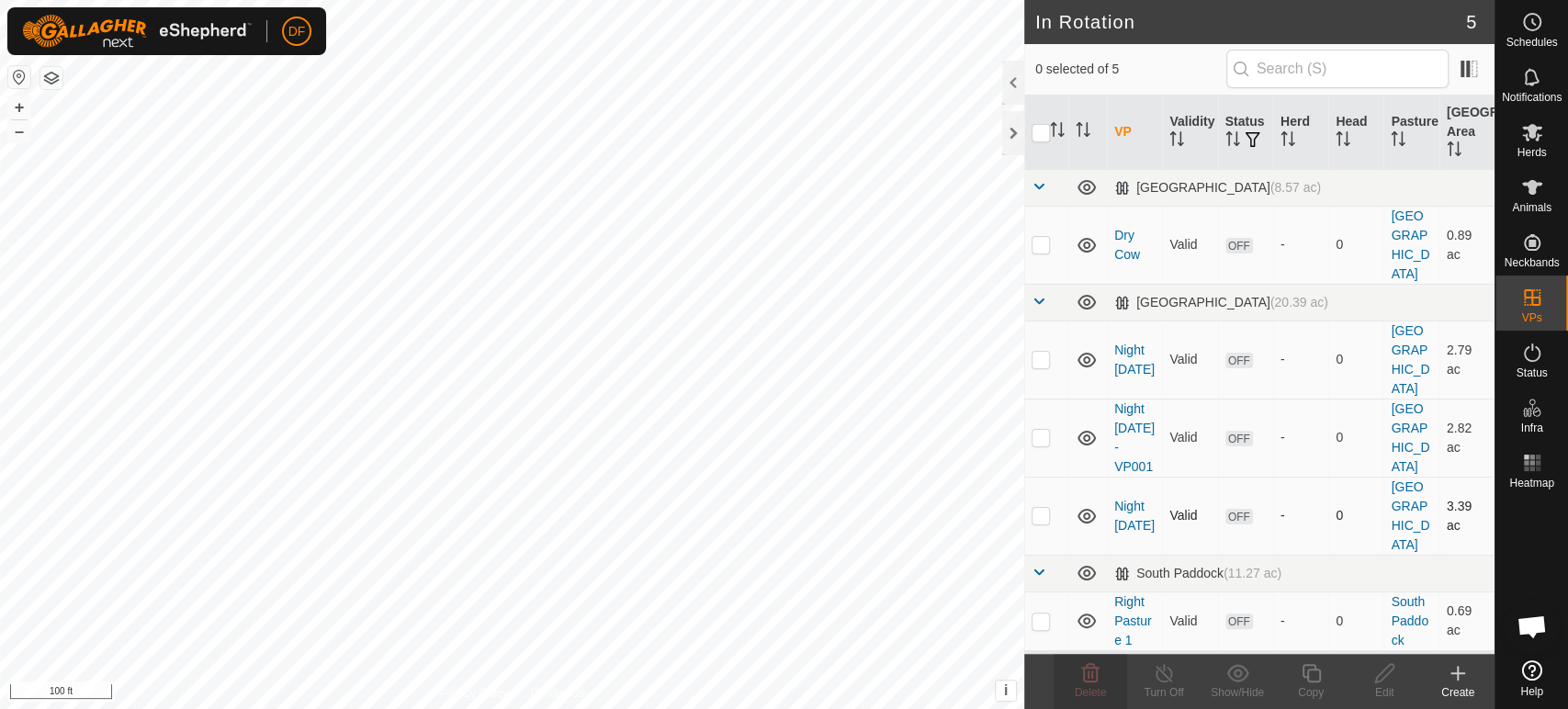
click at [1047, 508] on p-checkbox at bounding box center [1040, 515] width 19 height 15
checkbox input "true"
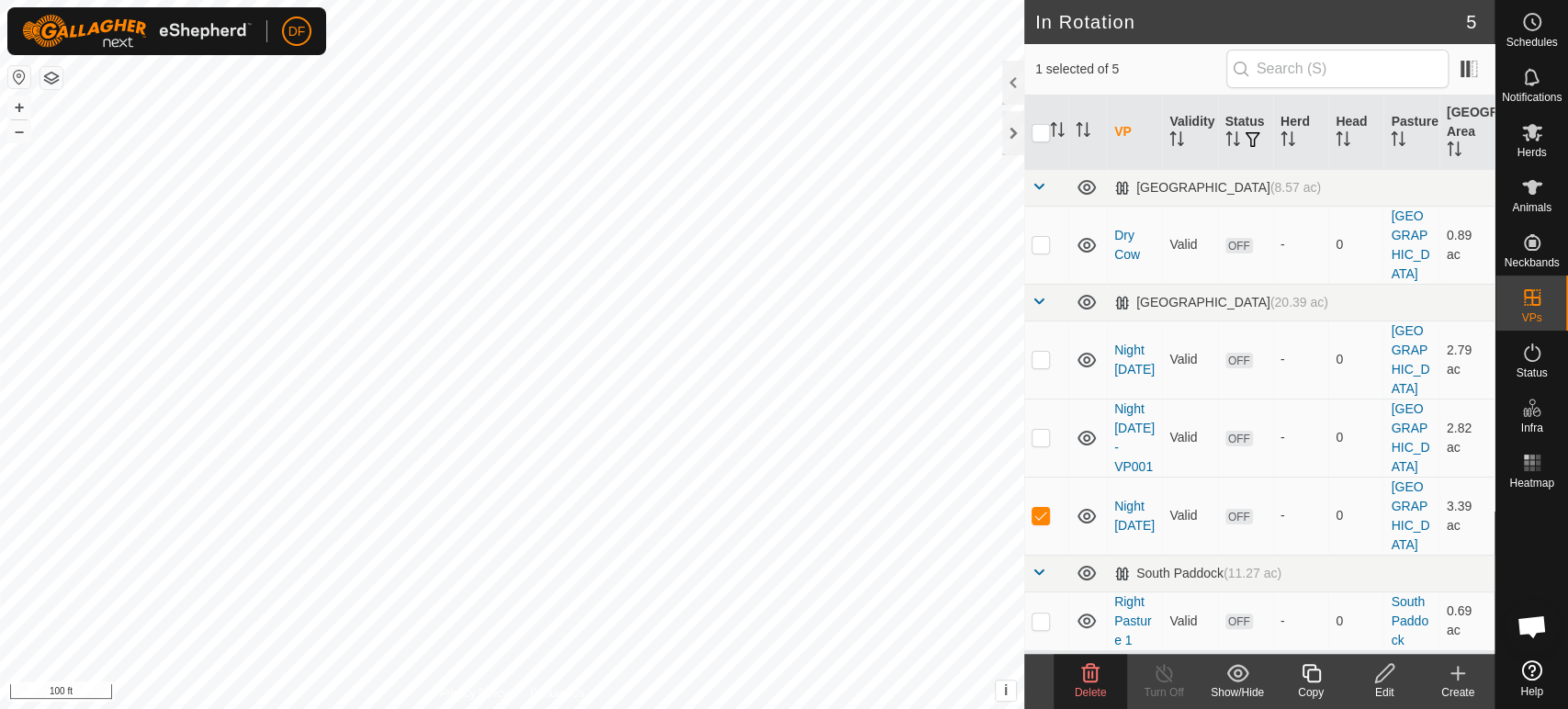
click at [1324, 698] on div "Copy" at bounding box center [1310, 692] width 73 height 17
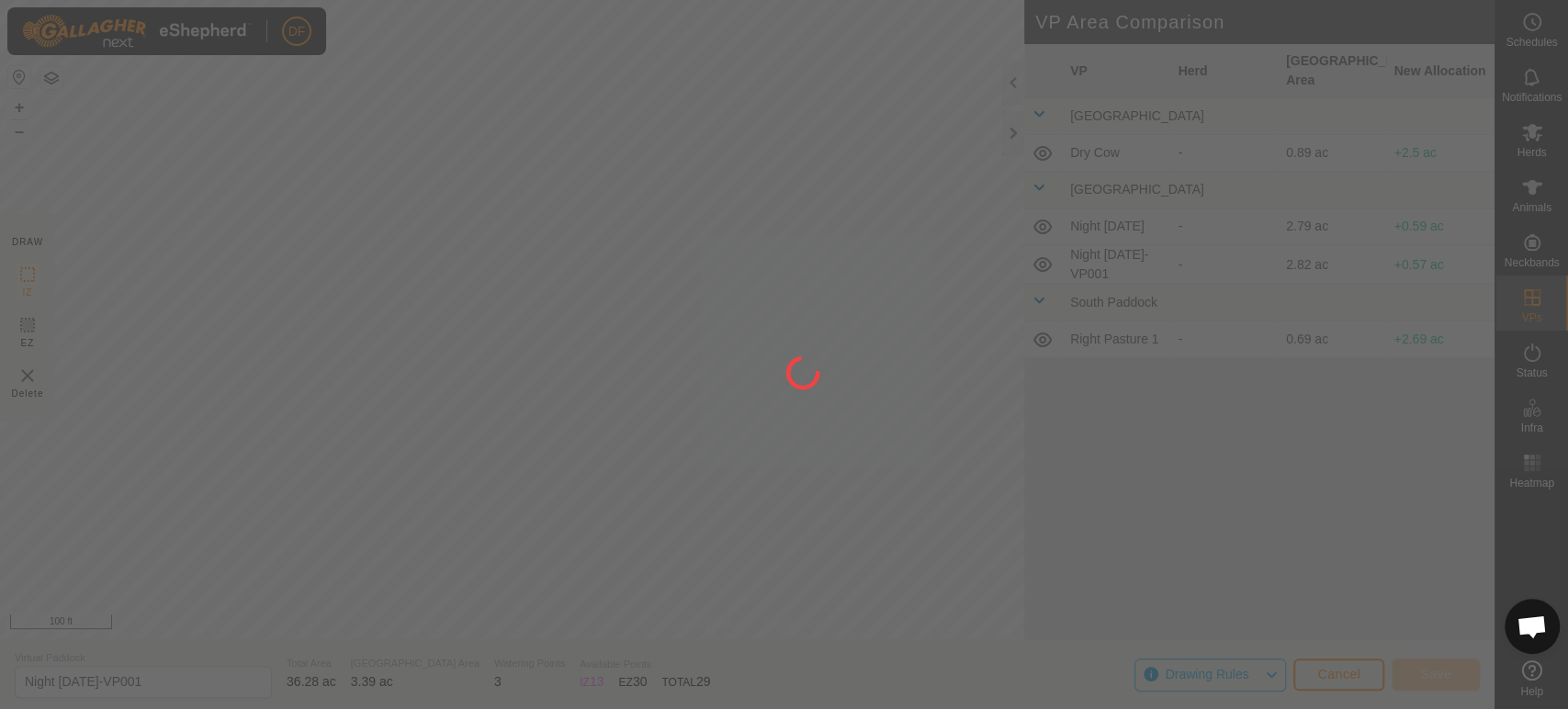
click at [244, 325] on div at bounding box center [784, 354] width 1568 height 709
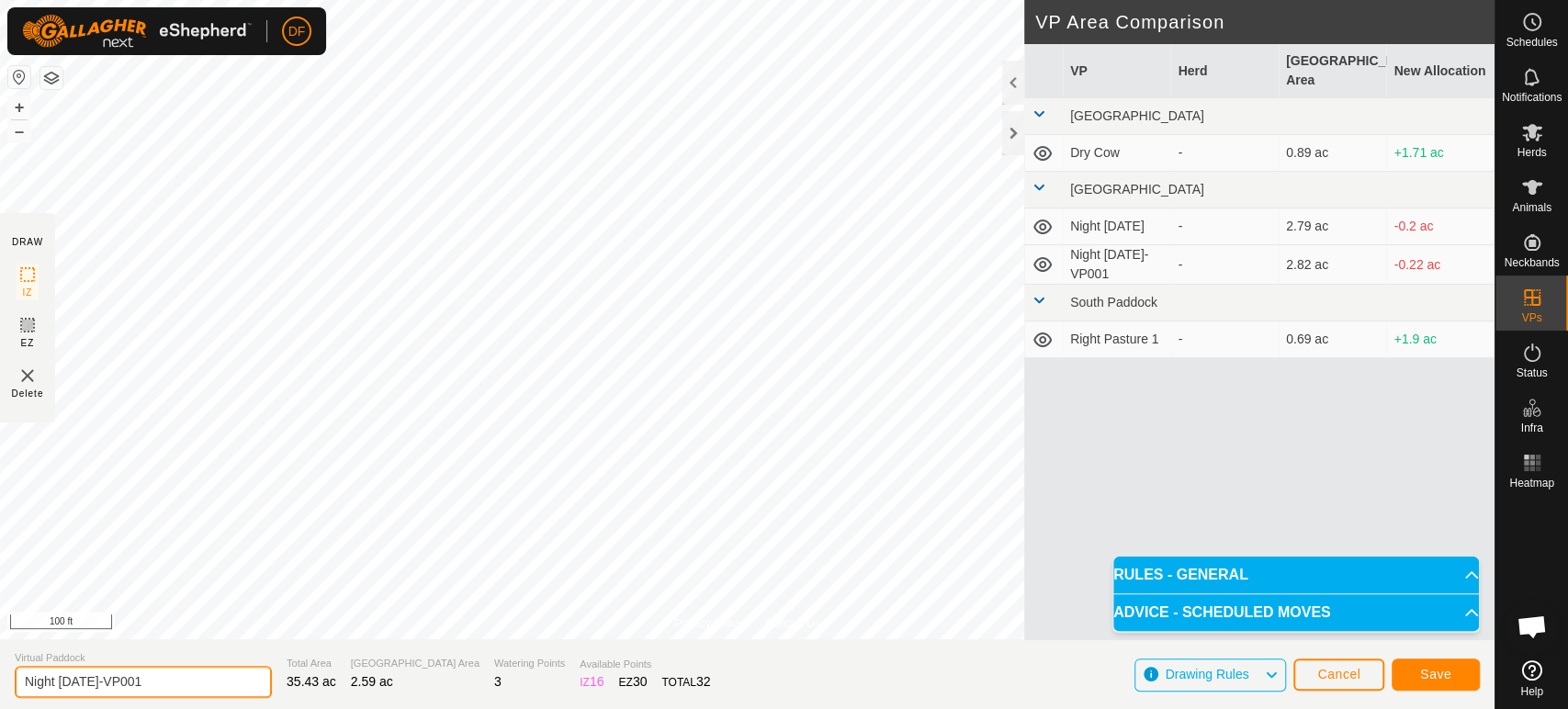
click at [53, 681] on input "Night Sept 19-VP001" at bounding box center [143, 682] width 257 height 32
type input "Day [DATE]"
click at [1438, 670] on span "Save" at bounding box center [1436, 674] width 31 height 15
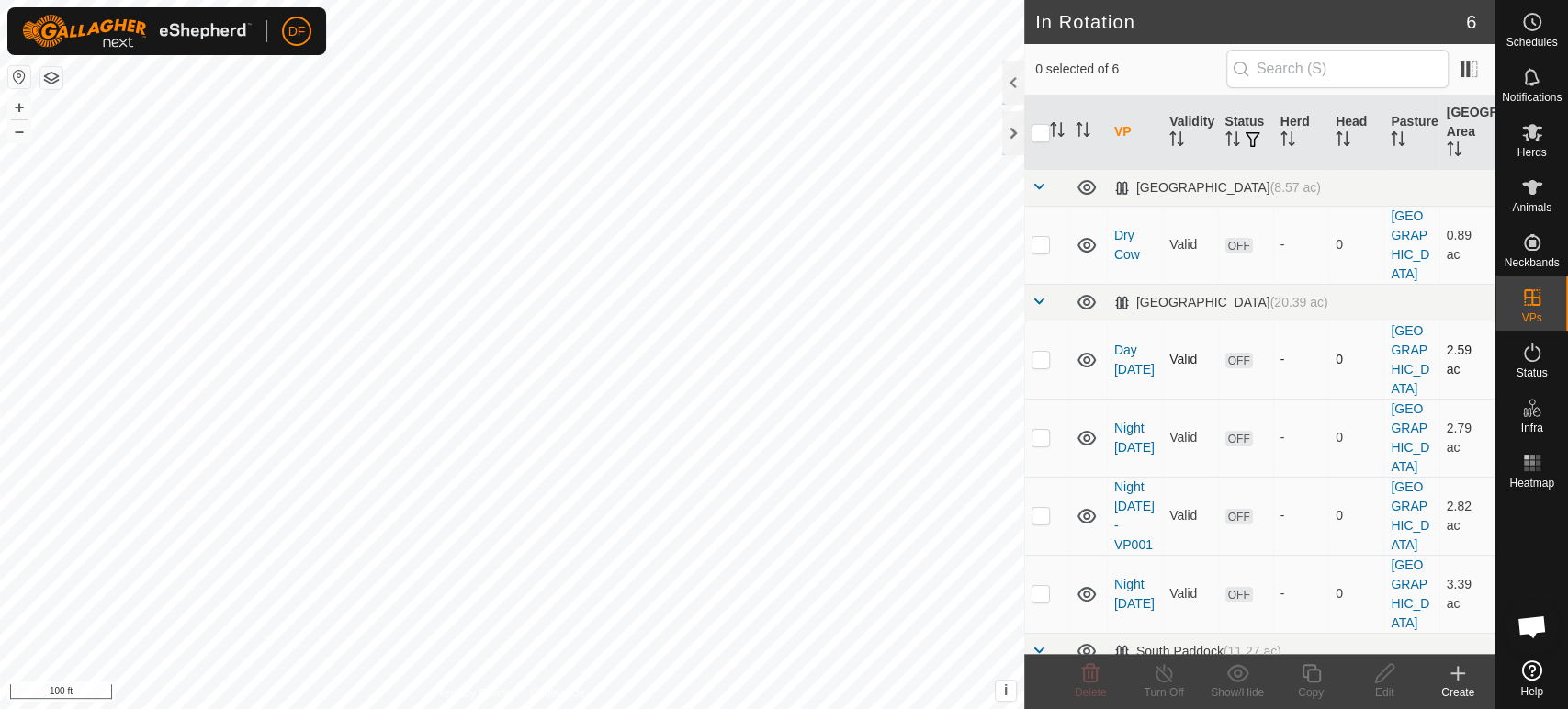
click at [1045, 320] on td at bounding box center [1046, 359] width 44 height 78
checkbox input "true"
click at [1313, 688] on div "Copy" at bounding box center [1310, 692] width 73 height 17
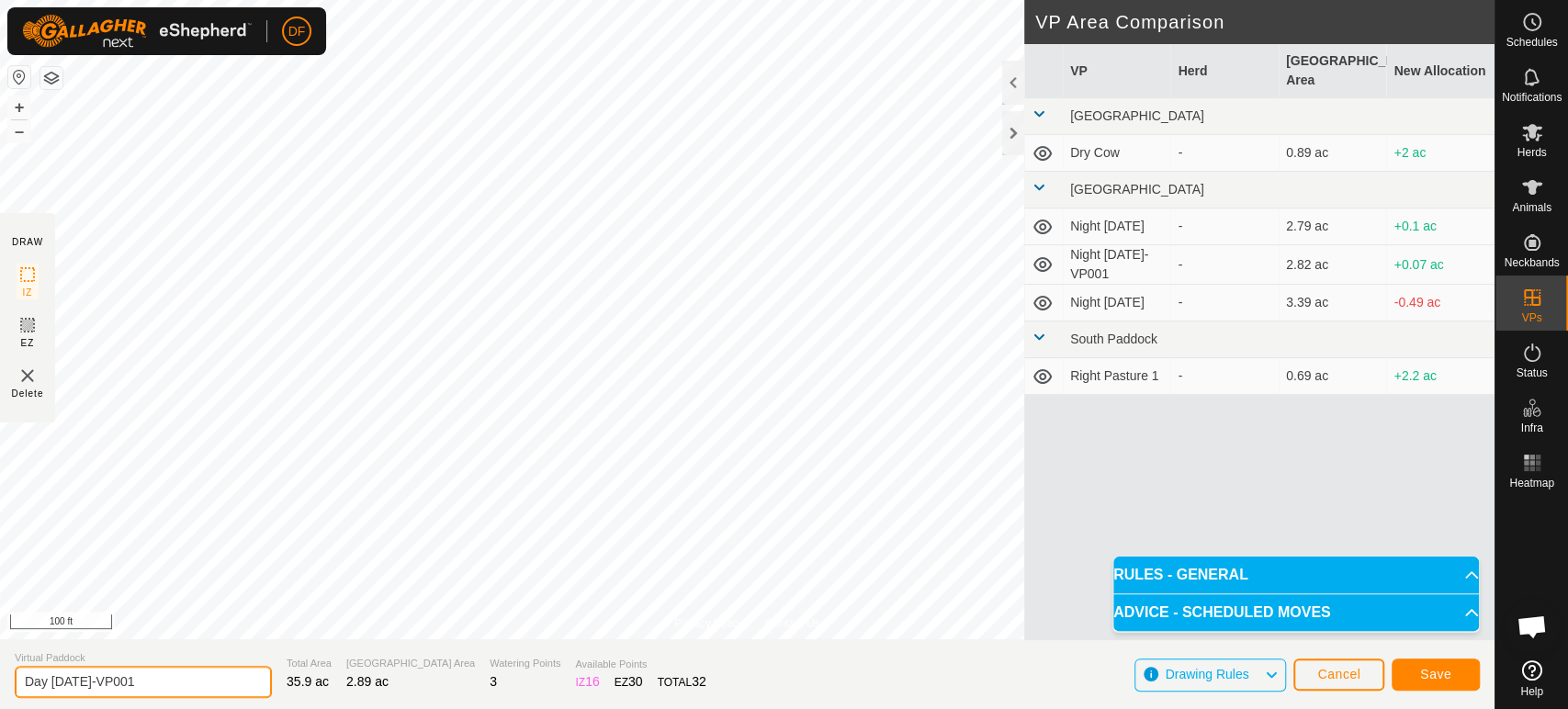
click at [49, 681] on input "Day Sept 20-VP001" at bounding box center [143, 682] width 257 height 32
click at [212, 686] on input "Night Sept 20-VP001" at bounding box center [143, 682] width 257 height 32
type input "Night [DATE]"
click at [1425, 669] on span "Save" at bounding box center [1436, 674] width 31 height 15
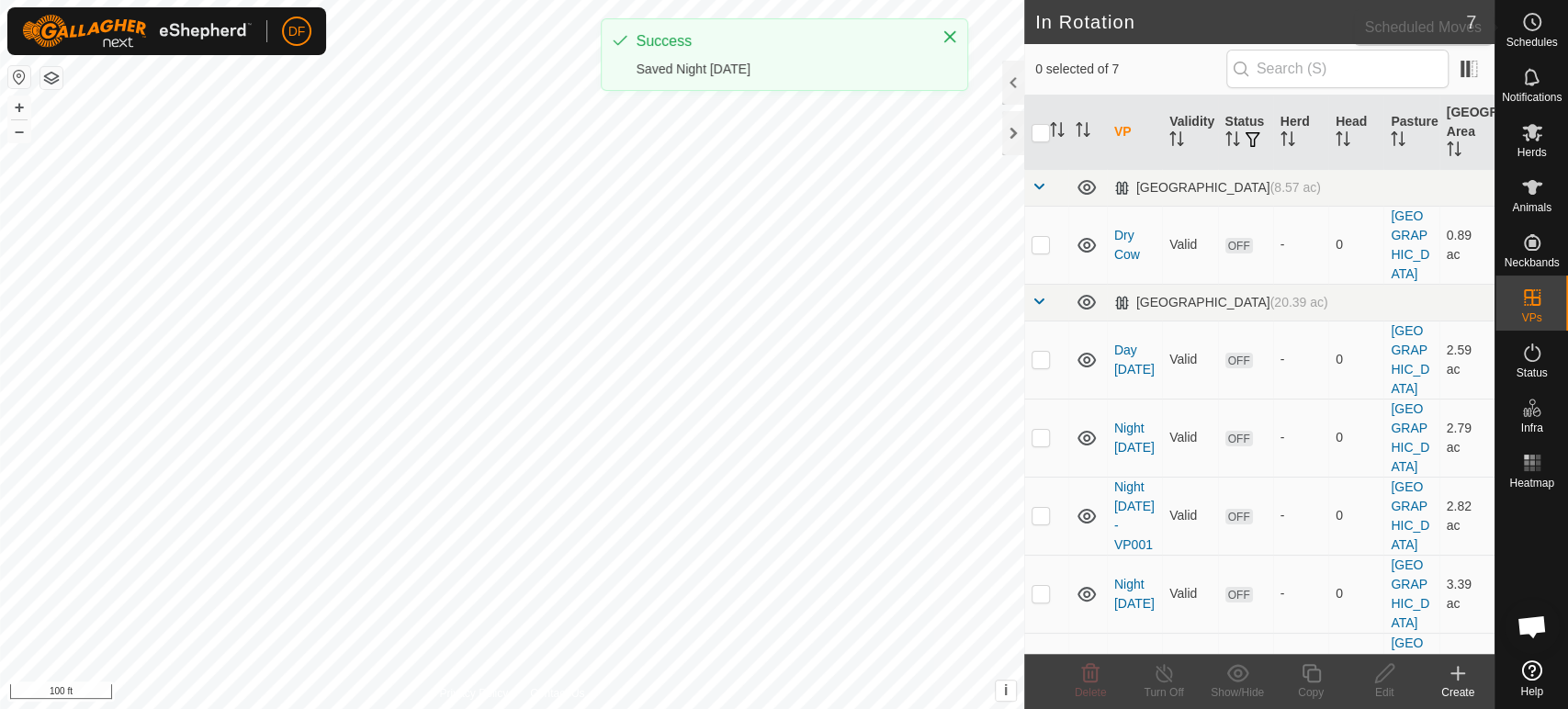
click at [1532, 27] on icon at bounding box center [1532, 21] width 22 height 22
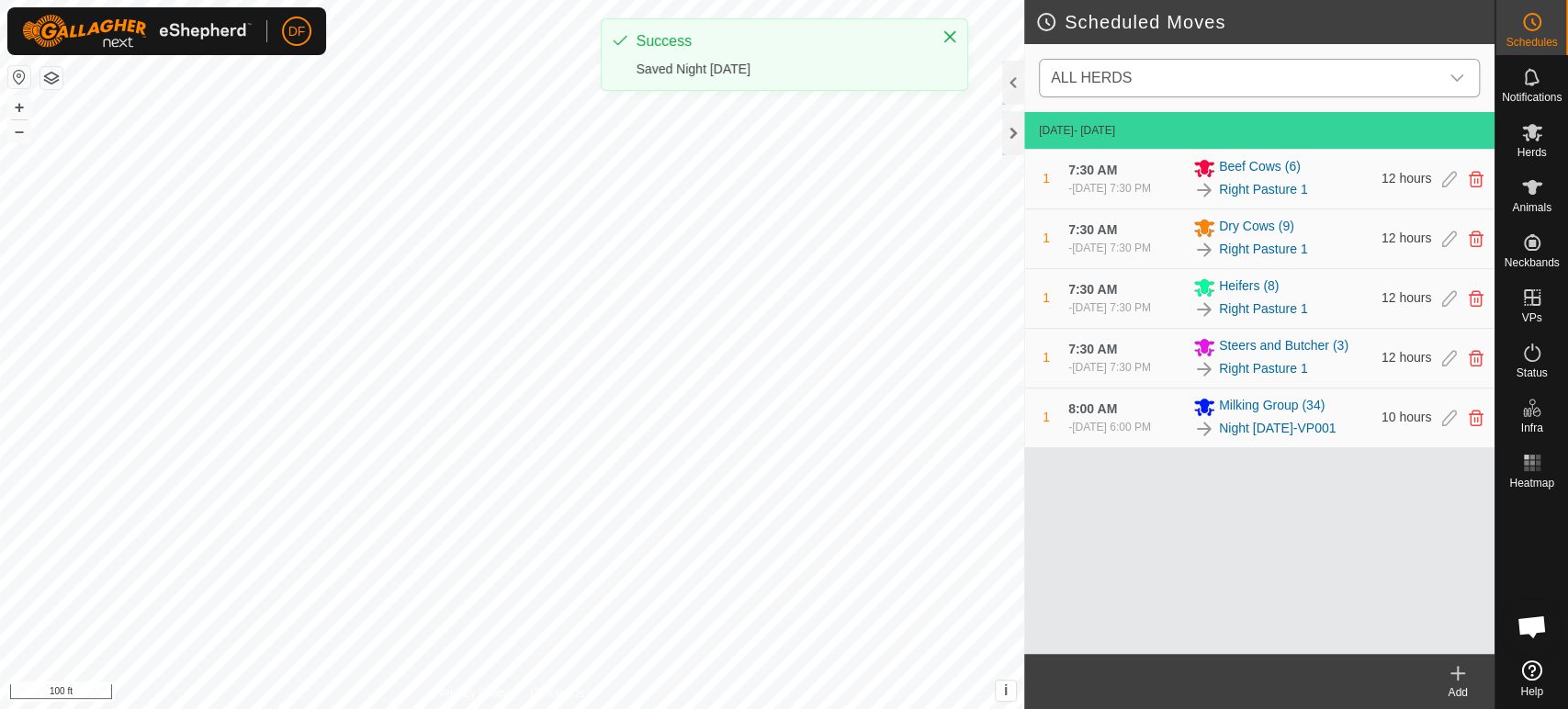
click at [1295, 80] on span "ALL HERDS" at bounding box center [1241, 78] width 395 height 37
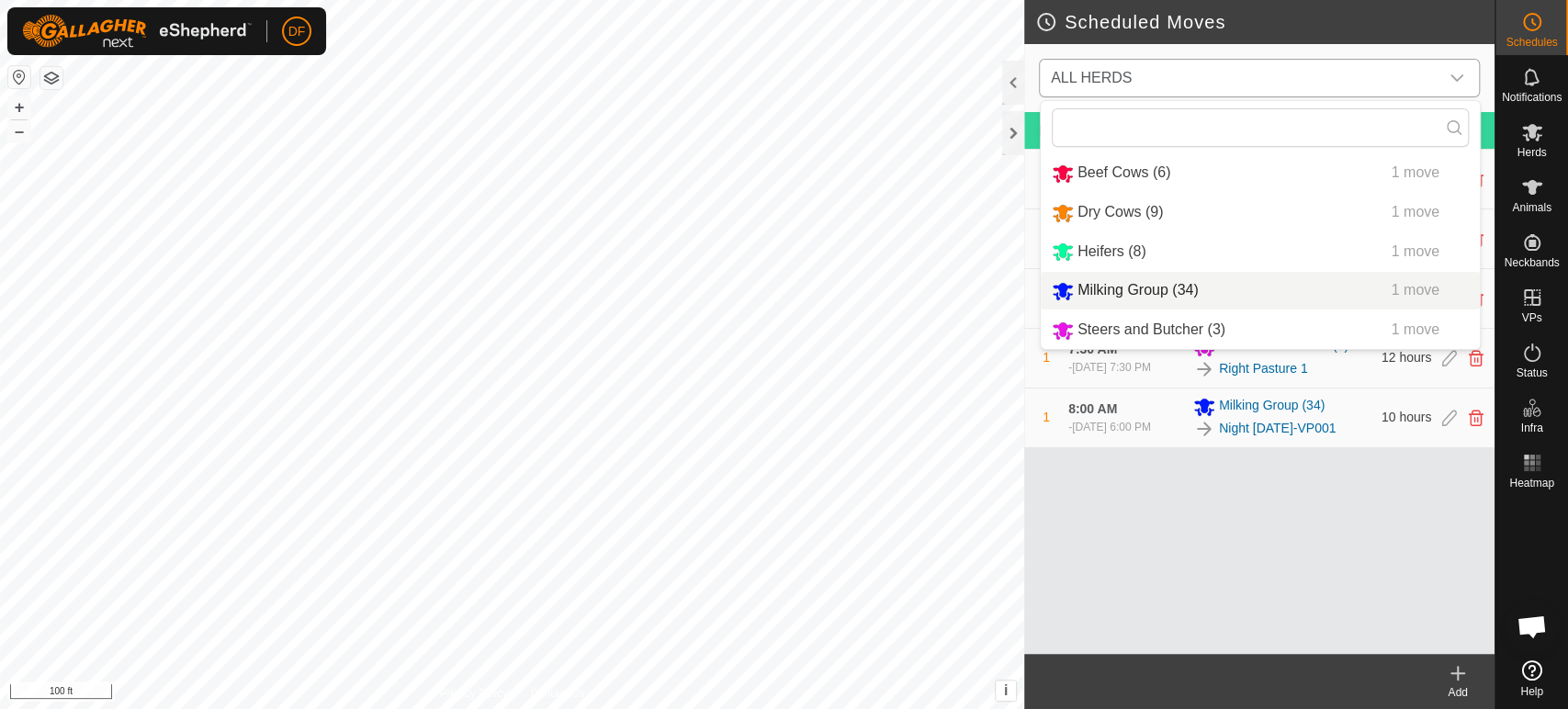
click at [1155, 285] on li "Milking Group (34) 1 move" at bounding box center [1260, 290] width 440 height 38
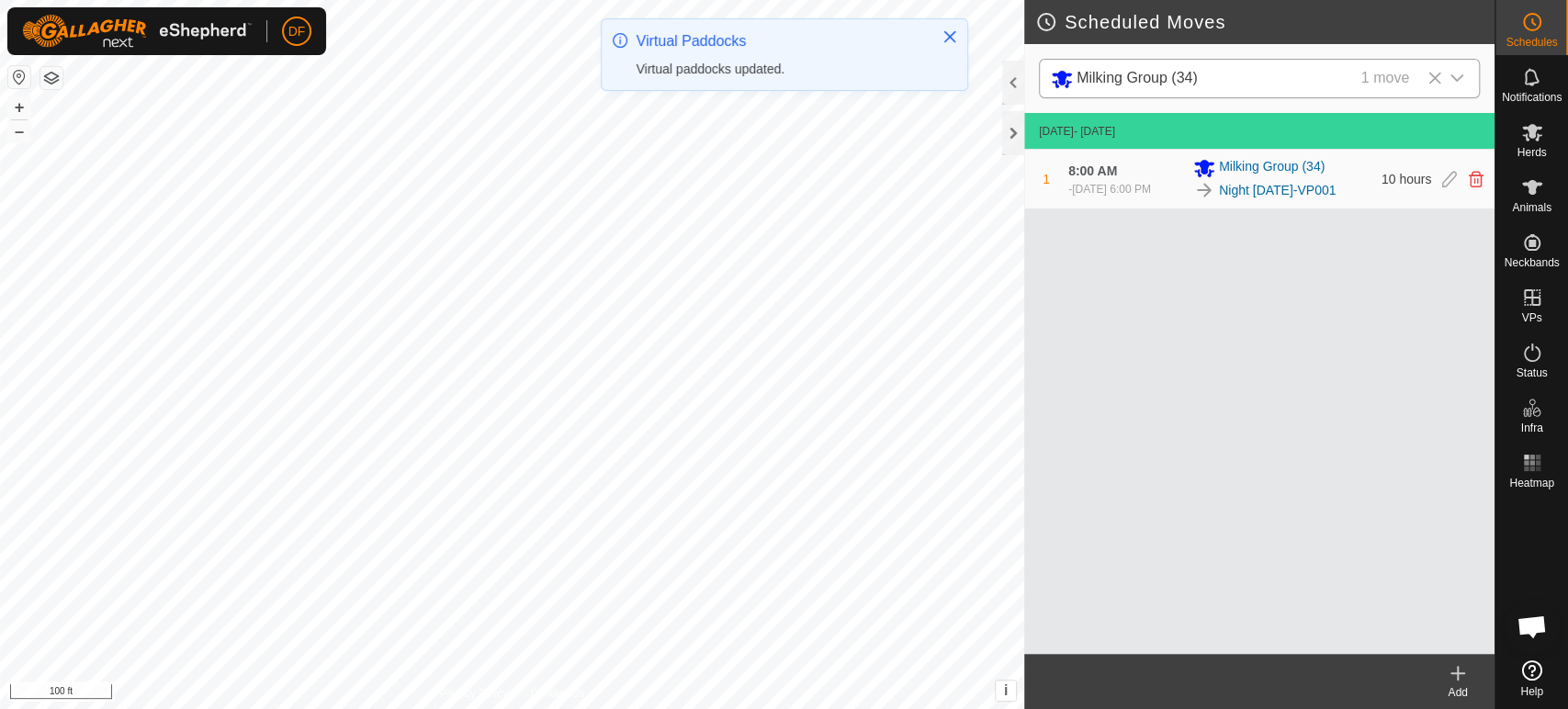
click at [1470, 688] on div "Add" at bounding box center [1458, 692] width 73 height 17
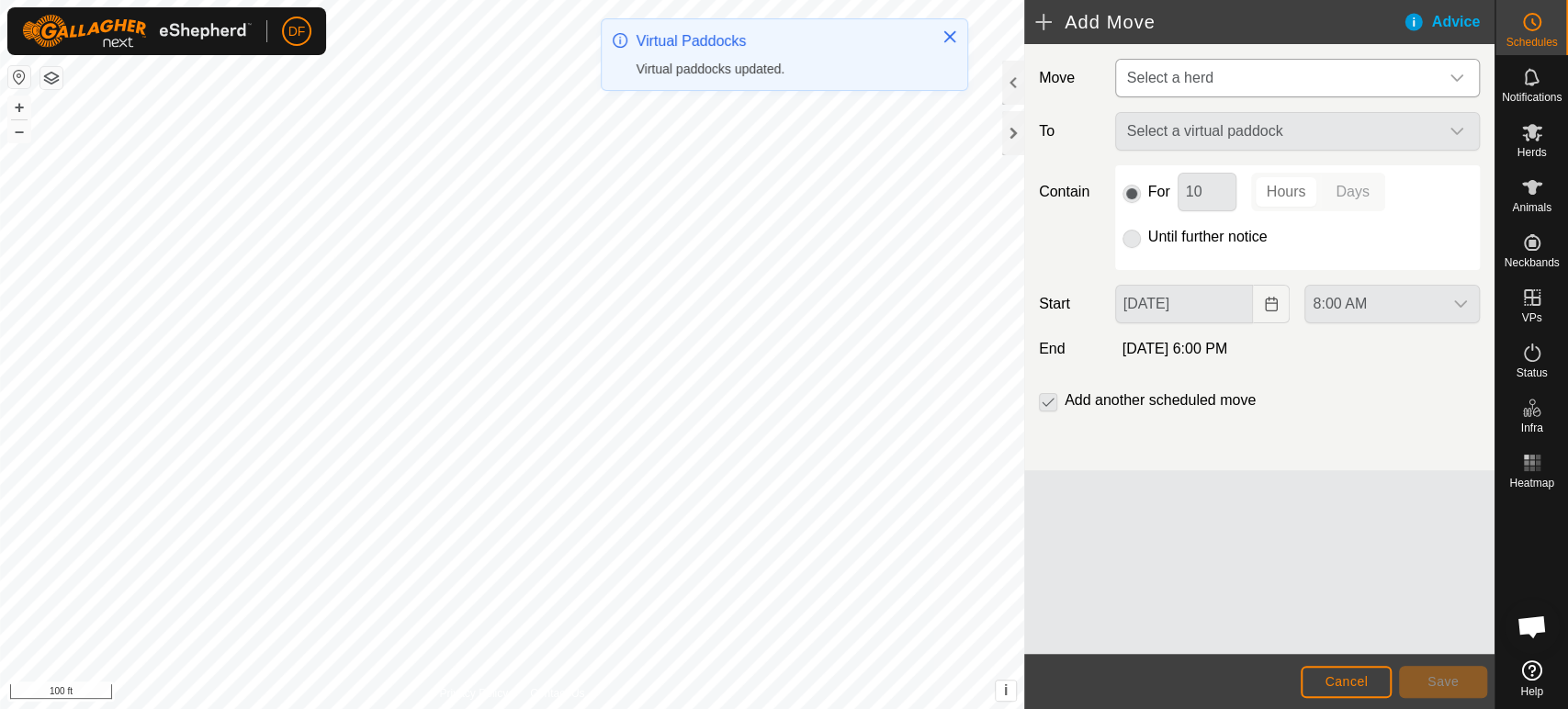
click at [1185, 95] on span "Select a herd" at bounding box center [1279, 78] width 318 height 37
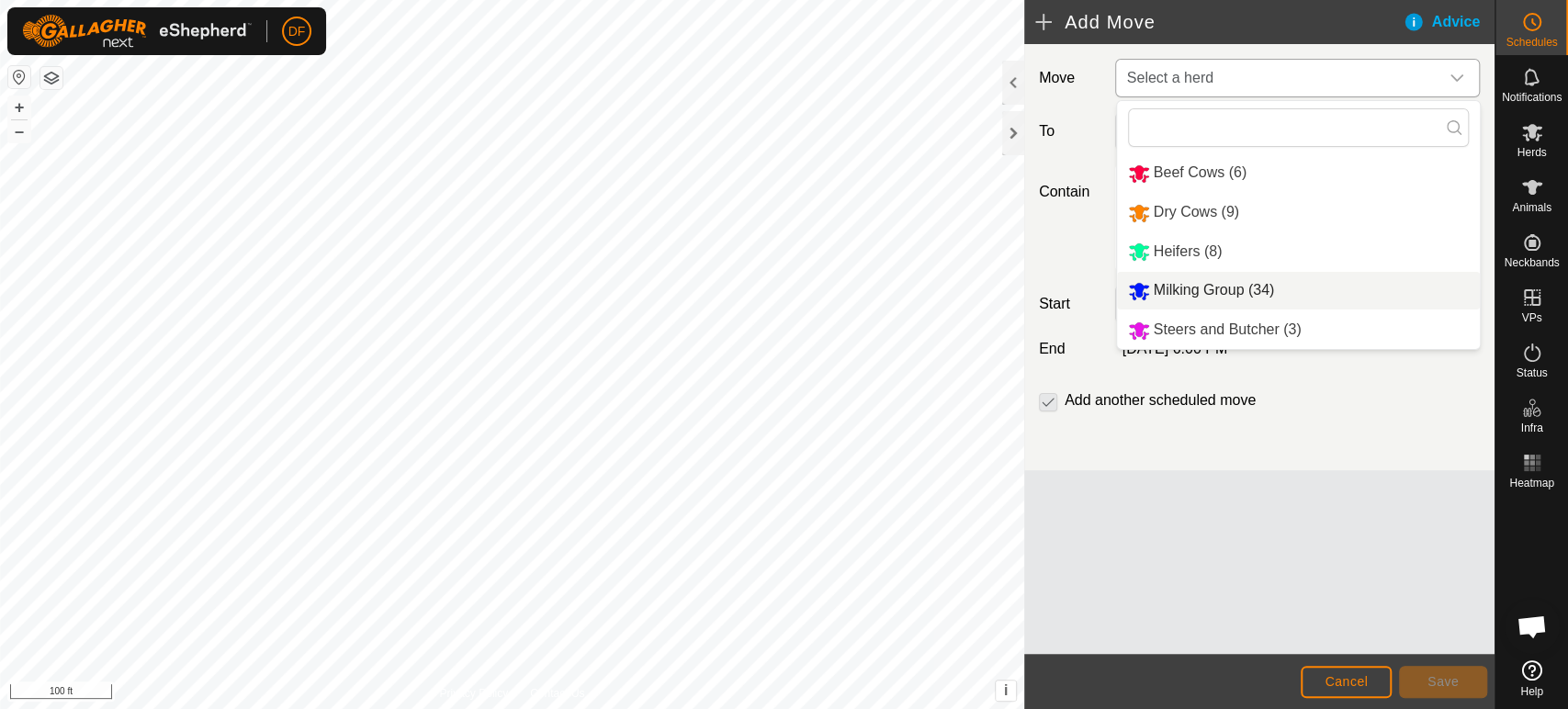
click at [1199, 288] on li "Milking Group (34)" at bounding box center [1298, 290] width 362 height 38
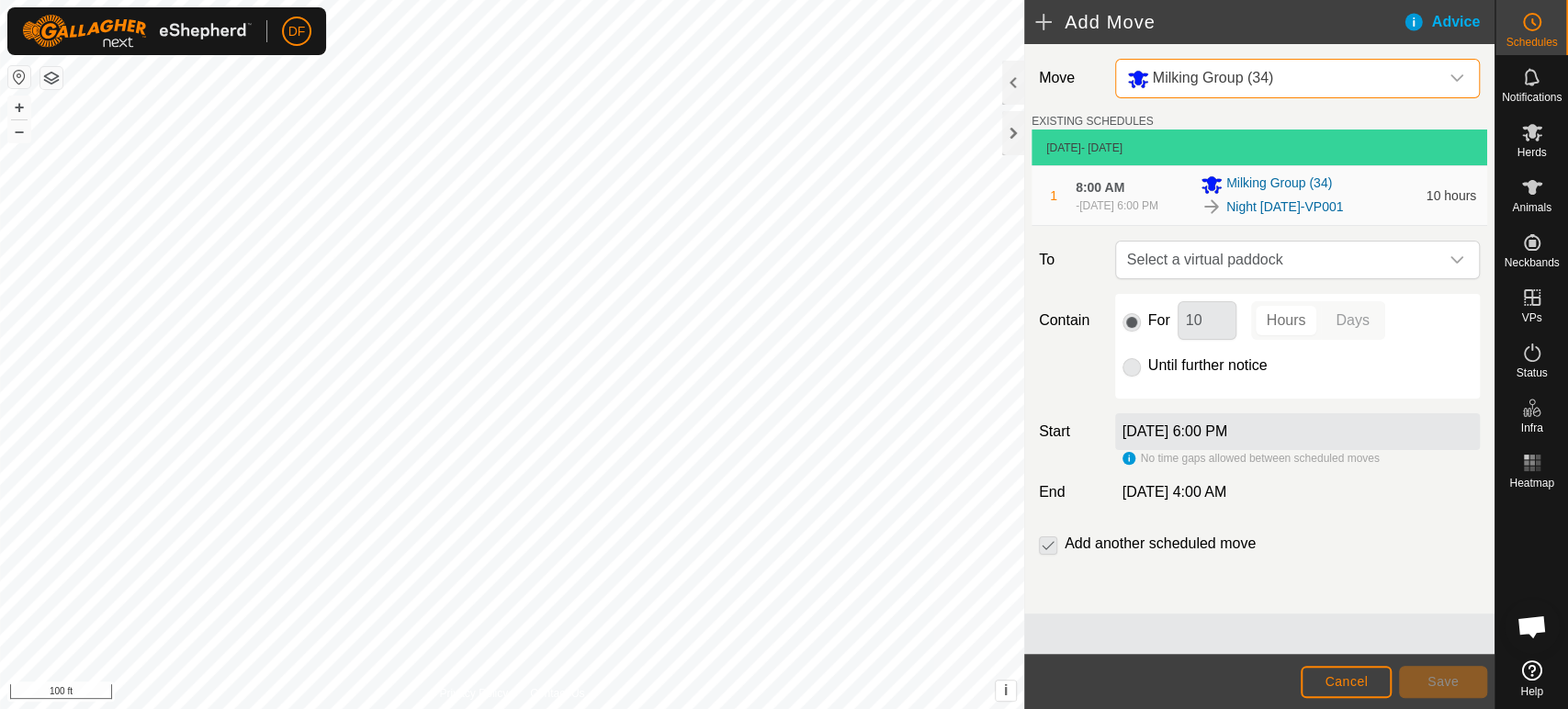
click at [1173, 287] on div "Move Milking Group (34) EXISTING SCHEDULES Sep 19, 2025 - Today 1 8:00 AM - Sep…" at bounding box center [1259, 328] width 470 height 569
click at [1178, 276] on span "Select a virtual paddock" at bounding box center [1279, 260] width 318 height 37
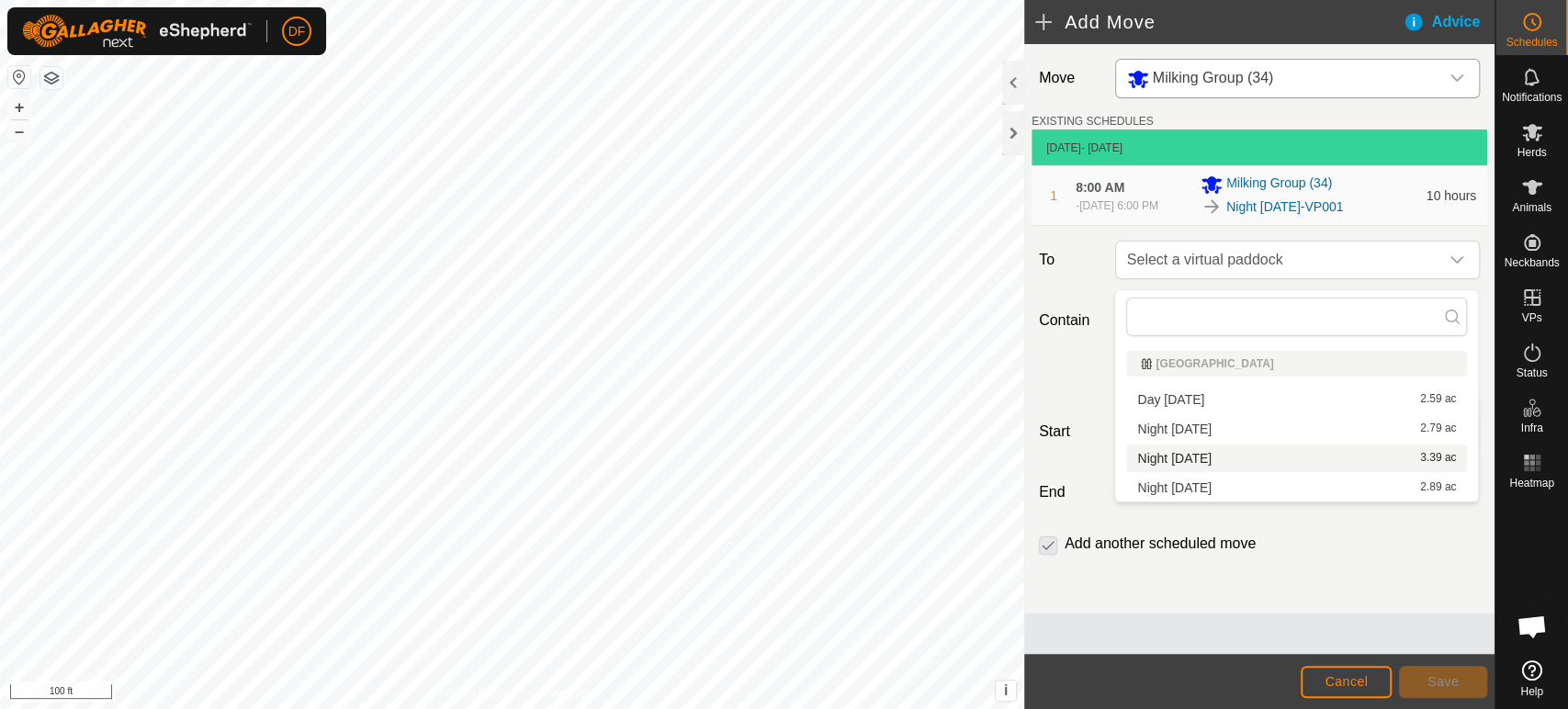
click at [1170, 454] on li "Night Sept 19 3.39 ac" at bounding box center [1296, 458] width 341 height 27
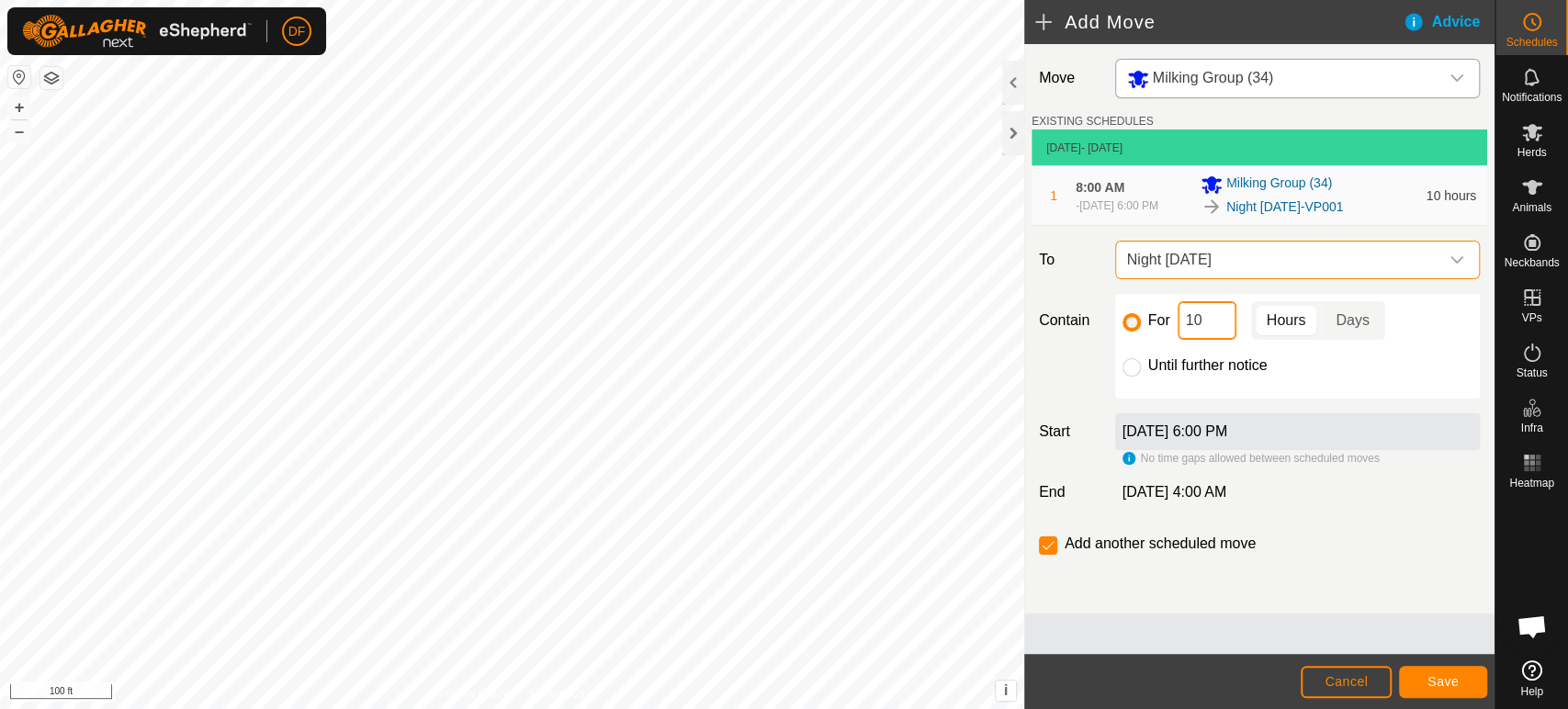
click at [1217, 330] on input "10" at bounding box center [1208, 319] width 59 height 38
type input "12"
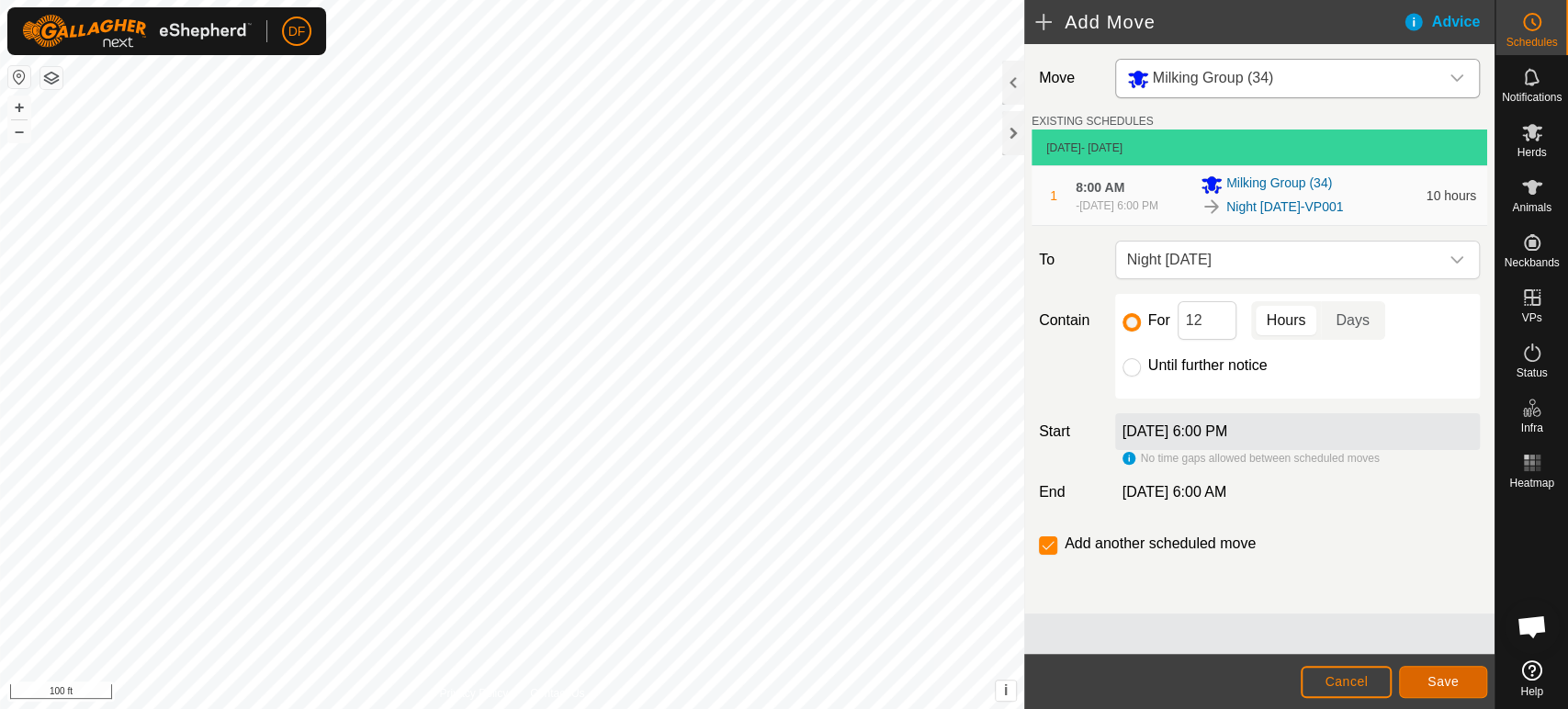
click at [1442, 696] on button "Save" at bounding box center [1443, 682] width 88 height 32
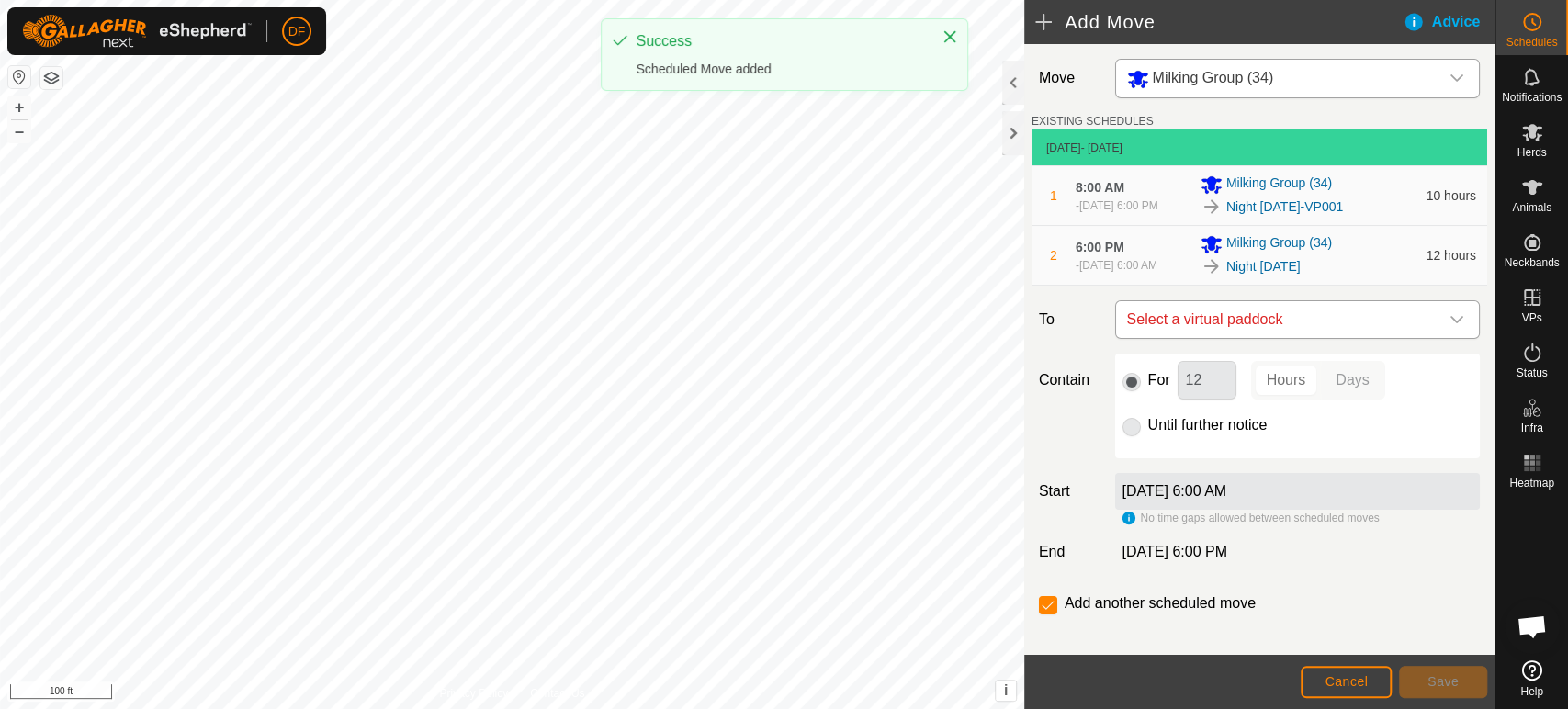
click at [1254, 335] on span "Select a virtual paddock" at bounding box center [1279, 319] width 318 height 37
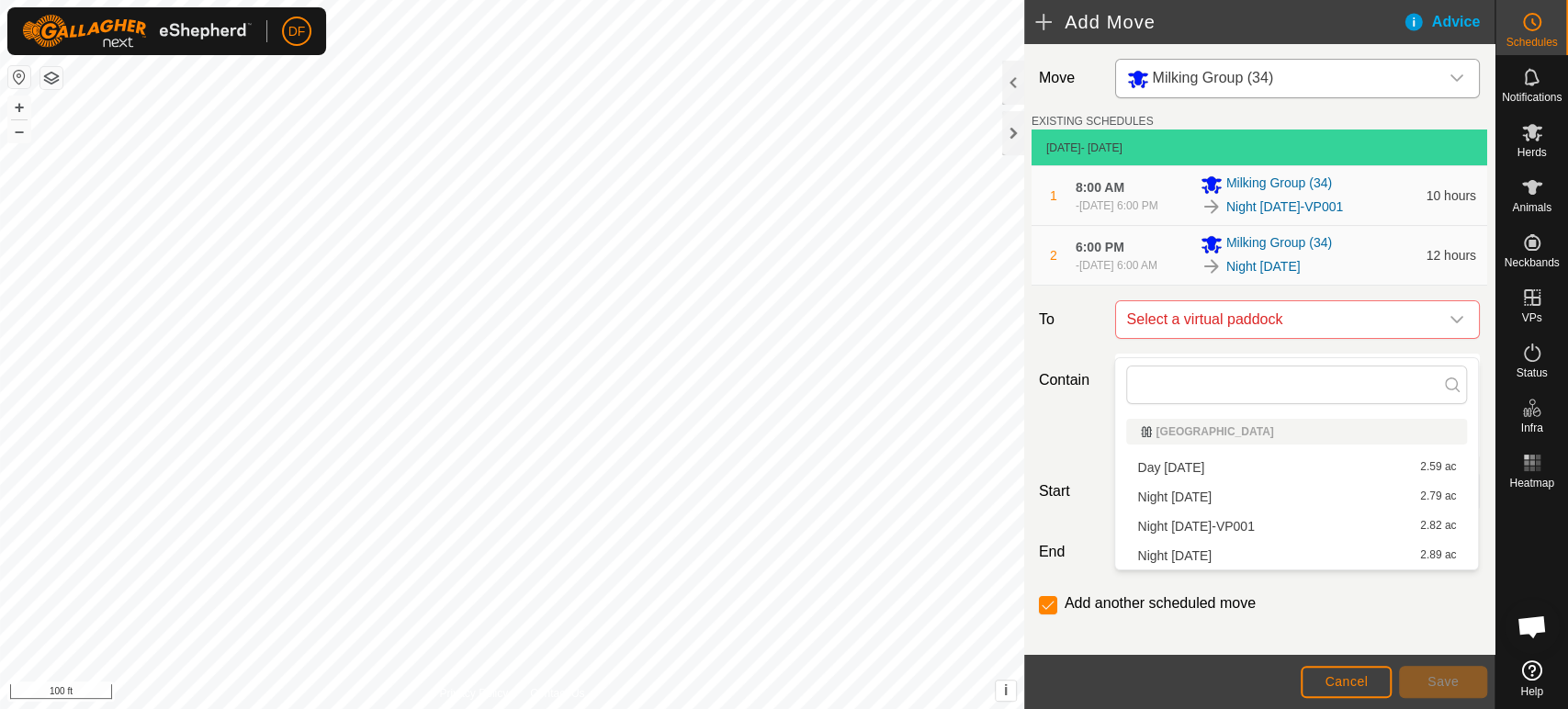
click at [1226, 466] on li "Day Sept 20 2.59 ac" at bounding box center [1296, 468] width 341 height 27
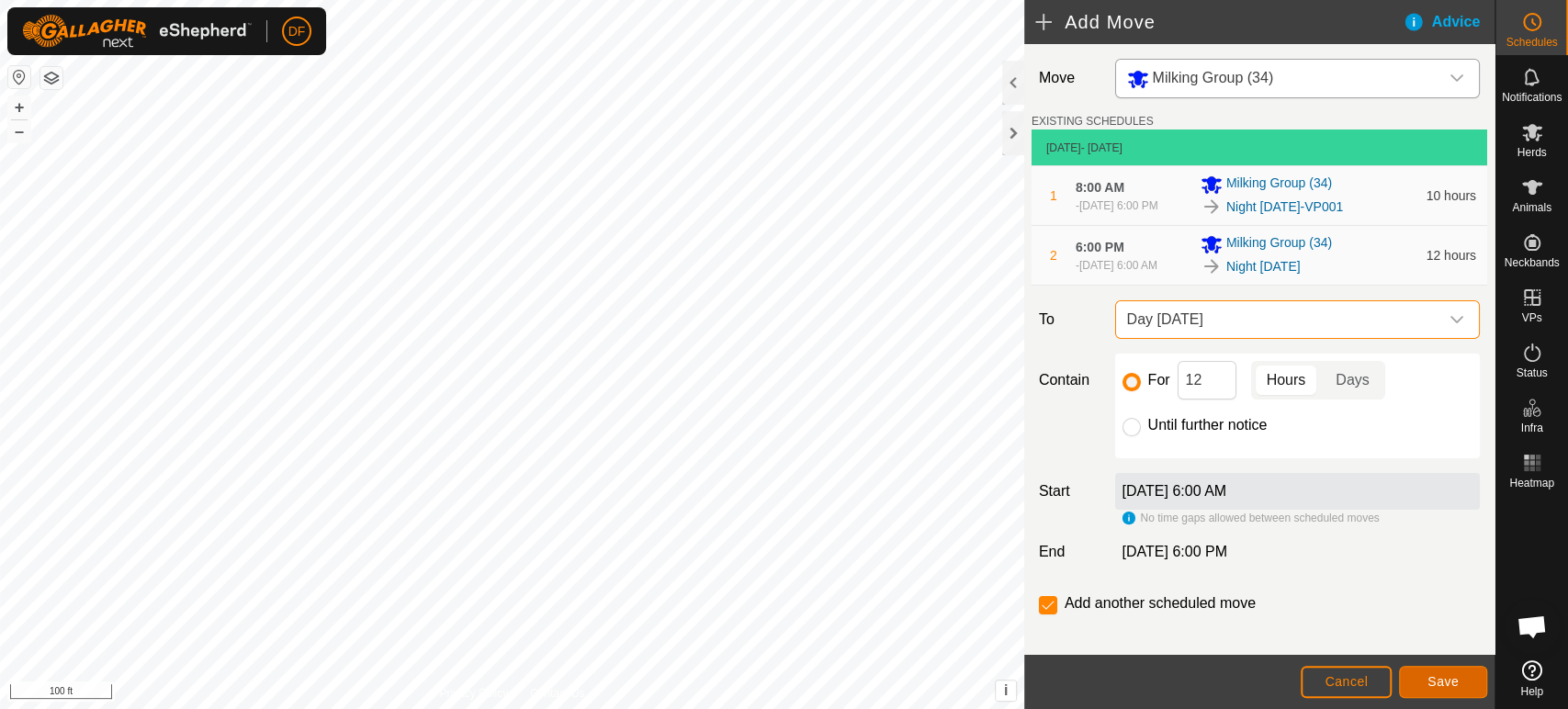
click at [1440, 681] on span "Save" at bounding box center [1443, 681] width 31 height 15
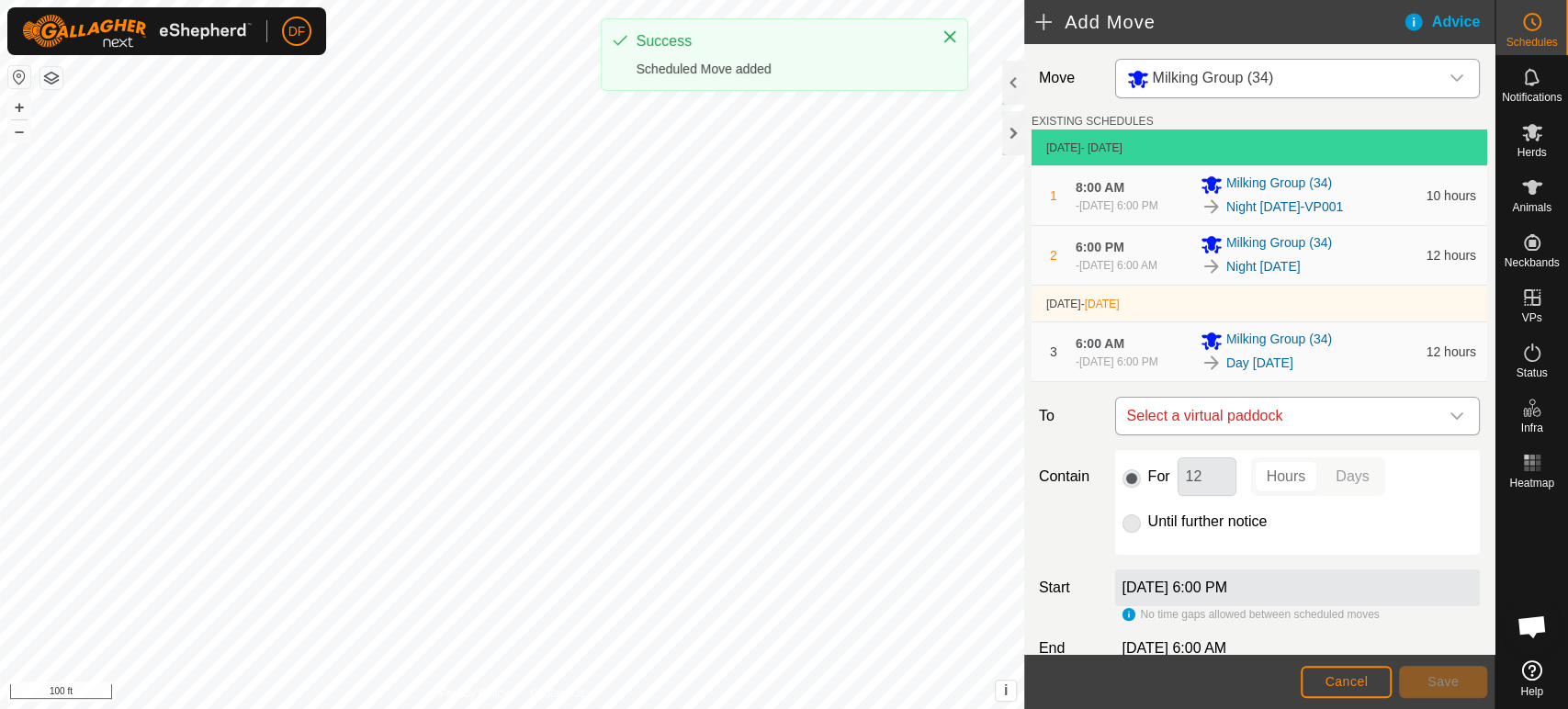
click at [1252, 434] on span "Select a virtual paddock" at bounding box center [1279, 416] width 318 height 37
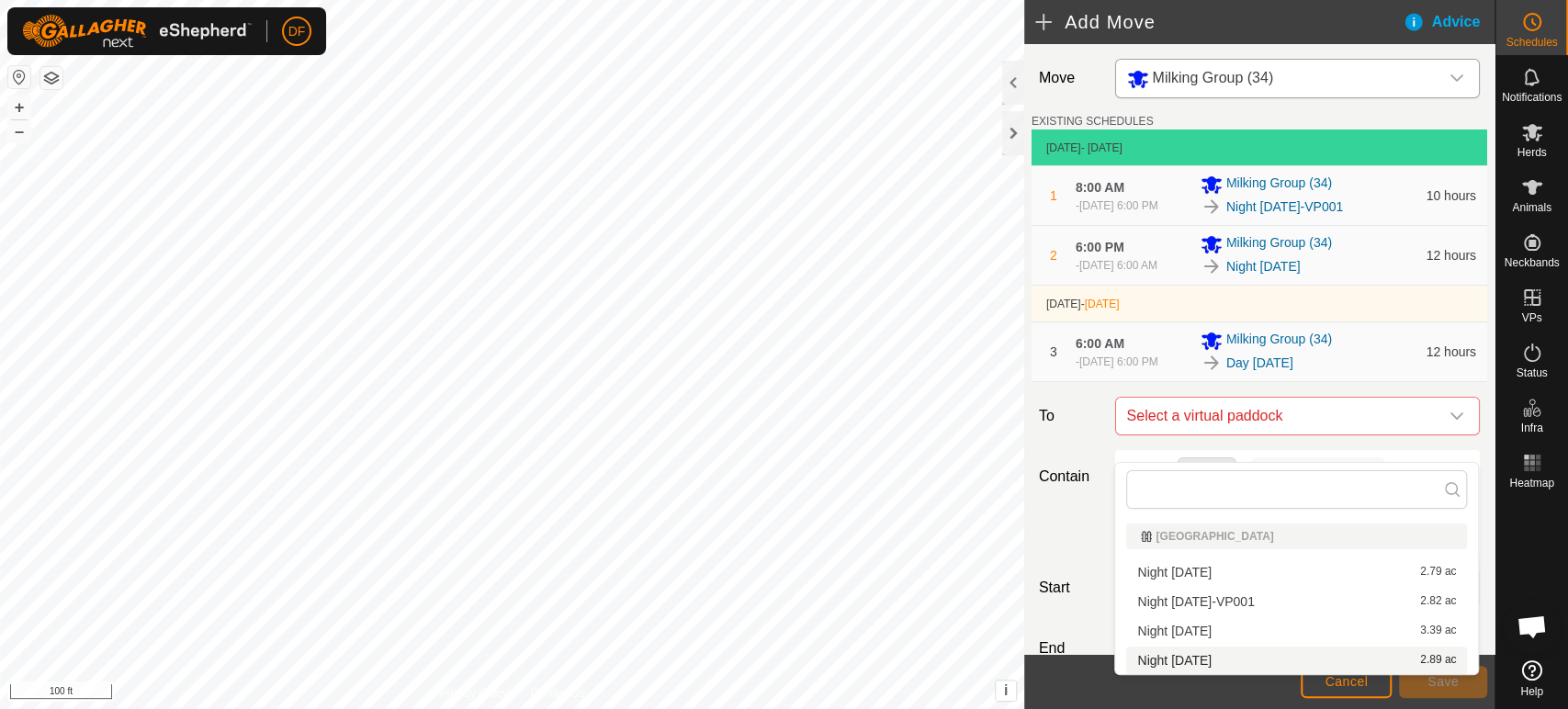
click at [1238, 655] on li "Night Sept 20 2.89 ac" at bounding box center [1296, 660] width 341 height 27
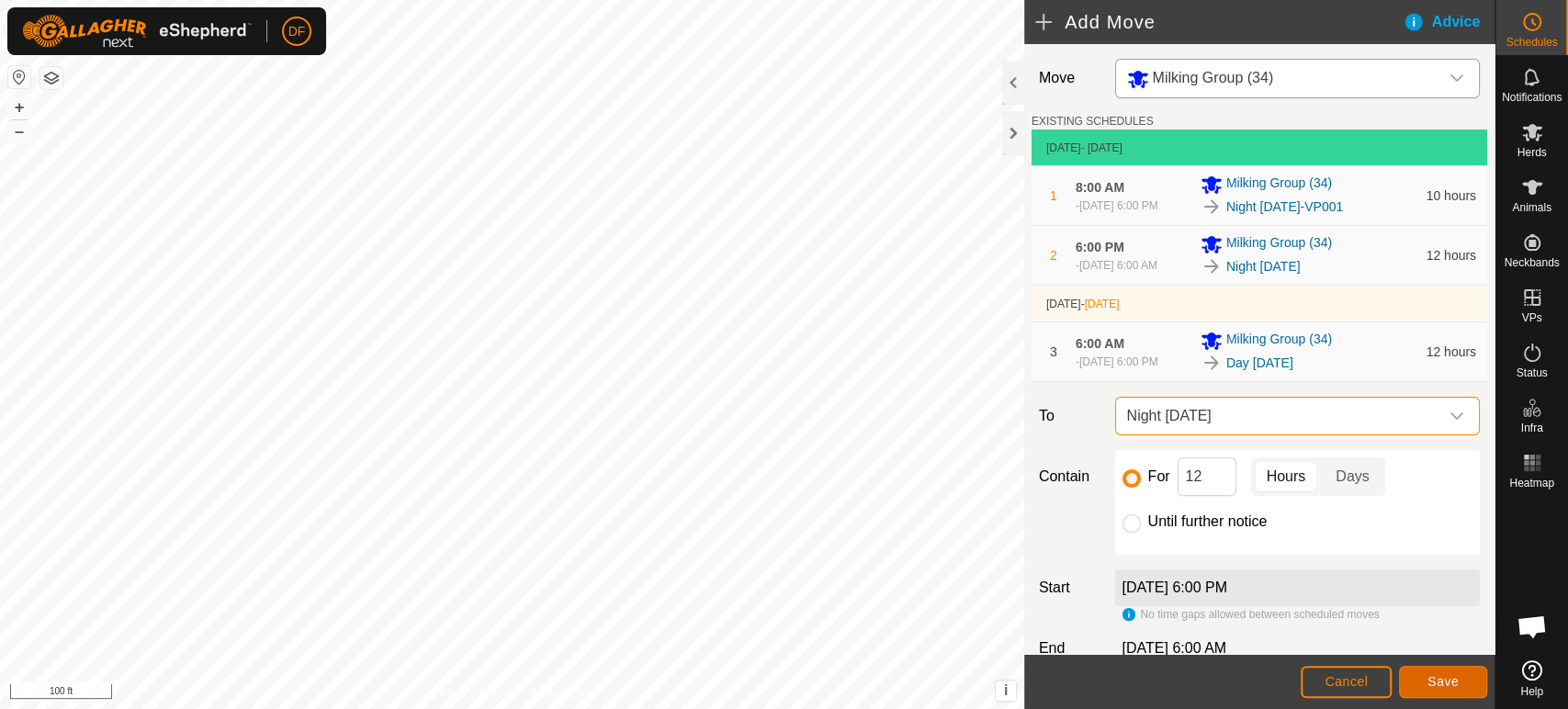
click at [1439, 677] on span "Save" at bounding box center [1443, 681] width 31 height 15
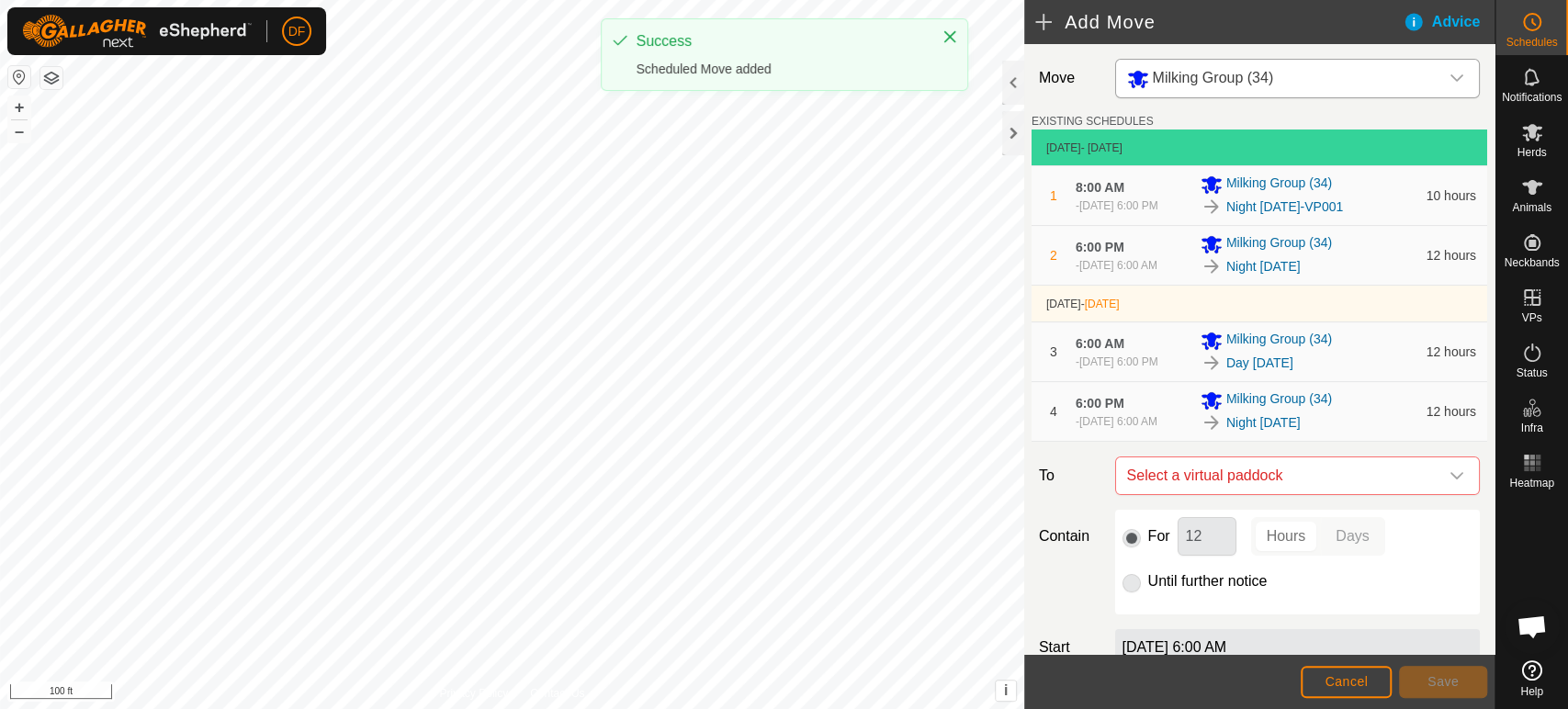
click at [316, 0] on html "DF Schedules Notifications Herds Animals Neckbands VPs Status Infra Heatmap Hel…" at bounding box center [784, 354] width 1568 height 709
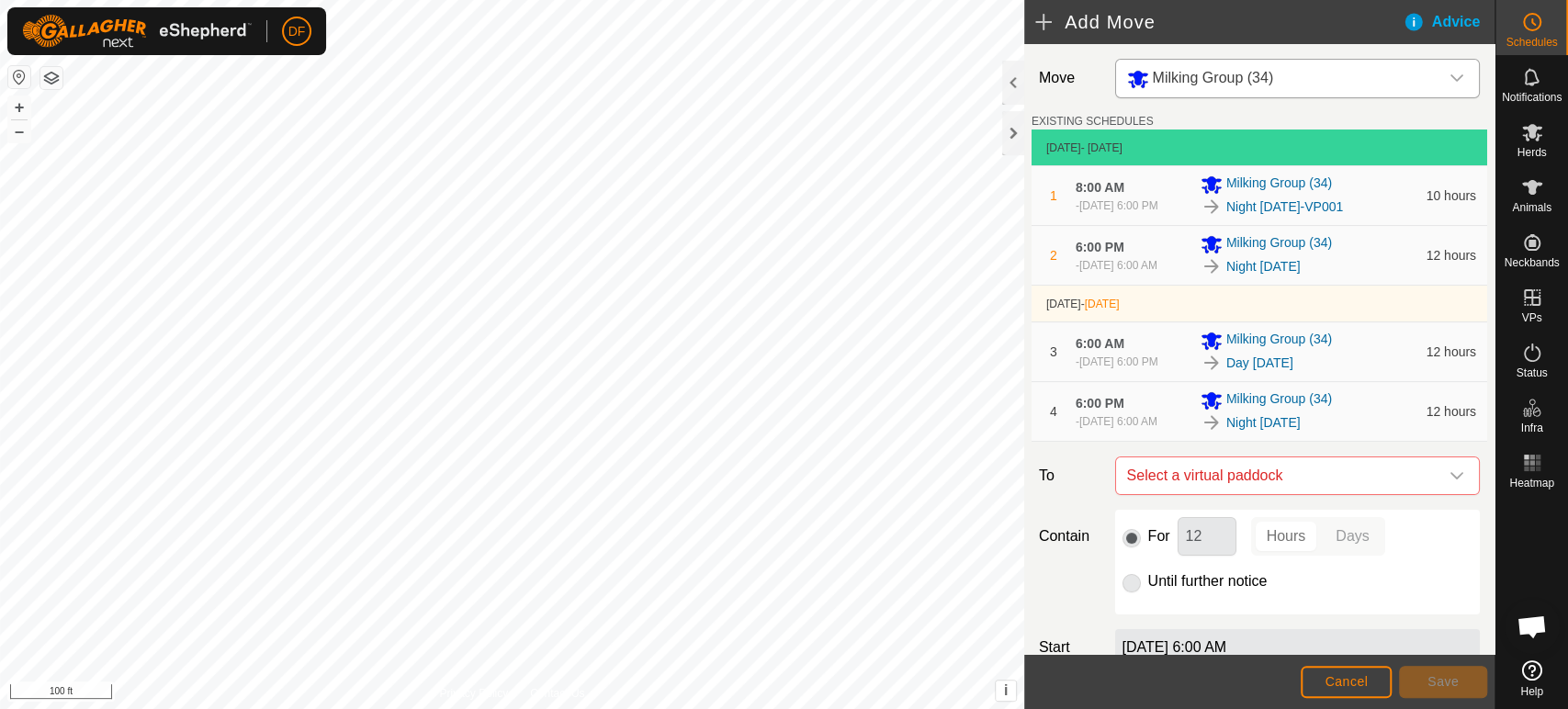
click at [25, 136] on div "Status: OFF Type: Inclusion Zone + – ⇧ i This application includes HERE Maps. ©…" at bounding box center [512, 354] width 1025 height 709
click at [25, 136] on button "–" at bounding box center [19, 131] width 22 height 22
click at [472, 0] on html "DF Schedules Notifications Herds Animals Neckbands VPs Status Infra Heatmap Hel…" at bounding box center [784, 354] width 1568 height 709
click at [1364, 687] on span "Cancel" at bounding box center [1346, 681] width 43 height 15
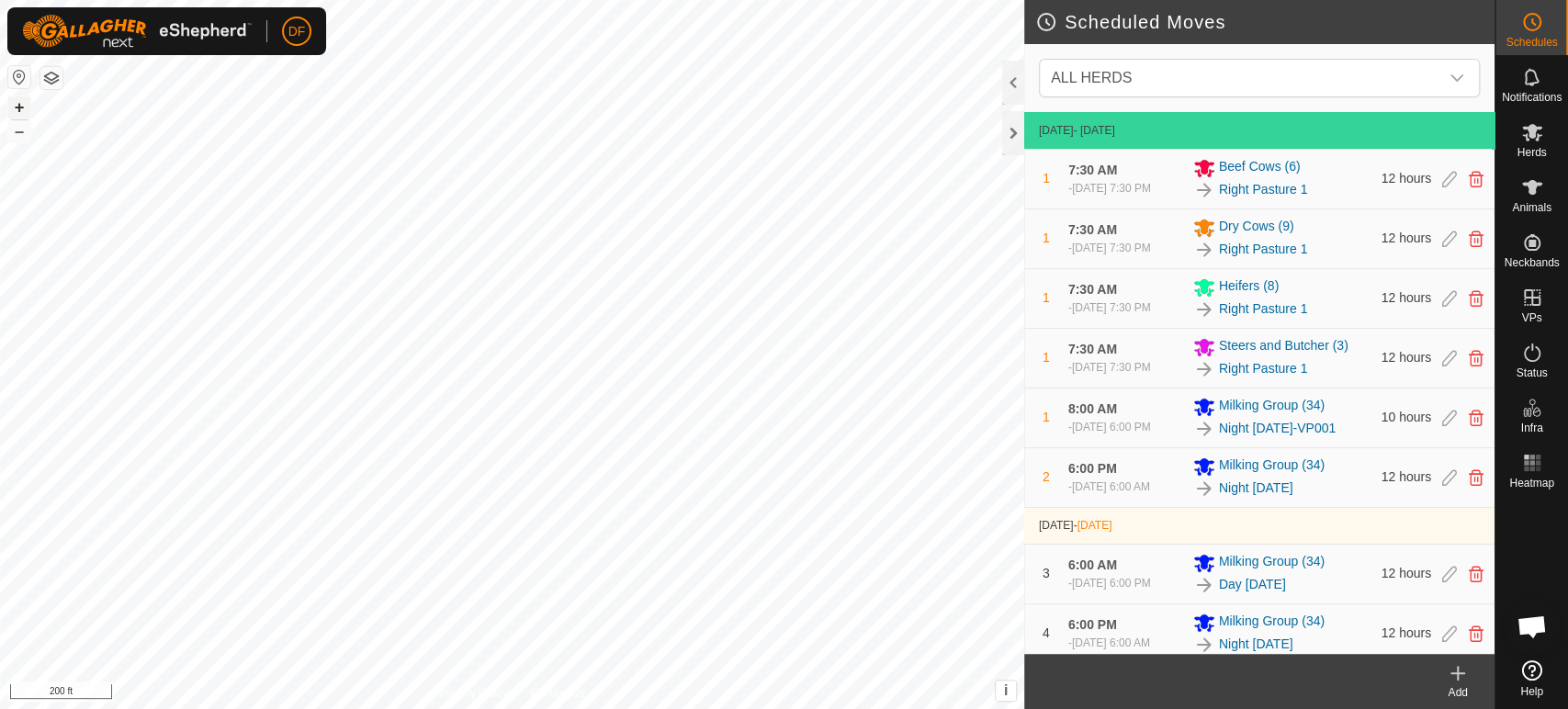
click at [13, 112] on button "+" at bounding box center [19, 107] width 22 height 22
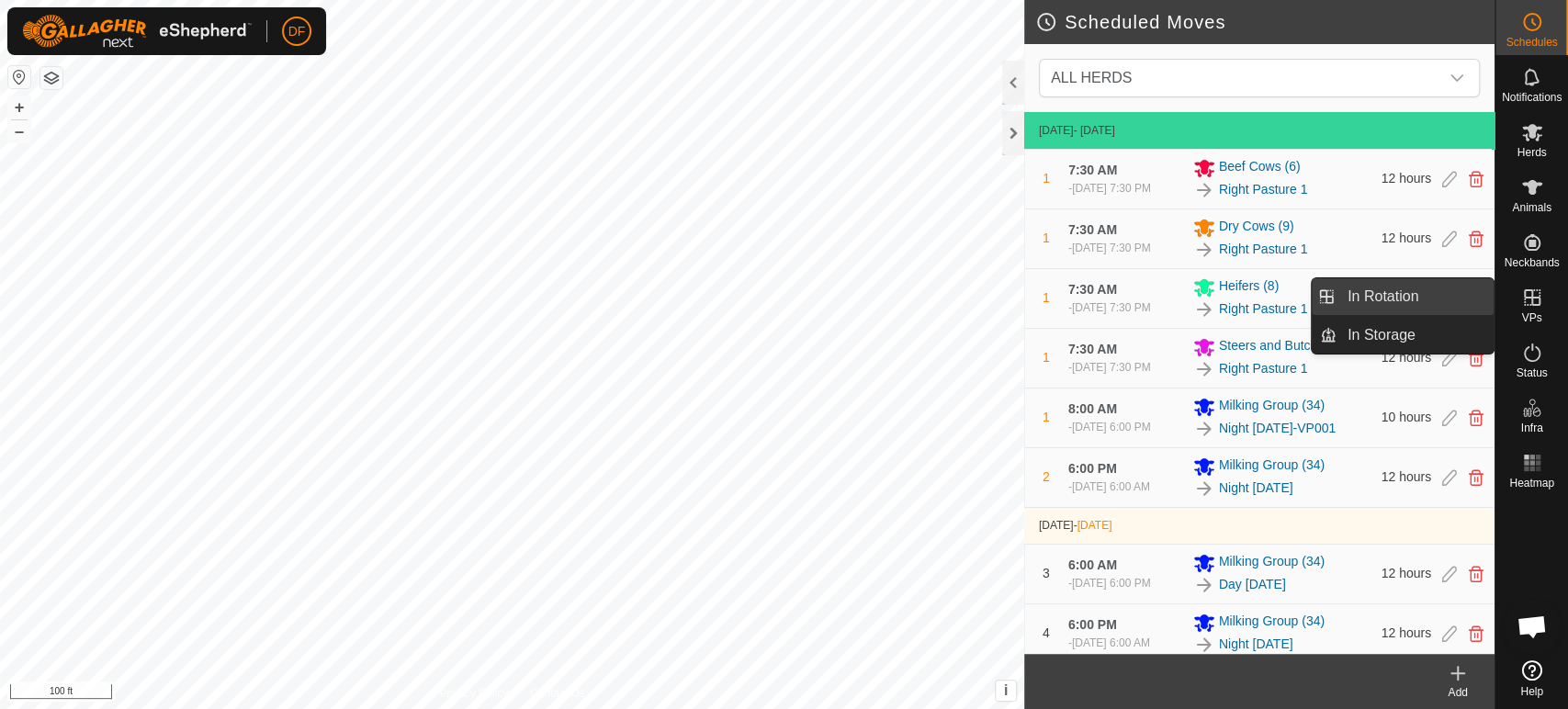
click at [1467, 301] on link "In Rotation" at bounding box center [1415, 297] width 157 height 37
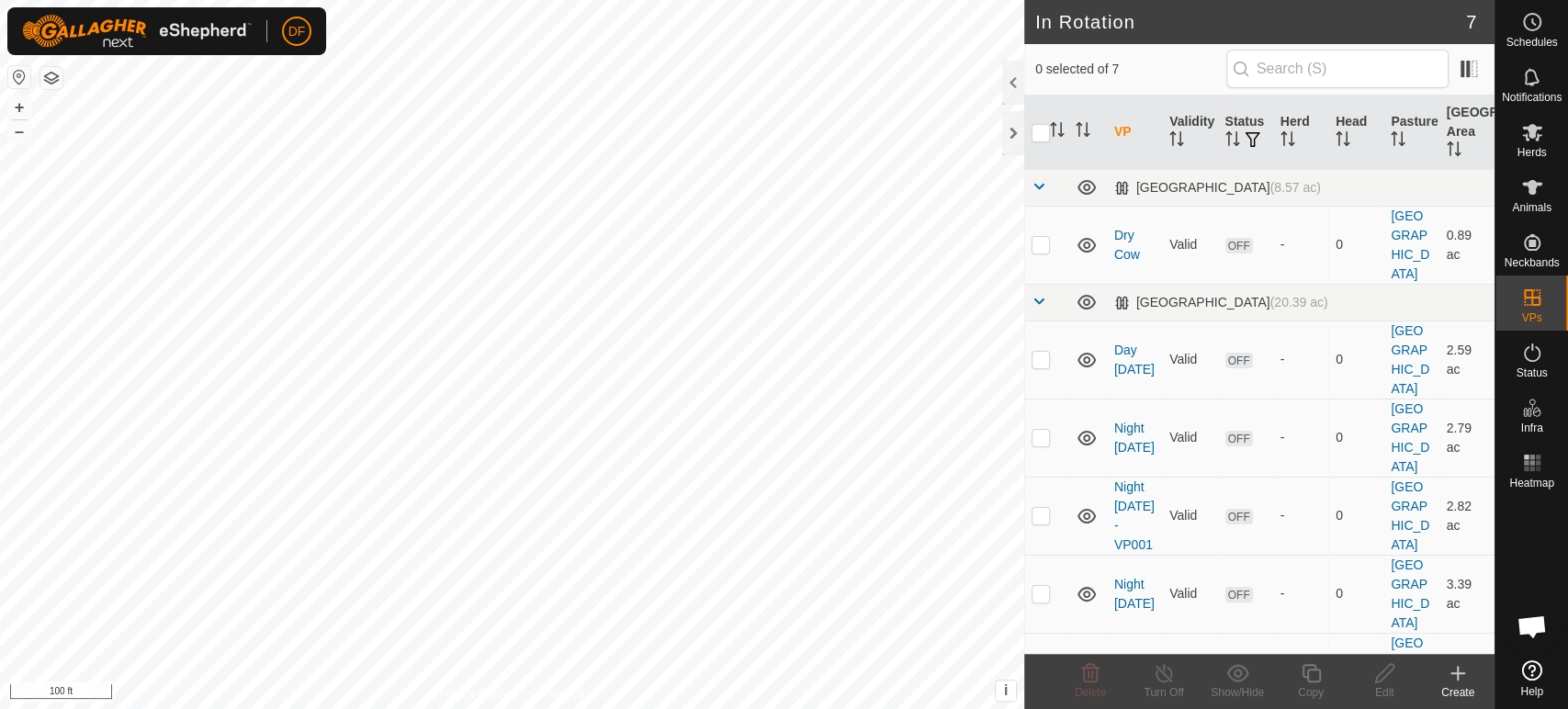
click at [1447, 679] on icon at bounding box center [1458, 673] width 22 height 22
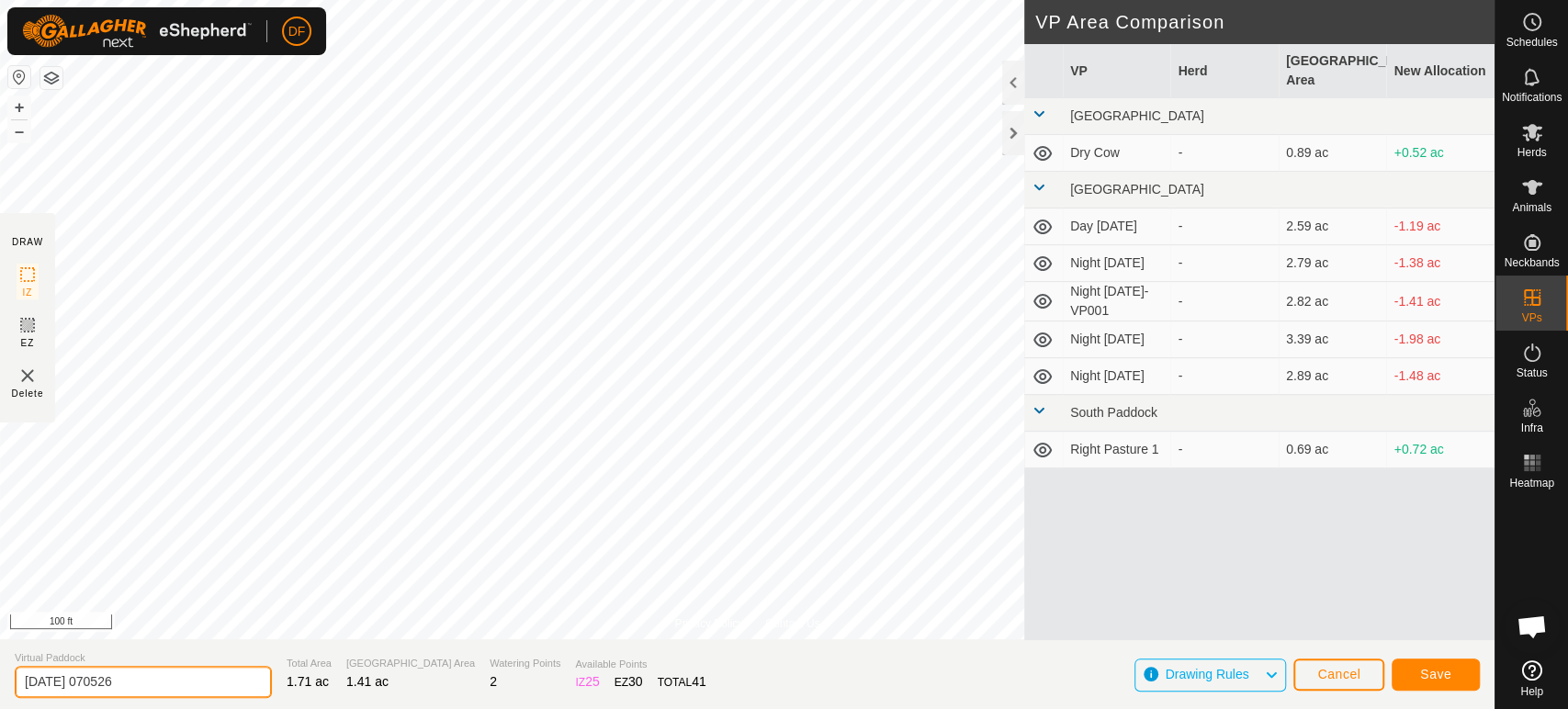
drag, startPoint x: 144, startPoint y: 685, endPoint x: 0, endPoint y: 671, distance: 144.7
click at [0, 671] on section "Virtual Paddock 2025-09-19 070526 Total Area 1.71 ac Grazing Area 1.41 ac Water…" at bounding box center [747, 674] width 1495 height 69
type input "South 1"
click at [1420, 682] on button "Save" at bounding box center [1436, 674] width 88 height 32
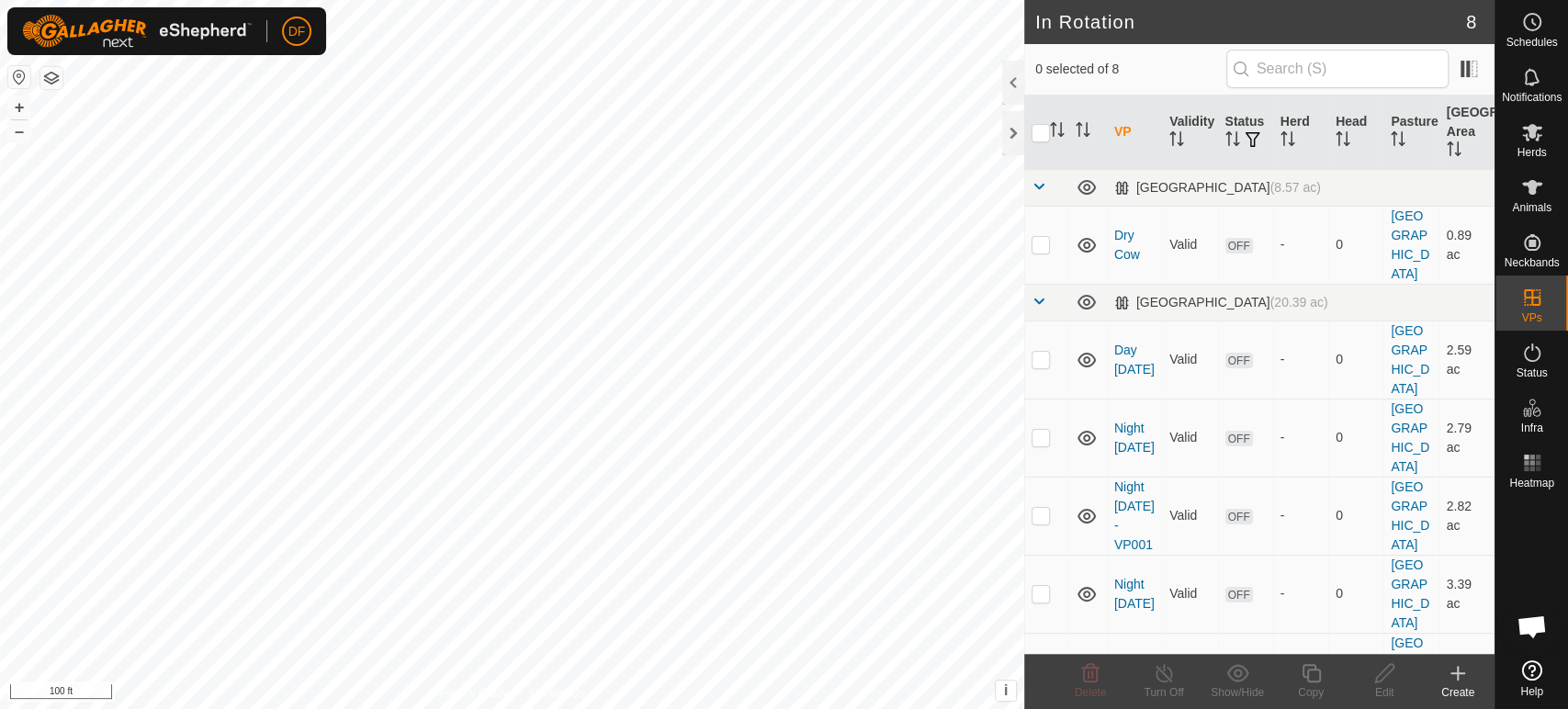
click at [1456, 692] on div "Create" at bounding box center [1458, 692] width 73 height 17
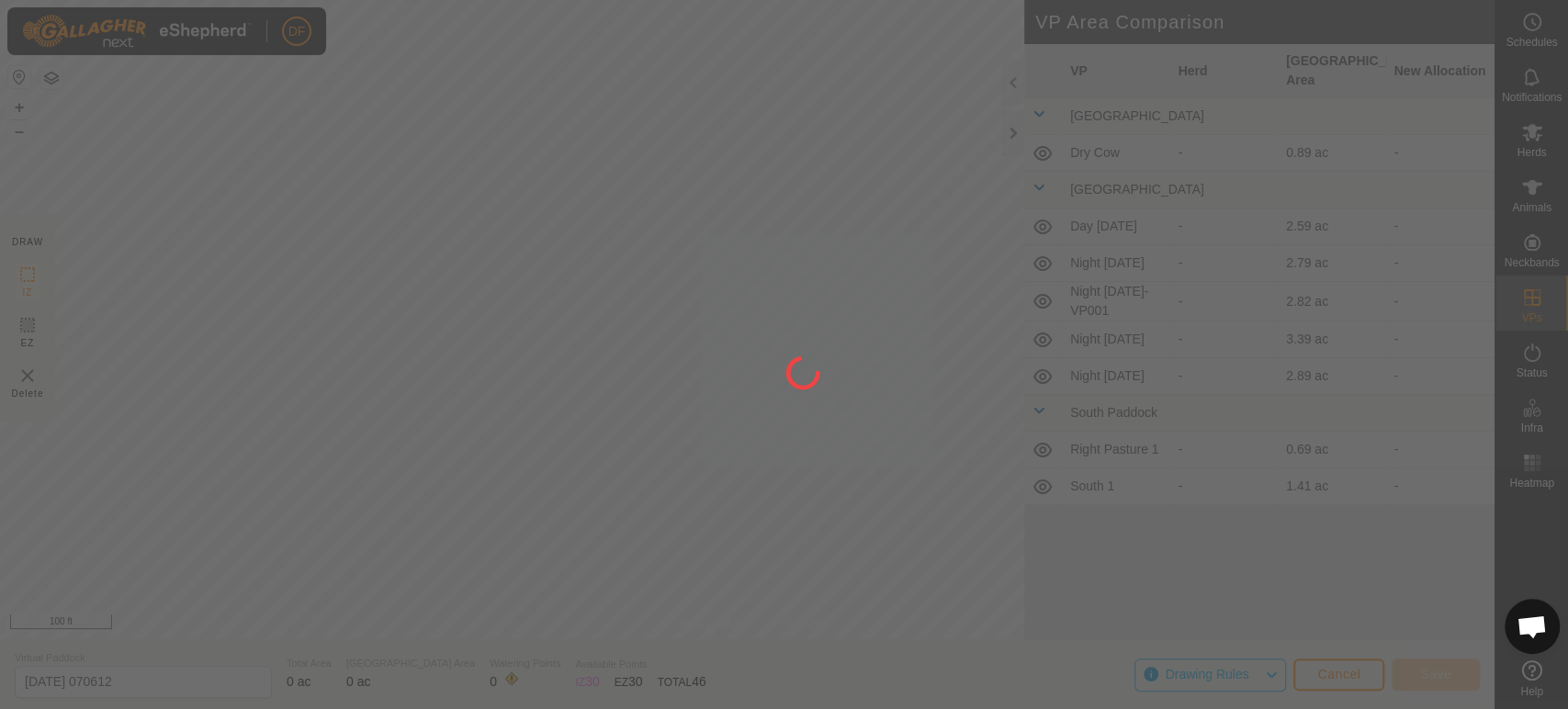
click at [456, 123] on div at bounding box center [784, 354] width 1568 height 709
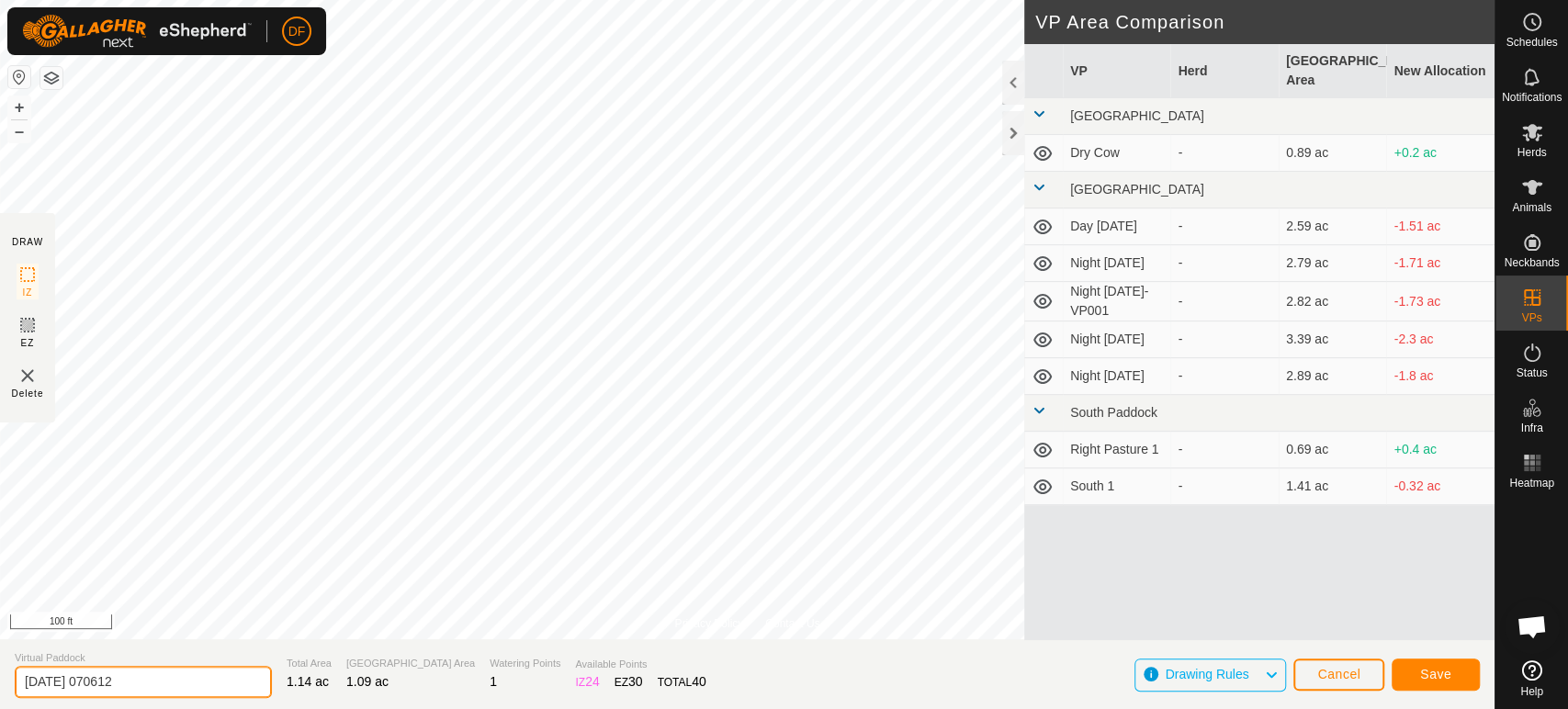
drag, startPoint x: 155, startPoint y: 685, endPoint x: 0, endPoint y: 673, distance: 155.5
click at [0, 673] on section "Virtual Paddock 2025-09-19 070612 Total Area 1.14 ac Grazing Area 1.09 ac Water…" at bounding box center [747, 674] width 1495 height 69
type input "South 2"
click at [1462, 675] on button "Save" at bounding box center [1436, 674] width 88 height 32
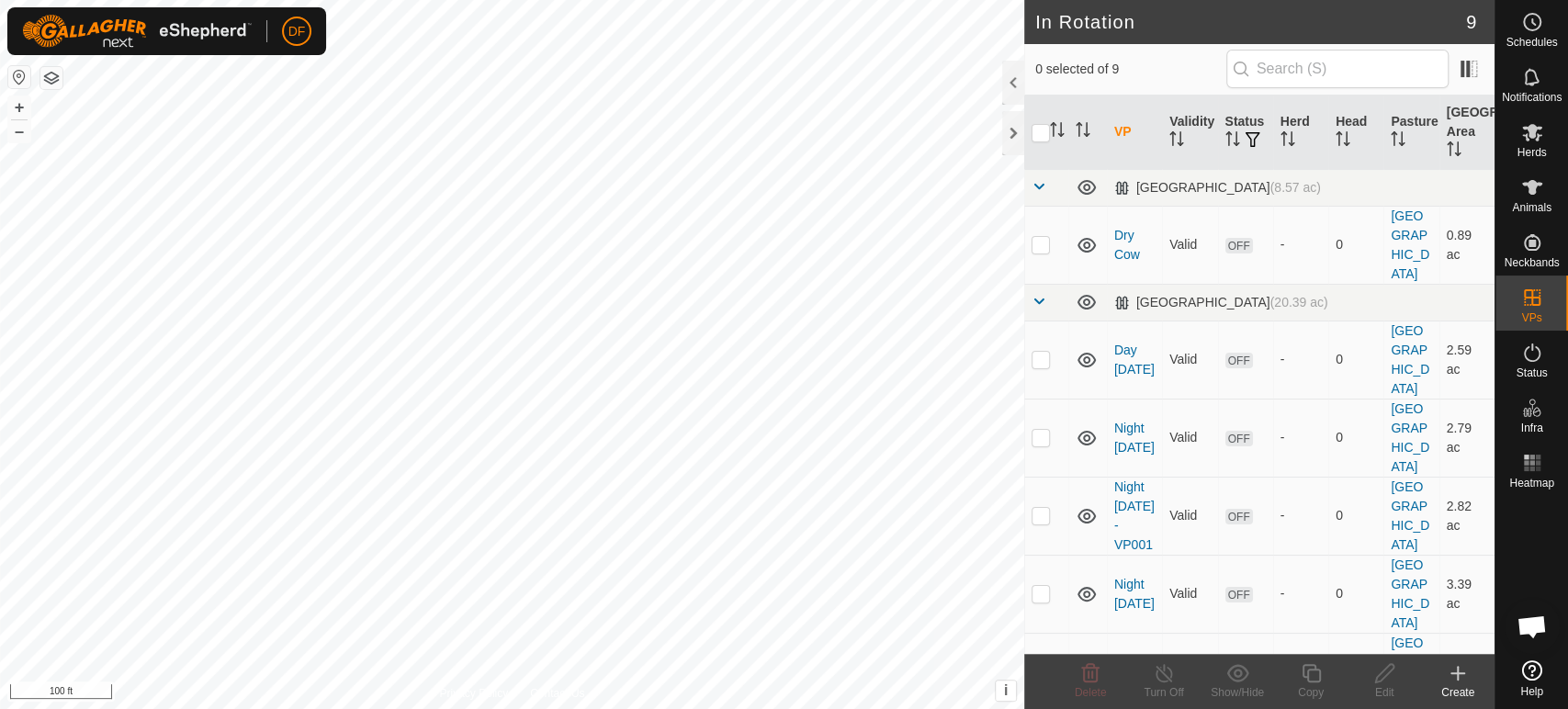
click at [1467, 681] on icon at bounding box center [1458, 673] width 22 height 22
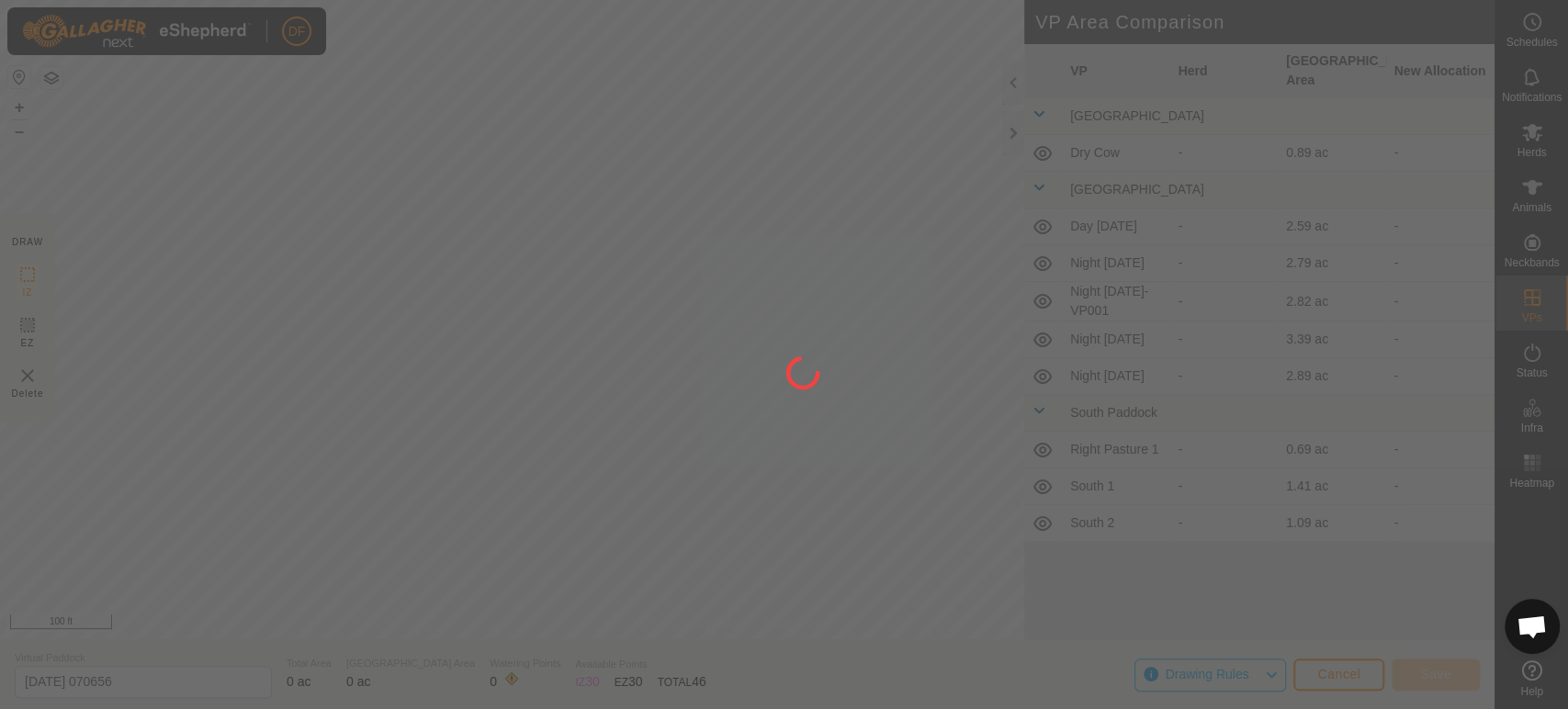
click at [412, 348] on div "DF Schedules Notifications Herds Animals Neckbands VPs Status Infra Heatmap Hel…" at bounding box center [784, 354] width 1568 height 709
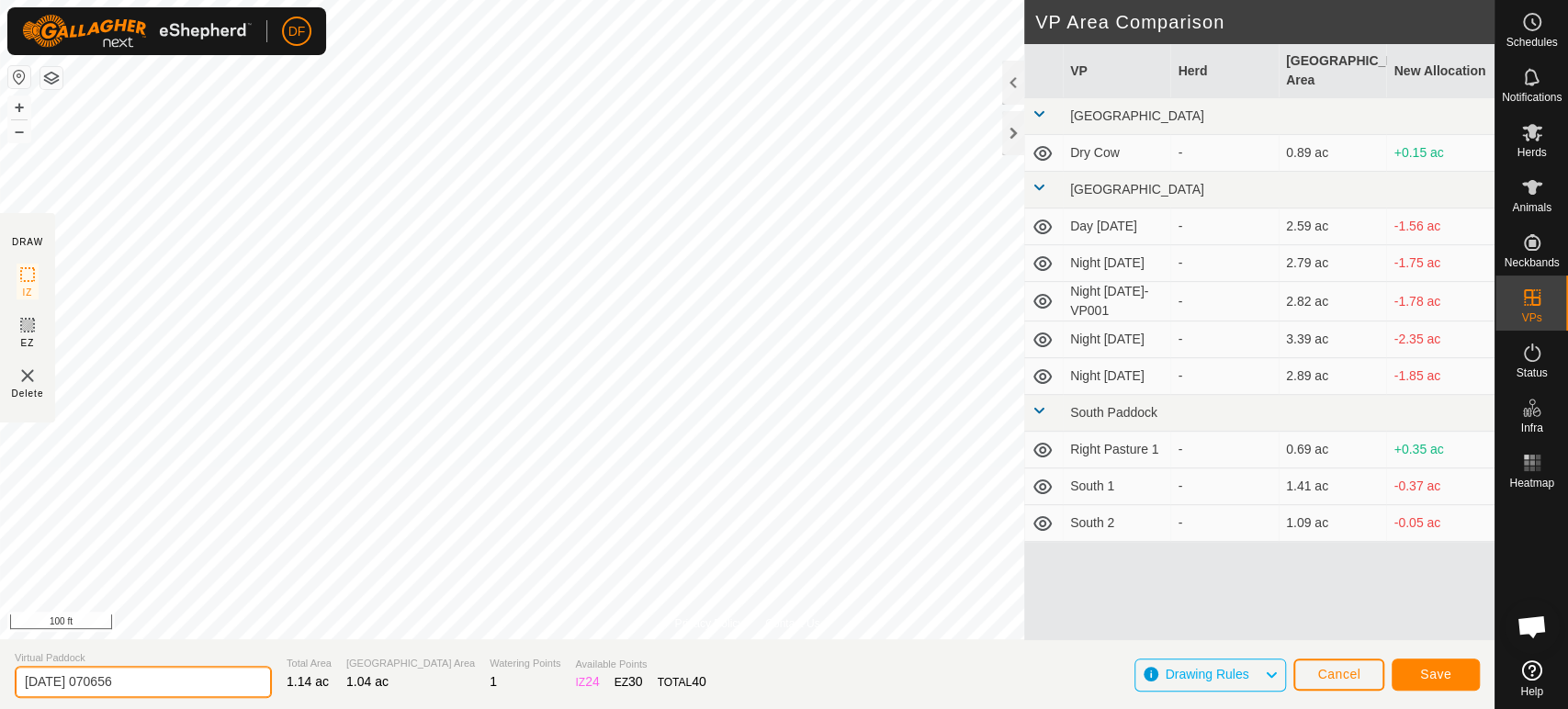
click at [150, 675] on input "2025-09-19 070656" at bounding box center [143, 682] width 257 height 32
type input "South 3"
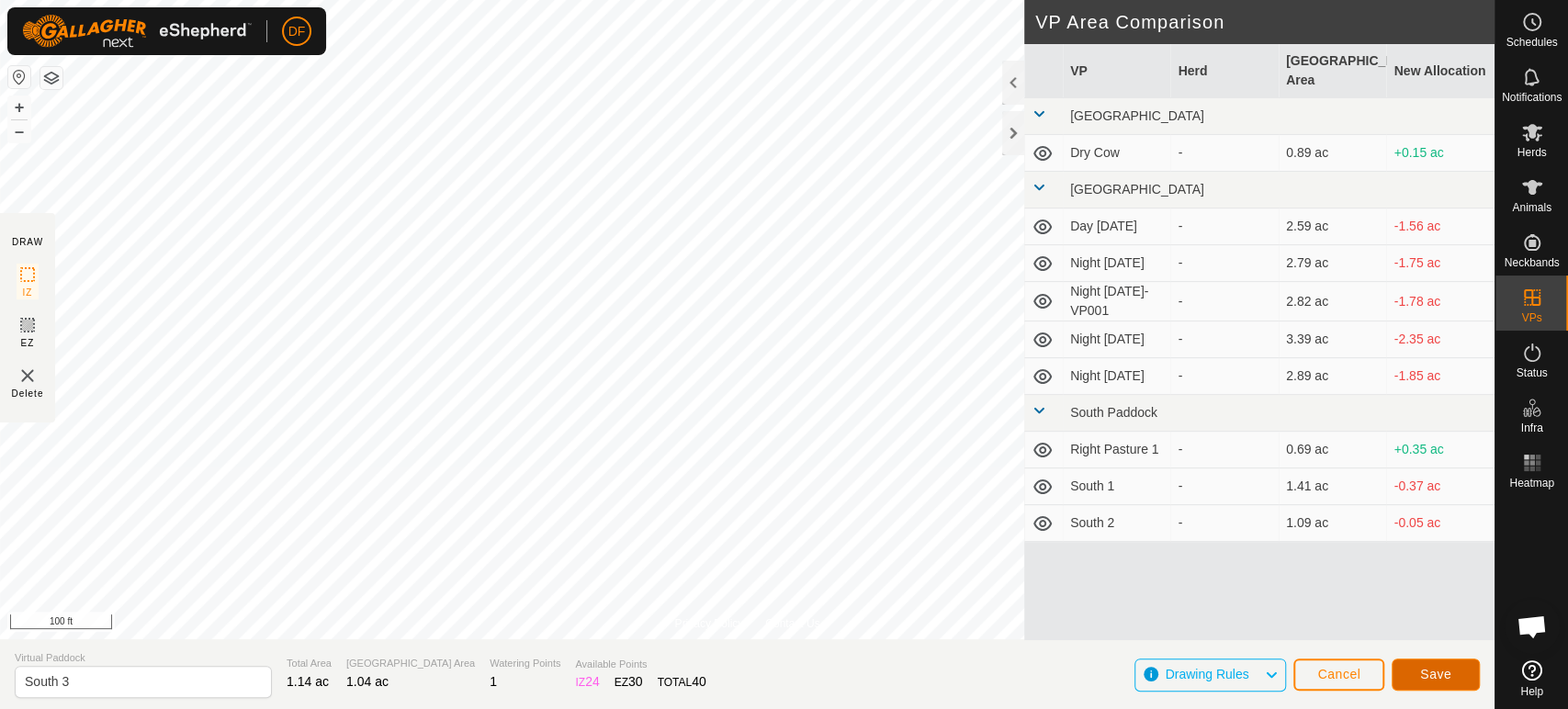
click at [1441, 687] on button "Save" at bounding box center [1436, 674] width 88 height 32
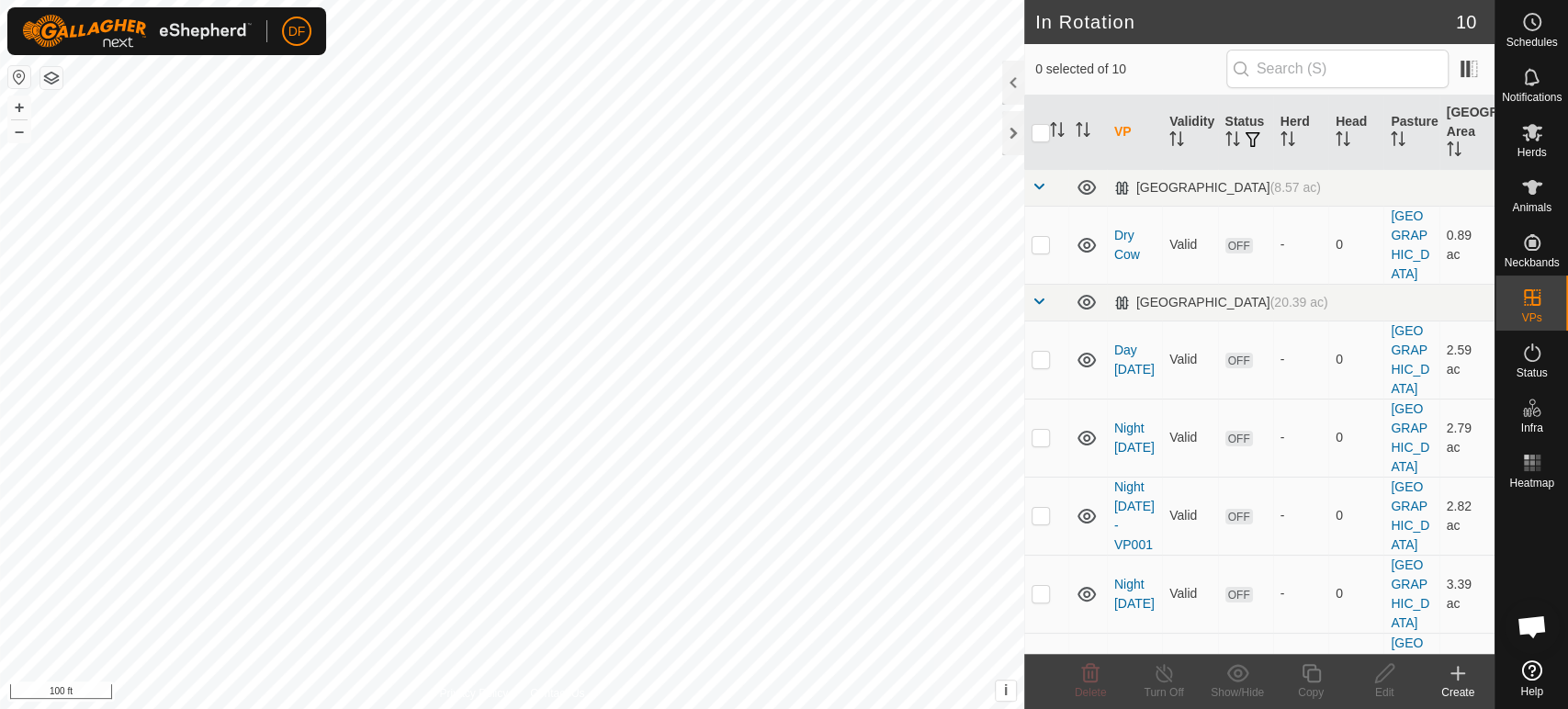
click at [1475, 694] on div "Create" at bounding box center [1458, 692] width 73 height 17
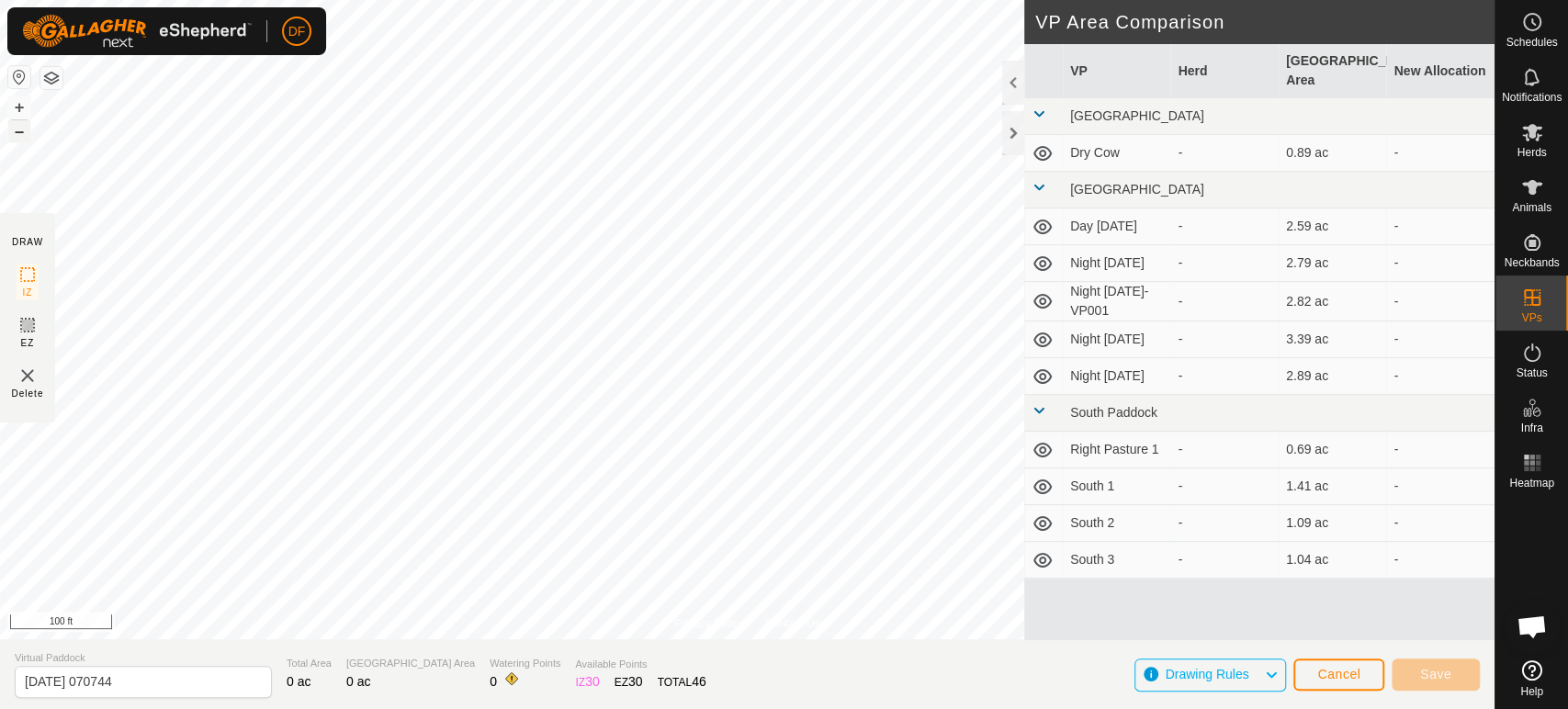
click at [23, 131] on button "–" at bounding box center [19, 131] width 22 height 22
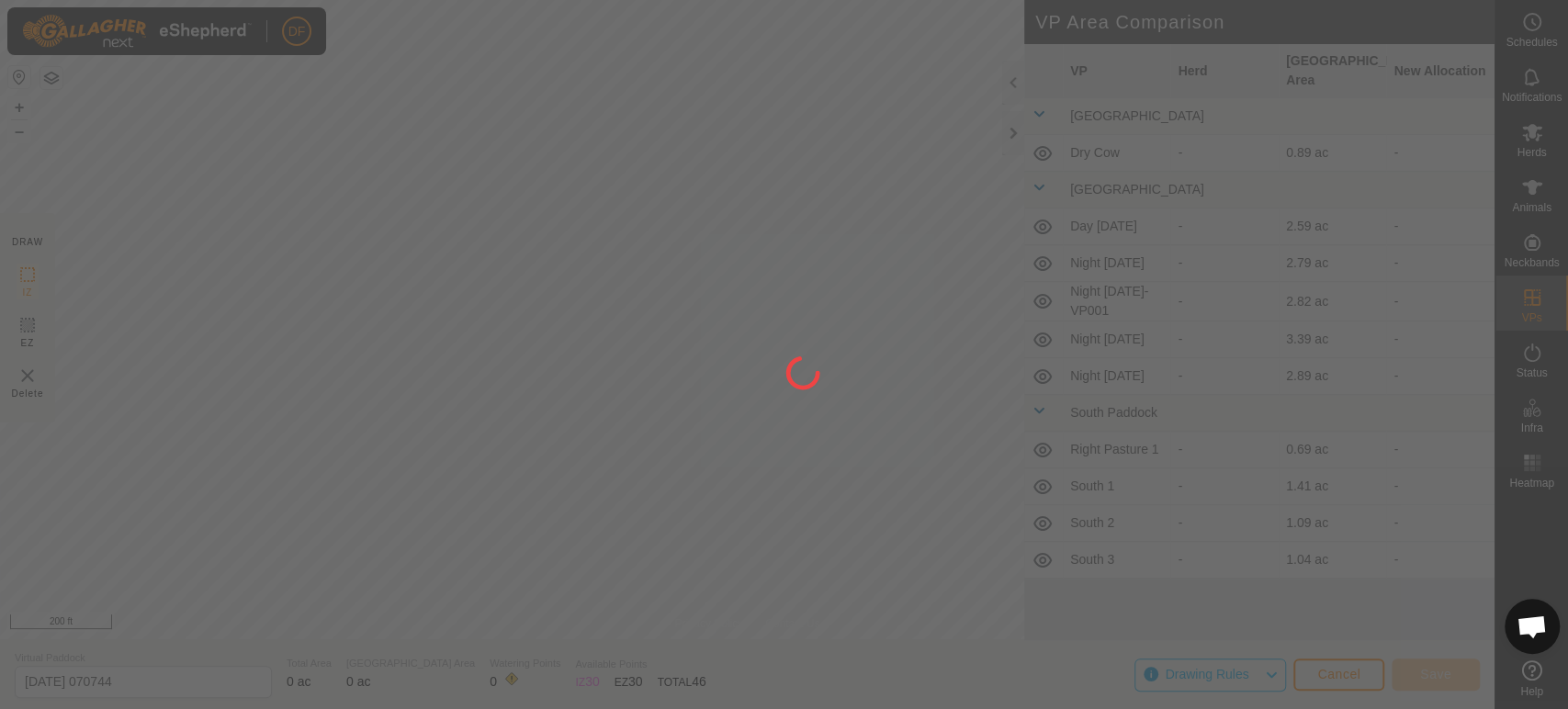
click at [585, 470] on div "DF Schedules Notifications Herds Animals Neckbands VPs Status Infra Heatmap Hel…" at bounding box center [784, 354] width 1568 height 709
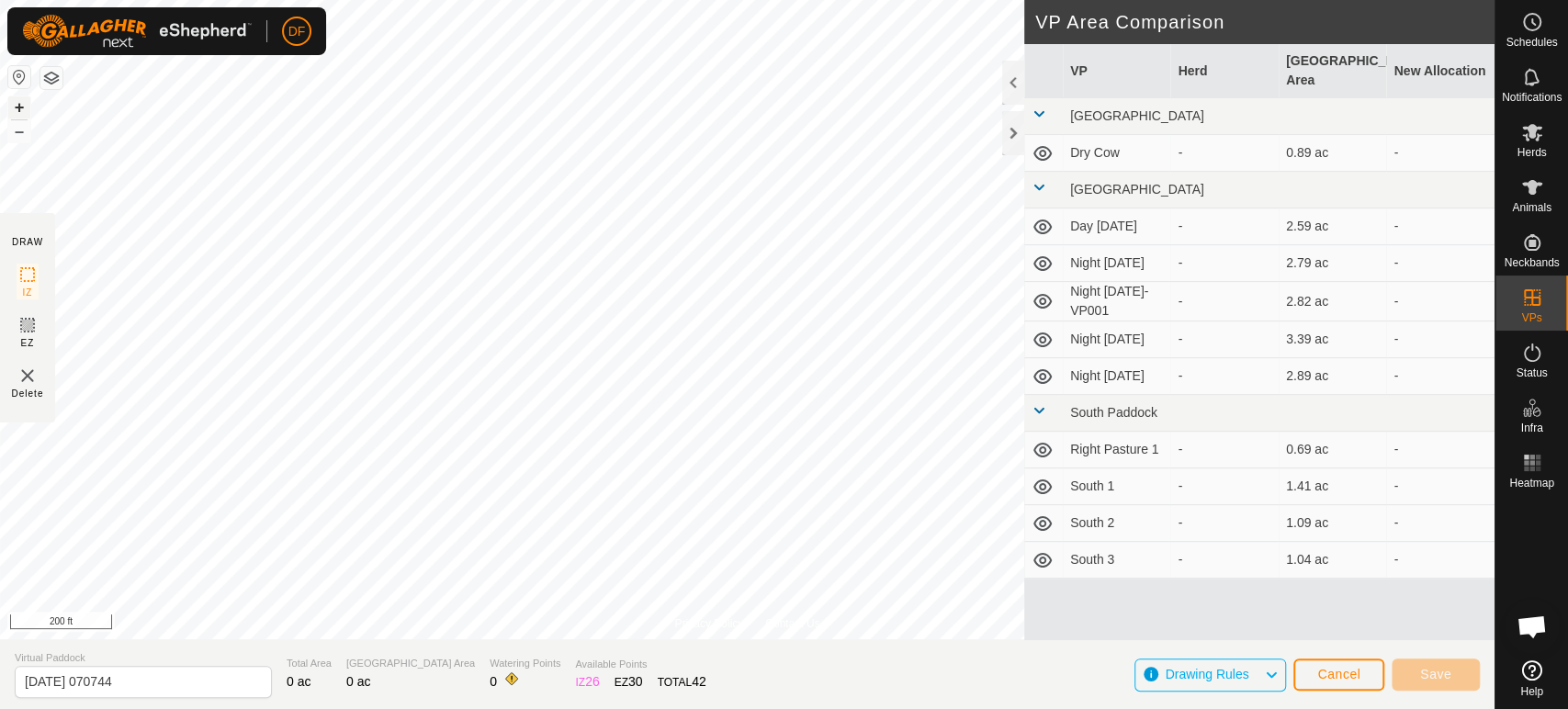
click at [20, 110] on button "+" at bounding box center [19, 107] width 22 height 22
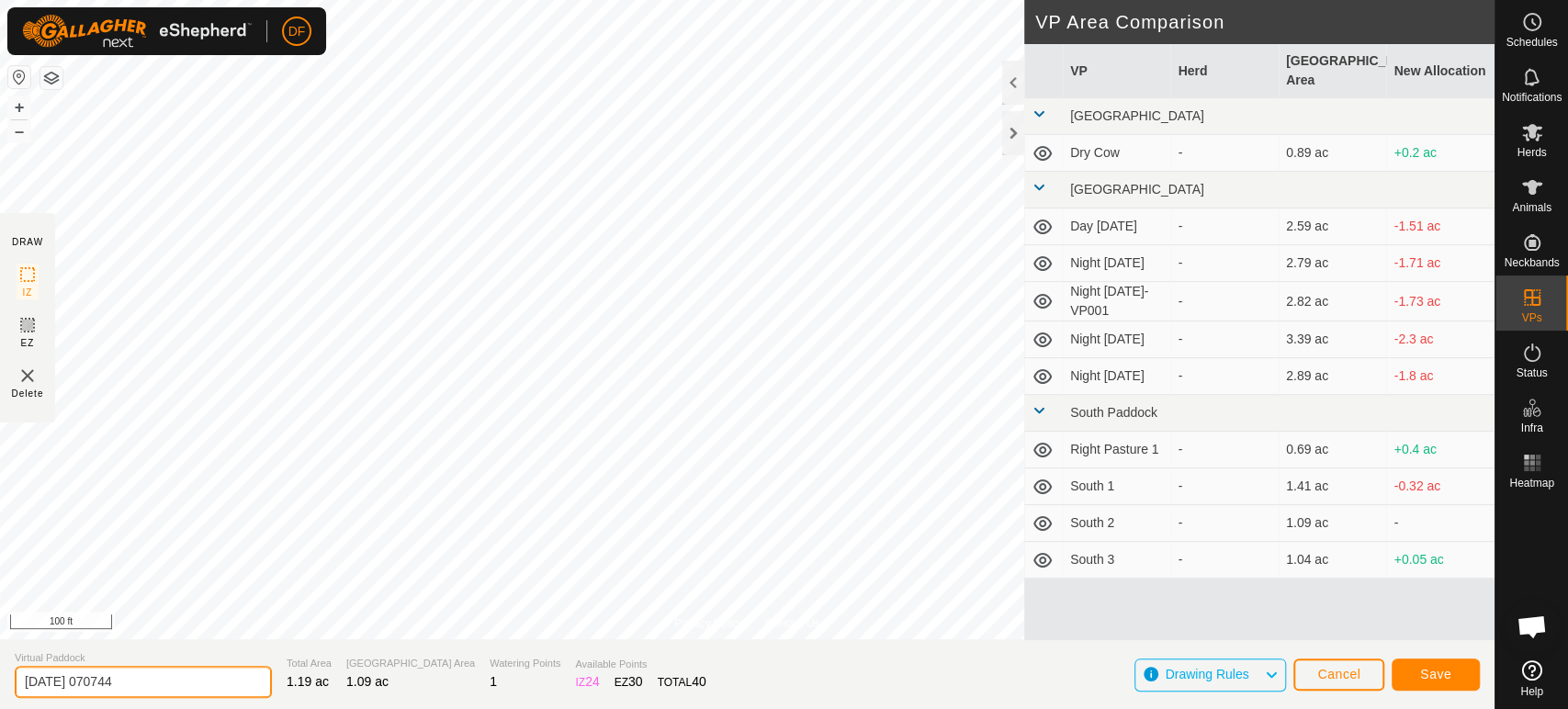
click at [155, 683] on input "2025-09-19 070744" at bounding box center [143, 682] width 257 height 32
type input "South 4"
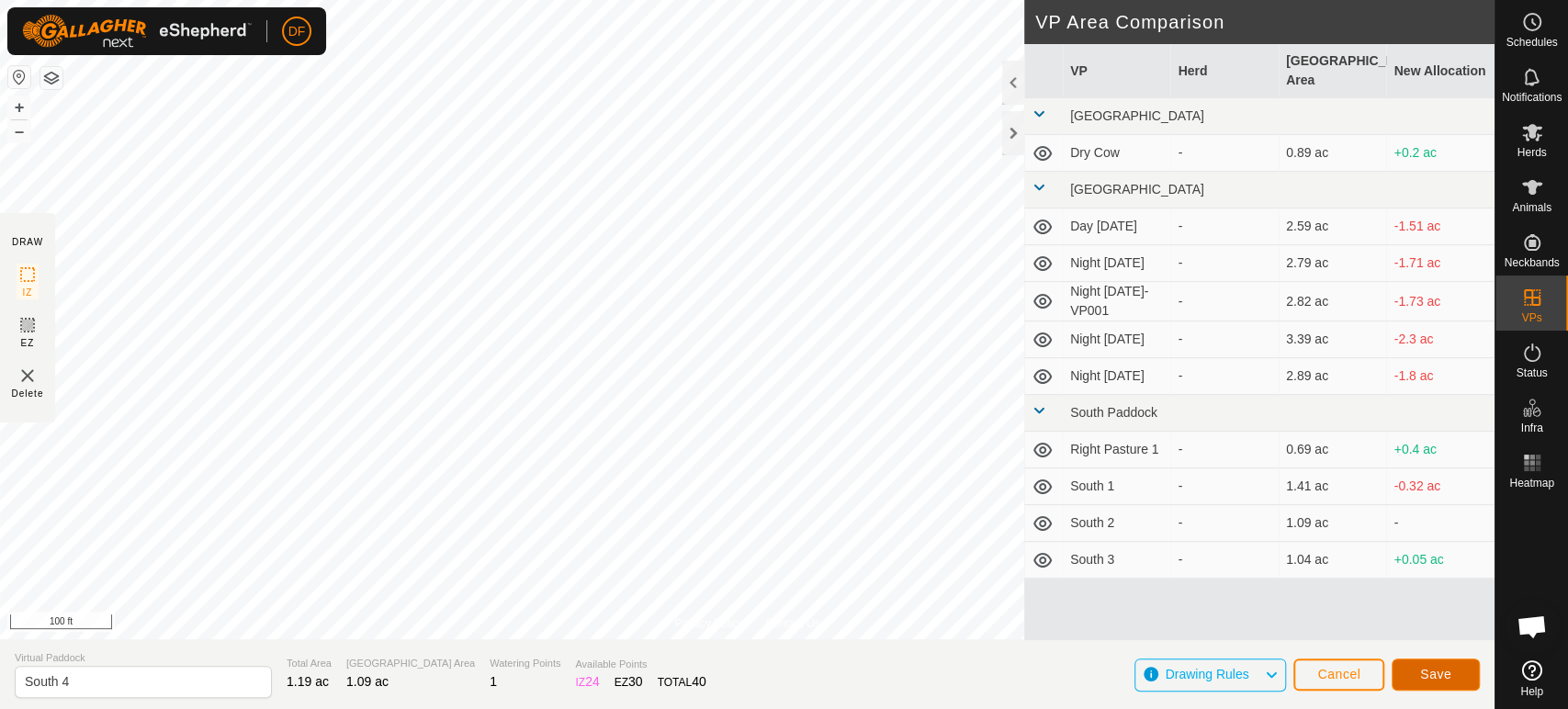
click at [1456, 681] on button "Save" at bounding box center [1436, 674] width 88 height 32
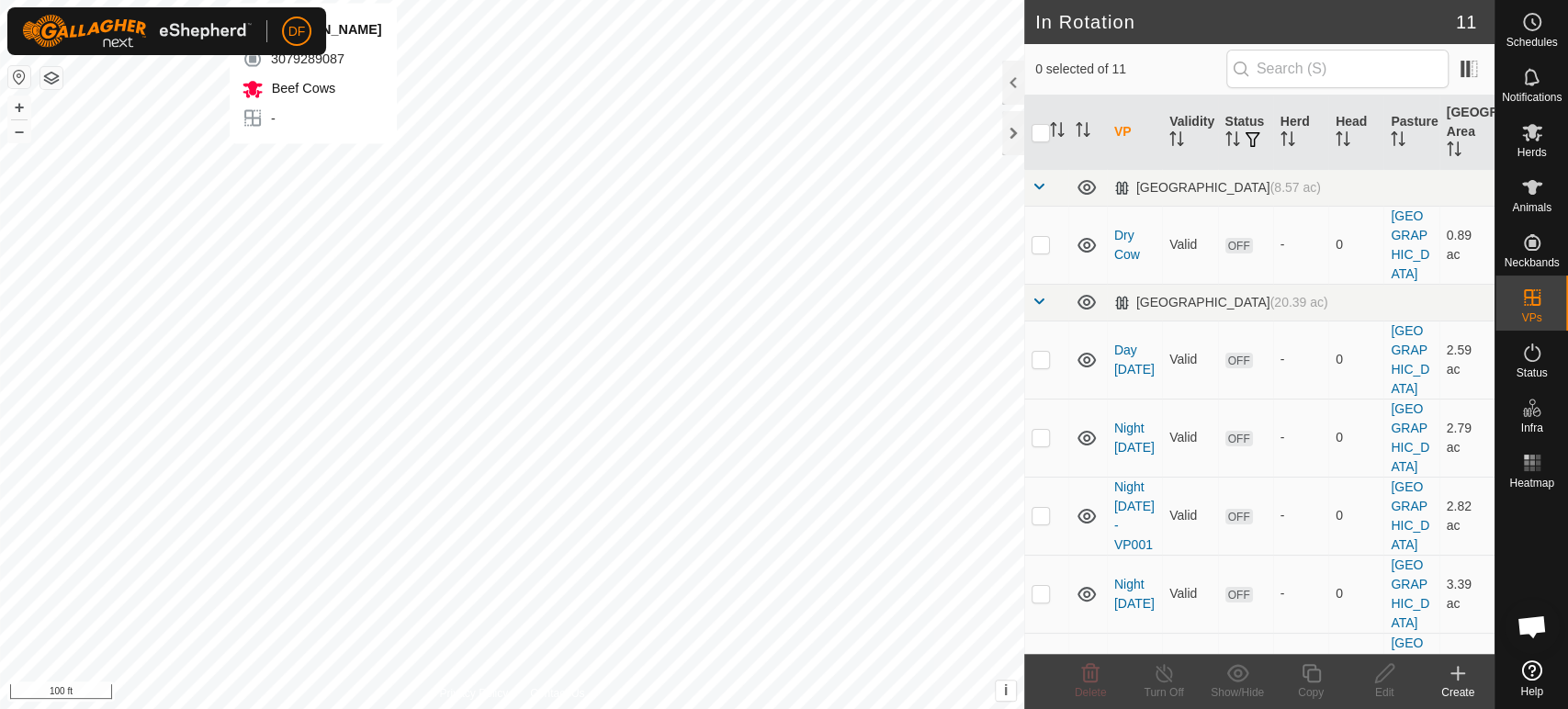
scroll to position [9622, 0]
click at [15, 131] on button "–" at bounding box center [19, 131] width 22 height 22
